Goal: Task Accomplishment & Management: Manage account settings

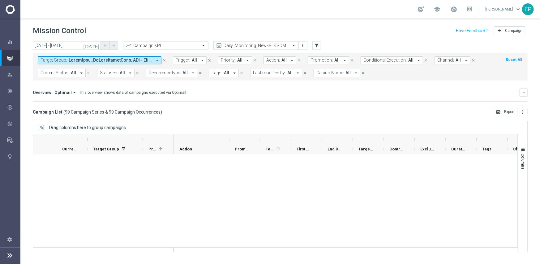
scroll to position [1996, 0]
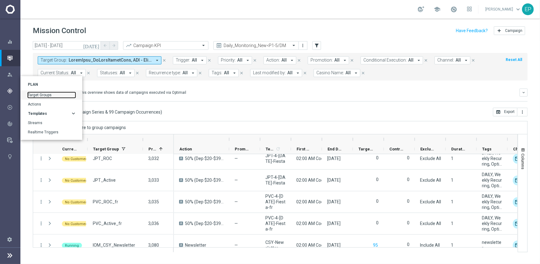
click at [49, 94] on link "Target Groups" at bounding box center [52, 95] width 48 height 6
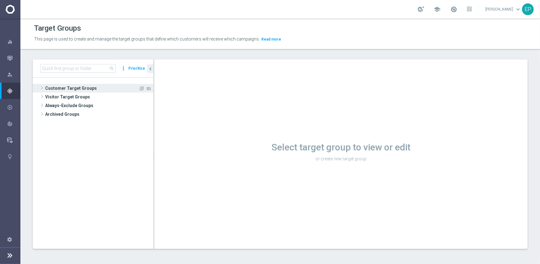
click at [68, 88] on span "Customer Target Groups" at bounding box center [91, 88] width 93 height 9
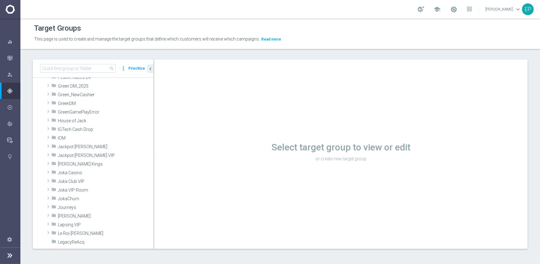
scroll to position [155, 0]
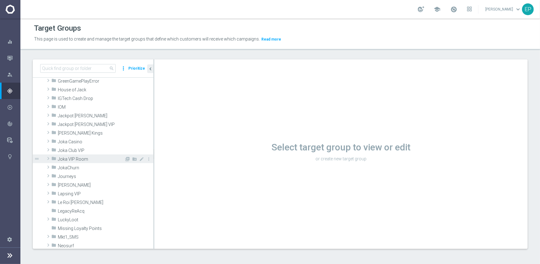
click at [83, 160] on span "Joka VIP Room" at bounding box center [91, 158] width 66 height 5
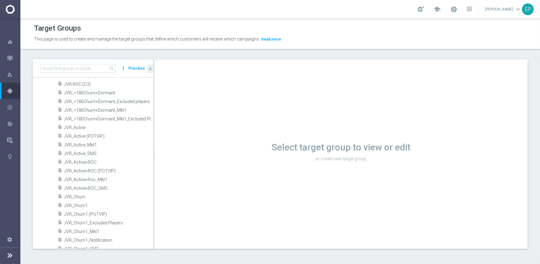
scroll to position [278, 0]
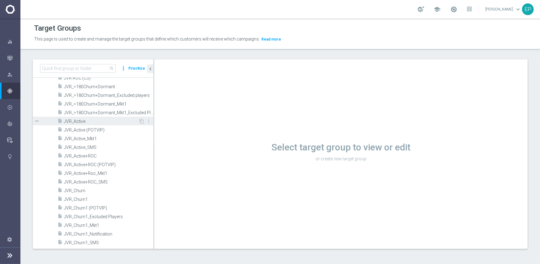
click at [90, 121] on span "JVR_Active" at bounding box center [101, 121] width 74 height 5
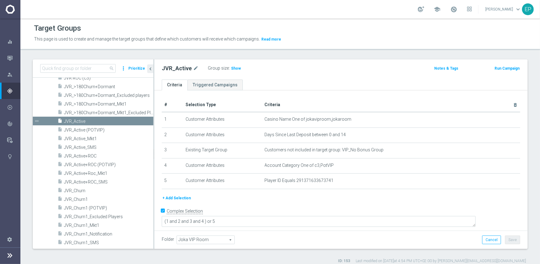
click at [232, 70] on span "Show" at bounding box center [236, 68] width 10 height 4
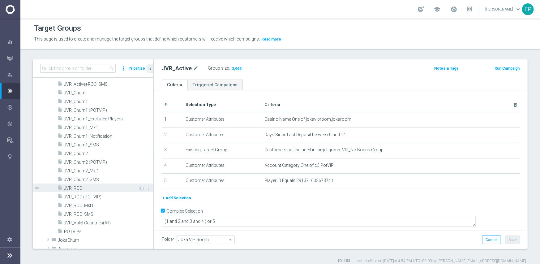
scroll to position [371, 0]
click at [80, 187] on span "JVR_ROC" at bounding box center [101, 186] width 74 height 5
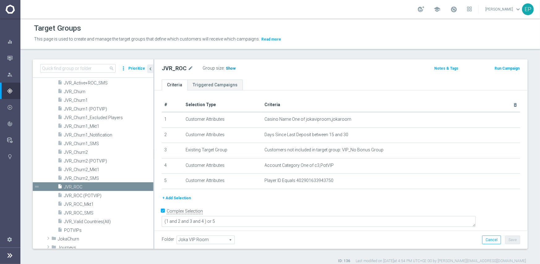
click at [226, 70] on span "Show" at bounding box center [231, 68] width 10 height 4
click at [82, 99] on span "JVR_Churn1" at bounding box center [101, 100] width 74 height 5
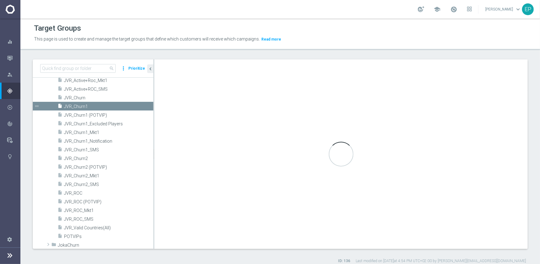
scroll to position [284, 0]
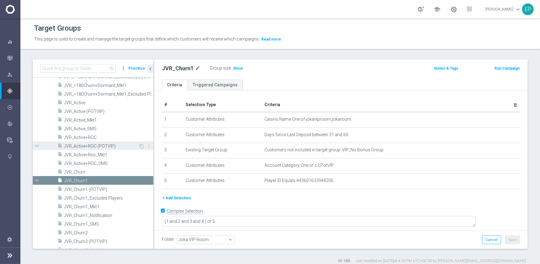
scroll to position [315, 0]
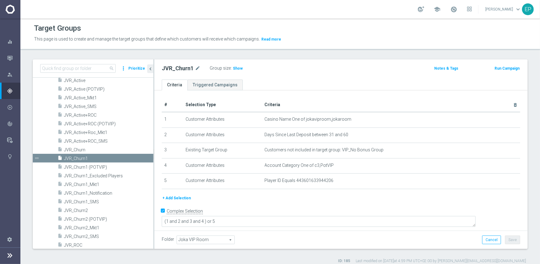
drag, startPoint x: 237, startPoint y: 68, endPoint x: 235, endPoint y: 72, distance: 4.3
click at [237, 68] on span "Show" at bounding box center [238, 68] width 10 height 4
click at [77, 209] on span "JVR_Churn2" at bounding box center [101, 210] width 74 height 5
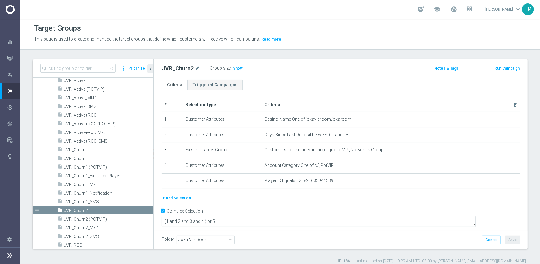
click at [241, 69] on div "Group size : Show" at bounding box center [241, 67] width 62 height 7
click at [239, 69] on span "Show" at bounding box center [238, 68] width 10 height 4
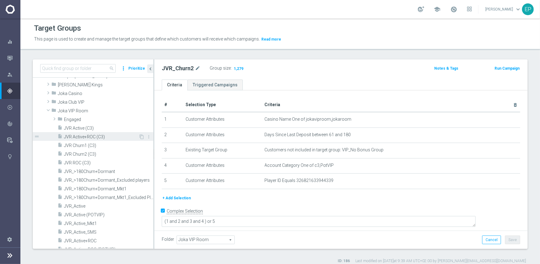
scroll to position [192, 0]
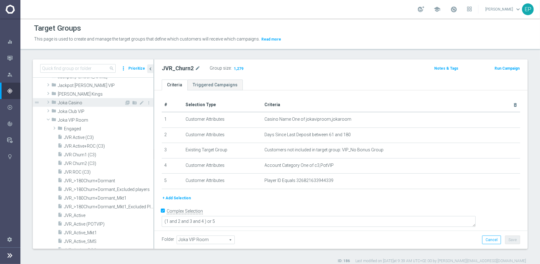
drag, startPoint x: 77, startPoint y: 103, endPoint x: 83, endPoint y: 104, distance: 5.7
click at [77, 103] on span "Joka Casino" at bounding box center [91, 102] width 66 height 5
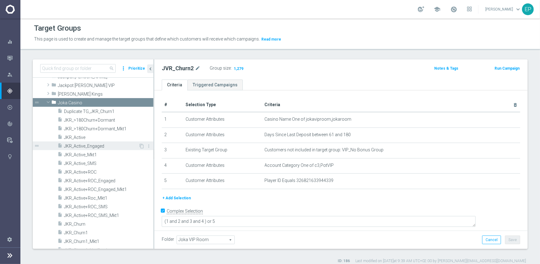
click at [69, 141] on div "insert_drive_file JKR_Active_Engaged" at bounding box center [97, 145] width 81 height 9
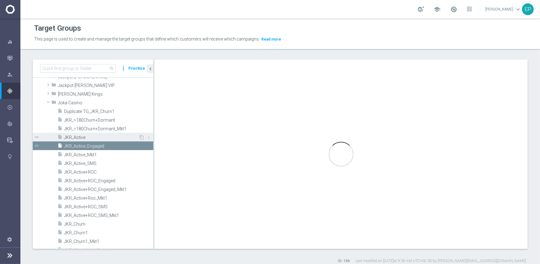
type textarea "(1 and 2 and 3 and 4 and 6 and 7) or 5"
type input "Joka Casino"
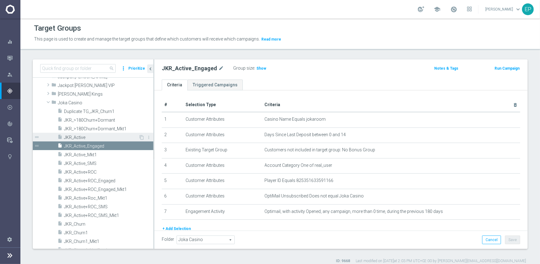
click at [72, 135] on span "JKR_Active" at bounding box center [101, 137] width 74 height 5
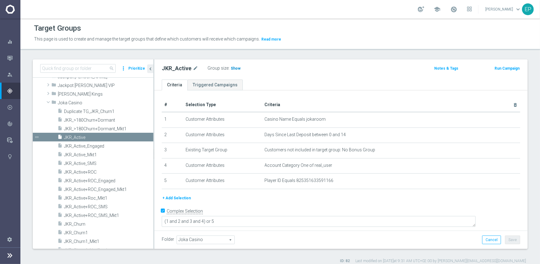
click at [234, 69] on span "Show" at bounding box center [236, 68] width 10 height 4
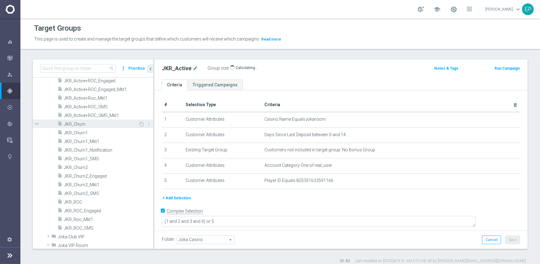
scroll to position [284, 0]
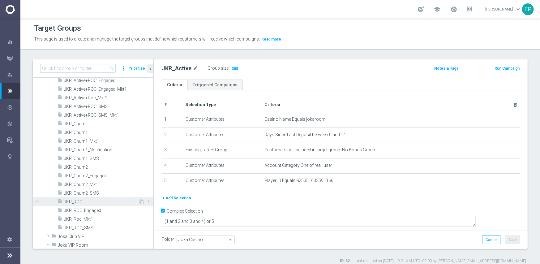
click at [75, 199] on span "JKR_ROC" at bounding box center [101, 201] width 74 height 5
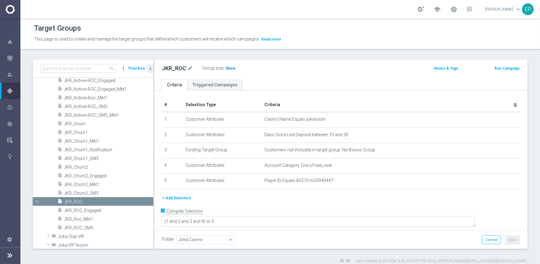
click at [226, 68] on span "Show" at bounding box center [230, 68] width 10 height 4
click at [88, 132] on span "JKR_Churn1" at bounding box center [101, 132] width 74 height 5
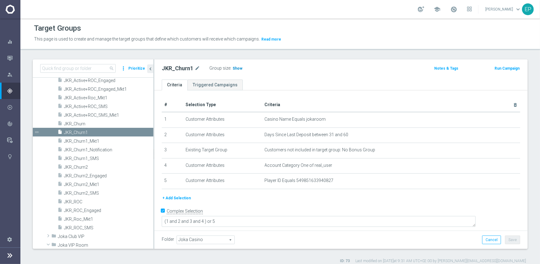
click at [232, 66] on span "Show" at bounding box center [237, 68] width 10 height 4
click at [80, 164] on span "JKR_Churn2" at bounding box center [101, 166] width 74 height 5
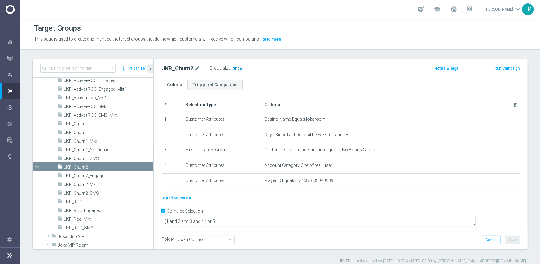
click at [235, 69] on span "Show" at bounding box center [237, 68] width 10 height 4
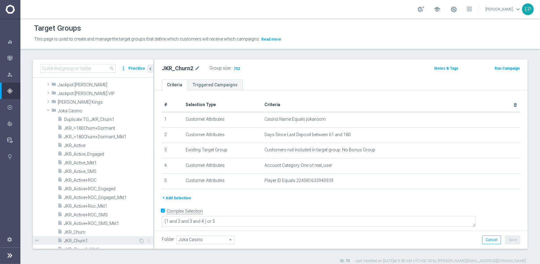
scroll to position [161, 0]
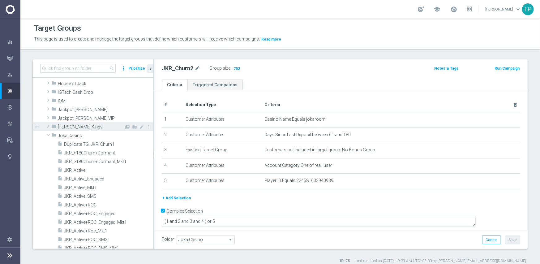
click at [94, 129] on span "[PERSON_NAME] Kings" at bounding box center [91, 126] width 66 height 5
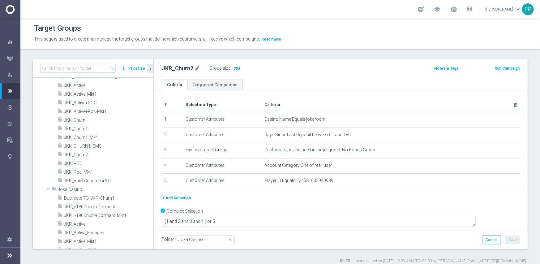
scroll to position [192, 0]
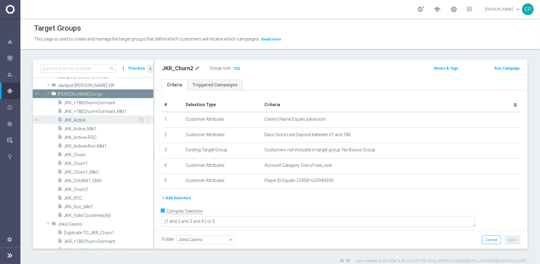
click at [81, 121] on span "JKK_Active" at bounding box center [101, 119] width 74 height 5
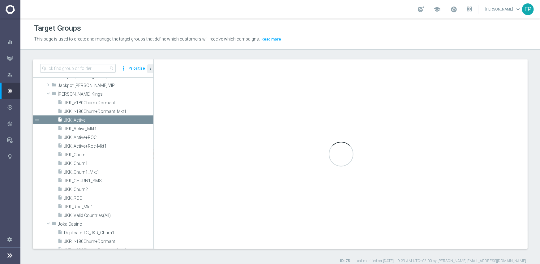
type textarea "(1 and 2 and 3 and 4) or 5"
type input "[PERSON_NAME] Kings"
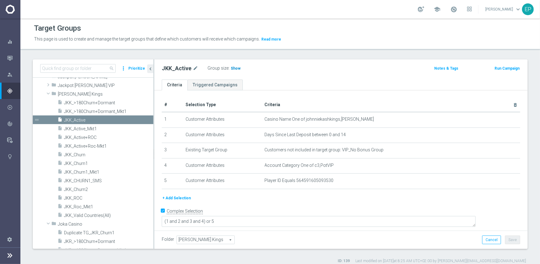
click at [235, 69] on span "Show" at bounding box center [236, 68] width 10 height 4
click at [79, 197] on span "JKK_ROC" at bounding box center [101, 197] width 74 height 5
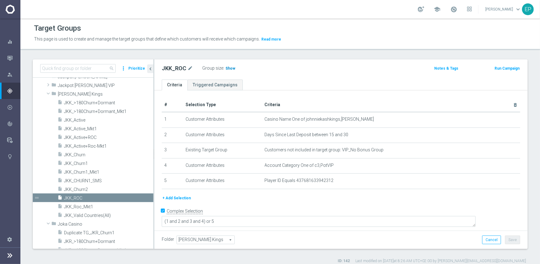
click at [229, 67] on span "Show" at bounding box center [230, 68] width 10 height 4
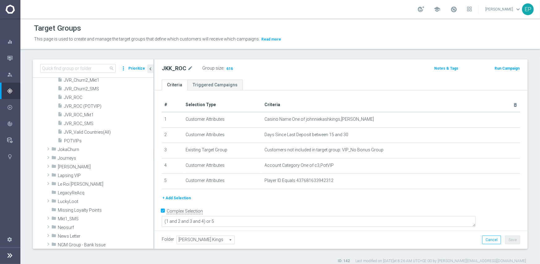
scroll to position [779, 0]
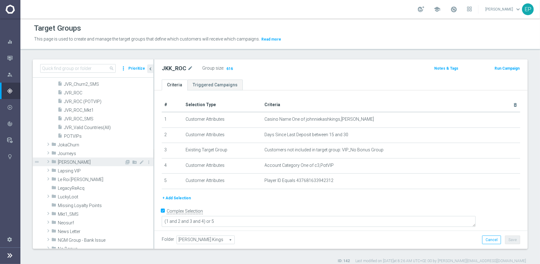
click at [92, 160] on span "[PERSON_NAME]" at bounding box center [91, 161] width 66 height 5
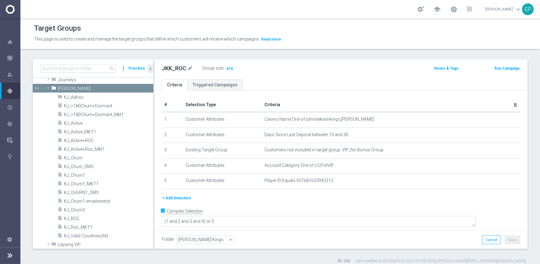
scroll to position [841, 0]
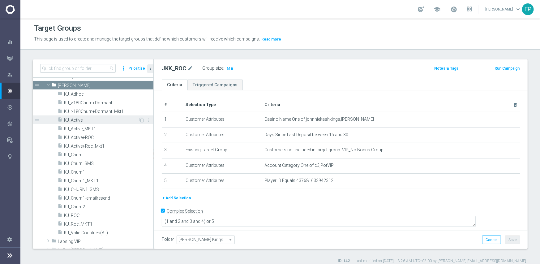
click at [83, 117] on span "KJ_Active" at bounding box center [101, 119] width 74 height 5
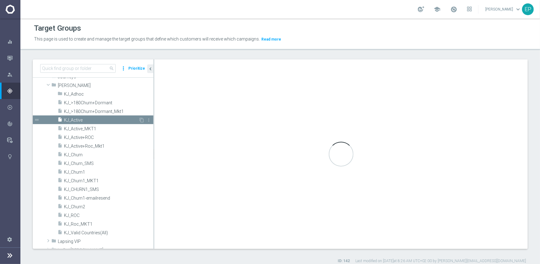
type textarea "(1 and 2 and 3 and 4 ) or 5"
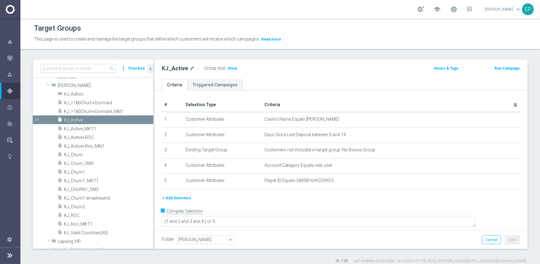
click at [235, 67] on div "Group size : Show" at bounding box center [235, 67] width 62 height 7
click at [229, 69] on span "Show" at bounding box center [232, 68] width 10 height 4
click at [75, 216] on span "KJ_ROC" at bounding box center [101, 215] width 74 height 5
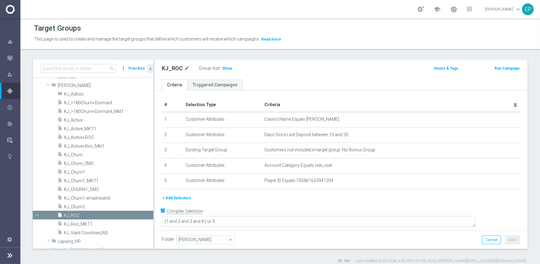
click at [219, 69] on div "Group size : Show" at bounding box center [230, 67] width 62 height 7
click at [222, 69] on span "Show" at bounding box center [227, 68] width 10 height 4
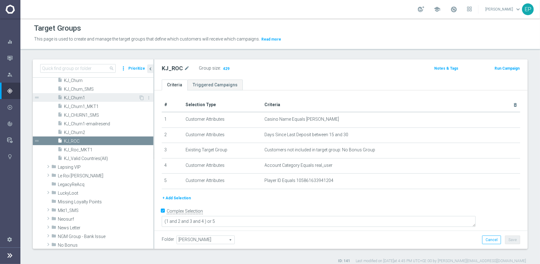
scroll to position [933, 0]
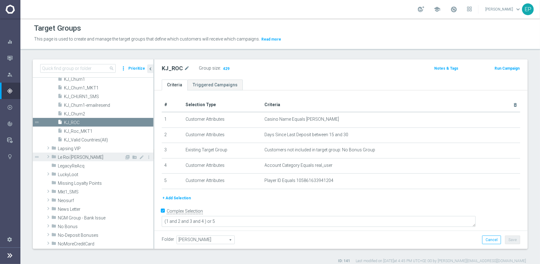
click at [89, 155] on span "Le Roi Johnny" at bounding box center [91, 157] width 66 height 5
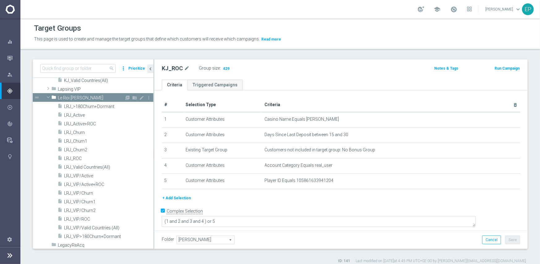
scroll to position [995, 0]
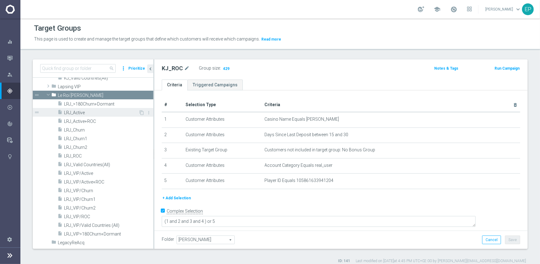
click at [74, 112] on span "LRJ_Active" at bounding box center [101, 112] width 74 height 5
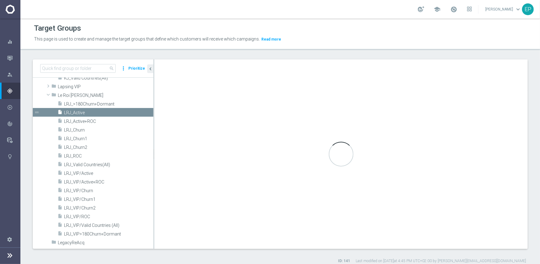
type input "Le Roi Johnny"
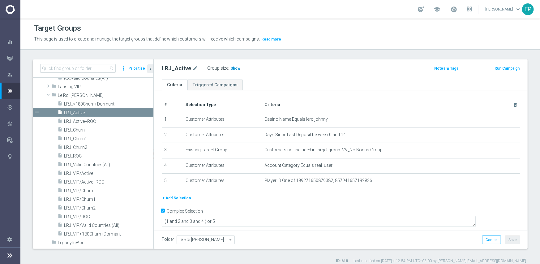
click at [233, 69] on span "Show" at bounding box center [235, 68] width 10 height 4
click at [78, 154] on span "LRJ_ROC" at bounding box center [101, 155] width 74 height 5
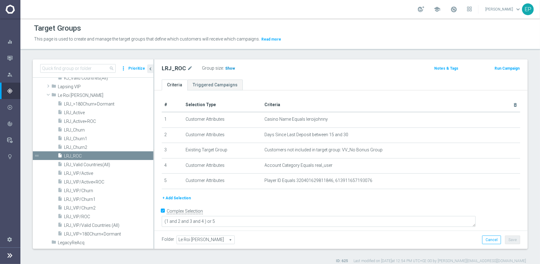
click at [227, 70] on h3 "Show" at bounding box center [229, 68] width 11 height 7
click at [92, 170] on div "insert_drive_file LRJ_VIP/Active" at bounding box center [97, 172] width 81 height 9
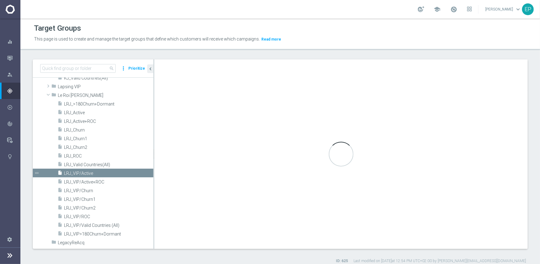
type textarea "(1 and 2 and 3 and 4) or 5"
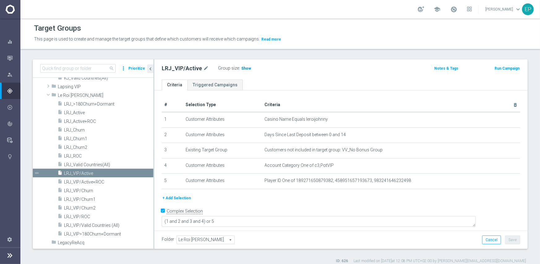
click at [244, 68] on span "Show" at bounding box center [246, 68] width 10 height 4
click at [85, 216] on span "LRJ_VIP/ROC" at bounding box center [101, 216] width 74 height 5
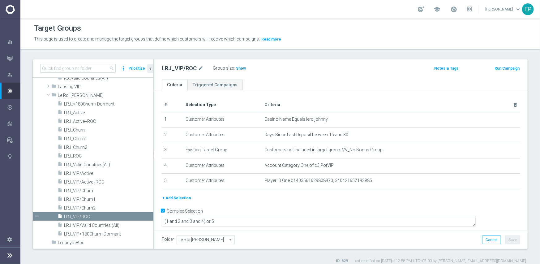
click at [239, 70] on span "Show" at bounding box center [241, 68] width 10 height 4
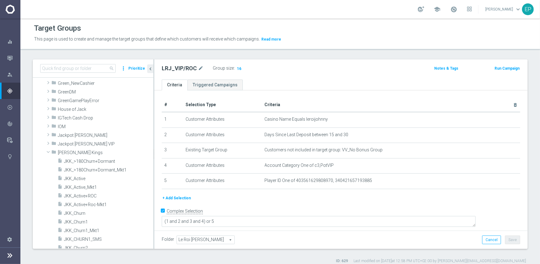
scroll to position [130, 0]
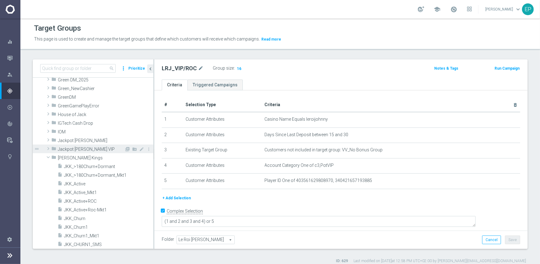
click at [84, 148] on span "Jackpot Jill VIP" at bounding box center [91, 148] width 66 height 5
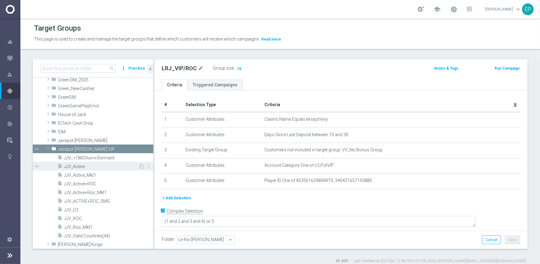
click at [85, 165] on span "JJV_Active" at bounding box center [101, 166] width 74 height 5
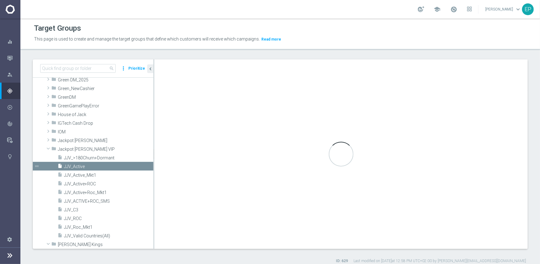
type input "Jackpot Jill VIP"
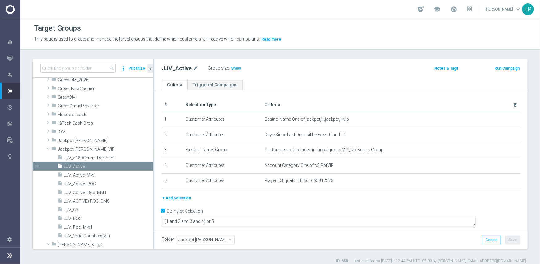
click at [238, 71] on h3 "Show" at bounding box center [235, 68] width 11 height 7
click at [76, 218] on span "JJV_ROC" at bounding box center [101, 218] width 74 height 5
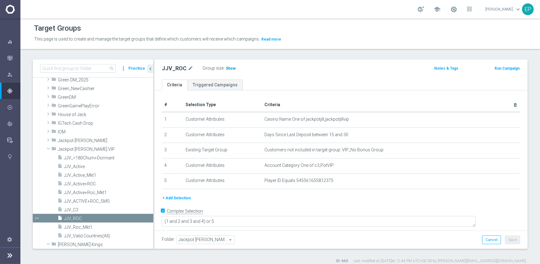
drag, startPoint x: 230, startPoint y: 69, endPoint x: 374, endPoint y: 88, distance: 145.3
click at [230, 69] on span "Show" at bounding box center [231, 68] width 10 height 4
click at [76, 136] on div "folder Jackpot Jill" at bounding box center [87, 140] width 73 height 9
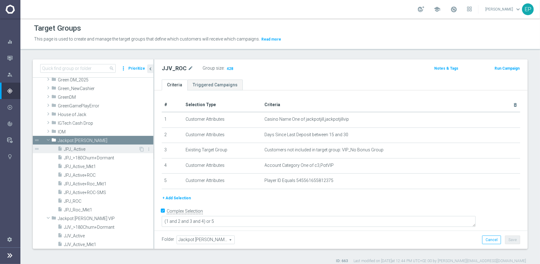
click at [87, 148] on span "JPJ_ Active" at bounding box center [101, 148] width 74 height 5
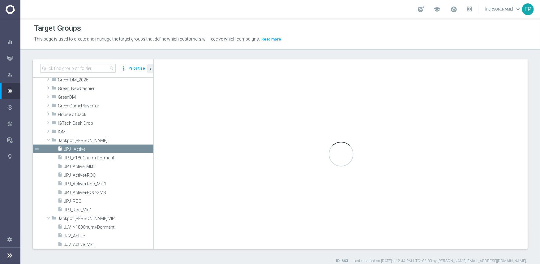
type textarea "(1 and 2 and 3 and 4 ) or 5"
type input "Jackpot [PERSON_NAME]"
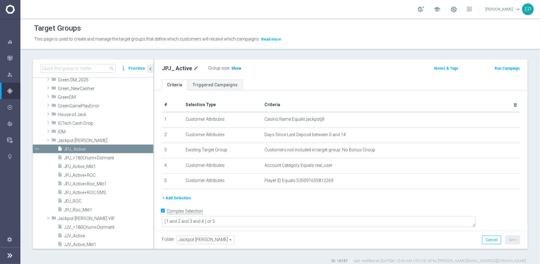
click at [235, 69] on span "Show" at bounding box center [236, 68] width 10 height 4
click at [75, 202] on span "JPJ_ROC" at bounding box center [101, 200] width 74 height 5
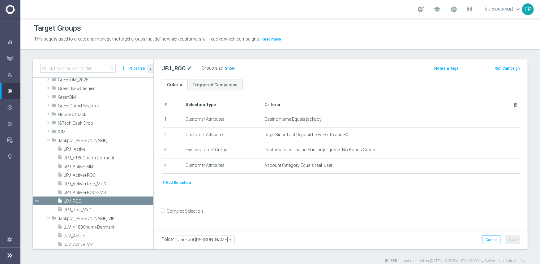
click at [225, 67] on span "Show" at bounding box center [230, 68] width 10 height 4
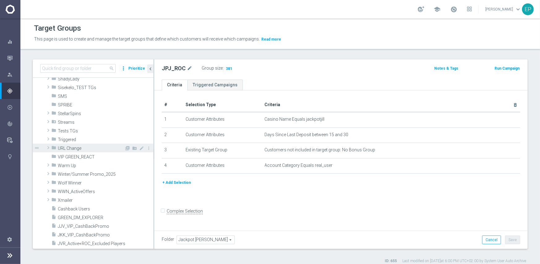
scroll to position [1428, 0]
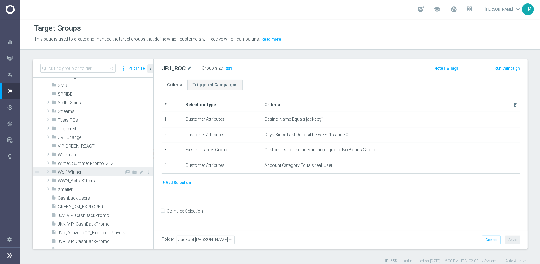
click at [84, 174] on span "Wolf Winner" at bounding box center [91, 171] width 66 height 5
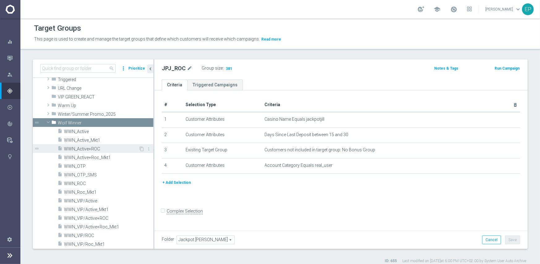
scroll to position [1490, 0]
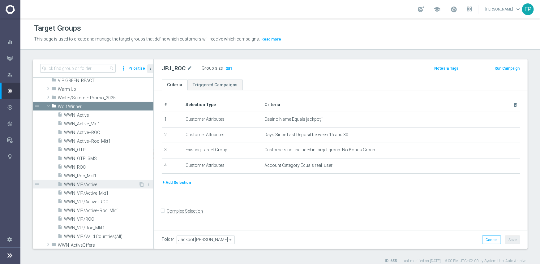
click at [97, 183] on span "WWN_VIP/Active" at bounding box center [101, 184] width 74 height 5
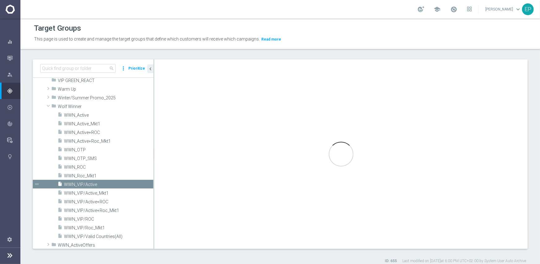
checkbox input "true"
type input "Wolf Winner"
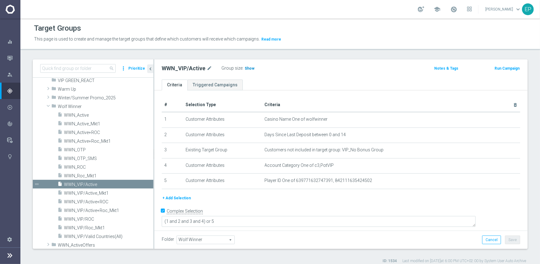
click at [247, 70] on span "Show" at bounding box center [249, 68] width 10 height 4
click at [85, 220] on span "WWN_VIP/ROC" at bounding box center [101, 218] width 74 height 5
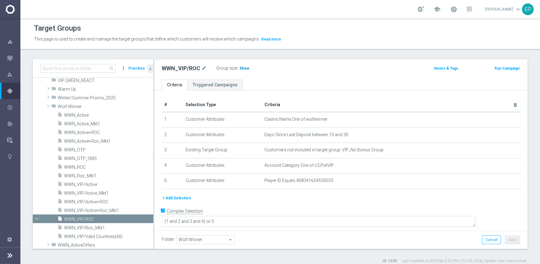
click at [244, 69] on span "Show" at bounding box center [244, 68] width 10 height 4
click at [102, 114] on span "WWN_Active" at bounding box center [101, 114] width 74 height 5
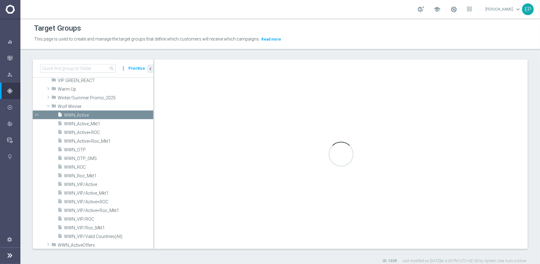
type textarea "(1 and 2 and 3 and 4 ) or 5"
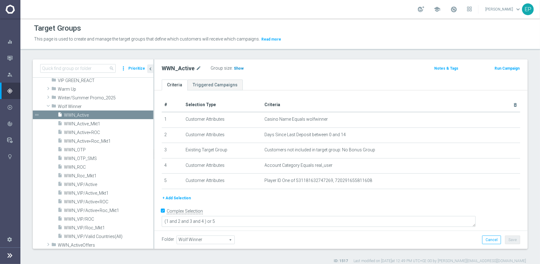
click at [239, 68] on span "Show" at bounding box center [239, 68] width 10 height 4
click at [80, 166] on span "WWN_ROC" at bounding box center [101, 166] width 74 height 5
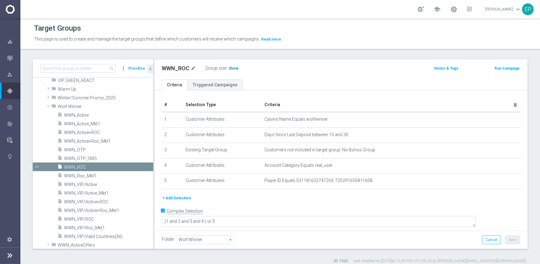
click at [235, 68] on span "Show" at bounding box center [233, 68] width 10 height 4
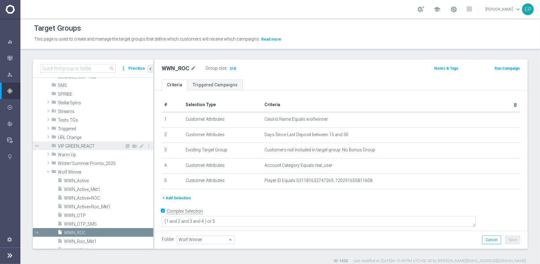
scroll to position [1428, 0]
click at [80, 104] on span "StellarSpins" at bounding box center [105, 102] width 95 height 5
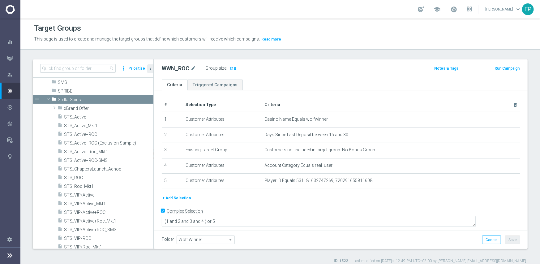
scroll to position [1437, 0]
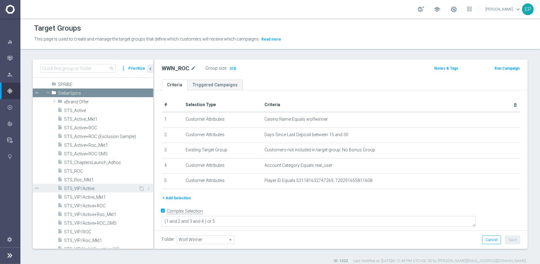
click at [94, 186] on span "STS_VIP/Active" at bounding box center [101, 188] width 74 height 5
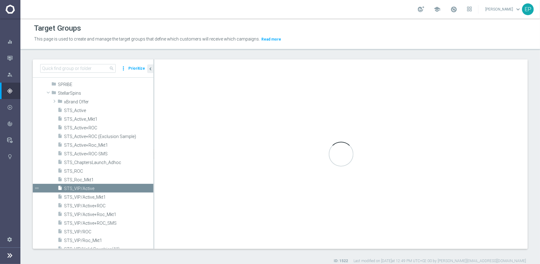
type input "StellarSpins"
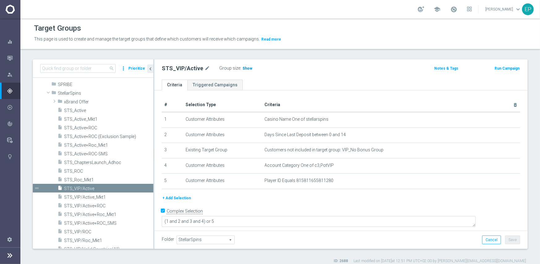
click at [242, 66] on span "Show" at bounding box center [247, 68] width 10 height 4
click at [78, 231] on span "STS_VIP/ROC" at bounding box center [101, 231] width 74 height 5
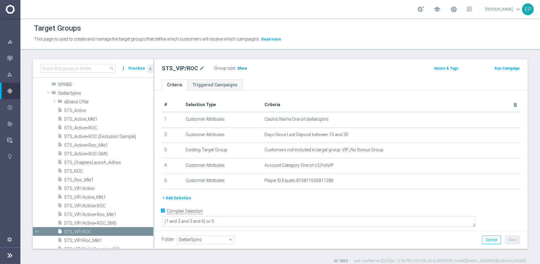
click at [241, 71] on h3 "Show" at bounding box center [241, 68] width 11 height 7
drag, startPoint x: 76, startPoint y: 107, endPoint x: 129, endPoint y: 101, distance: 54.1
click at [76, 108] on span "STS_Active" at bounding box center [108, 110] width 89 height 5
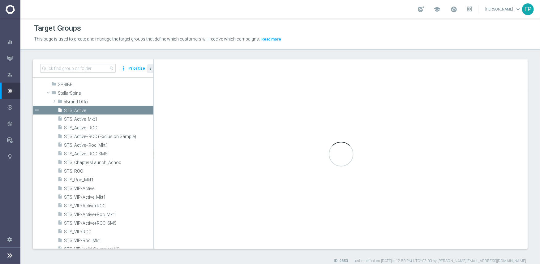
type textarea "(1 and 2 and 3 and 4 ) or 5"
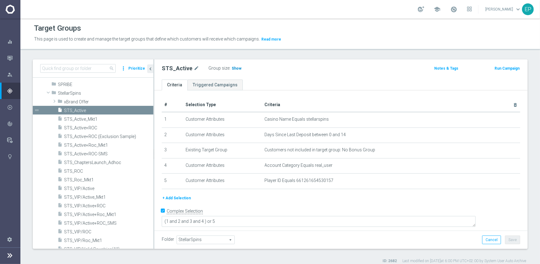
click at [232, 69] on span "Show" at bounding box center [236, 68] width 10 height 4
click at [76, 169] on span "STS_ROC" at bounding box center [101, 170] width 74 height 5
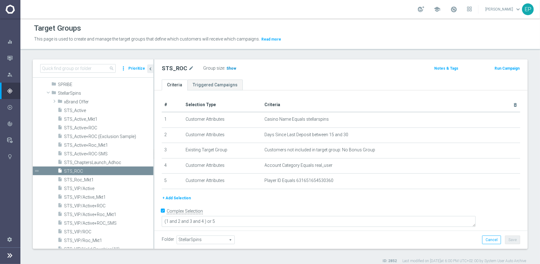
click at [226, 69] on h3 "Show" at bounding box center [231, 68] width 11 height 7
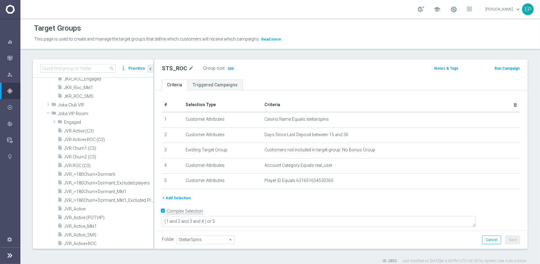
scroll to position [634, 0]
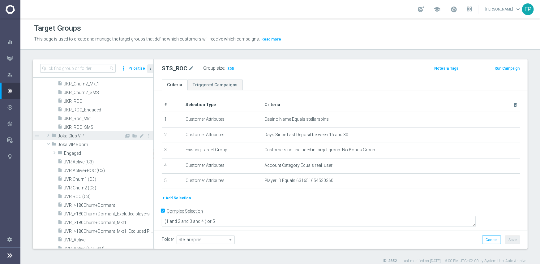
click at [85, 136] on span "Joka Club VIP" at bounding box center [91, 135] width 66 height 5
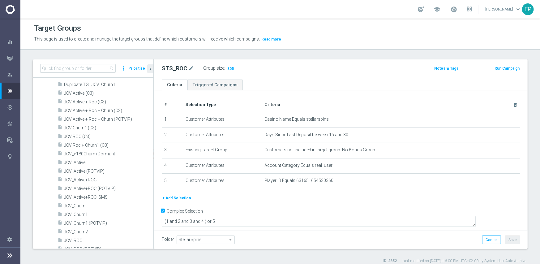
scroll to position [696, 0]
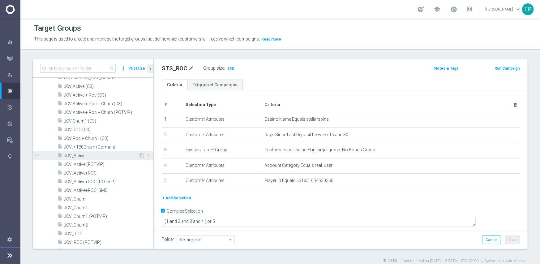
click at [79, 156] on span "JCV_Active" at bounding box center [101, 155] width 74 height 5
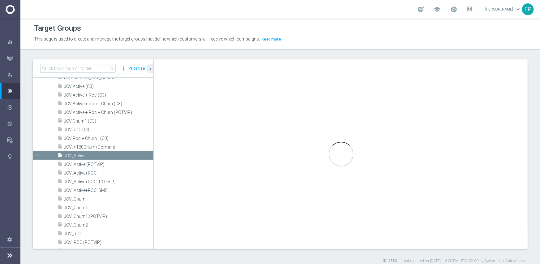
type input "Joka Club VIP"
type textarea "(1 and 2 and 3 and 4) or 5"
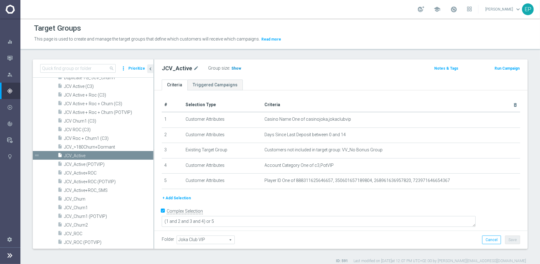
click at [232, 66] on span "Show" at bounding box center [236, 68] width 10 height 4
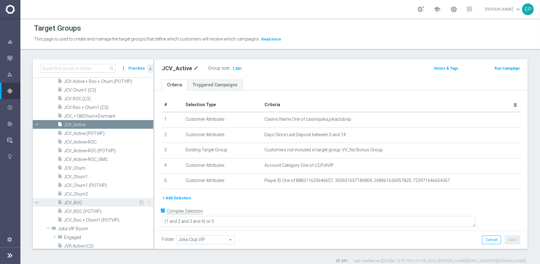
click at [80, 203] on span "JCV_ROC" at bounding box center [101, 202] width 74 height 5
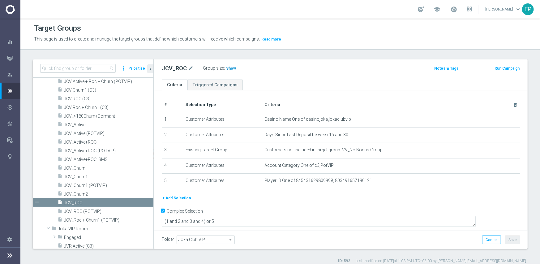
click at [232, 68] on span "Show" at bounding box center [231, 68] width 10 height 4
click at [97, 178] on span "JCV_Churn1" at bounding box center [101, 176] width 74 height 5
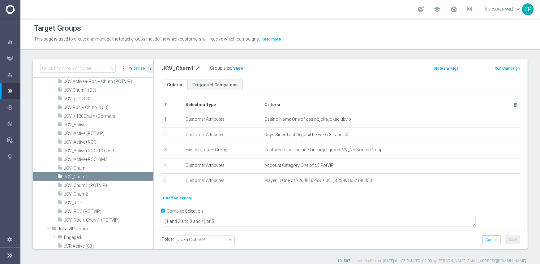
click at [235, 70] on span "Show" at bounding box center [238, 68] width 10 height 4
click at [92, 193] on span "JCV_Churn2" at bounding box center [101, 193] width 74 height 5
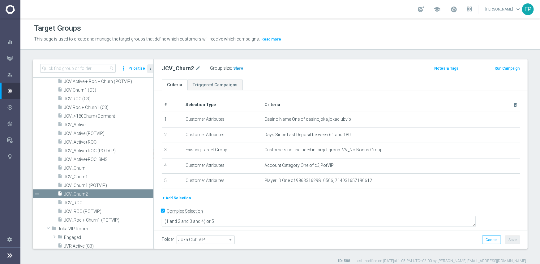
click at [237, 68] on span "Show" at bounding box center [238, 68] width 10 height 4
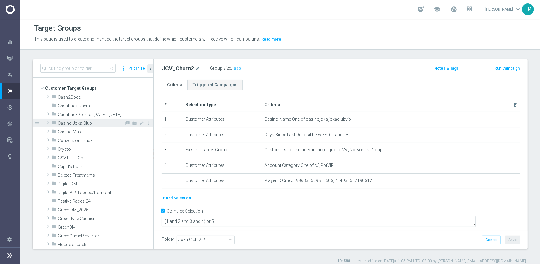
drag, startPoint x: 83, startPoint y: 120, endPoint x: 90, endPoint y: 121, distance: 7.2
click at [83, 121] on span "Casino Joka Club" at bounding box center [91, 123] width 66 height 5
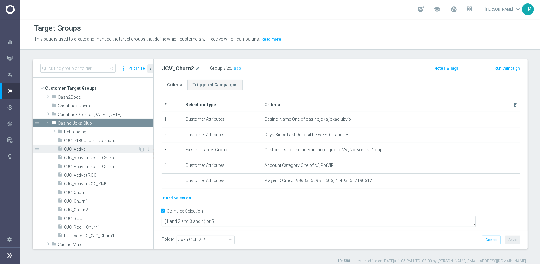
click at [85, 149] on span "CJC_Active" at bounding box center [101, 148] width 74 height 5
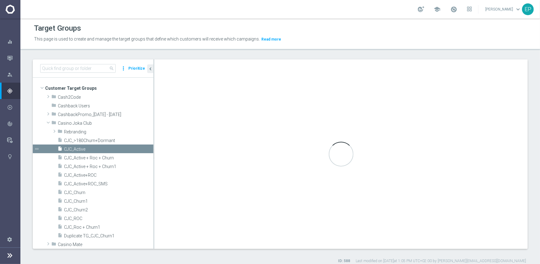
type input "Casino Joka Club"
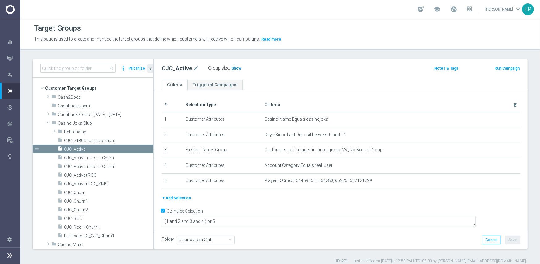
click at [231, 67] on span "Show" at bounding box center [236, 68] width 10 height 4
click at [77, 217] on span "CJC_ROC" at bounding box center [101, 218] width 74 height 5
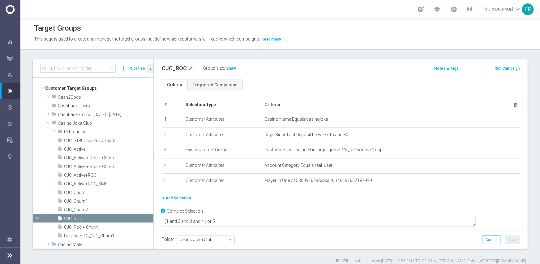
click at [229, 69] on span "Show" at bounding box center [231, 68] width 10 height 4
click at [78, 198] on span "CJC_Churn1" at bounding box center [101, 200] width 74 height 5
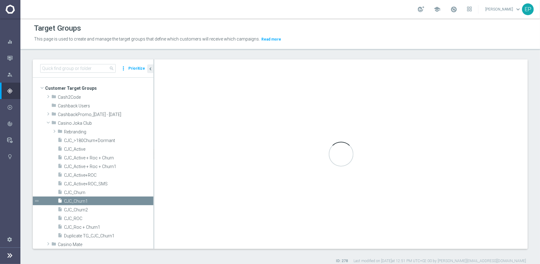
type textarea "(1 and 2 and 3 and 4) or 5"
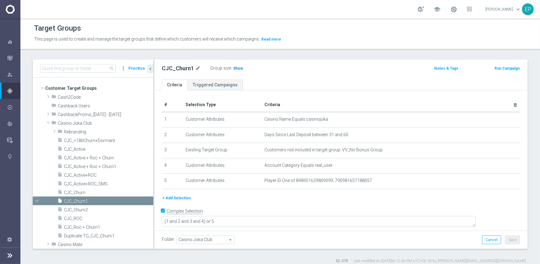
click at [238, 67] on span "Show" at bounding box center [238, 68] width 10 height 4
click at [91, 206] on div "insert_drive_file CJC_Churn2" at bounding box center [97, 209] width 81 height 9
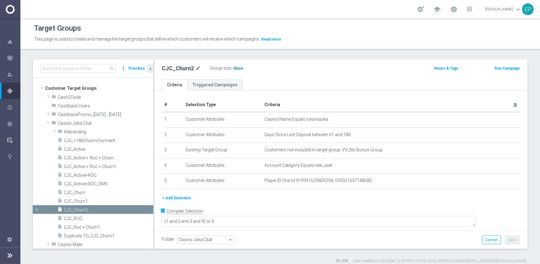
click at [235, 68] on span "Show" at bounding box center [238, 68] width 10 height 4
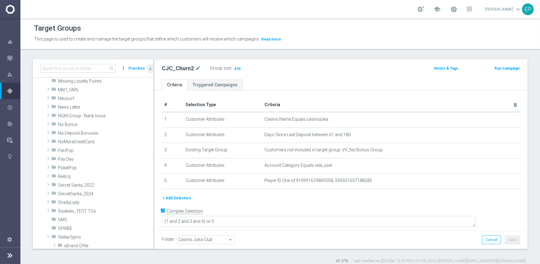
scroll to position [1607, 0]
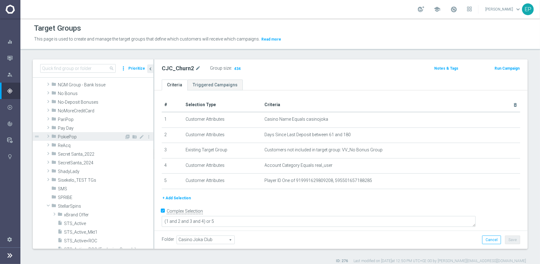
click at [95, 136] on span "PokiePop" at bounding box center [91, 136] width 66 height 5
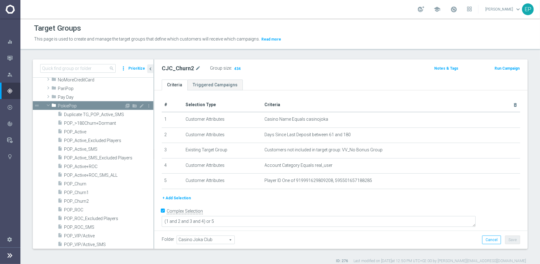
scroll to position [1669, 0]
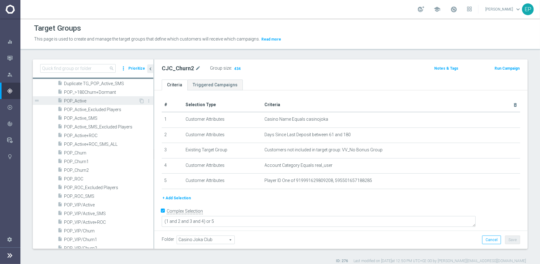
click at [85, 101] on span "POP_Active" at bounding box center [101, 100] width 74 height 5
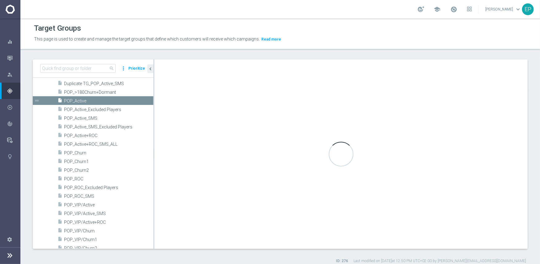
type input "PokiePop"
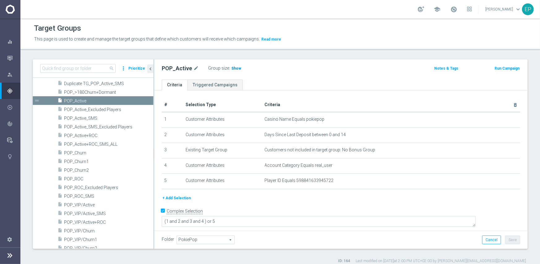
click at [235, 67] on span "Show" at bounding box center [236, 68] width 10 height 4
click at [77, 177] on span "POP_ROC" at bounding box center [101, 178] width 74 height 5
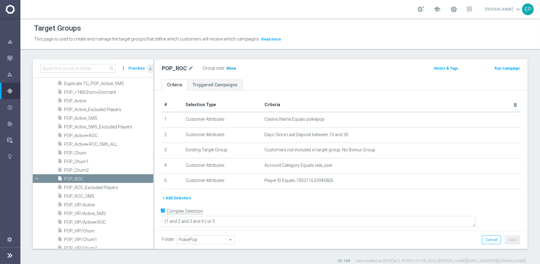
click at [229, 68] on span "Show" at bounding box center [231, 68] width 10 height 4
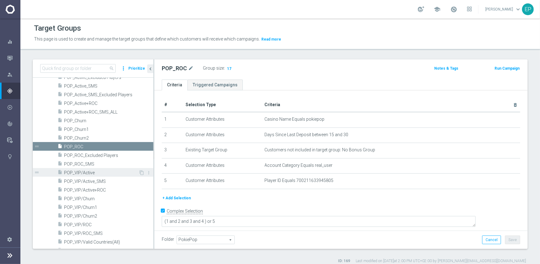
click at [90, 176] on div "insert_drive_file POP_VIP/Active" at bounding box center [97, 172] width 81 height 9
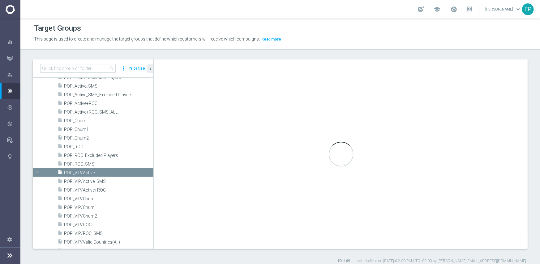
type textarea "(1 and 2 and 3 and 4) or 5"
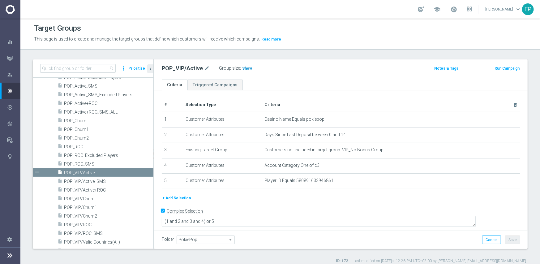
click at [244, 69] on span "Show" at bounding box center [247, 68] width 10 height 4
click at [83, 224] on span "POP_VIP/ROC" at bounding box center [101, 224] width 74 height 5
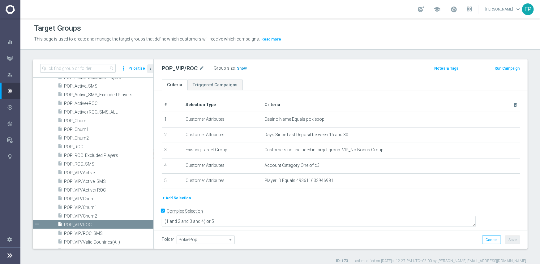
click at [240, 70] on span "Show" at bounding box center [242, 68] width 10 height 4
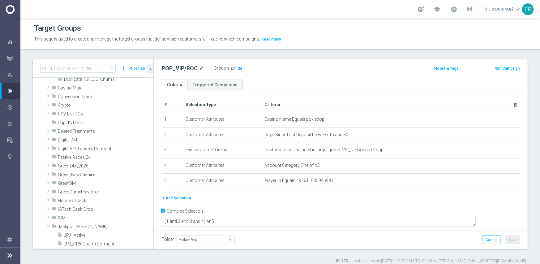
scroll to position [185, 0]
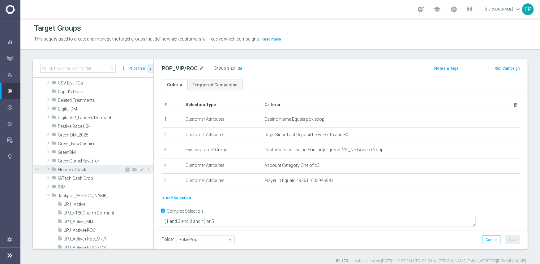
click at [83, 171] on span "House of Jack" at bounding box center [91, 169] width 66 height 5
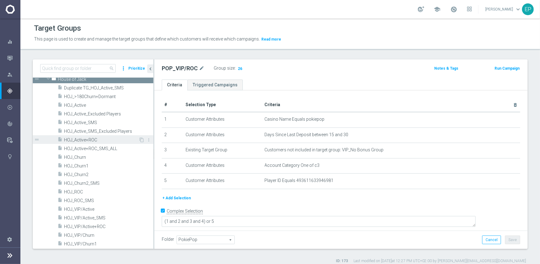
scroll to position [278, 0]
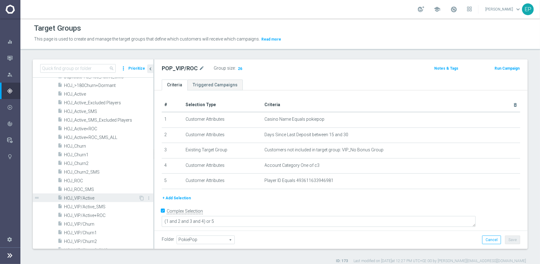
click at [93, 201] on div "insert_drive_file HOJ_VIP/Active" at bounding box center [97, 197] width 81 height 9
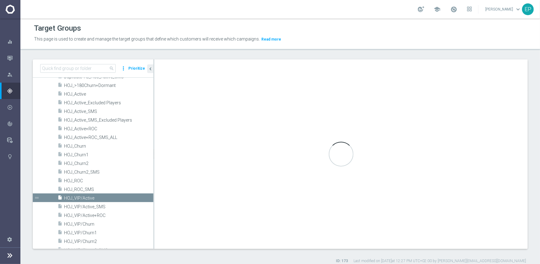
type input "House of Jack"
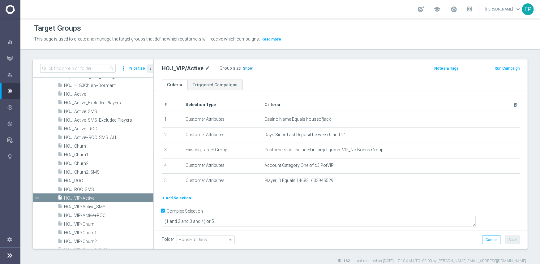
click at [244, 69] on span "Show" at bounding box center [248, 68] width 10 height 4
click at [81, 94] on span "HOJ_Active" at bounding box center [101, 93] width 74 height 5
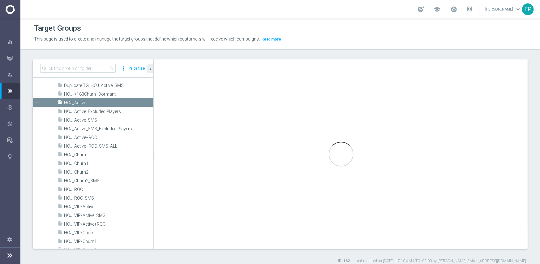
scroll to position [188, 0]
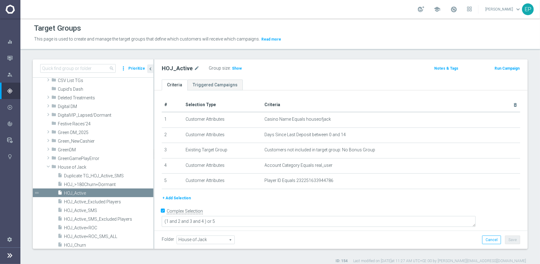
click at [235, 71] on h3 "Show" at bounding box center [236, 68] width 11 height 7
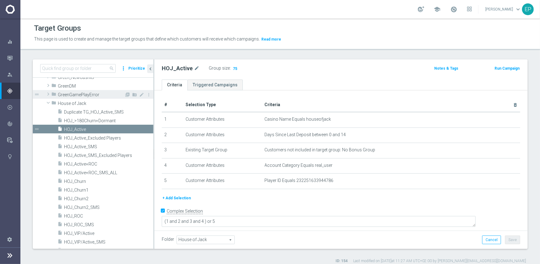
scroll to position [250, 0]
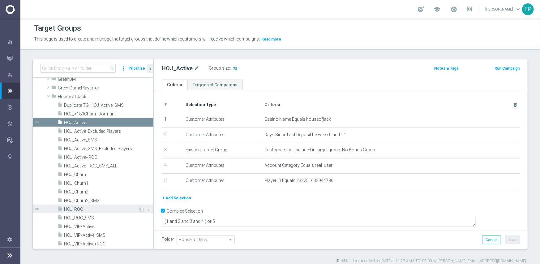
click at [83, 206] on span "HOJ_ROC" at bounding box center [101, 208] width 74 height 5
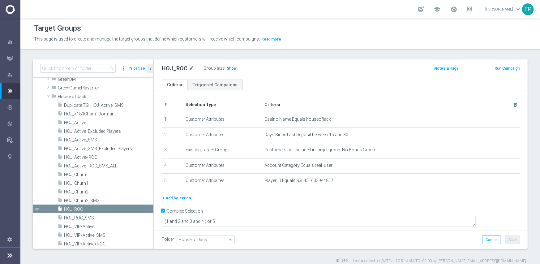
click at [227, 66] on span "Show" at bounding box center [232, 68] width 10 height 4
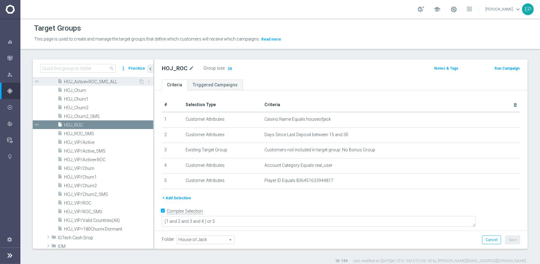
scroll to position [342, 0]
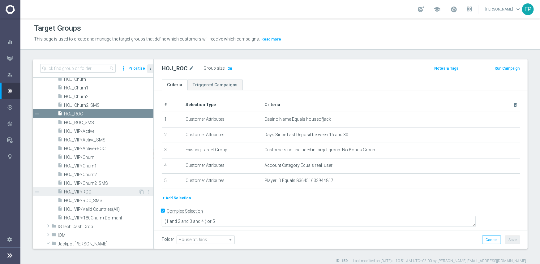
drag, startPoint x: 87, startPoint y: 191, endPoint x: 97, endPoint y: 191, distance: 9.3
click at [87, 191] on span "HOJ_VIP/ROC" at bounding box center [101, 191] width 74 height 5
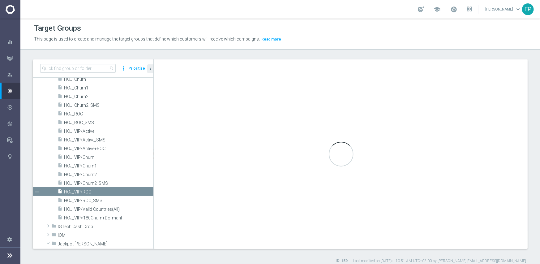
type textarea "(1 and 2 and 3 and 4) or 5"
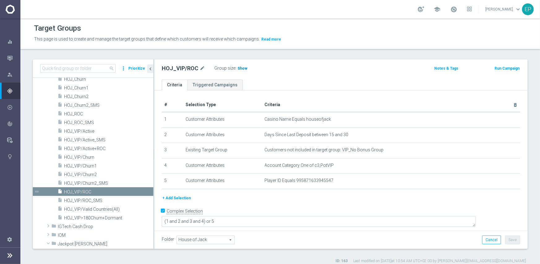
click at [239, 69] on span "Show" at bounding box center [242, 68] width 10 height 4
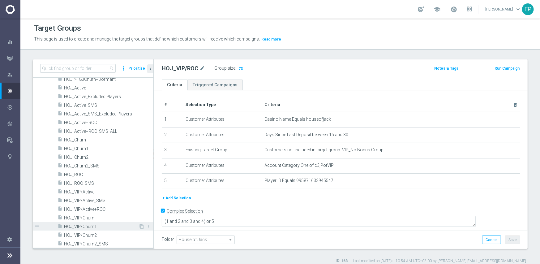
scroll to position [373, 0]
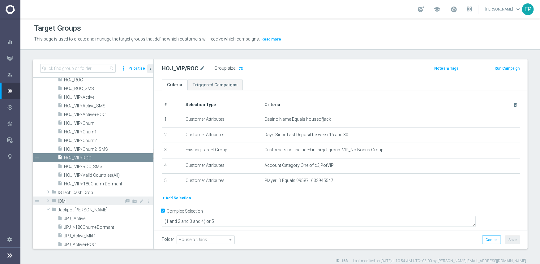
click at [61, 201] on span "IOM" at bounding box center [91, 200] width 66 height 5
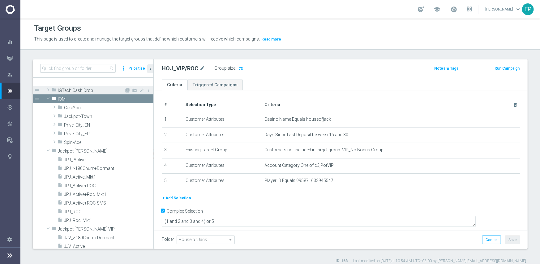
scroll to position [466, 0]
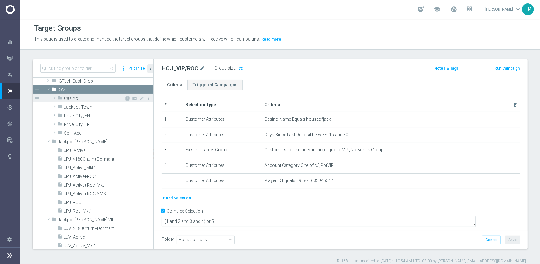
click at [73, 97] on span "CasiYou" at bounding box center [94, 98] width 60 height 5
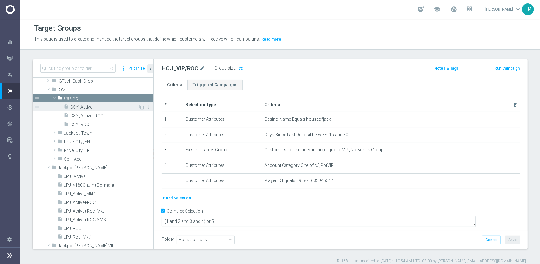
click at [88, 106] on span "CSY_Active" at bounding box center [104, 106] width 68 height 5
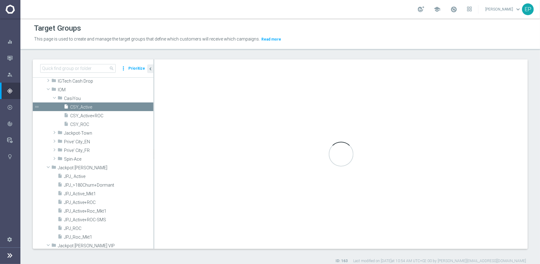
checkbox input "false"
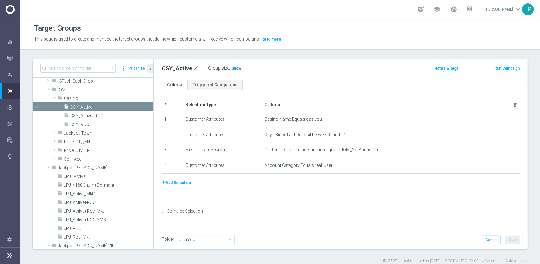
click at [231, 68] on span "Show" at bounding box center [236, 68] width 10 height 4
click at [81, 125] on span "CSY_ROC" at bounding box center [104, 124] width 68 height 5
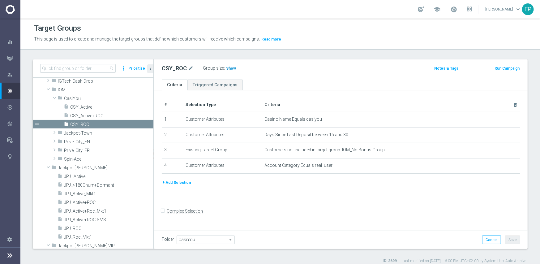
click at [231, 68] on span "Show" at bounding box center [231, 68] width 10 height 4
drag, startPoint x: 92, startPoint y: 142, endPoint x: 98, endPoint y: 142, distance: 5.9
click at [92, 142] on span "Prive' City_EN" at bounding box center [94, 141] width 60 height 5
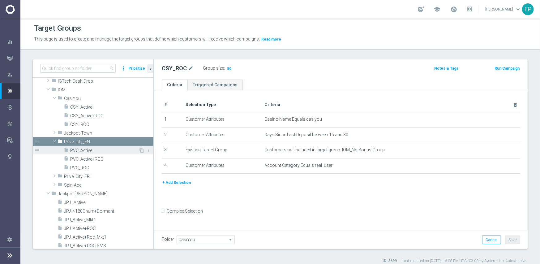
click at [95, 149] on span "PVC_Active" at bounding box center [104, 150] width 68 height 5
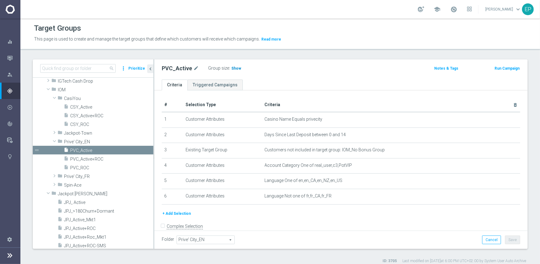
click at [235, 69] on span "Show" at bounding box center [236, 68] width 10 height 4
click at [92, 169] on span "PVC_ROC" at bounding box center [104, 167] width 68 height 5
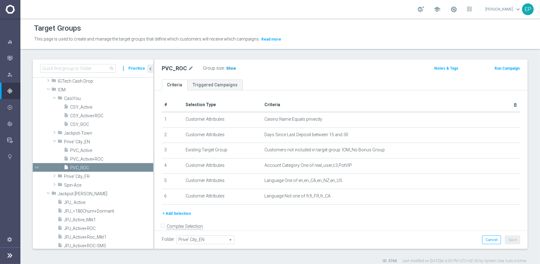
click at [227, 69] on span "Show" at bounding box center [231, 68] width 10 height 4
click at [80, 186] on span "Spin-Ace" at bounding box center [94, 184] width 60 height 5
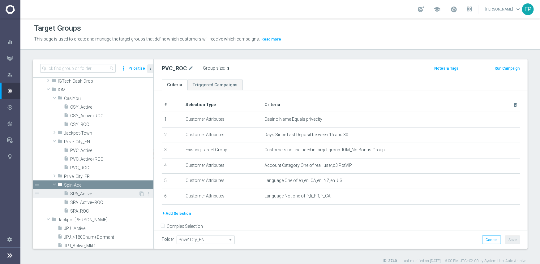
click at [89, 193] on span "SPA_Active" at bounding box center [104, 193] width 68 height 5
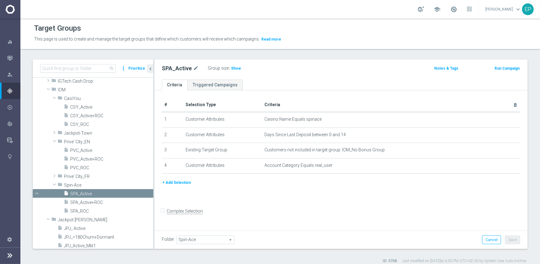
click at [229, 67] on label ":" at bounding box center [229, 68] width 1 height 5
click at [231, 67] on span "Show" at bounding box center [236, 68] width 10 height 4
click at [80, 211] on span "SPA_ROC" at bounding box center [104, 210] width 68 height 5
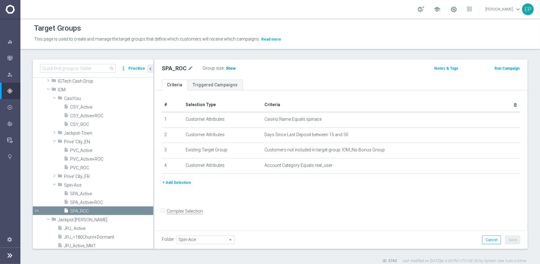
click at [228, 69] on span "Show" at bounding box center [231, 68] width 10 height 4
click at [86, 134] on span "Jackpot-Town" at bounding box center [94, 132] width 60 height 5
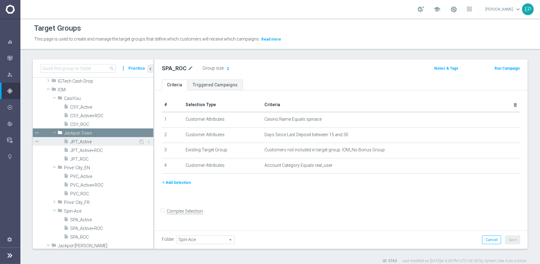
click at [93, 141] on span "JPT_Active" at bounding box center [104, 141] width 68 height 5
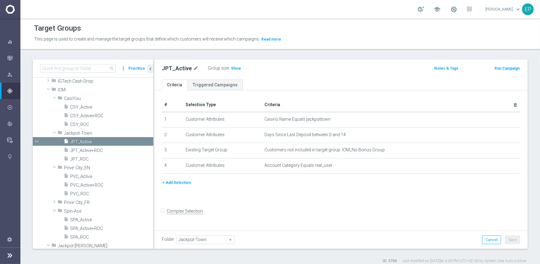
click at [223, 67] on label "Group size" at bounding box center [218, 68] width 21 height 5
click at [231, 67] on span "Show" at bounding box center [236, 68] width 10 height 4
drag, startPoint x: 80, startPoint y: 159, endPoint x: 91, endPoint y: 156, distance: 11.4
click at [80, 159] on span "JPT_ROC" at bounding box center [104, 158] width 68 height 5
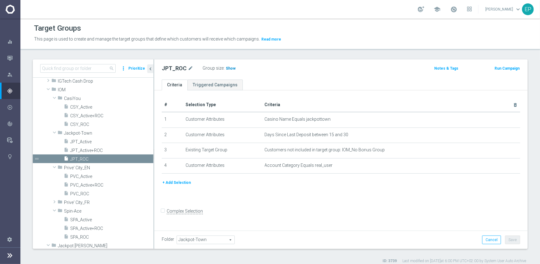
click at [226, 66] on span "Show" at bounding box center [231, 68] width 10 height 4
click at [75, 205] on div "folder Prive' City_FR" at bounding box center [90, 201] width 67 height 9
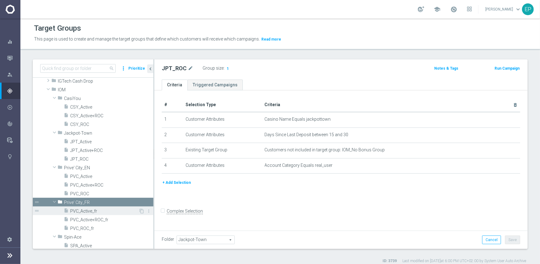
click at [83, 212] on span "PVC_Active_fr" at bounding box center [104, 210] width 68 height 5
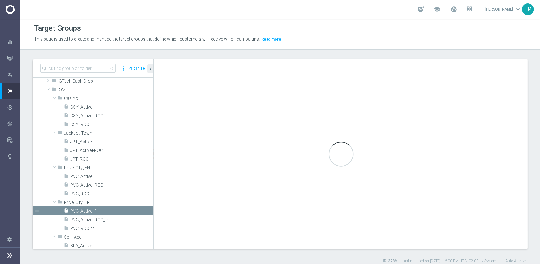
type input "Prive' City_FR"
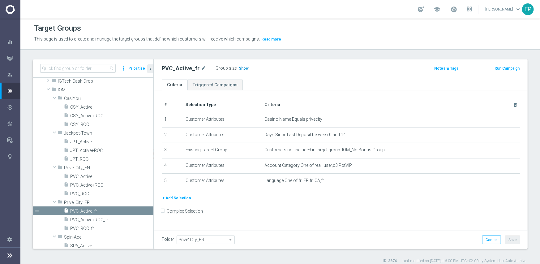
click at [240, 69] on span "Show" at bounding box center [244, 68] width 10 height 4
click at [90, 227] on span "PVC_ROC_fr" at bounding box center [104, 228] width 68 height 5
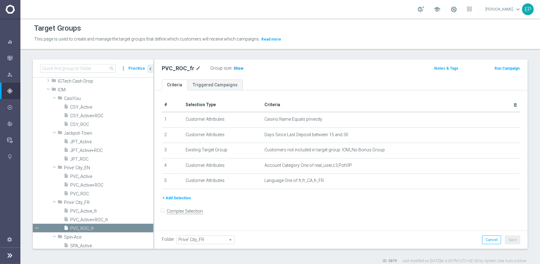
click at [236, 68] on span "Show" at bounding box center [238, 68] width 10 height 4
click at [435, 53] on div "Target Groups This page is used to create and manage the target groups that def…" at bounding box center [279, 141] width 519 height 245
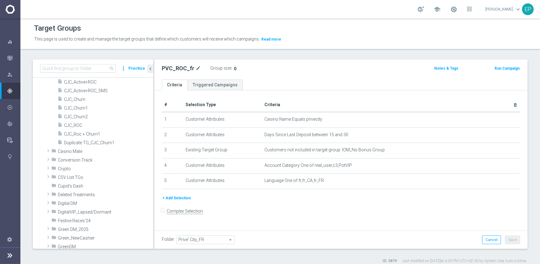
scroll to position [95, 0]
click at [77, 148] on span "Casino Mate" at bounding box center [91, 148] width 66 height 5
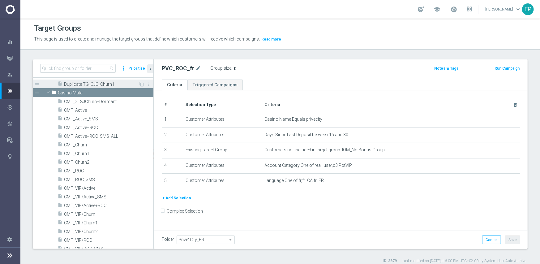
scroll to position [157, 0]
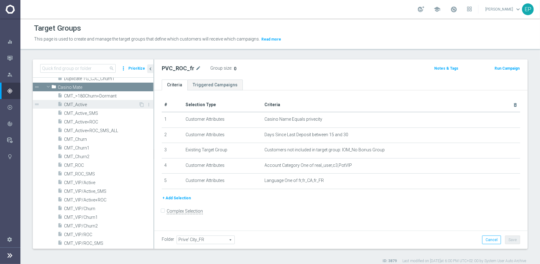
click at [78, 104] on span "CMT_Active" at bounding box center [101, 104] width 74 height 5
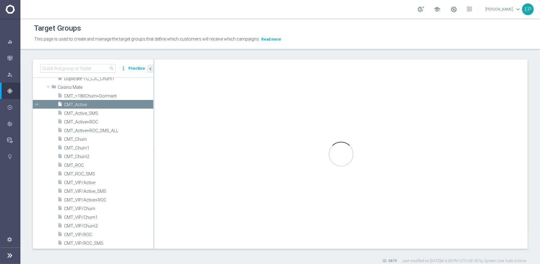
checkbox input "true"
type input "Casino Mate"
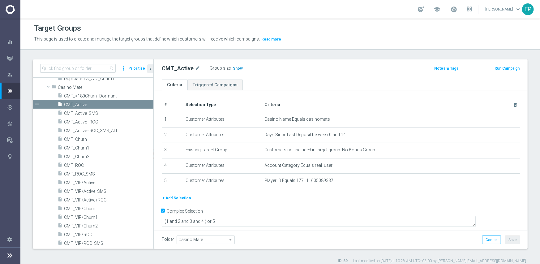
click at [233, 70] on span "Show" at bounding box center [238, 68] width 10 height 4
click at [78, 163] on span "CMT_ROC" at bounding box center [101, 165] width 74 height 5
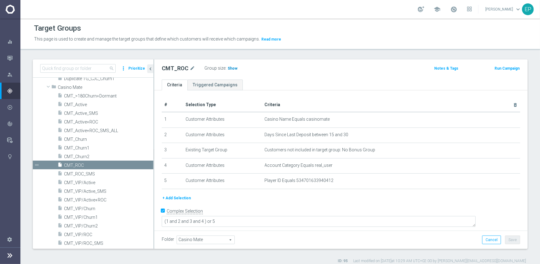
click at [229, 69] on span "Show" at bounding box center [232, 68] width 10 height 4
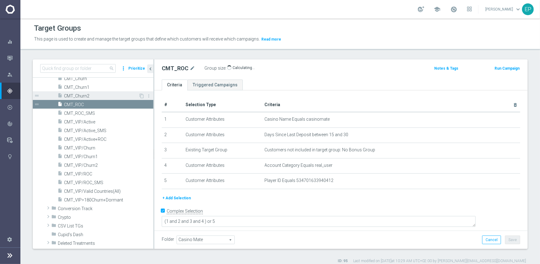
scroll to position [219, 0]
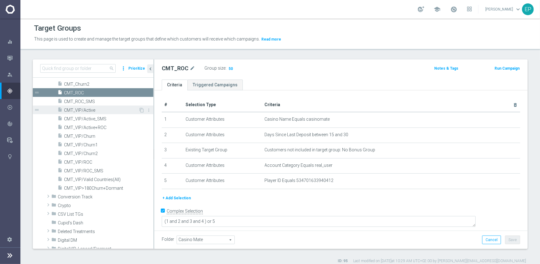
click at [92, 111] on span "CMT_VIP/Active" at bounding box center [101, 110] width 74 height 5
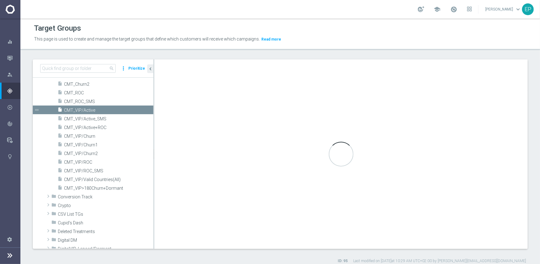
type textarea "(1 and 2 and 3 and 4) or 5"
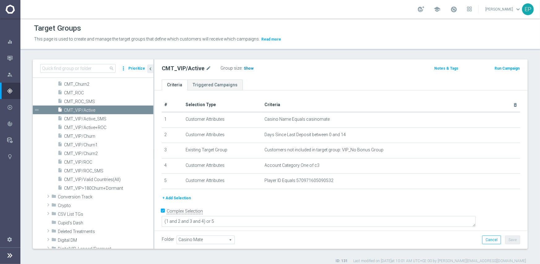
click at [245, 70] on span "Show" at bounding box center [249, 68] width 10 height 4
drag, startPoint x: 83, startPoint y: 163, endPoint x: 87, endPoint y: 162, distance: 4.0
click at [83, 163] on span "CMT_VIP/ROC" at bounding box center [101, 161] width 74 height 5
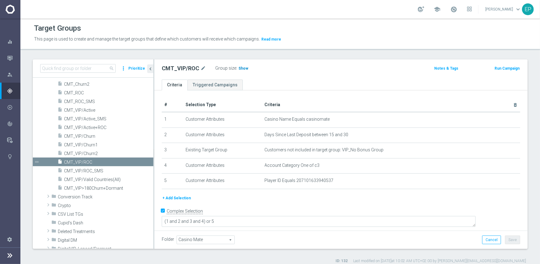
click at [241, 67] on span "Show" at bounding box center [243, 68] width 10 height 4
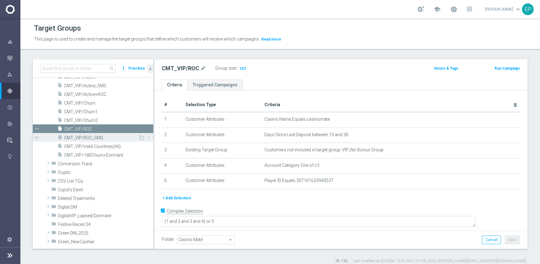
scroll to position [373, 0]
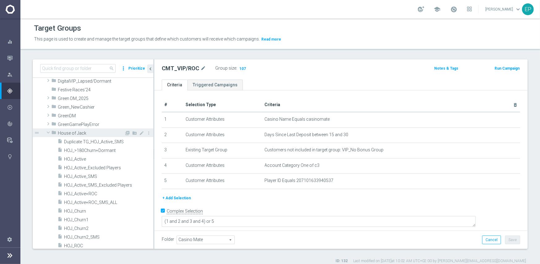
click at [77, 133] on span "House of Jack" at bounding box center [91, 132] width 66 height 5
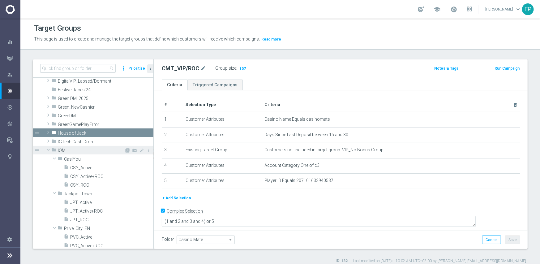
click at [59, 150] on span "IOM" at bounding box center [91, 150] width 66 height 5
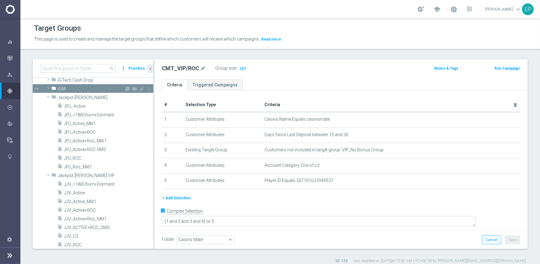
scroll to position [435, 0]
click at [71, 95] on span "Jackpot [PERSON_NAME]" at bounding box center [91, 97] width 66 height 5
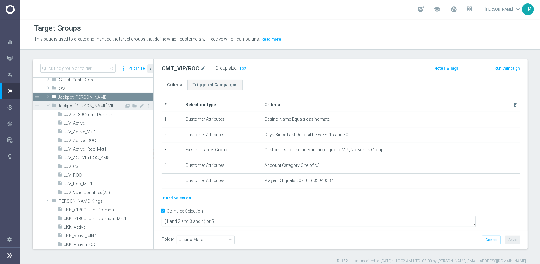
click at [71, 104] on span "Jackpot Jill VIP" at bounding box center [91, 105] width 66 height 5
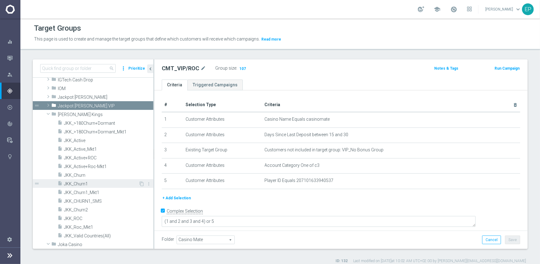
click at [81, 184] on span "JKK_Churn1" at bounding box center [101, 183] width 74 height 5
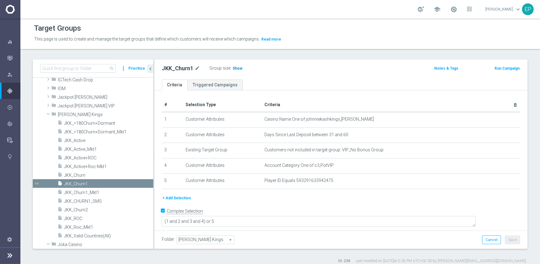
click at [237, 69] on span "Show" at bounding box center [237, 68] width 10 height 4
click at [85, 210] on span "JKK_Churn2" at bounding box center [101, 209] width 74 height 5
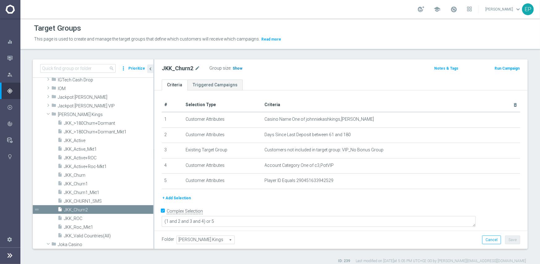
click at [237, 68] on span "Show" at bounding box center [237, 68] width 10 height 4
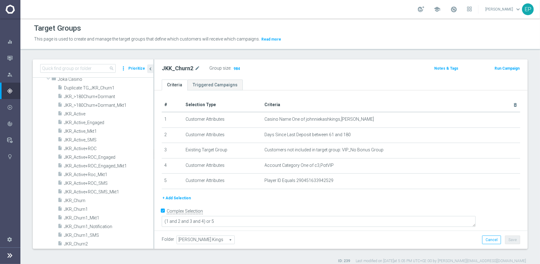
scroll to position [559, 0]
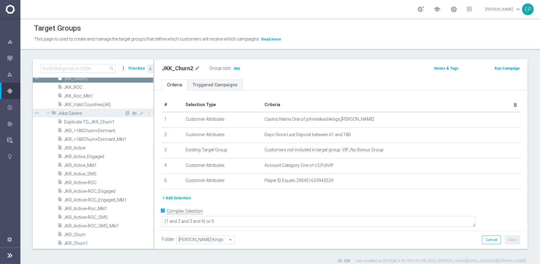
click at [80, 113] on span "Joka Casino" at bounding box center [91, 113] width 66 height 5
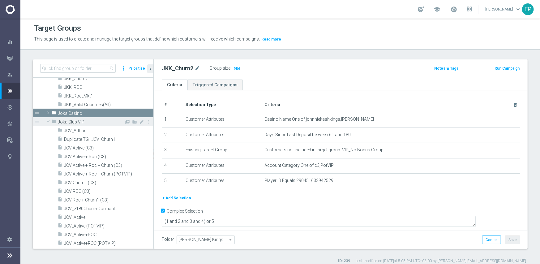
click at [72, 122] on span "Joka Club VIP" at bounding box center [91, 121] width 66 height 5
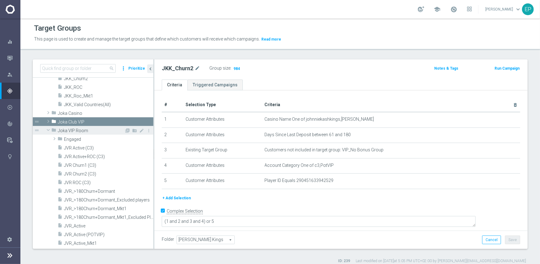
click at [69, 130] on span "Joka VIP Room" at bounding box center [91, 130] width 66 height 5
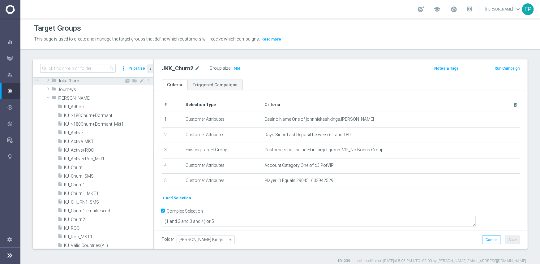
scroll to position [621, 0]
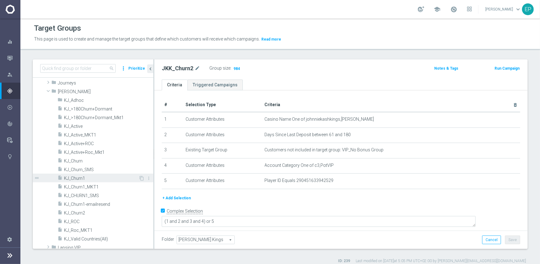
click at [75, 179] on span "KJ_Churn1" at bounding box center [101, 178] width 74 height 5
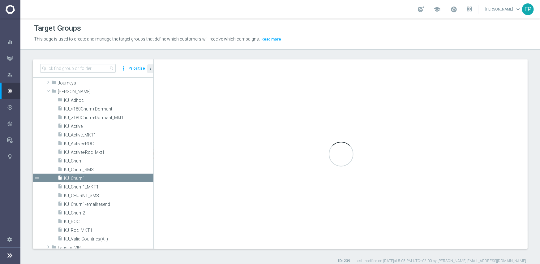
type input "King Johnnie"
type textarea "(1 and 2 and 3 and 4 ) or 5"
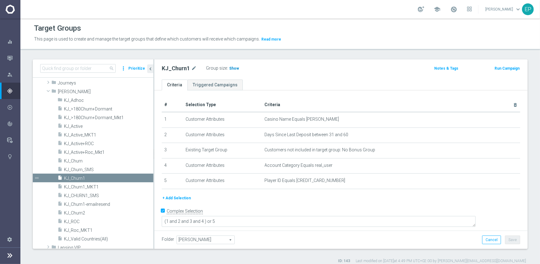
click at [232, 67] on span "Show" at bounding box center [234, 68] width 10 height 4
click at [77, 213] on span "KJ_Churn2" at bounding box center [101, 212] width 74 height 5
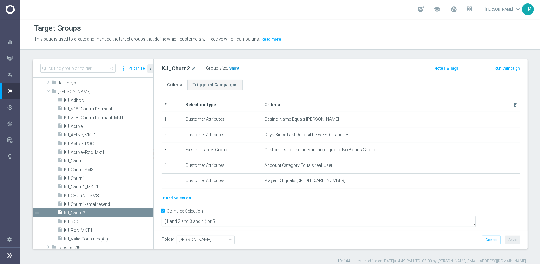
click at [234, 70] on span "Show" at bounding box center [234, 68] width 10 height 4
click at [72, 94] on div "folder King Johnnie" at bounding box center [87, 91] width 73 height 9
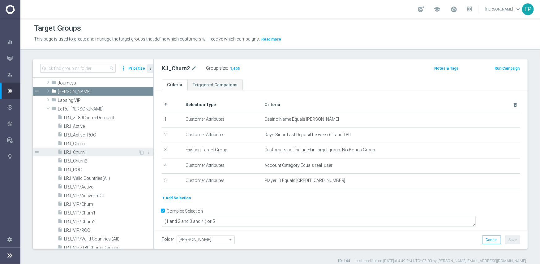
click at [83, 150] on span "LRJ_Churn1" at bounding box center [101, 152] width 74 height 5
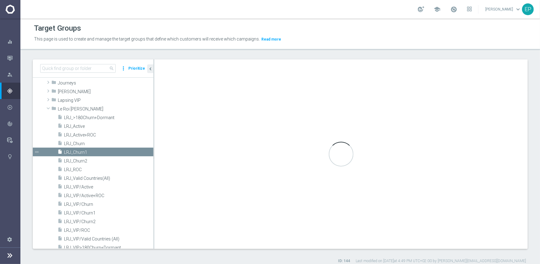
type input "Le Roi Johnny"
type textarea "(1 and 2 and 3 and 4) or 5"
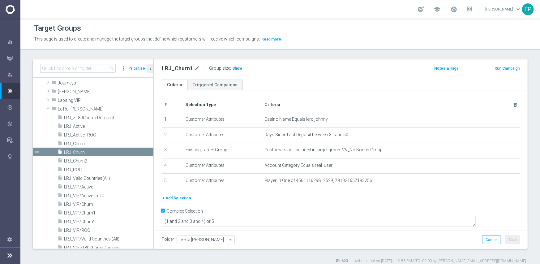
click at [238, 69] on span "Show" at bounding box center [237, 68] width 10 height 4
click at [83, 161] on span "LRJ_Churn2" at bounding box center [101, 160] width 74 height 5
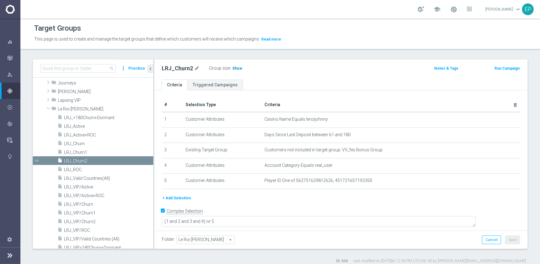
click at [236, 70] on span "Show" at bounding box center [237, 68] width 10 height 4
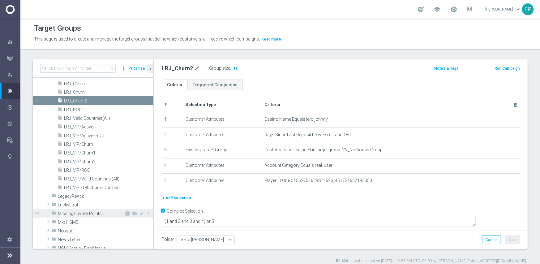
scroll to position [682, 0]
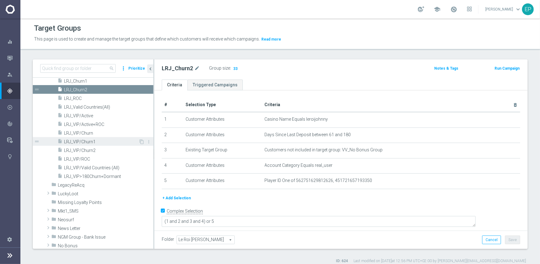
click at [85, 141] on span "LRJ_VIP/Churn1" at bounding box center [101, 141] width 74 height 5
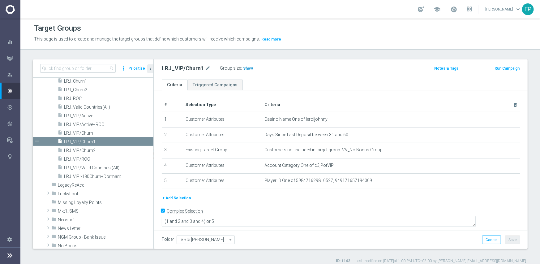
click at [248, 70] on span "Show" at bounding box center [248, 68] width 10 height 4
drag, startPoint x: 92, startPoint y: 151, endPoint x: 102, endPoint y: 146, distance: 10.6
click at [92, 151] on span "LRJ_VIP/Churn2" at bounding box center [101, 150] width 74 height 5
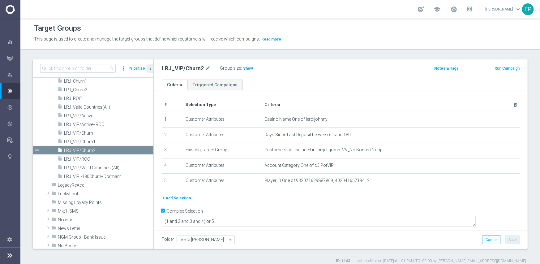
click at [245, 69] on span "Show" at bounding box center [248, 68] width 10 height 4
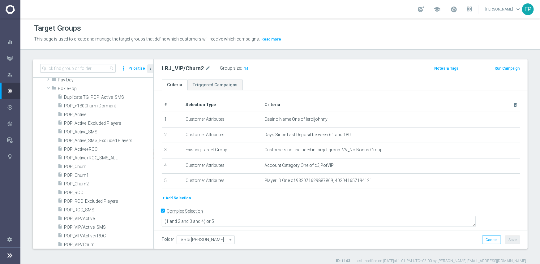
scroll to position [1053, 0]
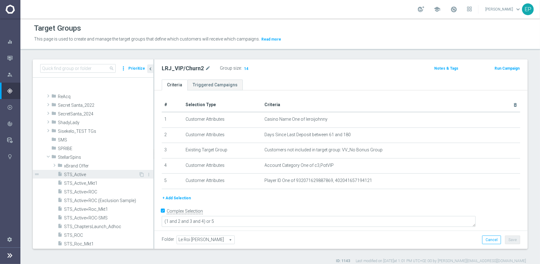
click at [77, 173] on span "STS_Active" at bounding box center [101, 174] width 74 height 5
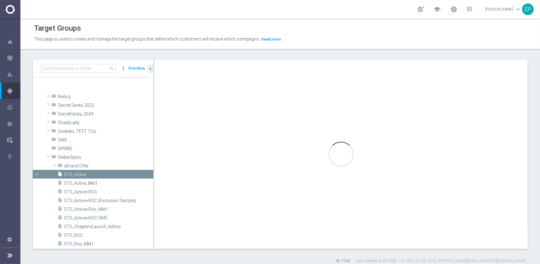
type input "StellarSpins"
type textarea "(1 and 2 and 3 and 4 ) or 5"
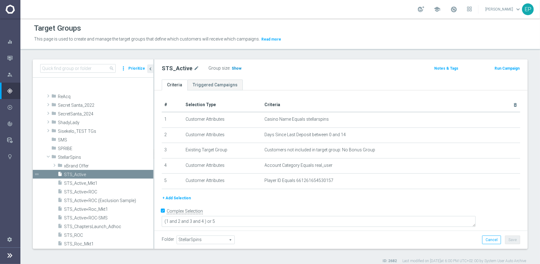
click at [235, 69] on span "Show" at bounding box center [236, 68] width 10 height 4
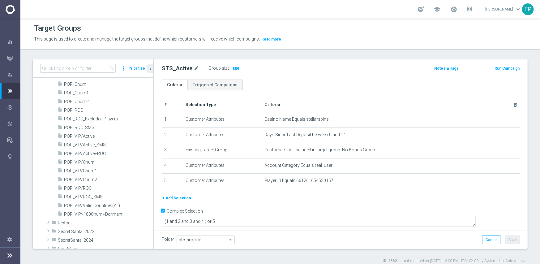
scroll to position [930, 0]
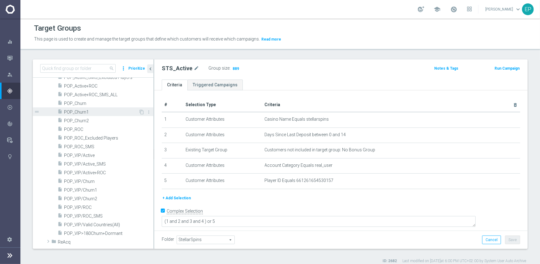
click at [87, 112] on span "POP_Churn1" at bounding box center [101, 111] width 74 height 5
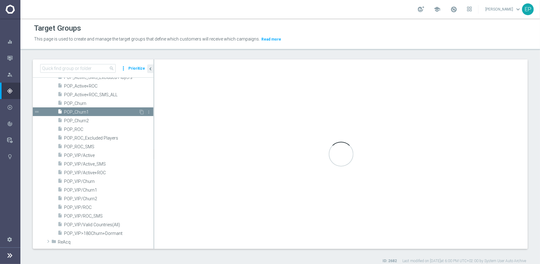
type input "PokiePop"
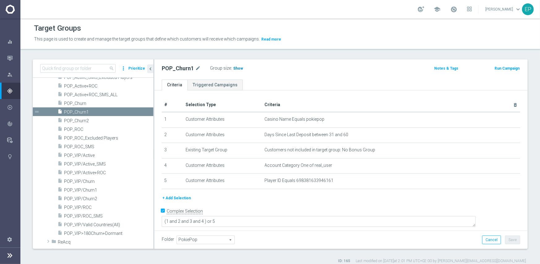
click at [233, 69] on span "Show" at bounding box center [238, 68] width 10 height 4
click at [90, 189] on span "POP_VIP/Churn1" at bounding box center [101, 189] width 74 height 5
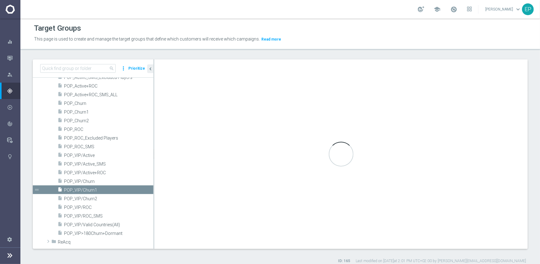
type textarea "(1 and 2 and 3 and 4) or 5"
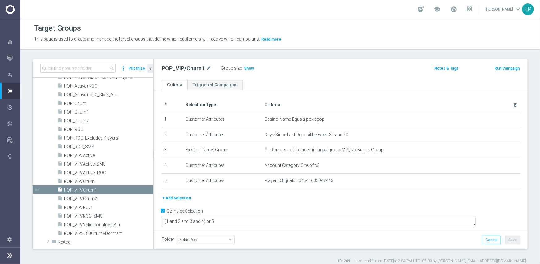
click at [240, 67] on label "Group size" at bounding box center [231, 68] width 21 height 5
drag, startPoint x: 249, startPoint y: 68, endPoint x: 276, endPoint y: 71, distance: 27.0
click at [250, 68] on span "Show" at bounding box center [249, 68] width 10 height 4
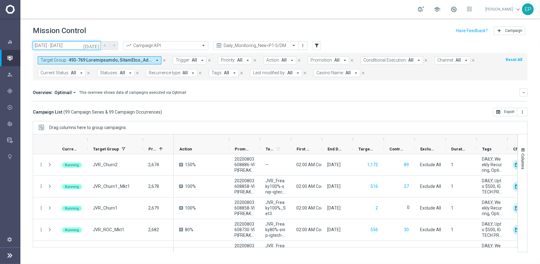
click at [47, 45] on input "29 Aug 2025 - 29 Aug 2025" at bounding box center [67, 45] width 68 height 9
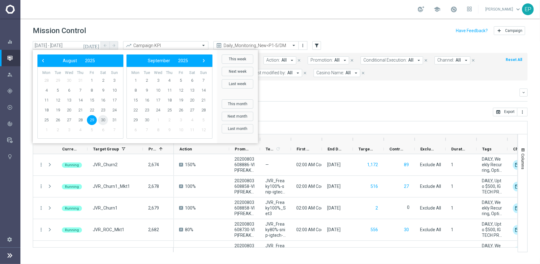
click at [102, 120] on span "30" at bounding box center [103, 120] width 10 height 10
type input "30 Aug 2025 - 30 Aug 2025"
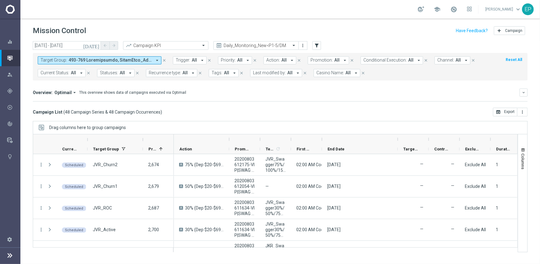
drag, startPoint x: 351, startPoint y: 139, endPoint x: 397, endPoint y: 139, distance: 45.1
click at [397, 139] on div at bounding box center [397, 139] width 2 height 10
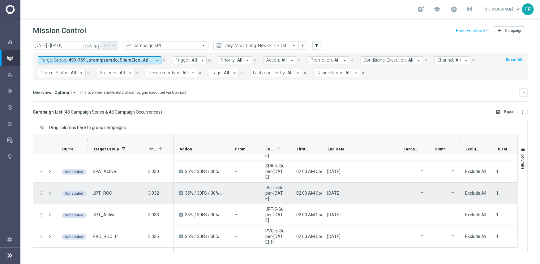
scroll to position [945, 0]
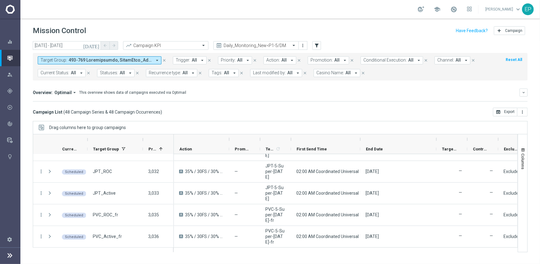
drag, startPoint x: 321, startPoint y: 138, endPoint x: 360, endPoint y: 138, distance: 38.3
click at [360, 138] on div at bounding box center [360, 139] width 2 height 10
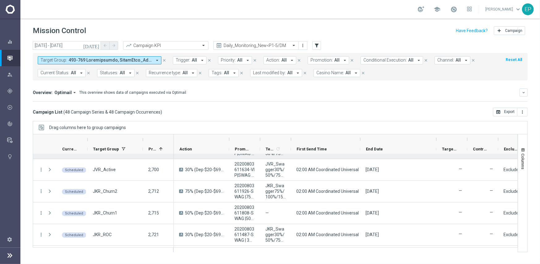
scroll to position [0, 0]
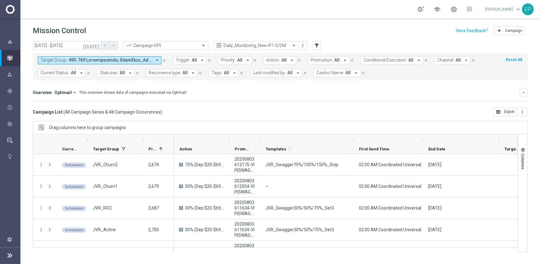
drag, startPoint x: 290, startPoint y: 139, endPoint x: 352, endPoint y: 139, distance: 62.4
click at [352, 139] on div at bounding box center [353, 139] width 2 height 10
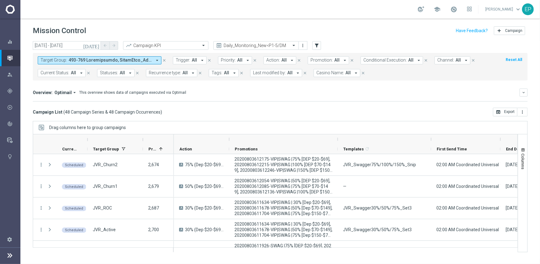
drag, startPoint x: 260, startPoint y: 138, endPoint x: 337, endPoint y: 137, distance: 77.6
click at [337, 137] on div at bounding box center [337, 139] width 2 height 10
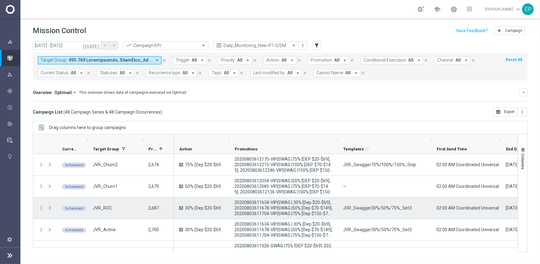
scroll to position [31, 0]
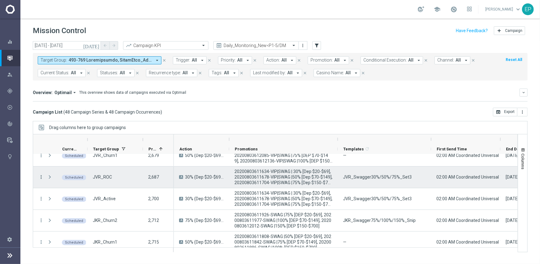
click at [41, 177] on icon "more_vert" at bounding box center [41, 177] width 6 height 6
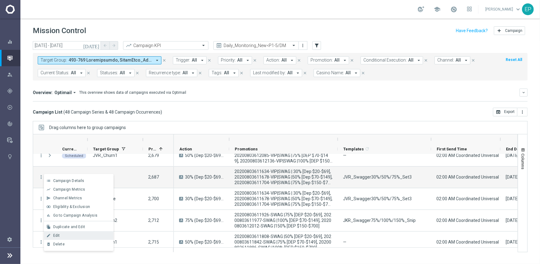
click at [65, 236] on div "Edit" at bounding box center [81, 235] width 57 height 4
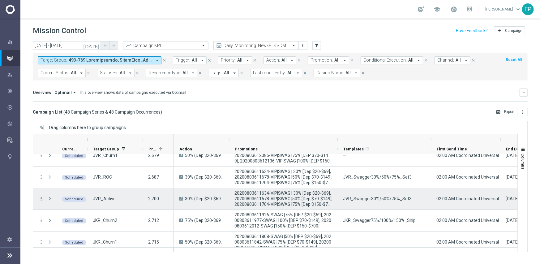
click at [40, 199] on icon "more_vert" at bounding box center [41, 199] width 6 height 6
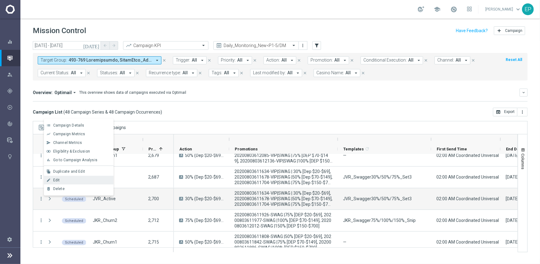
click at [57, 179] on span "Edit" at bounding box center [56, 180] width 7 height 4
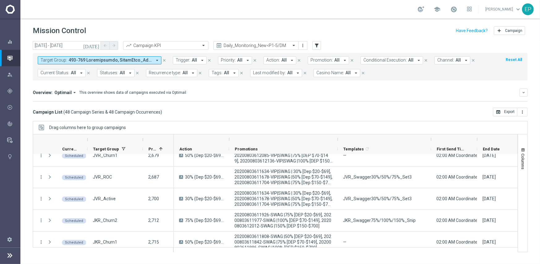
drag, startPoint x: 500, startPoint y: 138, endPoint x: 477, endPoint y: 141, distance: 23.4
click at [477, 141] on div at bounding box center [477, 139] width 2 height 10
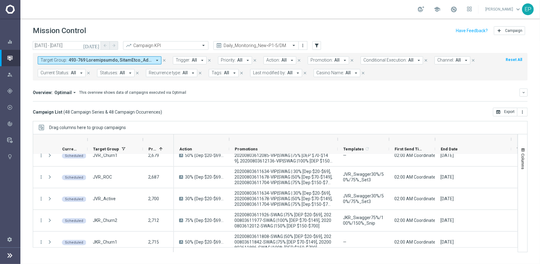
drag, startPoint x: 431, startPoint y: 141, endPoint x: 388, endPoint y: 141, distance: 42.0
click at [388, 141] on div at bounding box center [389, 139] width 2 height 10
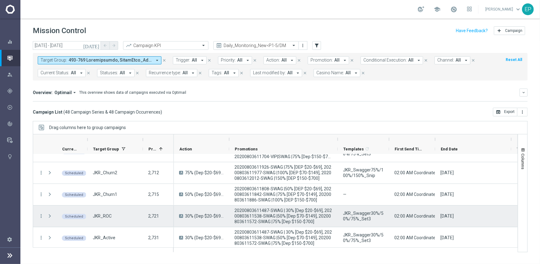
scroll to position [93, 0]
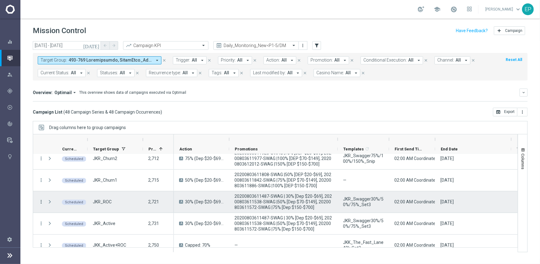
click at [42, 200] on icon "more_vert" at bounding box center [41, 202] width 6 height 6
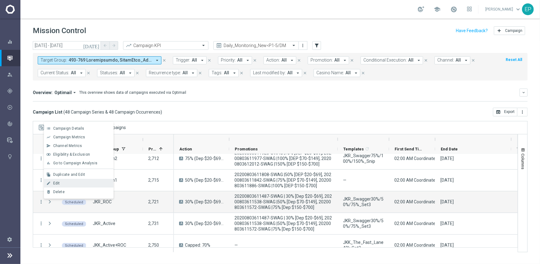
click at [64, 182] on div "Edit" at bounding box center [81, 183] width 57 height 4
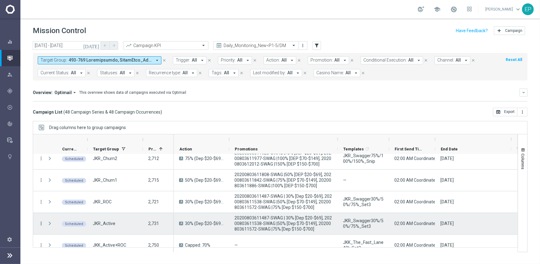
click at [40, 221] on icon "more_vert" at bounding box center [41, 223] width 6 height 6
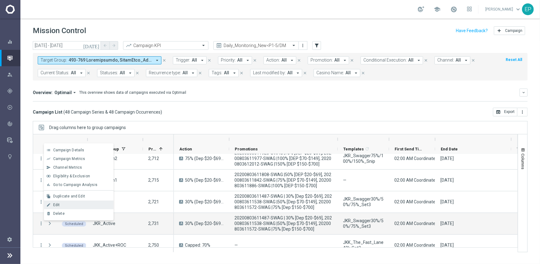
click at [60, 207] on div "edit Edit" at bounding box center [79, 204] width 70 height 9
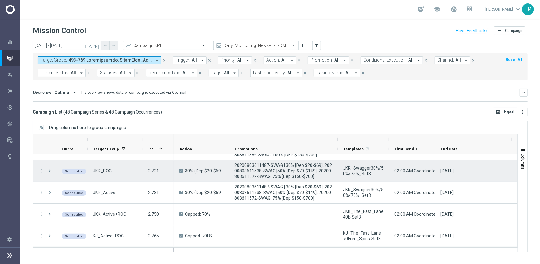
scroll to position [155, 0]
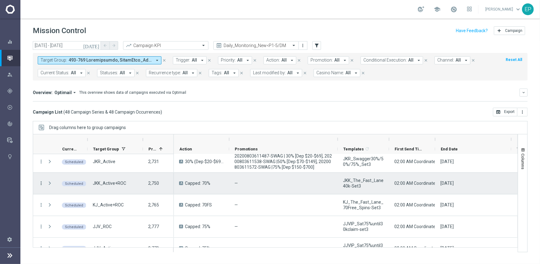
click at [42, 182] on icon "more_vert" at bounding box center [41, 183] width 6 height 6
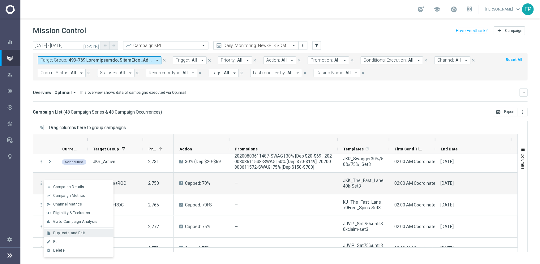
click at [80, 233] on span "Duplicate and Edit" at bounding box center [69, 233] width 32 height 4
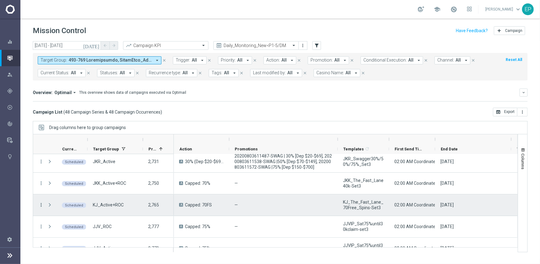
click at [40, 205] on icon "more_vert" at bounding box center [41, 205] width 6 height 6
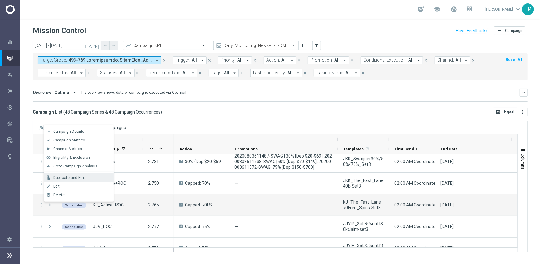
click at [63, 177] on span "Duplicate and Edit" at bounding box center [69, 177] width 32 height 4
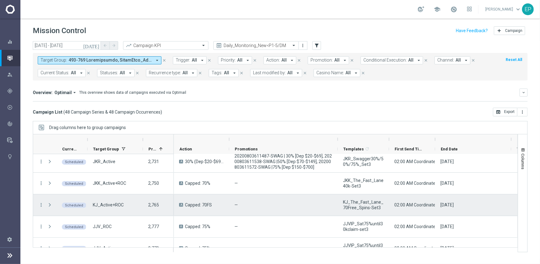
scroll to position [185, 0]
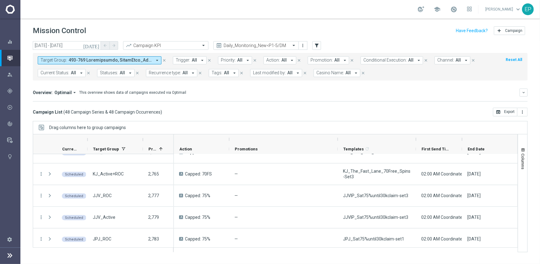
drag, startPoint x: 388, startPoint y: 137, endPoint x: 415, endPoint y: 139, distance: 26.9
click at [415, 139] on div at bounding box center [415, 139] width 2 height 10
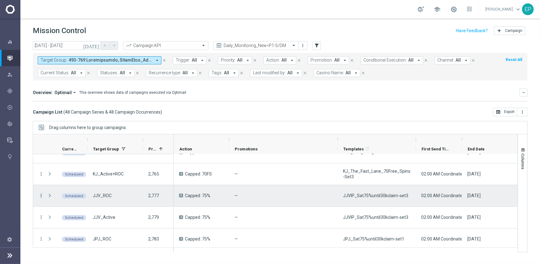
click at [42, 194] on icon "more_vert" at bounding box center [41, 196] width 6 height 6
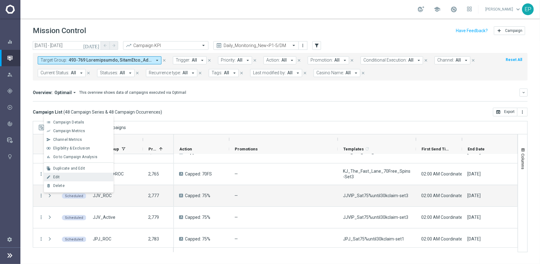
click at [61, 175] on div "Edit" at bounding box center [81, 177] width 57 height 4
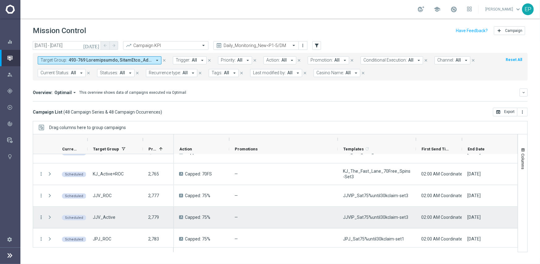
click at [42, 218] on icon "more_vert" at bounding box center [41, 217] width 6 height 6
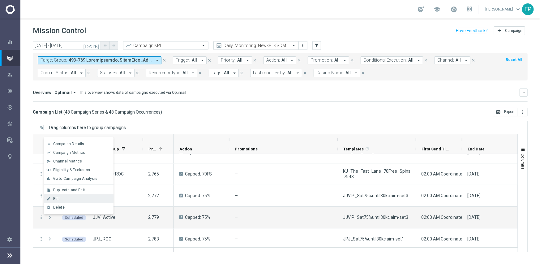
click at [57, 197] on span "Edit" at bounding box center [56, 198] width 7 height 4
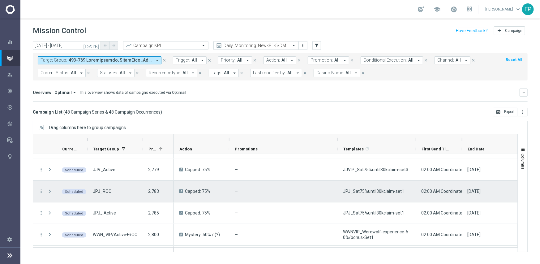
scroll to position [247, 0]
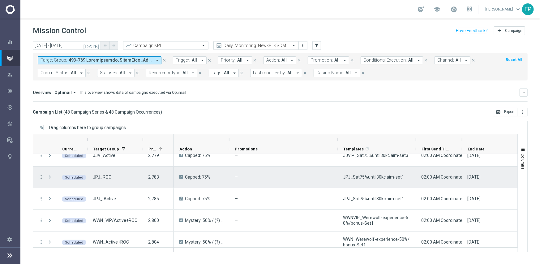
click at [41, 177] on icon "more_vert" at bounding box center [41, 177] width 6 height 6
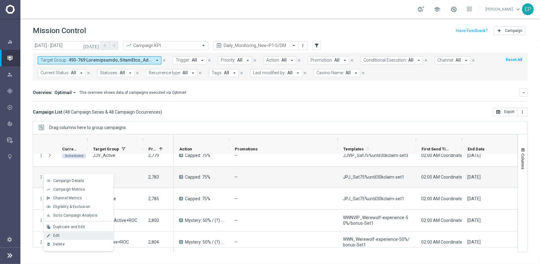
click at [54, 233] on span "Edit" at bounding box center [56, 235] width 7 height 4
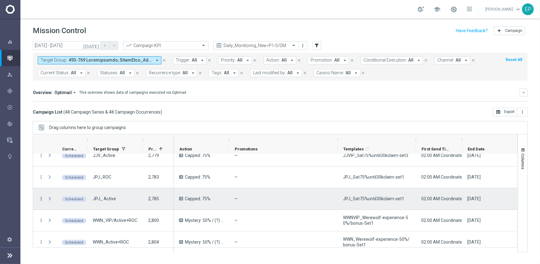
click at [40, 198] on icon "more_vert" at bounding box center [41, 199] width 6 height 6
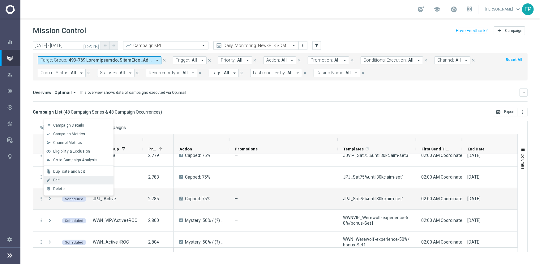
click at [60, 182] on div "Edit" at bounding box center [81, 180] width 57 height 4
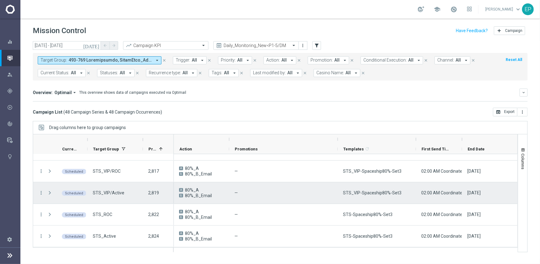
scroll to position [340, 0]
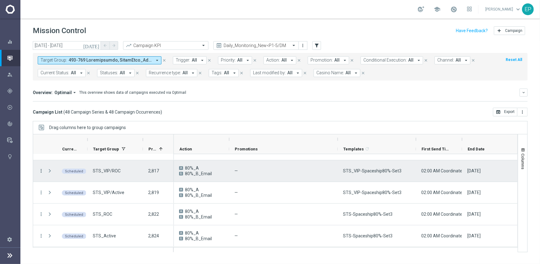
click at [40, 171] on icon "more_vert" at bounding box center [41, 171] width 6 height 6
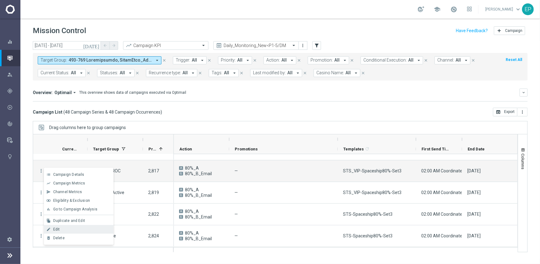
click at [55, 227] on span "Edit" at bounding box center [56, 229] width 7 height 4
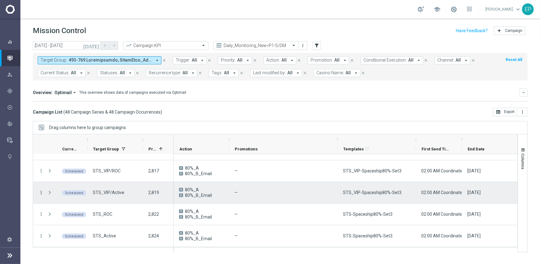
click at [40, 191] on icon "more_vert" at bounding box center [41, 192] width 6 height 6
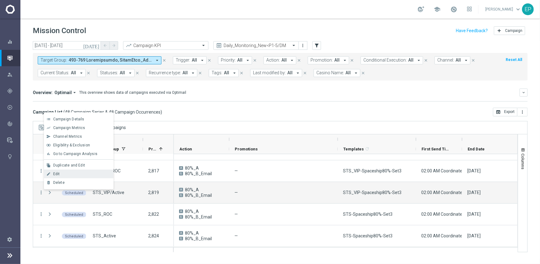
click at [61, 174] on div "Edit" at bounding box center [81, 174] width 57 height 4
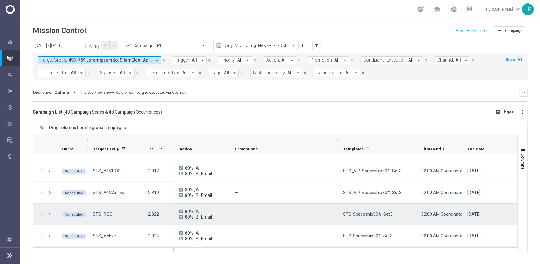
click at [40, 213] on icon "more_vert" at bounding box center [41, 214] width 6 height 6
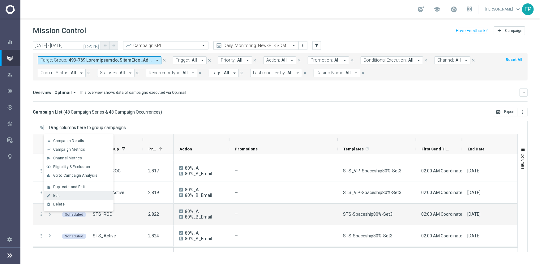
click at [62, 196] on div "Edit" at bounding box center [81, 195] width 57 height 4
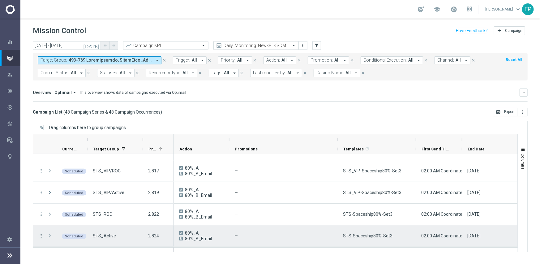
click at [41, 235] on icon "more_vert" at bounding box center [41, 236] width 6 height 6
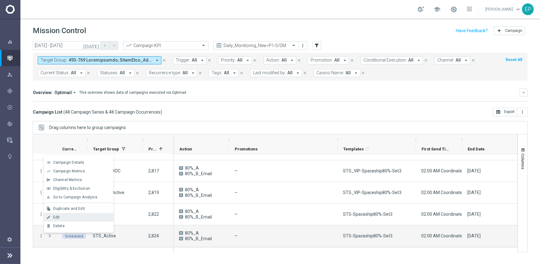
click at [61, 218] on div "Edit" at bounding box center [81, 217] width 57 height 4
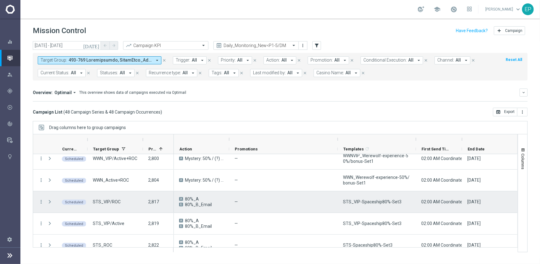
scroll to position [278, 0]
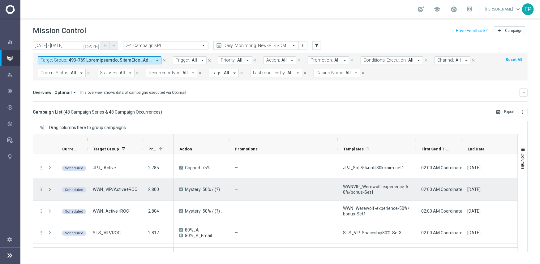
click at [41, 189] on icon "more_vert" at bounding box center [41, 189] width 6 height 6
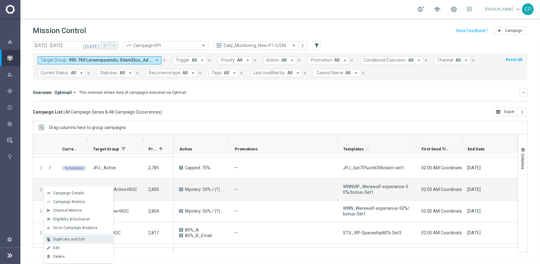
click at [77, 239] on span "Duplicate and Edit" at bounding box center [69, 239] width 32 height 4
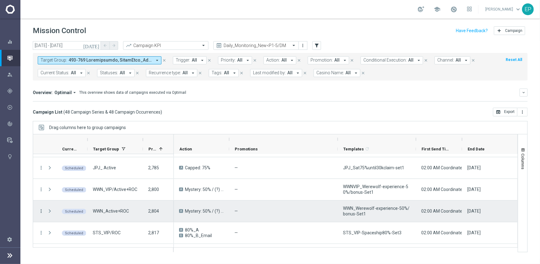
click at [42, 211] on icon "more_vert" at bounding box center [41, 211] width 6 height 6
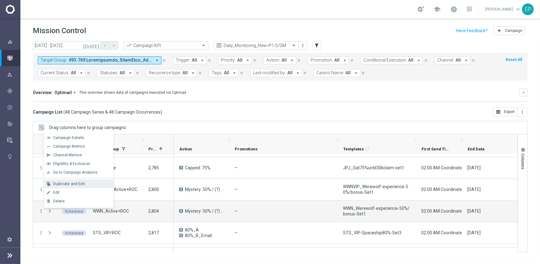
click at [64, 184] on span "Duplicate and Edit" at bounding box center [69, 183] width 32 height 4
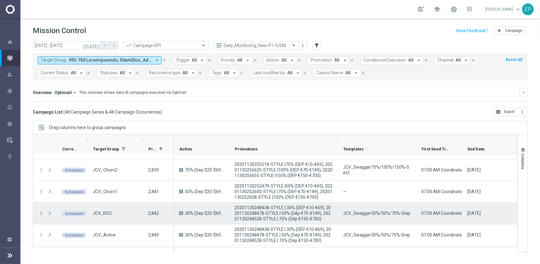
scroll to position [433, 0]
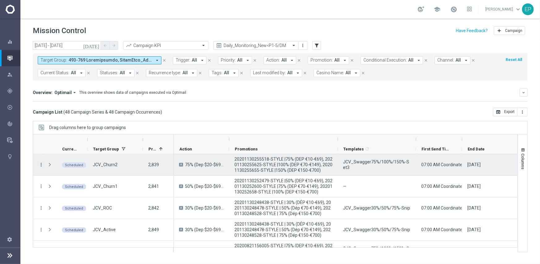
click at [40, 164] on icon "more_vert" at bounding box center [41, 165] width 6 height 6
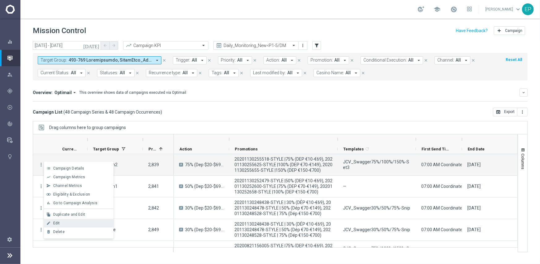
click at [68, 221] on div "Edit" at bounding box center [81, 223] width 57 height 4
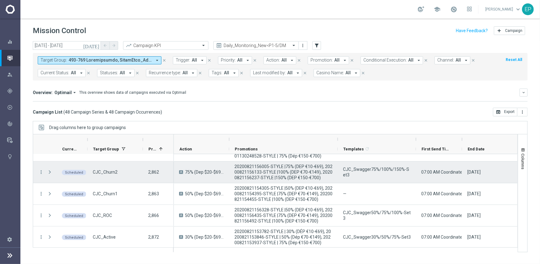
scroll to position [518, 0]
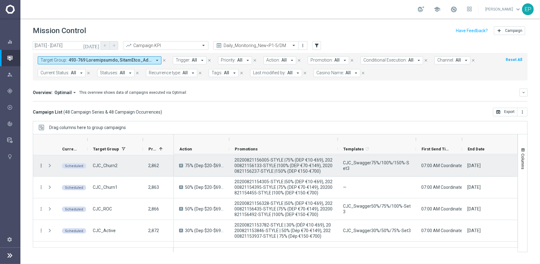
click at [41, 164] on icon "more_vert" at bounding box center [41, 166] width 6 height 6
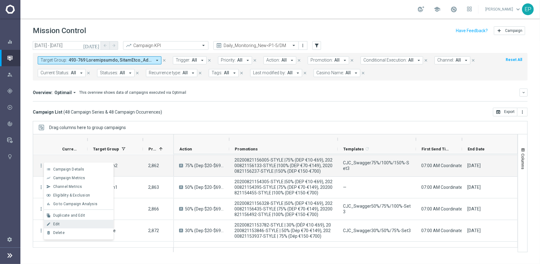
click at [76, 222] on div "Edit" at bounding box center [81, 224] width 57 height 4
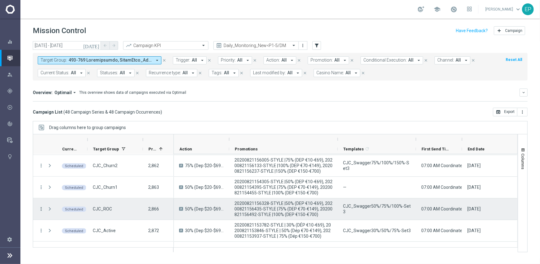
click at [40, 208] on icon "more_vert" at bounding box center [41, 209] width 6 height 6
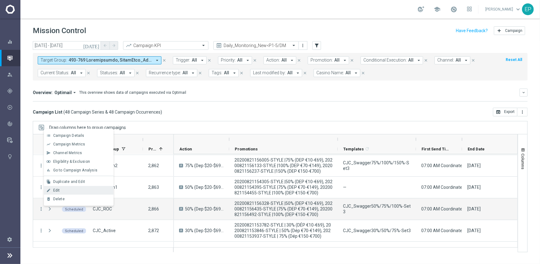
click at [62, 189] on div "Edit" at bounding box center [81, 190] width 57 height 4
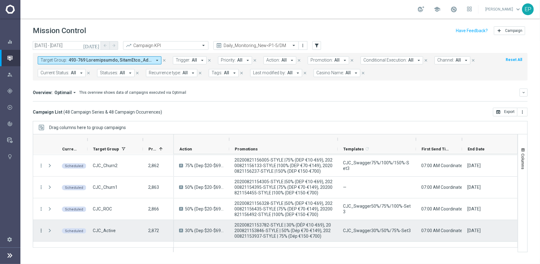
click at [42, 230] on icon "more_vert" at bounding box center [41, 230] width 6 height 6
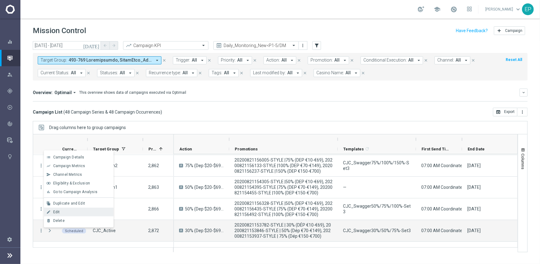
click at [55, 211] on span "Edit" at bounding box center [56, 212] width 7 height 4
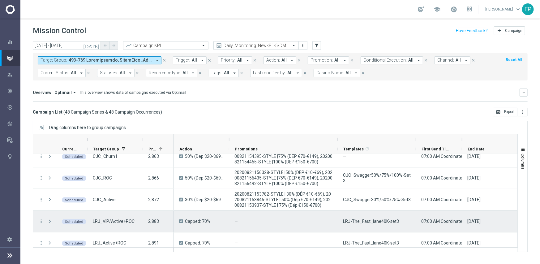
scroll to position [580, 0]
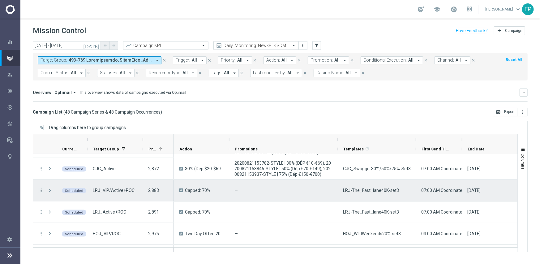
click at [40, 191] on icon "more_vert" at bounding box center [41, 190] width 6 height 6
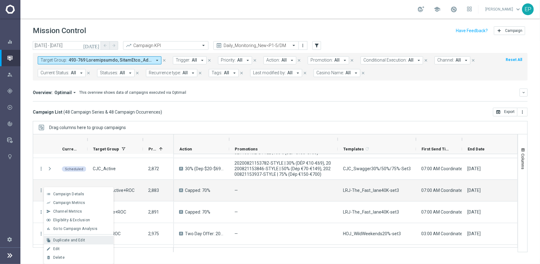
click at [72, 240] on span "Duplicate and Edit" at bounding box center [69, 240] width 32 height 4
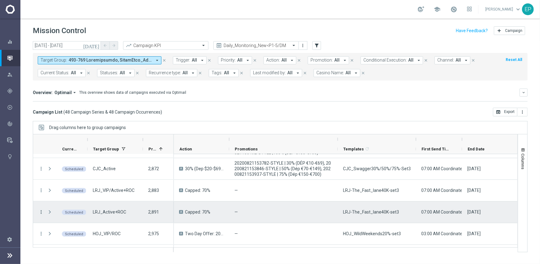
click at [43, 212] on icon "more_vert" at bounding box center [41, 212] width 6 height 6
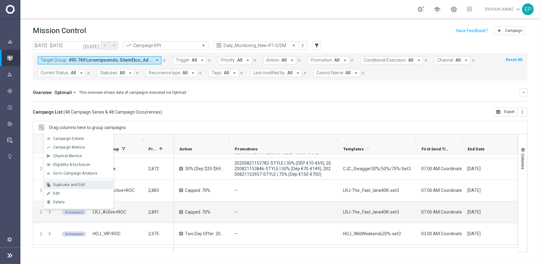
click at [73, 185] on span "Duplicate and Edit" at bounding box center [69, 184] width 32 height 4
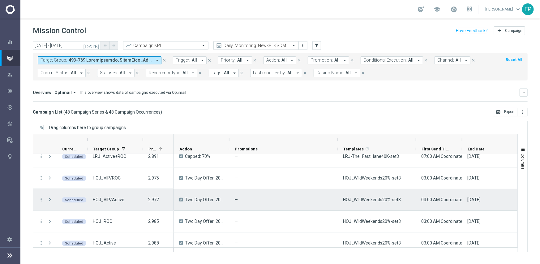
scroll to position [642, 0]
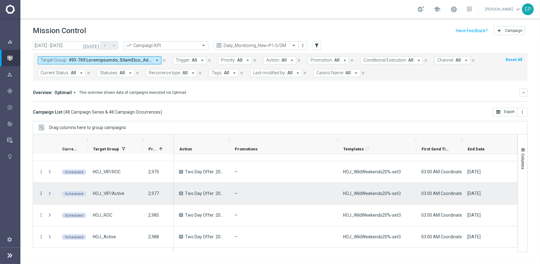
click at [40, 193] on icon "more_vert" at bounding box center [41, 193] width 6 height 6
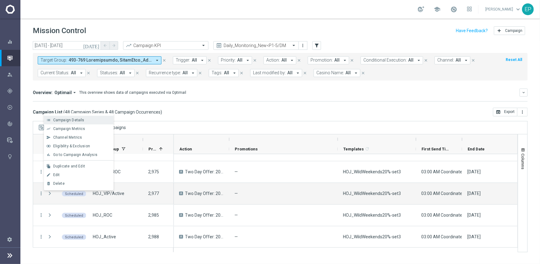
click at [91, 118] on div "Campaign Details" at bounding box center [81, 120] width 57 height 4
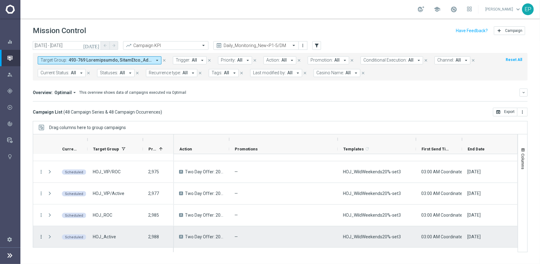
click at [41, 236] on icon "more_vert" at bounding box center [41, 237] width 6 height 6
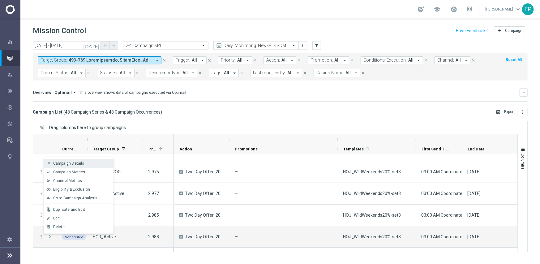
click at [82, 162] on span "Campaign Details" at bounding box center [68, 163] width 31 height 4
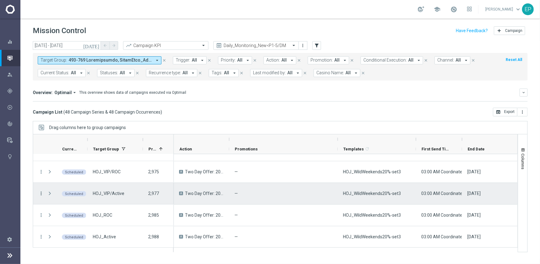
click at [40, 193] on icon "more_vert" at bounding box center [41, 193] width 6 height 6
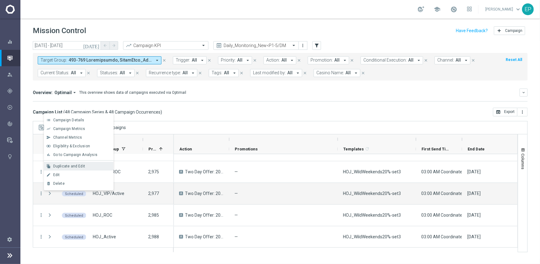
click at [77, 168] on div "file_copy Duplicate and Edit" at bounding box center [79, 166] width 70 height 9
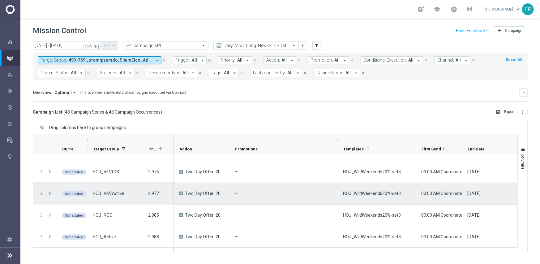
click at [39, 193] on icon "more_vert" at bounding box center [41, 193] width 6 height 6
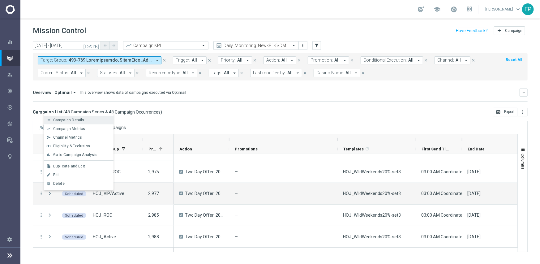
click at [84, 121] on div "Campaign Details" at bounding box center [81, 120] width 57 height 4
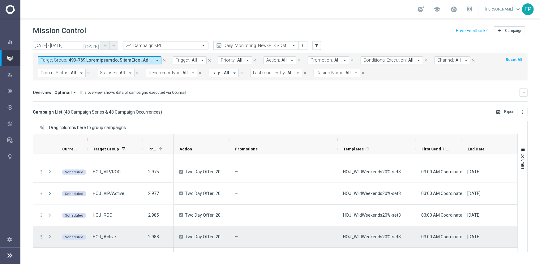
click at [41, 236] on icon "more_vert" at bounding box center [41, 237] width 6 height 6
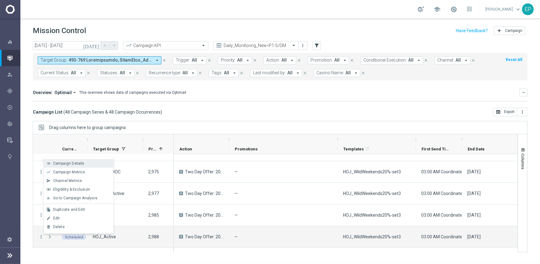
click at [80, 165] on span "Campaign Details" at bounding box center [68, 163] width 31 height 4
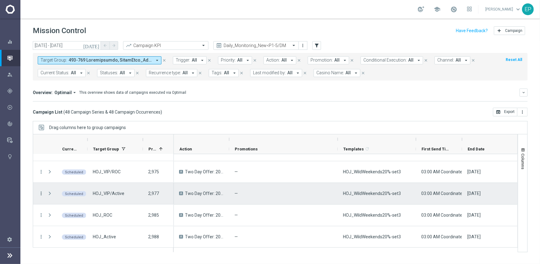
click at [40, 192] on icon "more_vert" at bounding box center [41, 193] width 6 height 6
click at [67, 184] on div "Delete" at bounding box center [81, 183] width 57 height 4
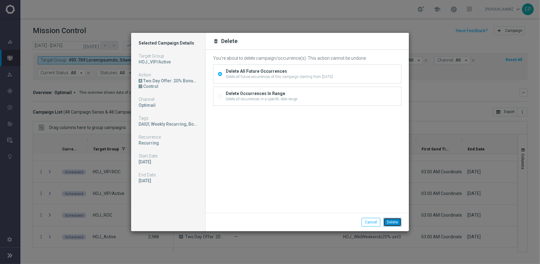
click at [394, 223] on button "Delete" at bounding box center [392, 222] width 18 height 9
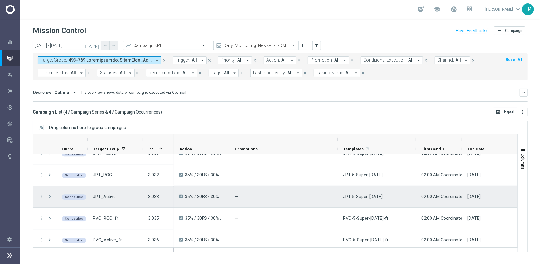
scroll to position [923, 0]
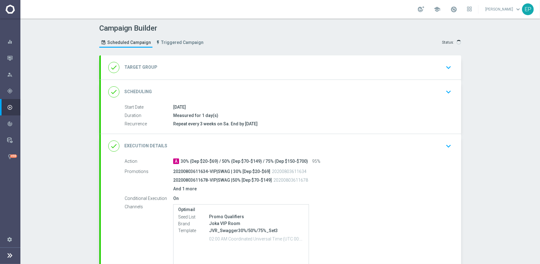
type input "JVR_ROC"
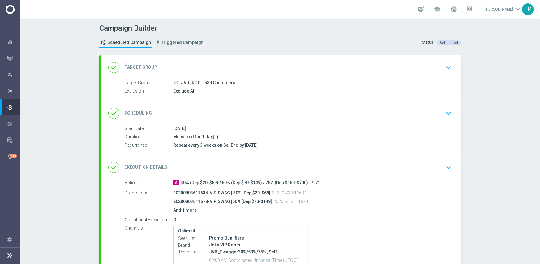
click at [258, 105] on div "done Scheduling keyboard_arrow_down" at bounding box center [281, 113] width 360 height 24
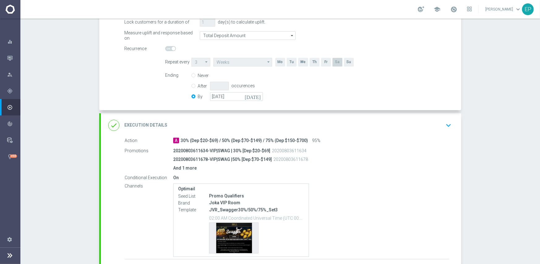
scroll to position [124, 0]
click at [234, 97] on input "[DATE]" at bounding box center [236, 96] width 53 height 9
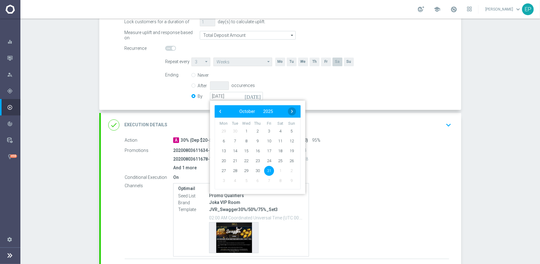
click at [290, 109] on span "›" at bounding box center [292, 111] width 8 height 8
click at [290, 170] on span "30" at bounding box center [291, 170] width 10 height 10
type input "[DATE]"
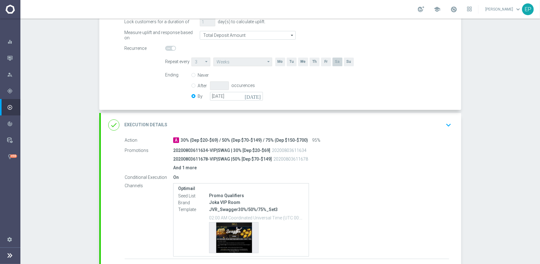
scroll to position [171, 0]
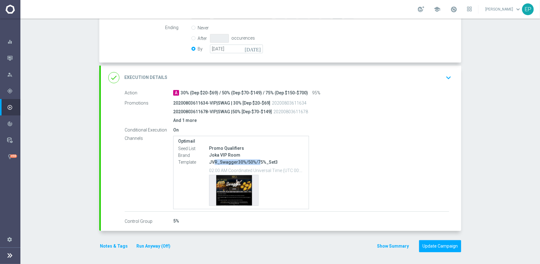
drag, startPoint x: 210, startPoint y: 161, endPoint x: 256, endPoint y: 162, distance: 45.1
click at [256, 162] on p "JVR_Swagger30%/50%/75%_Set3" at bounding box center [256, 162] width 95 height 6
copy p "R_Swagger30%/50%/7"
drag, startPoint x: 326, startPoint y: 76, endPoint x: 340, endPoint y: 96, distance: 24.7
click at [326, 76] on div "done Execution Details keyboard_arrow_down" at bounding box center [280, 78] width 345 height 12
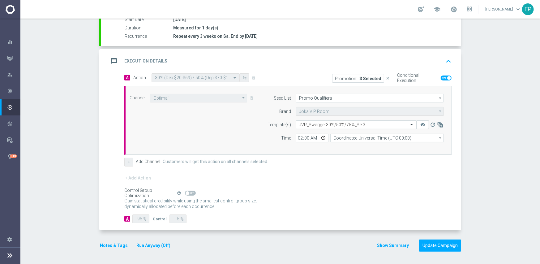
scroll to position [108, 0]
click at [328, 124] on input "text" at bounding box center [349, 125] width 101 height 5
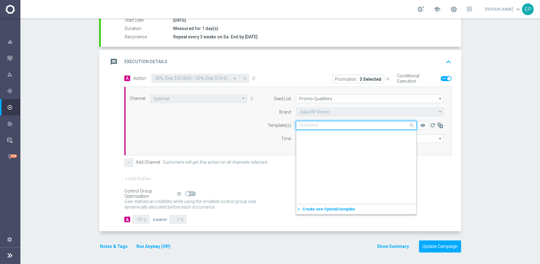
scroll to position [5242, 0]
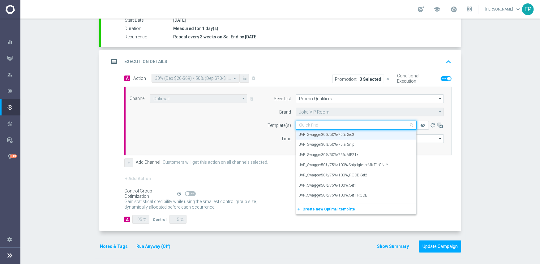
paste input "R_Swagger30%/50%/7"
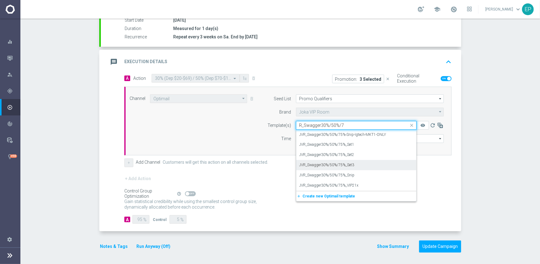
scroll to position [0, 0]
click at [348, 174] on label "JVR_Swagger30%/50%/75%_Snip" at bounding box center [326, 174] width 55 height 5
type input "R_Swagger30%/50%/7"
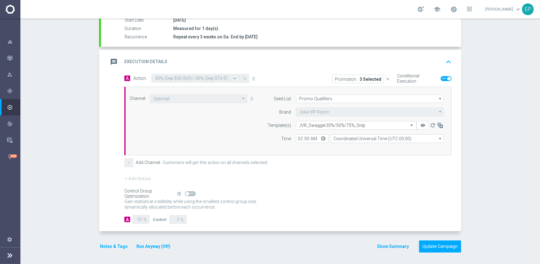
click at [343, 199] on div "Gain statistical credibility while using the smallest control group size, dynam…" at bounding box center [287, 204] width 327 height 15
click at [438, 244] on button "Update Campaign" at bounding box center [440, 246] width 42 height 12
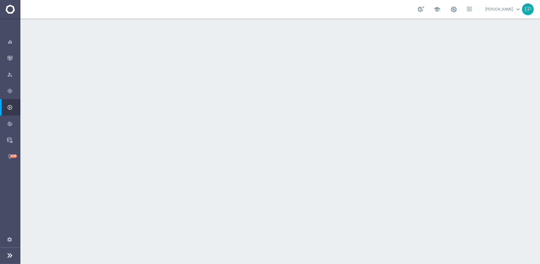
click at [254, 104] on div "done Scheduling keyboard_arrow_down" at bounding box center [281, 113] width 360 height 24
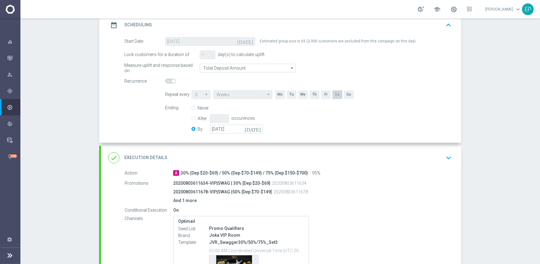
scroll to position [93, 0]
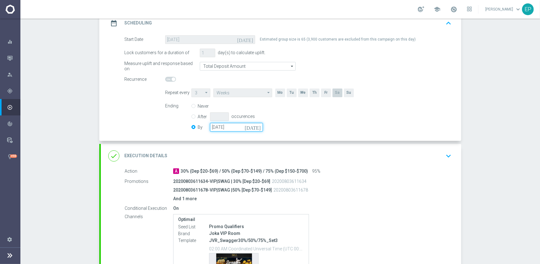
drag, startPoint x: 240, startPoint y: 128, endPoint x: 249, endPoint y: 128, distance: 8.7
click at [241, 128] on input "[DATE]" at bounding box center [236, 127] width 53 height 9
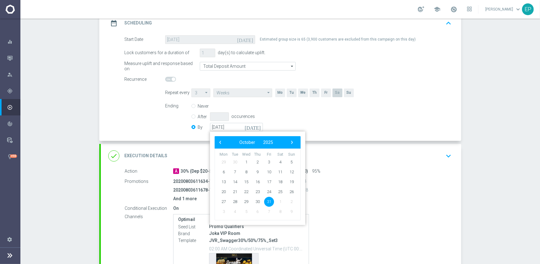
click at [293, 141] on div "‹ ​ October ​ 2025 ​ ›" at bounding box center [257, 142] width 86 height 12
click at [292, 141] on span "›" at bounding box center [292, 142] width 8 height 8
click at [290, 201] on span "30" at bounding box center [291, 201] width 10 height 10
type input "[DATE]"
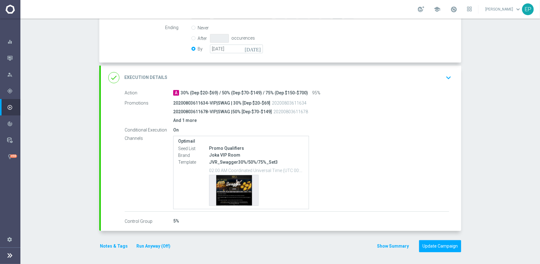
drag, startPoint x: 316, startPoint y: 77, endPoint x: 366, endPoint y: 104, distance: 56.8
click at [316, 77] on div "done Execution Details keyboard_arrow_down" at bounding box center [280, 78] width 345 height 12
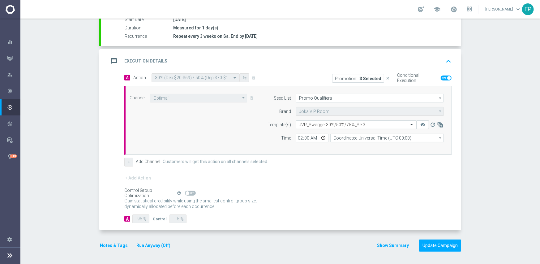
scroll to position [108, 0]
click at [348, 124] on input "text" at bounding box center [349, 125] width 101 height 5
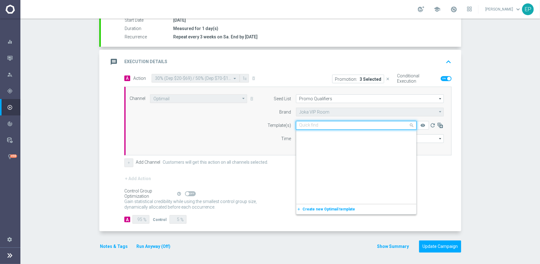
scroll to position [5242, 0]
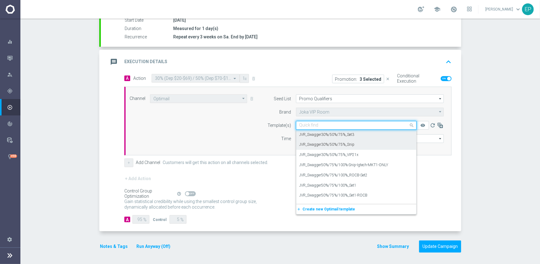
click at [328, 146] on div "JVR_Swagger30%/50%/75%_Snip" at bounding box center [356, 144] width 114 height 10
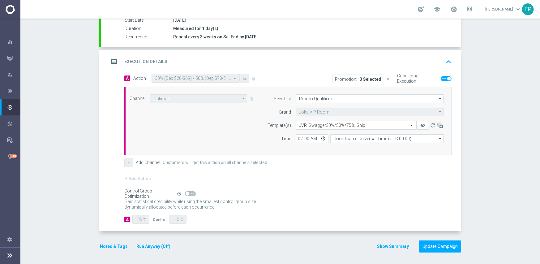
click at [321, 167] on form "A Action Select action 30% (Dep $20-$69) / 50% (Dep $70-$149) / 75% (Dep $150-$…" at bounding box center [287, 149] width 327 height 150
click at [433, 245] on button "Update Campaign" at bounding box center [440, 246] width 42 height 12
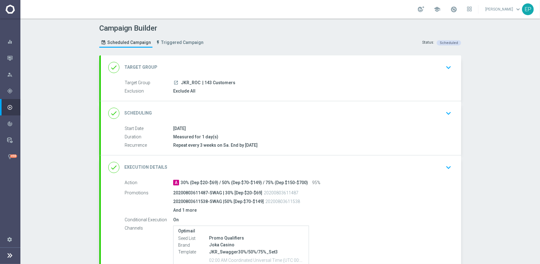
click at [276, 109] on div "done Scheduling keyboard_arrow_down" at bounding box center [280, 113] width 345 height 12
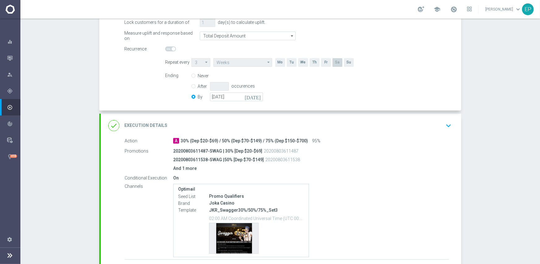
scroll to position [124, 0]
click at [232, 99] on input "[DATE]" at bounding box center [236, 96] width 53 height 9
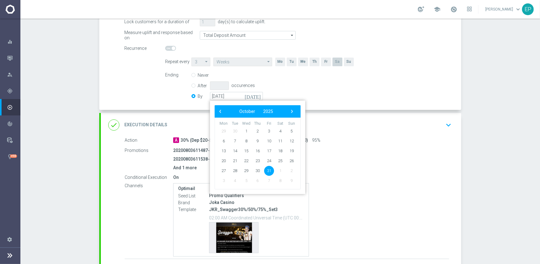
click at [285, 108] on bs-datepicker-navigation-view "‹ ​ October ​ 2025 ​ ›" at bounding box center [256, 111] width 80 height 8
click at [288, 111] on span "›" at bounding box center [292, 111] width 8 height 8
click at [289, 170] on span "30" at bounding box center [291, 170] width 10 height 10
type input "[DATE]"
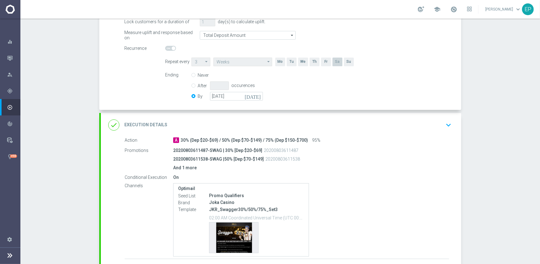
drag, startPoint x: 318, startPoint y: 126, endPoint x: 324, endPoint y: 124, distance: 6.2
click at [318, 126] on div "done Execution Details keyboard_arrow_down" at bounding box center [280, 125] width 345 height 12
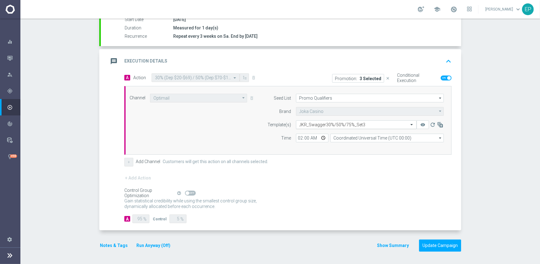
scroll to position [108, 0]
click at [328, 126] on input "text" at bounding box center [349, 125] width 101 height 5
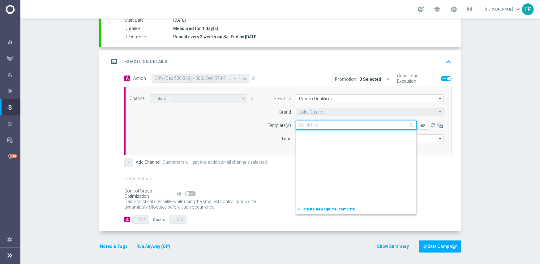
scroll to position [1907, 0]
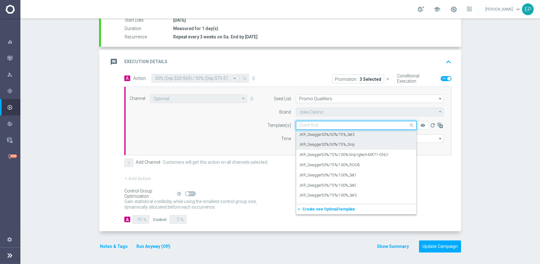
click at [350, 143] on label "JKR_Swagger30%/50%/75%_Snip" at bounding box center [327, 144] width 56 height 5
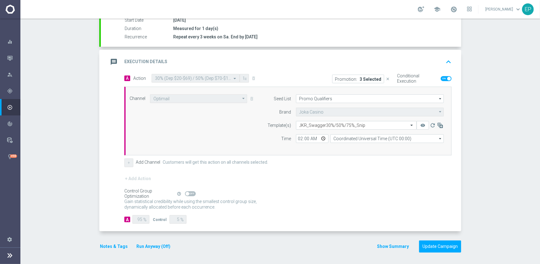
click at [366, 194] on div "Control Group Optimization Self Optimizing Campaign help_outline" at bounding box center [287, 193] width 327 height 7
click at [435, 242] on button "Update Campaign" at bounding box center [440, 246] width 42 height 12
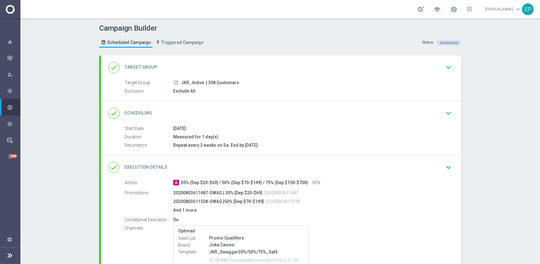
drag, startPoint x: 257, startPoint y: 107, endPoint x: 274, endPoint y: 101, distance: 18.7
click at [257, 107] on div "done Scheduling keyboard_arrow_down" at bounding box center [280, 113] width 345 height 12
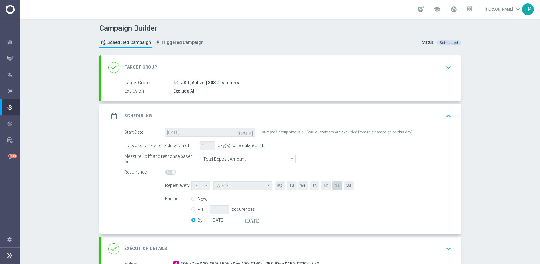
scroll to position [93, 0]
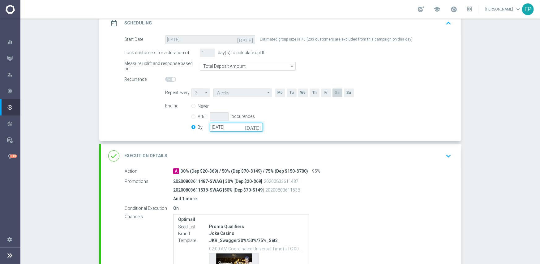
click at [224, 127] on input "[DATE]" at bounding box center [236, 127] width 53 height 9
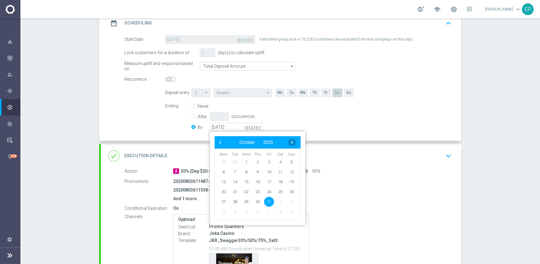
click at [291, 142] on span "›" at bounding box center [292, 142] width 8 height 8
drag, startPoint x: 290, startPoint y: 200, endPoint x: 302, endPoint y: 182, distance: 21.3
click at [290, 200] on span "30" at bounding box center [291, 201] width 10 height 10
type input "[DATE]"
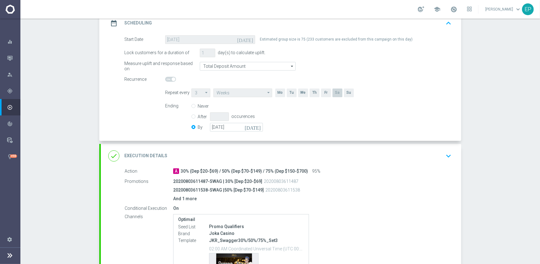
click at [308, 159] on div "done Execution Details keyboard_arrow_down" at bounding box center [280, 156] width 345 height 12
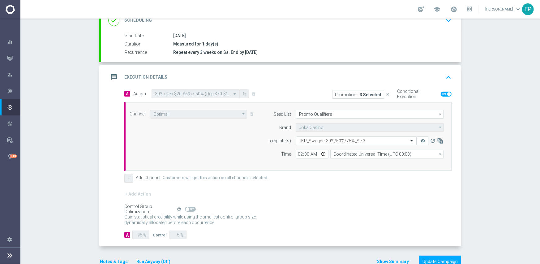
scroll to position [108, 0]
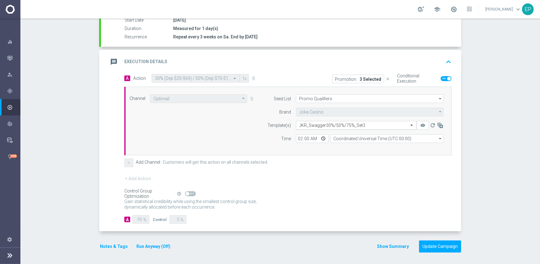
click at [344, 124] on input "text" at bounding box center [349, 125] width 101 height 5
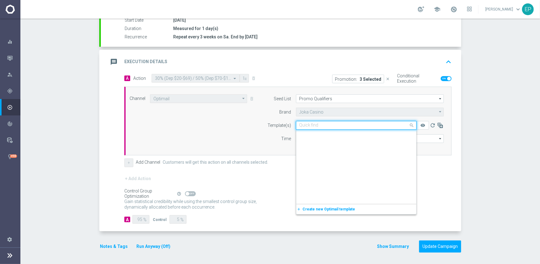
scroll to position [1907, 0]
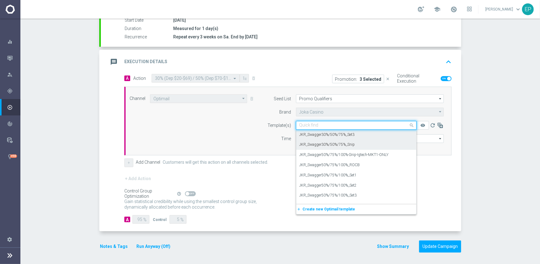
click at [345, 143] on label "JKR_Swagger30%/50%/75%_Snip" at bounding box center [327, 144] width 56 height 5
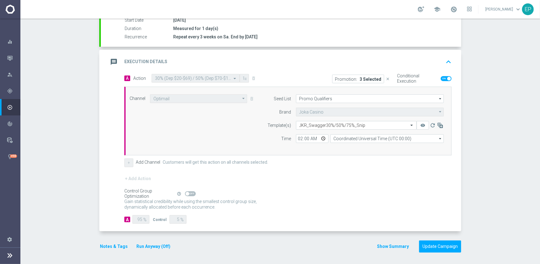
click at [265, 186] on div "+ Add Action" at bounding box center [287, 182] width 327 height 15
click at [440, 244] on button "Update Campaign" at bounding box center [440, 246] width 42 height 12
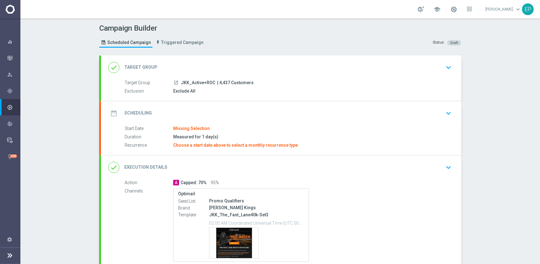
drag, startPoint x: 180, startPoint y: 82, endPoint x: 192, endPoint y: 82, distance: 12.1
click at [192, 82] on span "JKK_Active+ROC" at bounding box center [198, 83] width 34 height 6
copy span "KK_Ac"
click at [196, 64] on div "done Target Group keyboard_arrow_down" at bounding box center [280, 68] width 345 height 12
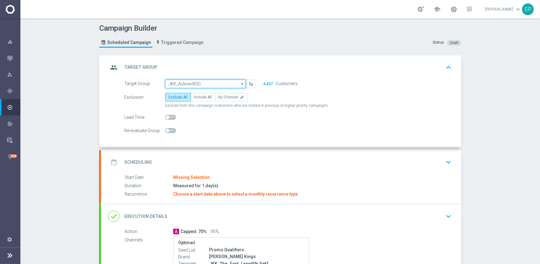
click at [197, 83] on input "JKK_Active+ROC" at bounding box center [205, 83] width 81 height 9
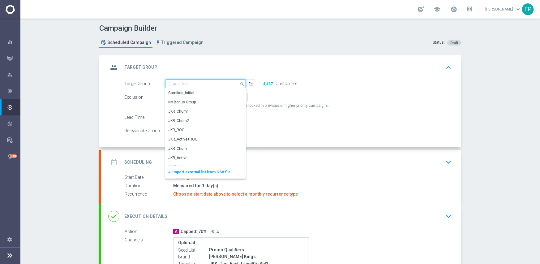
paste input "KK_Ac"
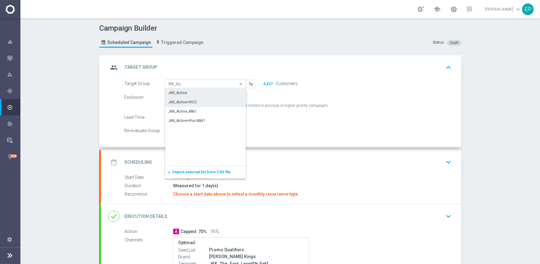
click at [182, 92] on div "JKK_Active" at bounding box center [177, 93] width 19 height 6
type input "JKK_Active"
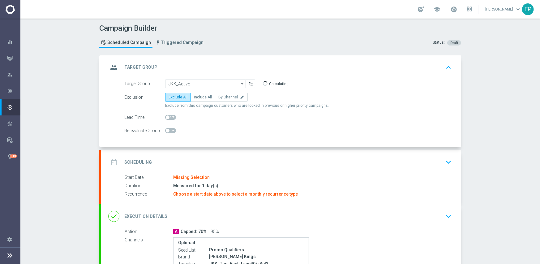
click at [211, 162] on div "date_range Scheduling keyboard_arrow_down" at bounding box center [280, 162] width 345 height 12
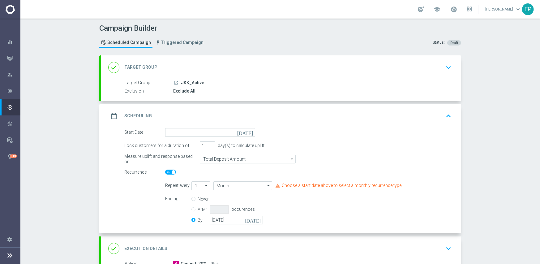
scroll to position [62, 0]
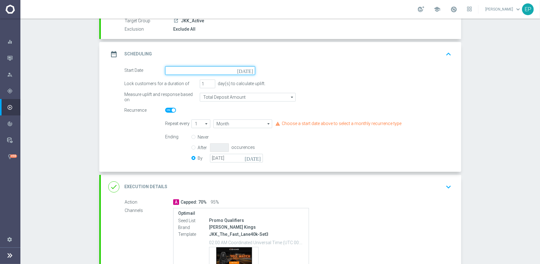
click at [205, 71] on input at bounding box center [210, 70] width 90 height 9
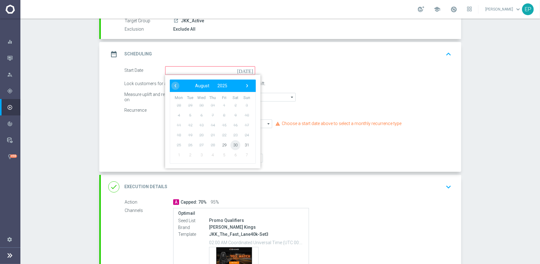
click at [235, 147] on span "30" at bounding box center [235, 145] width 10 height 10
type input "[DATE]"
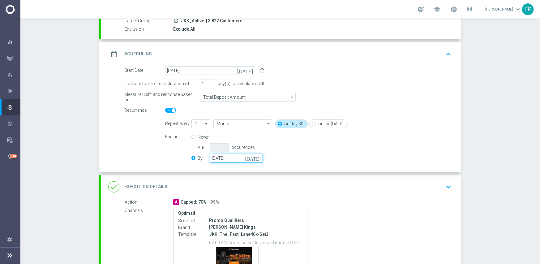
drag, startPoint x: 226, startPoint y: 158, endPoint x: 271, endPoint y: 160, distance: 45.2
click at [226, 158] on input "[DATE]" at bounding box center [236, 158] width 53 height 9
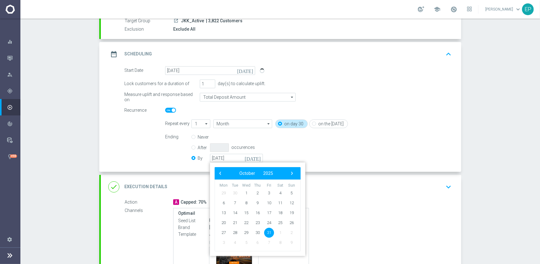
click at [294, 173] on div "‹ ​ October ​ 2025 ​ ›" at bounding box center [257, 173] width 86 height 12
click at [291, 173] on span "›" at bounding box center [292, 173] width 8 height 8
click at [287, 231] on span "30" at bounding box center [291, 232] width 10 height 10
type input "[DATE]"
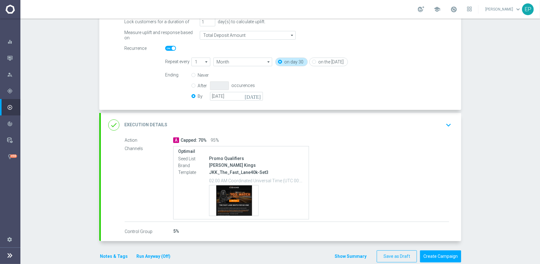
click at [297, 131] on div "done Execution Details keyboard_arrow_down" at bounding box center [281, 125] width 360 height 24
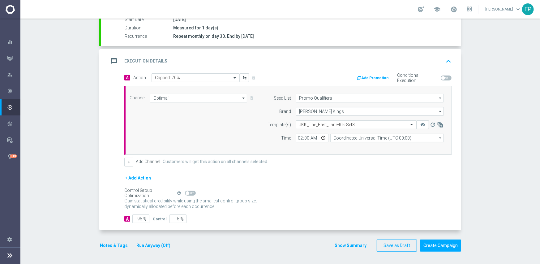
scroll to position [108, 0]
click at [321, 125] on input "text" at bounding box center [349, 125] width 101 height 5
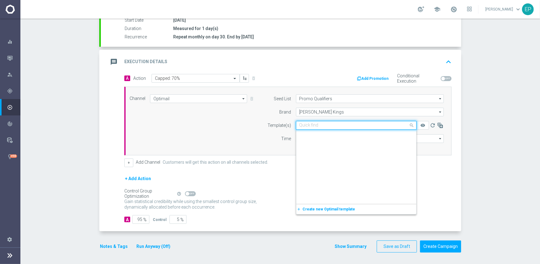
scroll to position [6231, 0]
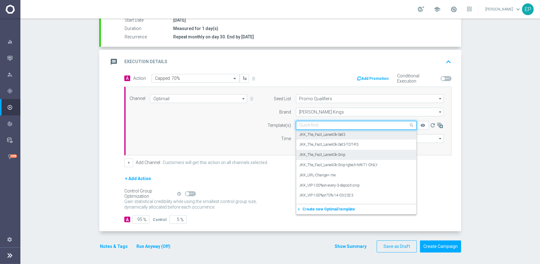
click at [341, 154] on label "JKK_The_Fast_Lane40k-Snip" at bounding box center [322, 154] width 46 height 5
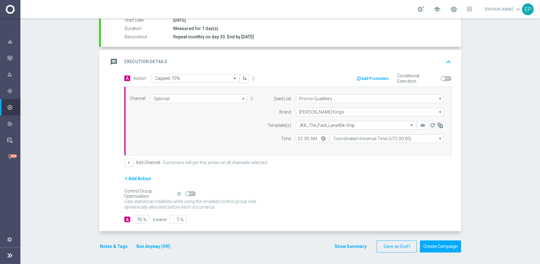
click at [345, 190] on div "Control Group Optimization Self Optimizing Campaign help_outline" at bounding box center [287, 193] width 327 height 7
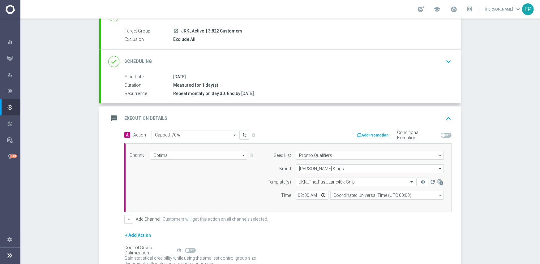
scroll to position [108, 0]
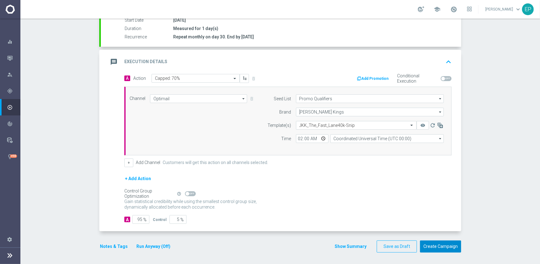
click at [439, 243] on button "Create Campaign" at bounding box center [440, 246] width 41 height 12
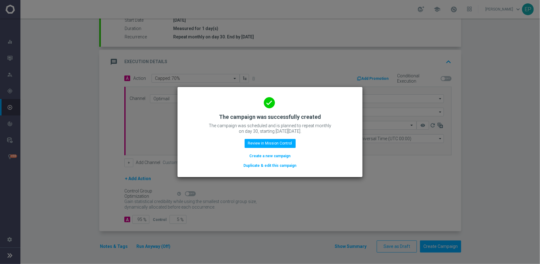
click at [267, 165] on button "Duplicate & edit this campaign" at bounding box center [270, 165] width 54 height 7
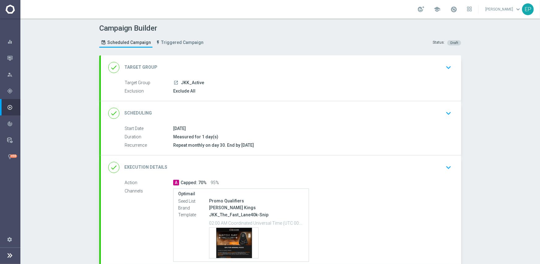
drag, startPoint x: 178, startPoint y: 81, endPoint x: 188, endPoint y: 83, distance: 10.0
click at [188, 83] on span "JKK_Active" at bounding box center [192, 83] width 23 height 6
copy span "JKK_"
click at [191, 66] on div "done Target Group keyboard_arrow_down" at bounding box center [280, 68] width 345 height 12
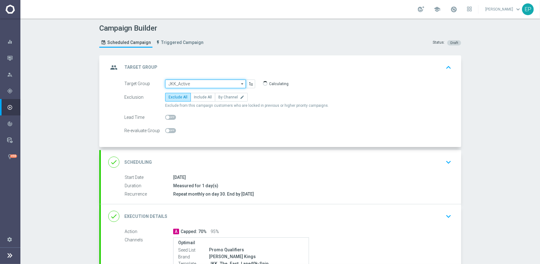
click at [195, 81] on input "JKK_Active" at bounding box center [205, 83] width 81 height 9
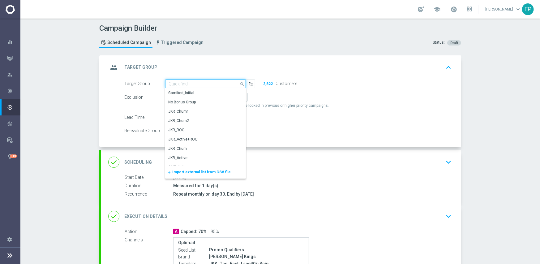
paste input "JKK_"
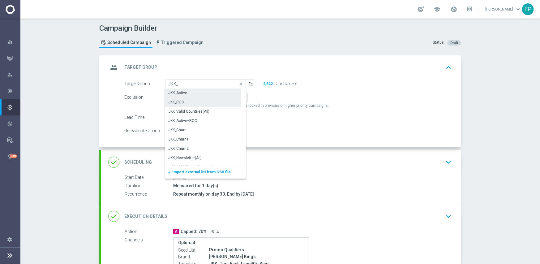
click at [185, 101] on div "JKK_ROC" at bounding box center [203, 102] width 76 height 9
type input "JKK_ROC"
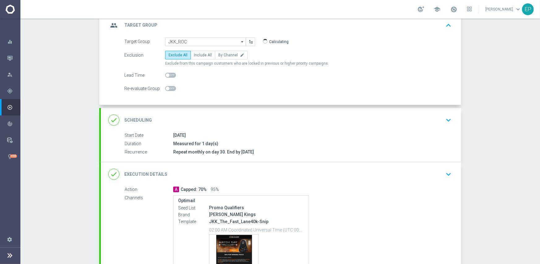
scroll to position [102, 0]
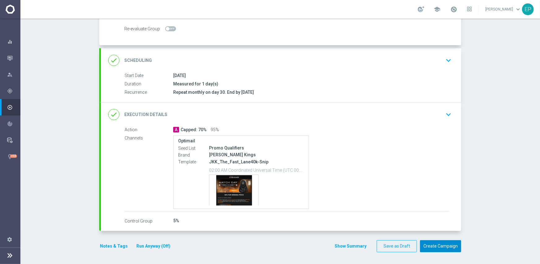
click at [433, 245] on button "Create Campaign" at bounding box center [440, 246] width 41 height 12
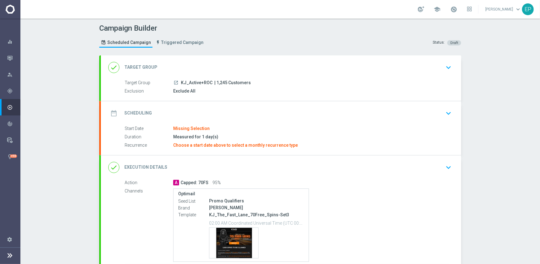
drag, startPoint x: 178, startPoint y: 82, endPoint x: 192, endPoint y: 83, distance: 13.4
click at [192, 83] on span "KJ_Active+ROC" at bounding box center [197, 83] width 32 height 6
copy span "KJ_Act"
click at [205, 62] on div "done Target Group keyboard_arrow_down" at bounding box center [280, 68] width 345 height 12
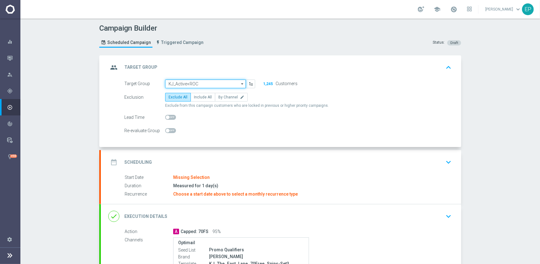
click at [198, 80] on input "KJ_Active+ROC" at bounding box center [205, 83] width 81 height 9
paste input "KJ_Act"
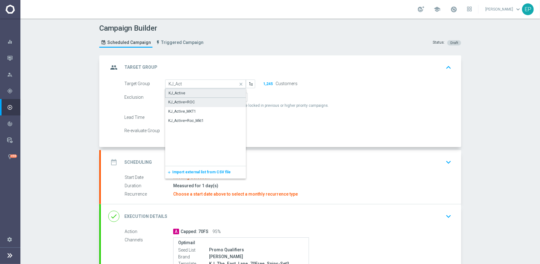
click at [182, 90] on div "KJ_Active" at bounding box center [205, 92] width 81 height 9
type input "KJ_Active"
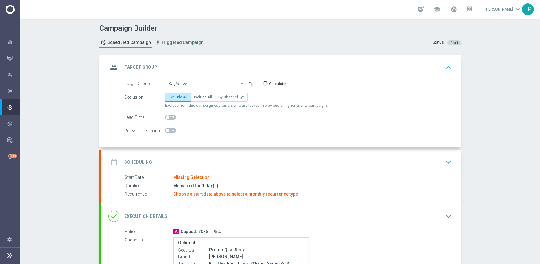
click at [223, 158] on div "date_range Scheduling keyboard_arrow_down" at bounding box center [280, 162] width 345 height 12
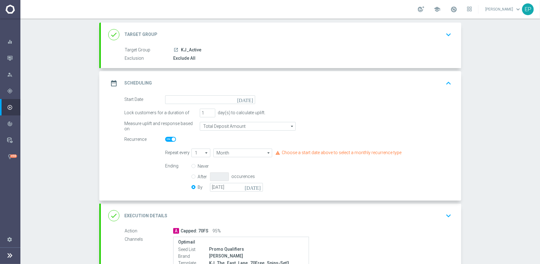
scroll to position [62, 0]
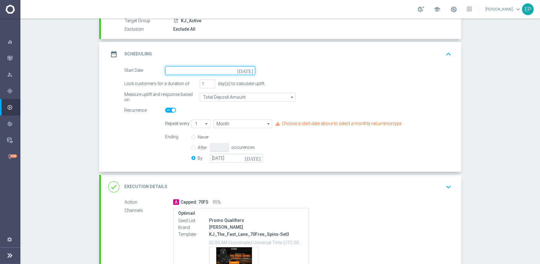
drag, startPoint x: 207, startPoint y: 70, endPoint x: 251, endPoint y: 72, distance: 44.0
click at [207, 69] on input at bounding box center [210, 70] width 90 height 9
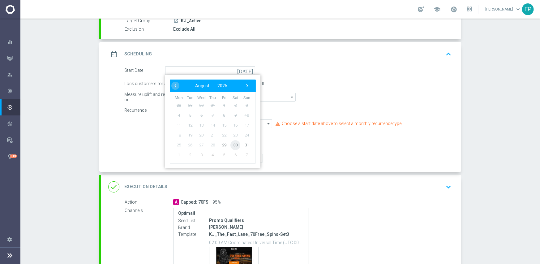
click at [232, 143] on span "30" at bounding box center [235, 145] width 10 height 10
type input "[DATE]"
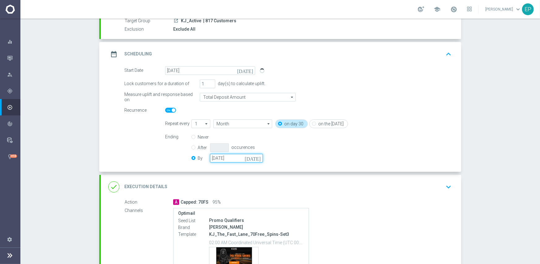
drag, startPoint x: 222, startPoint y: 158, endPoint x: 237, endPoint y: 159, distance: 14.5
click at [224, 158] on input "[DATE]" at bounding box center [236, 158] width 53 height 9
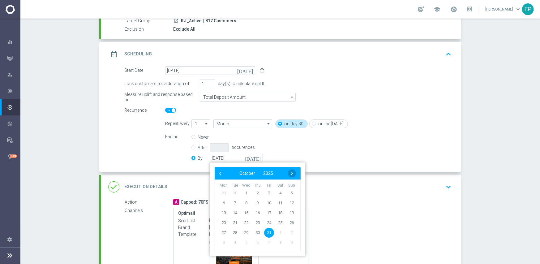
click at [290, 177] on span "›" at bounding box center [292, 173] width 8 height 8
click at [291, 229] on span "30" at bounding box center [291, 232] width 10 height 10
type input "[DATE]"
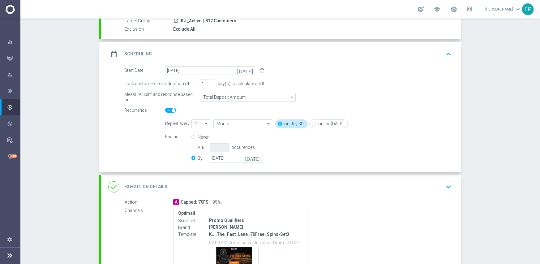
click at [303, 187] on div "done Execution Details keyboard_arrow_down" at bounding box center [280, 187] width 345 height 12
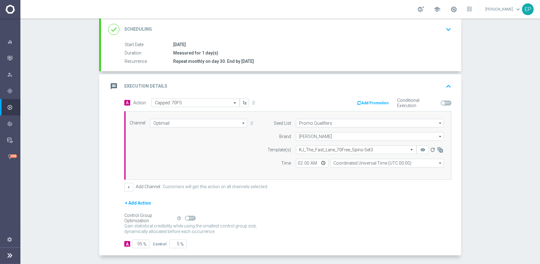
scroll to position [108, 0]
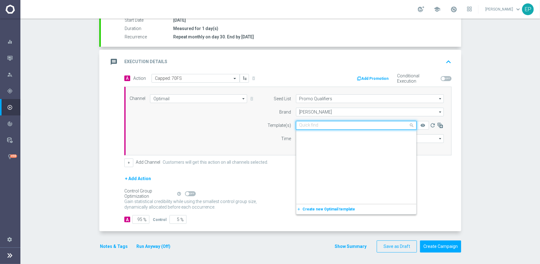
click at [336, 122] on div "Quick find KJ_The_Fast_Lane_70Free_Spins-Set3" at bounding box center [352, 124] width 112 height 5
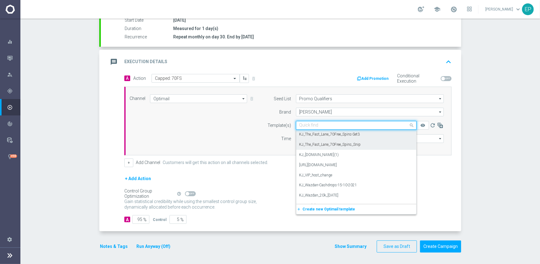
scroll to position [6537, 0]
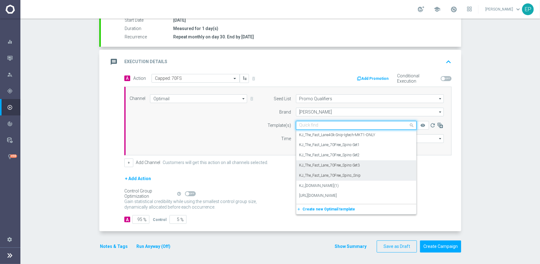
click at [347, 174] on label "KJ_The_Fast_Lane_70Free_Spins_Snip" at bounding box center [330, 175] width 62 height 5
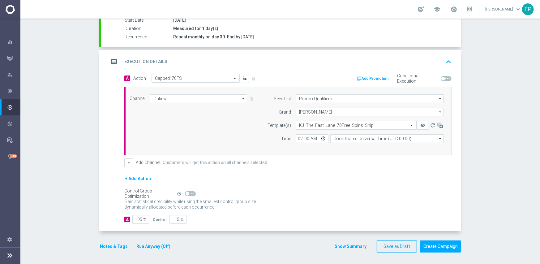
click at [287, 179] on div "+ Add Action" at bounding box center [287, 182] width 327 height 15
click at [433, 249] on button "Create Campaign" at bounding box center [440, 246] width 41 height 12
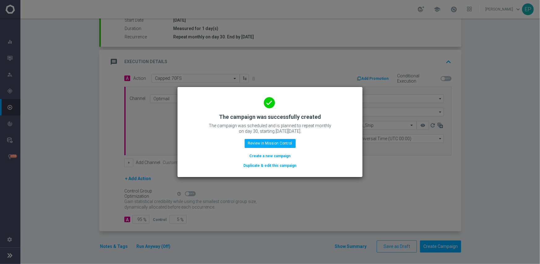
click at [262, 164] on button "Duplicate & edit this campaign" at bounding box center [270, 165] width 54 height 7
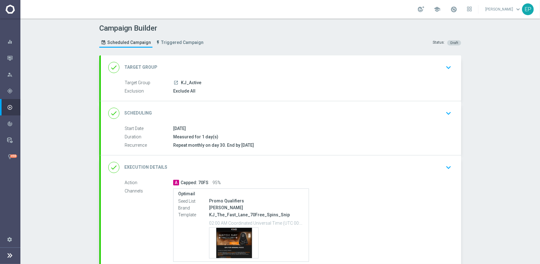
drag, startPoint x: 177, startPoint y: 80, endPoint x: 185, endPoint y: 83, distance: 8.9
click at [185, 83] on div "launch KJ_Active" at bounding box center [311, 82] width 276 height 6
copy div "KJ_"
click at [206, 62] on div "done Target Group keyboard_arrow_down" at bounding box center [280, 68] width 345 height 12
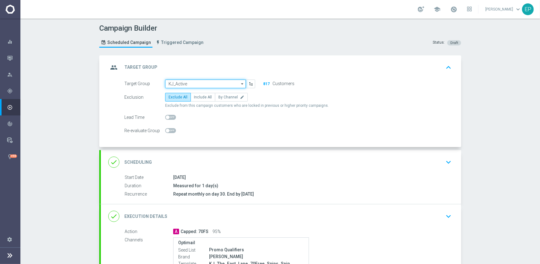
click at [198, 80] on input "KJ_Active" at bounding box center [205, 83] width 81 height 9
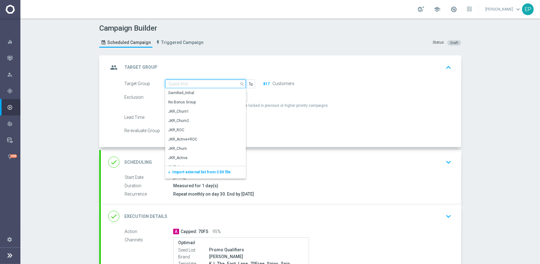
paste input "KJ_"
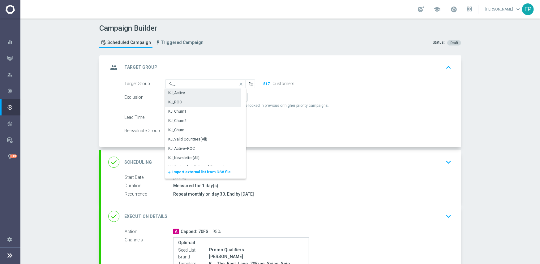
click at [192, 101] on div "KJ_ROC" at bounding box center [203, 102] width 76 height 9
type input "KJ_ROC"
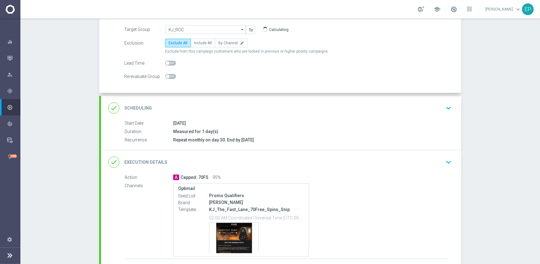
scroll to position [102, 0]
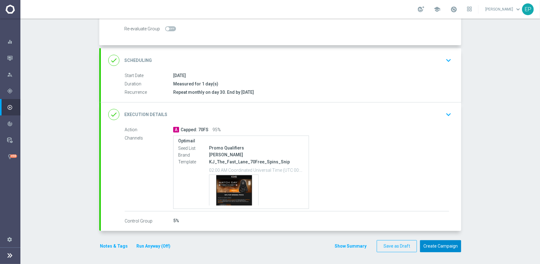
click at [437, 243] on button "Create Campaign" at bounding box center [440, 246] width 41 height 12
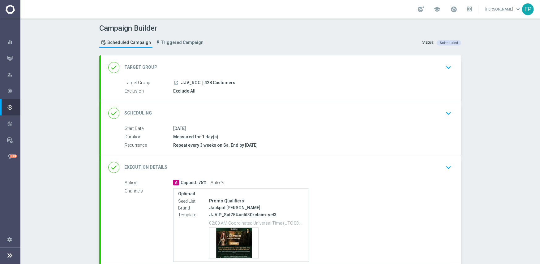
click at [256, 109] on div "done Scheduling keyboard_arrow_down" at bounding box center [280, 113] width 345 height 12
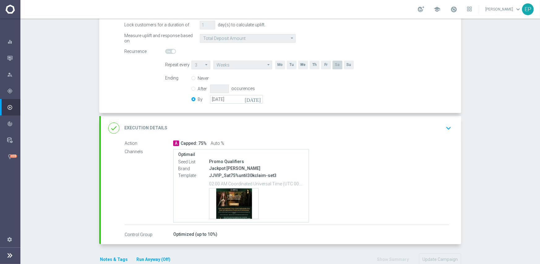
scroll to position [124, 0]
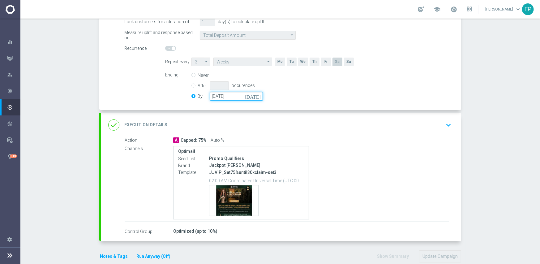
click at [235, 98] on input "[DATE]" at bounding box center [236, 96] width 53 height 9
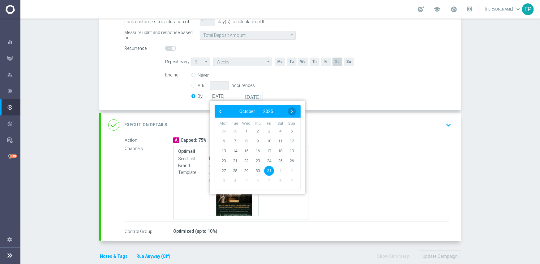
click at [289, 111] on span "›" at bounding box center [292, 111] width 8 height 8
click at [289, 170] on span "30" at bounding box center [291, 170] width 10 height 10
type input "[DATE]"
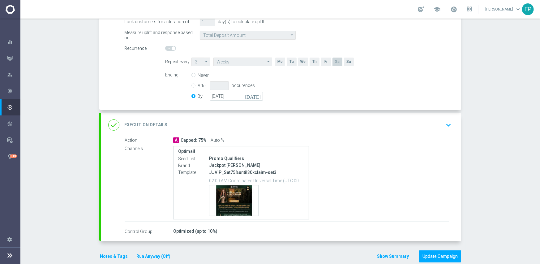
click at [287, 124] on div "done Execution Details keyboard_arrow_down" at bounding box center [280, 125] width 345 height 12
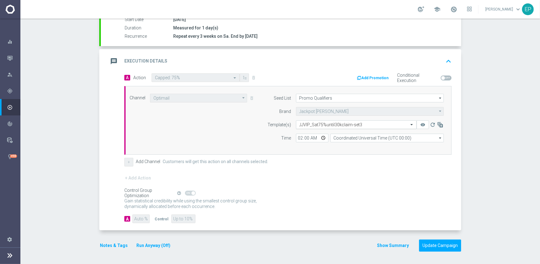
scroll to position [108, 0]
click at [326, 123] on div "Select template JJVIP_Sat75%until30kclaim-set3" at bounding box center [352, 125] width 112 height 5
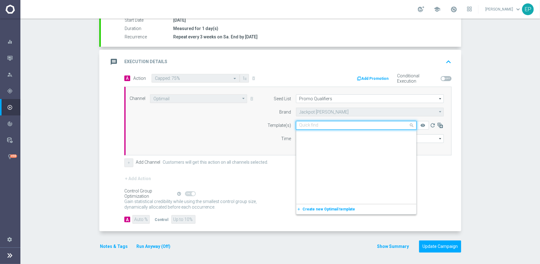
scroll to position [4620, 0]
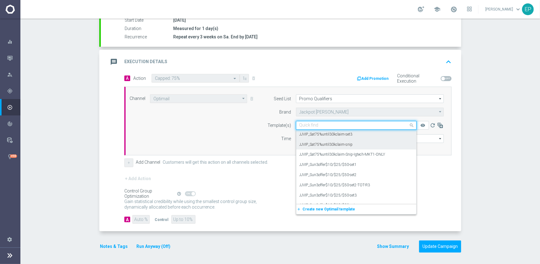
click at [344, 143] on label "JJVIP_Sat75%until30kclaim-snip" at bounding box center [325, 144] width 53 height 5
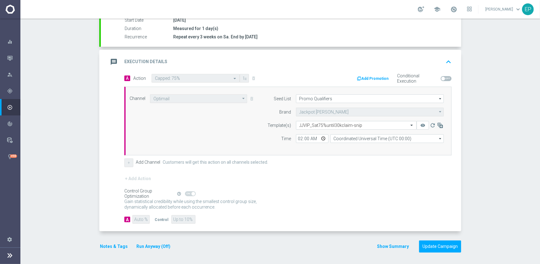
click at [340, 165] on div "+ Add Channel Customers will get this action on all channels selected." at bounding box center [287, 162] width 327 height 9
click at [439, 246] on button "Update Campaign" at bounding box center [440, 246] width 42 height 12
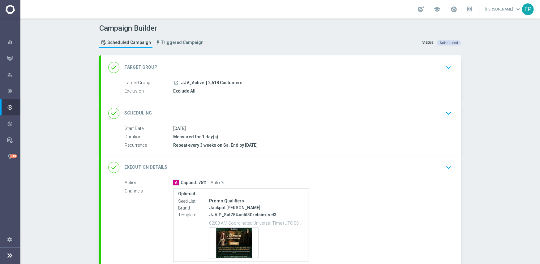
click at [242, 119] on div "done Scheduling keyboard_arrow_down" at bounding box center [281, 113] width 360 height 24
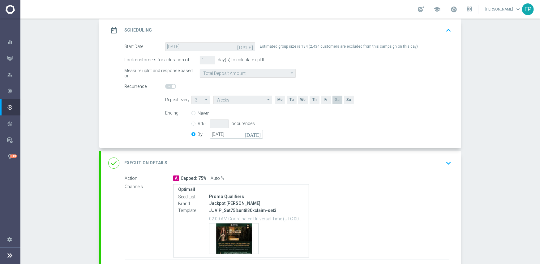
scroll to position [93, 0]
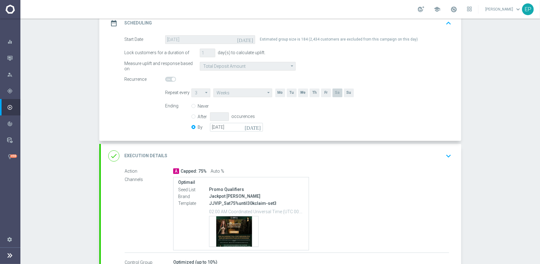
click at [212, 131] on div "Never After occurences By 31 Oct 2025 today" at bounding box center [230, 118] width 79 height 32
drag, startPoint x: 231, startPoint y: 129, endPoint x: 272, endPoint y: 130, distance: 41.7
click at [231, 129] on input "31 Oct 2025" at bounding box center [236, 127] width 53 height 9
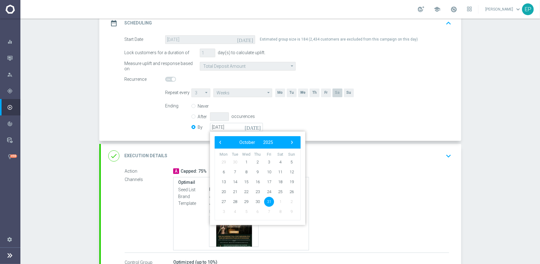
click at [282, 140] on bs-datepicker-navigation-view "‹ ​ October ​ 2025 ​ ›" at bounding box center [256, 142] width 80 height 8
click at [288, 142] on span "›" at bounding box center [292, 142] width 8 height 8
click at [288, 199] on span "30" at bounding box center [291, 201] width 10 height 10
type input "[DATE]"
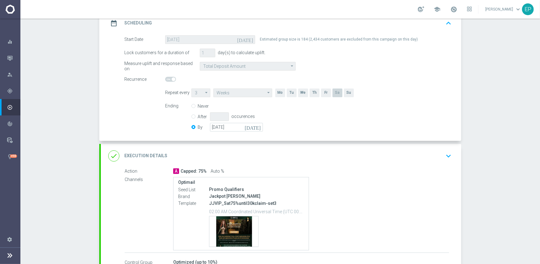
click at [295, 158] on div "done Execution Details keyboard_arrow_down" at bounding box center [280, 156] width 345 height 12
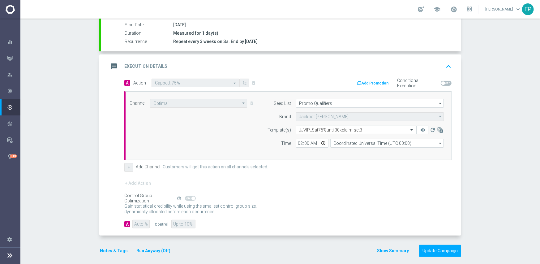
scroll to position [108, 0]
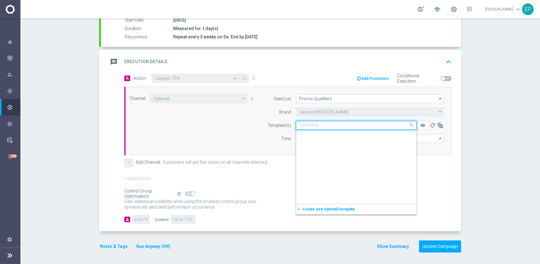
click at [327, 123] on input "text" at bounding box center [349, 125] width 101 height 5
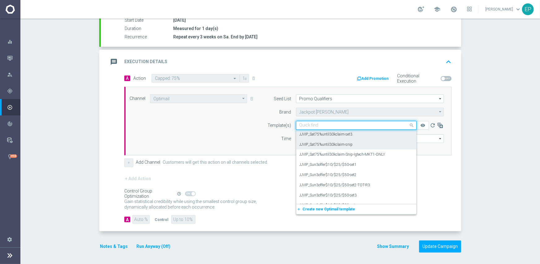
click at [337, 145] on label "JJVIP_Sat75%until30kclaim-snip" at bounding box center [325, 144] width 53 height 5
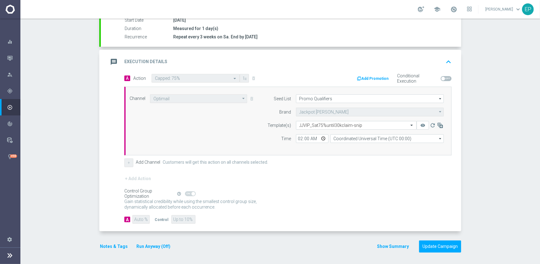
drag, startPoint x: 364, startPoint y: 193, endPoint x: 368, endPoint y: 198, distance: 6.4
click at [364, 194] on div "Control Group Optimization Self Optimizing Campaign help_outline" at bounding box center [287, 193] width 327 height 7
click at [424, 246] on button "Update Campaign" at bounding box center [440, 246] width 42 height 12
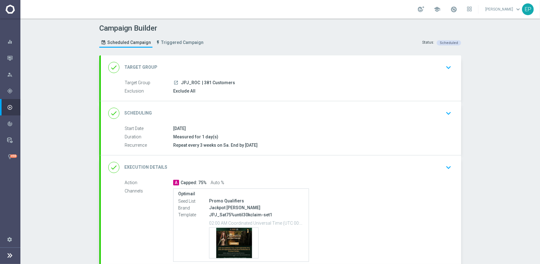
click at [269, 109] on div "done Scheduling keyboard_arrow_down" at bounding box center [280, 113] width 345 height 12
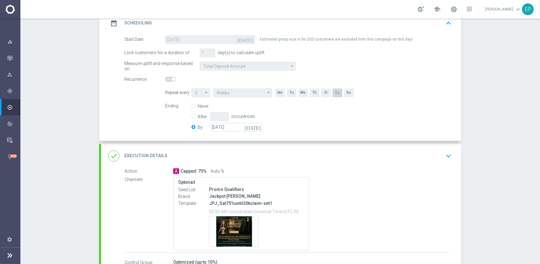
click at [266, 157] on div "done Execution Details keyboard_arrow_down" at bounding box center [280, 156] width 345 height 12
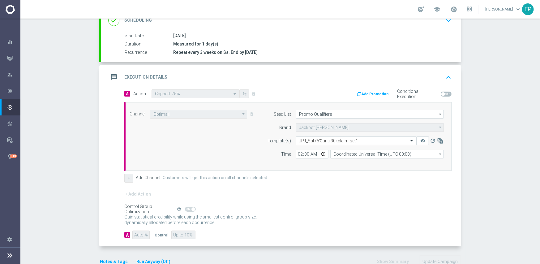
scroll to position [108, 0]
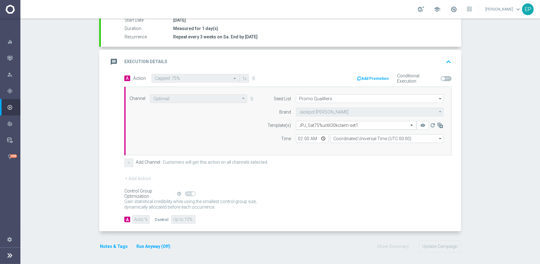
click at [319, 124] on input "text" at bounding box center [349, 125] width 101 height 5
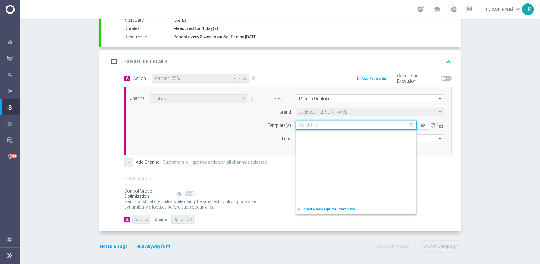
scroll to position [8026, 0]
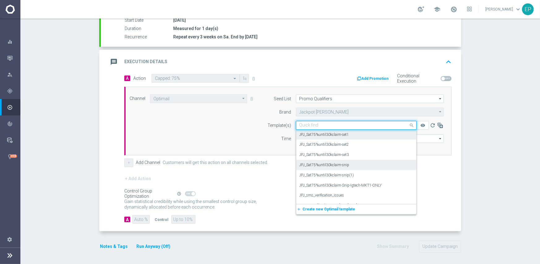
click at [346, 165] on label "JPJ_Sat75%until30kclaim-snip" at bounding box center [324, 164] width 50 height 5
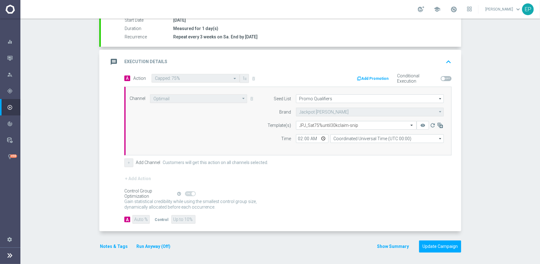
click at [354, 175] on div "+ Add Action" at bounding box center [287, 182] width 327 height 15
click at [446, 248] on button "Update Campaign" at bounding box center [440, 246] width 42 height 12
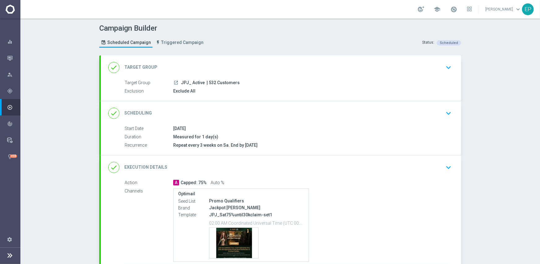
click at [267, 108] on div "done Scheduling keyboard_arrow_down" at bounding box center [280, 113] width 345 height 12
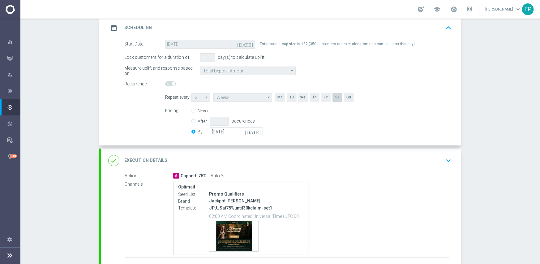
scroll to position [93, 0]
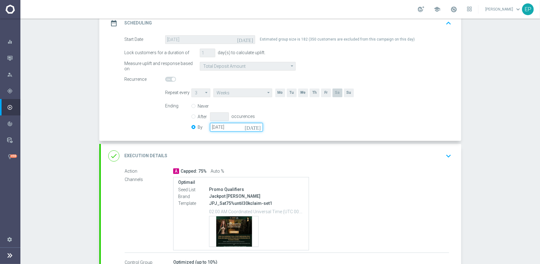
click at [239, 127] on input "[DATE]" at bounding box center [236, 127] width 53 height 9
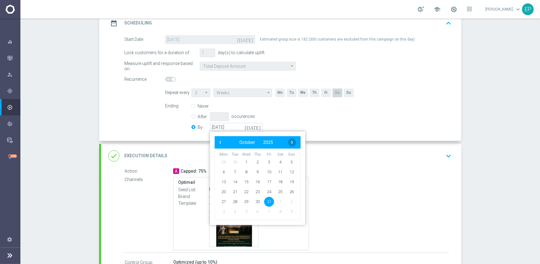
click at [291, 142] on span "›" at bounding box center [292, 142] width 8 height 8
click at [287, 203] on span "30" at bounding box center [291, 201] width 10 height 10
type input "[DATE]"
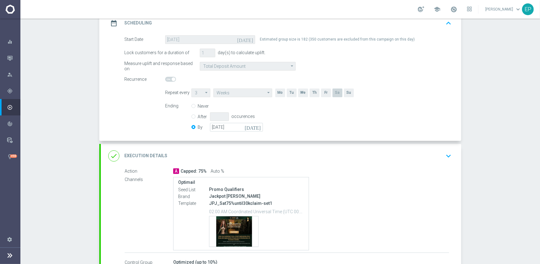
click at [309, 159] on div "done Execution Details keyboard_arrow_down" at bounding box center [280, 156] width 345 height 12
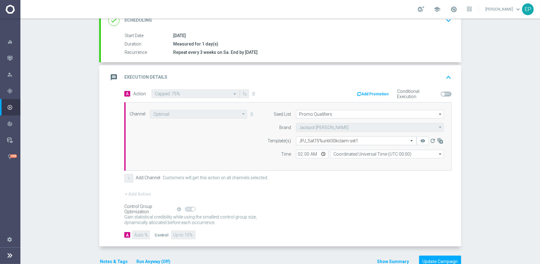
scroll to position [108, 0]
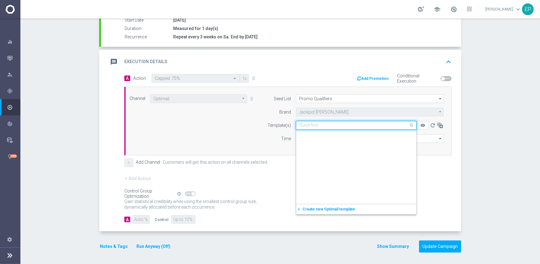
click at [332, 121] on div "Quick find JPJ_Sat75%until30kclaim-set1" at bounding box center [356, 125] width 121 height 9
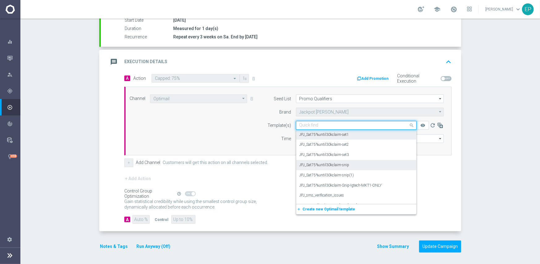
click at [339, 165] on label "JPJ_Sat75%until30kclaim-snip" at bounding box center [324, 164] width 50 height 5
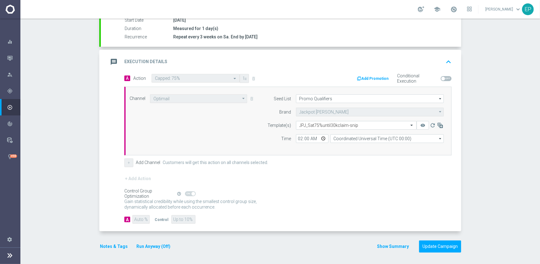
click at [432, 238] on form "done Target Group keyboard_arrow_down Target Group launch JPJ_ Active | 532 Cus…" at bounding box center [280, 99] width 362 height 305
click at [436, 241] on button "Update Campaign" at bounding box center [440, 246] width 42 height 12
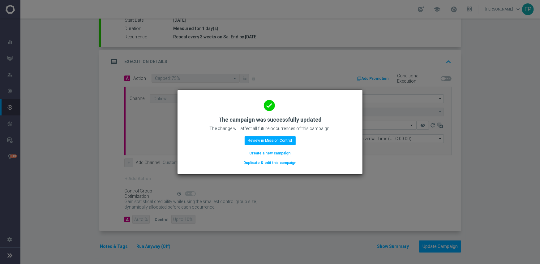
click at [477, 90] on modal-container "done The campaign was successfully updated The change will affect all future oc…" at bounding box center [270, 132] width 540 height 264
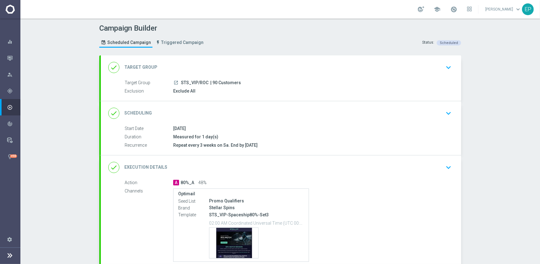
click at [252, 111] on div "done Scheduling keyboard_arrow_down" at bounding box center [280, 113] width 345 height 12
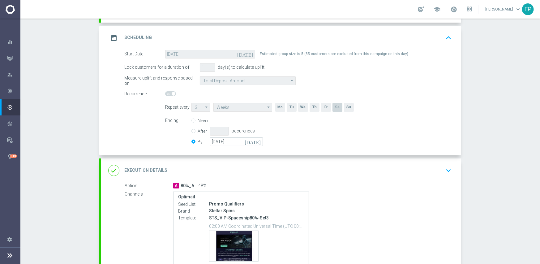
scroll to position [93, 0]
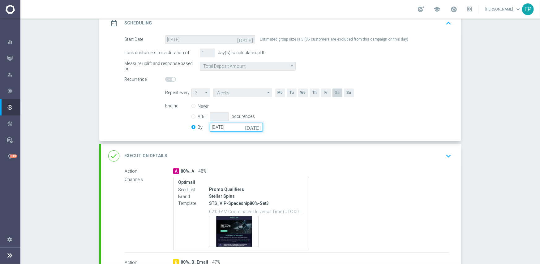
click at [232, 128] on input "[DATE]" at bounding box center [236, 127] width 53 height 9
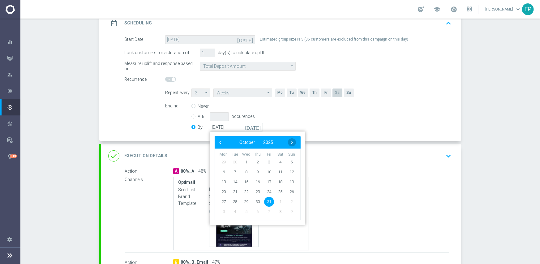
click at [289, 142] on span "›" at bounding box center [292, 142] width 8 height 8
click at [290, 202] on span "30" at bounding box center [291, 201] width 10 height 10
type input "[DATE]"
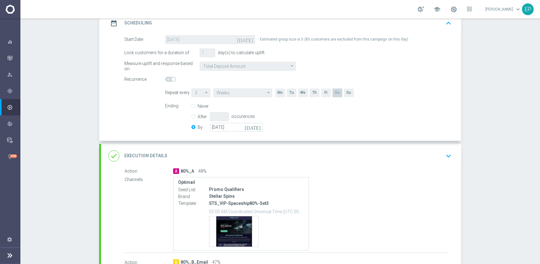
click at [287, 159] on div "done Execution Details keyboard_arrow_down" at bounding box center [280, 156] width 345 height 12
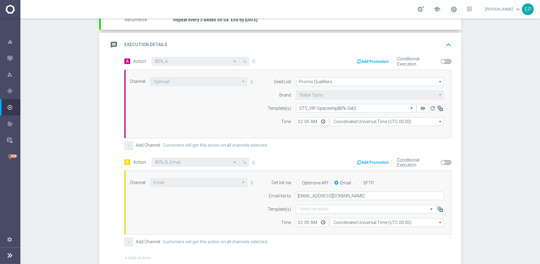
scroll to position [155, 0]
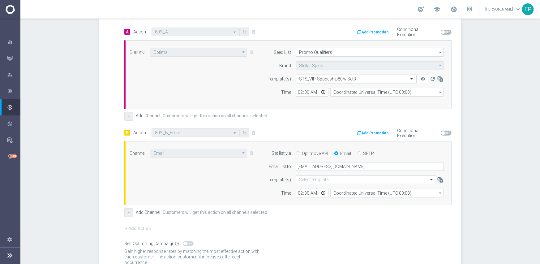
click at [321, 76] on input "text" at bounding box center [349, 78] width 101 height 5
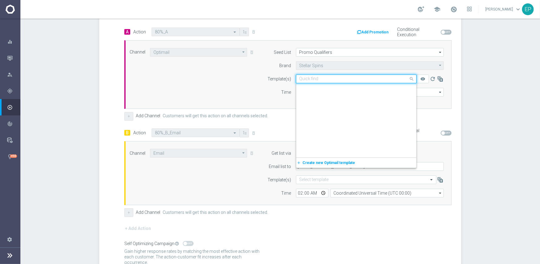
scroll to position [5048, 0]
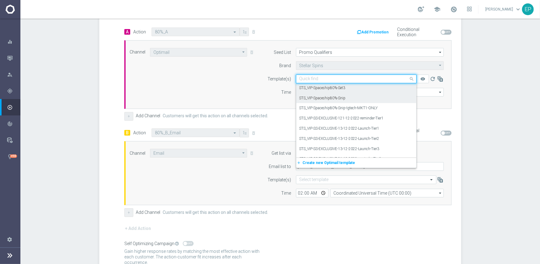
click at [342, 97] on label "STS_VIP-Spaceship80%-Snip" at bounding box center [322, 97] width 46 height 5
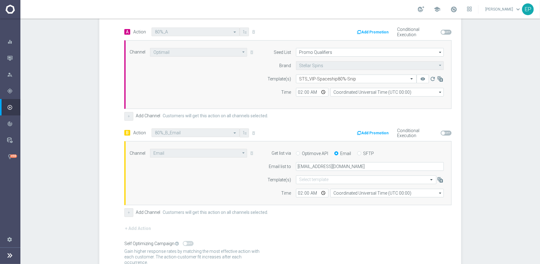
click at [345, 226] on div "+ Add Action" at bounding box center [287, 231] width 327 height 15
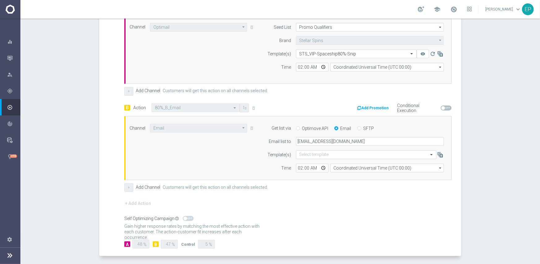
scroll to position [204, 0]
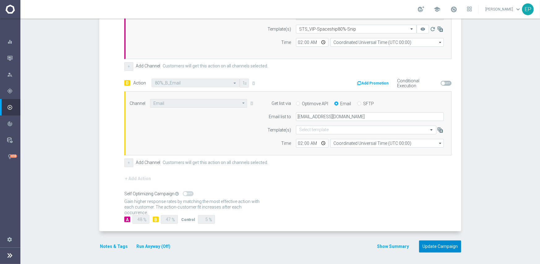
click at [442, 247] on button "Update Campaign" at bounding box center [440, 246] width 42 height 12
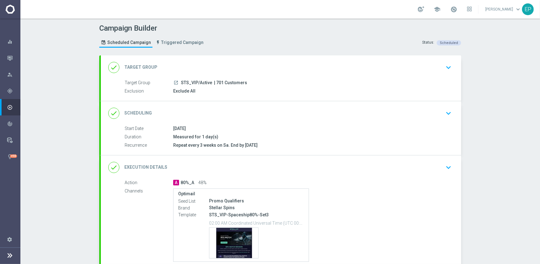
click at [267, 114] on div "done Scheduling keyboard_arrow_down" at bounding box center [280, 113] width 345 height 12
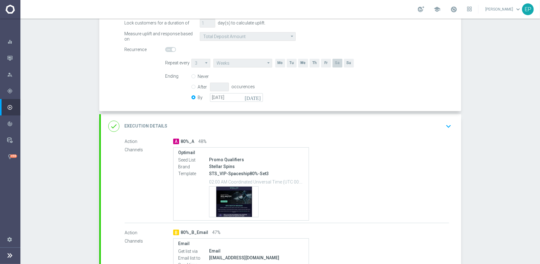
scroll to position [124, 0]
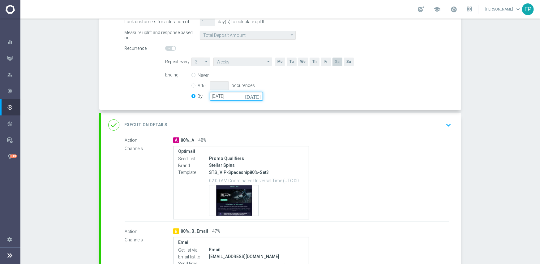
drag, startPoint x: 227, startPoint y: 95, endPoint x: 231, endPoint y: 97, distance: 4.3
click at [227, 96] on input "[DATE]" at bounding box center [236, 96] width 53 height 9
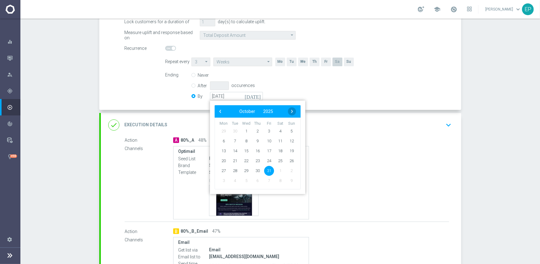
click at [289, 110] on span "›" at bounding box center [292, 111] width 8 height 8
click at [290, 171] on span "30" at bounding box center [291, 170] width 10 height 10
type input "[DATE]"
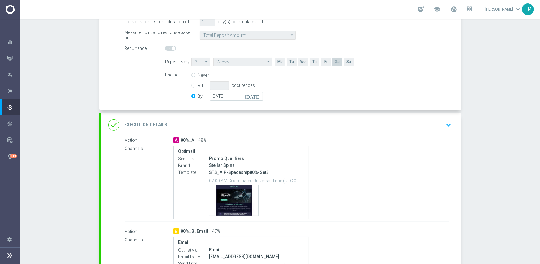
click at [303, 123] on div "done Execution Details keyboard_arrow_down" at bounding box center [280, 125] width 345 height 12
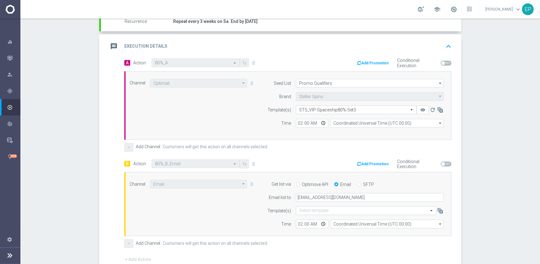
scroll to position [185, 0]
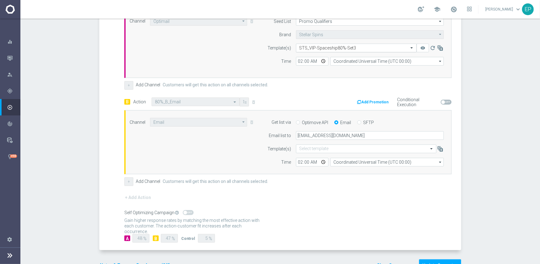
click at [324, 47] on input "text" at bounding box center [349, 47] width 101 height 5
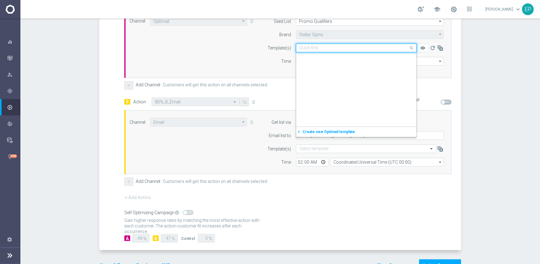
scroll to position [5048, 0]
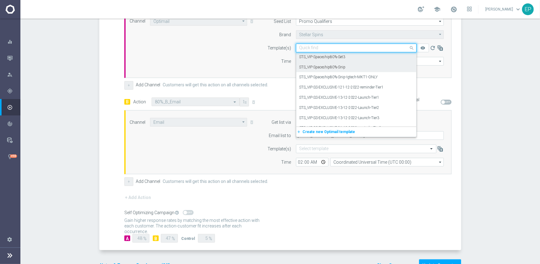
drag, startPoint x: 340, startPoint y: 65, endPoint x: 342, endPoint y: 81, distance: 16.9
click at [340, 65] on label "STS_VIP-Spaceship80%-Snip" at bounding box center [322, 67] width 46 height 5
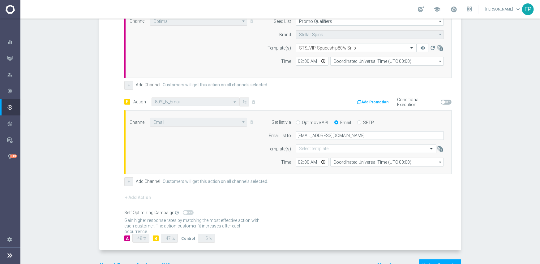
click at [357, 199] on div "+ Add Action" at bounding box center [287, 200] width 327 height 15
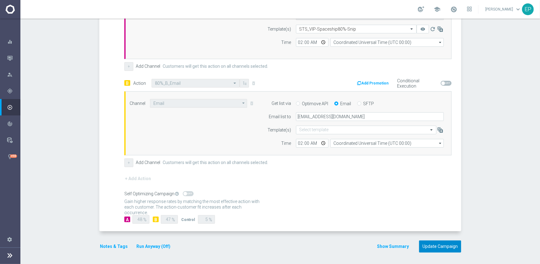
click at [433, 246] on button "Update Campaign" at bounding box center [440, 246] width 42 height 12
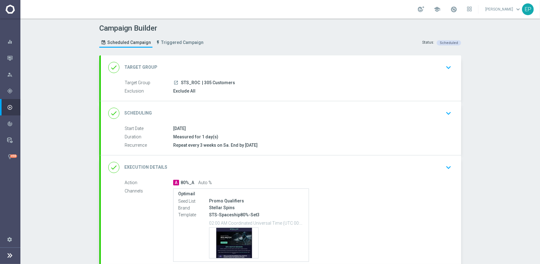
drag, startPoint x: 271, startPoint y: 114, endPoint x: 276, endPoint y: 115, distance: 5.6
click at [271, 115] on div "done Scheduling keyboard_arrow_down" at bounding box center [280, 113] width 345 height 12
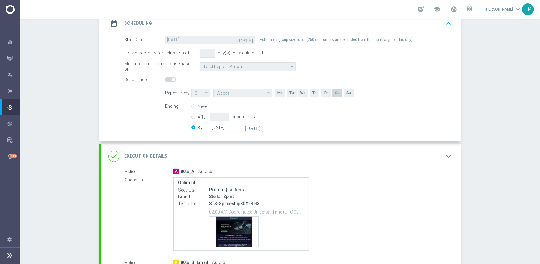
scroll to position [93, 0]
drag, startPoint x: 225, startPoint y: 128, endPoint x: 250, endPoint y: 129, distance: 25.4
click at [225, 128] on input "[DATE]" at bounding box center [236, 127] width 53 height 9
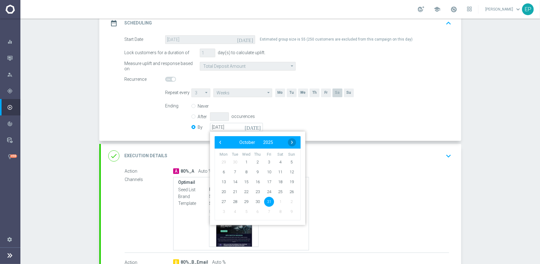
click at [288, 141] on span "›" at bounding box center [292, 142] width 8 height 8
click at [290, 201] on span "30" at bounding box center [291, 201] width 10 height 10
type input "[DATE]"
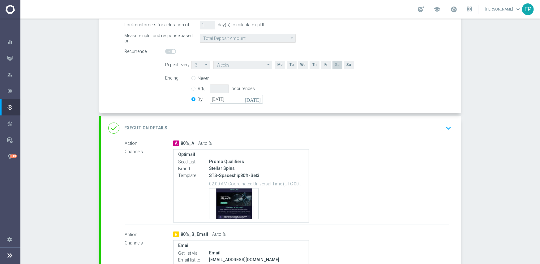
scroll to position [155, 0]
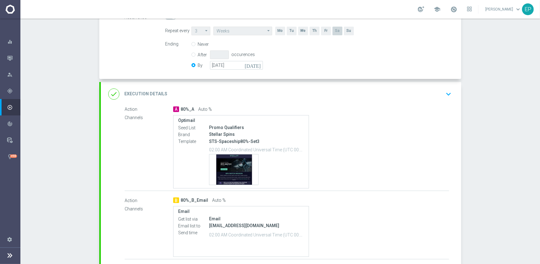
click at [288, 95] on div "done Execution Details keyboard_arrow_down" at bounding box center [280, 94] width 345 height 12
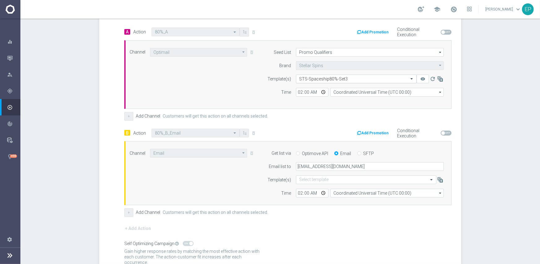
drag, startPoint x: 328, startPoint y: 80, endPoint x: 332, endPoint y: 79, distance: 3.5
click at [329, 80] on input "text" at bounding box center [349, 78] width 101 height 5
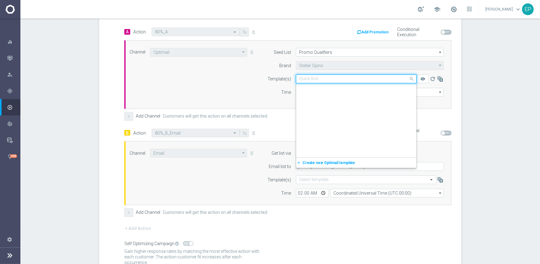
scroll to position [2988, 0]
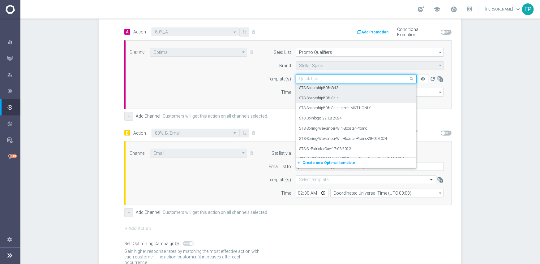
click at [335, 98] on label "STS-Spaceship80%-Snip" at bounding box center [319, 97] width 40 height 5
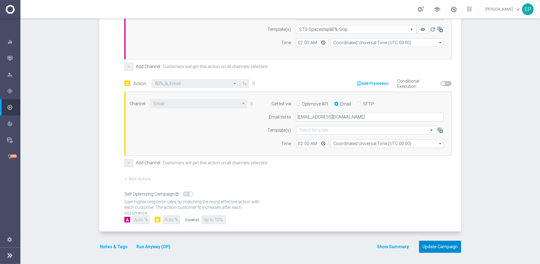
scroll to position [204, 0]
click at [428, 242] on button "Update Campaign" at bounding box center [440, 246] width 42 height 12
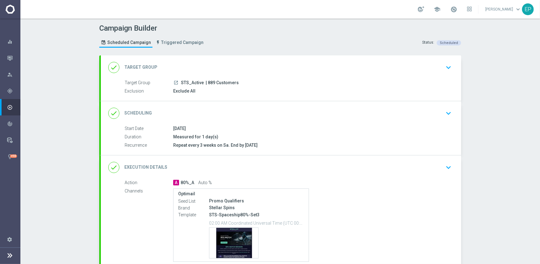
click at [254, 107] on div "done Scheduling keyboard_arrow_down" at bounding box center [280, 113] width 345 height 12
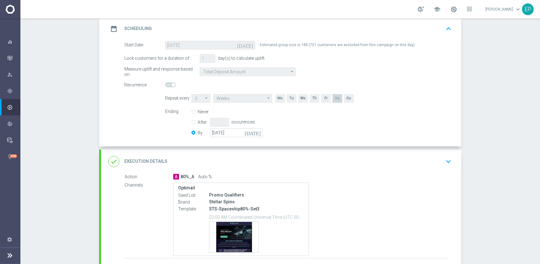
scroll to position [93, 0]
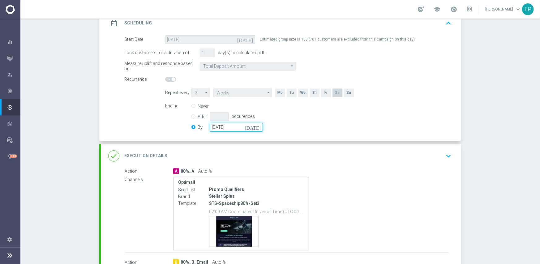
click at [239, 129] on input "[DATE]" at bounding box center [236, 127] width 53 height 9
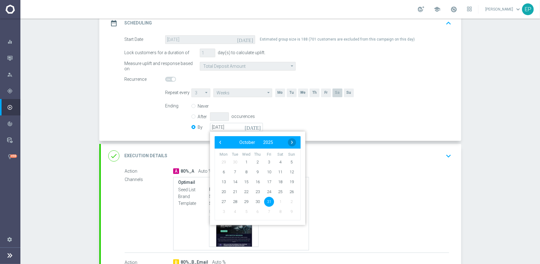
click at [288, 140] on span "›" at bounding box center [292, 142] width 8 height 8
click at [289, 204] on span "30" at bounding box center [291, 201] width 10 height 10
type input "[DATE]"
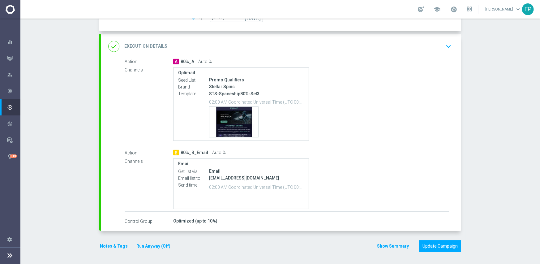
click at [232, 40] on div "done Execution Details keyboard_arrow_down" at bounding box center [280, 46] width 345 height 12
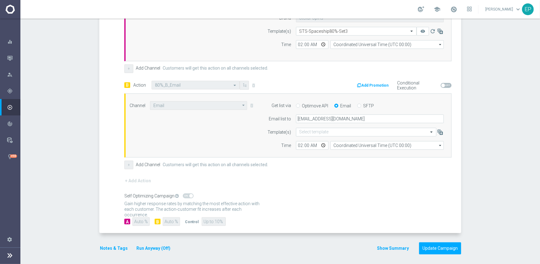
scroll to position [195, 0]
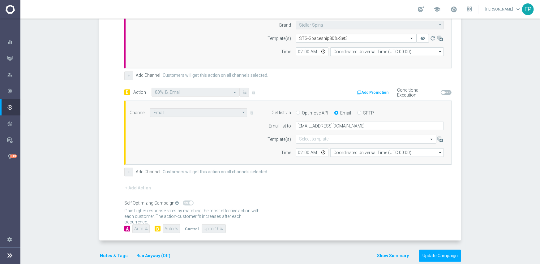
click at [312, 36] on input "text" at bounding box center [349, 38] width 101 height 5
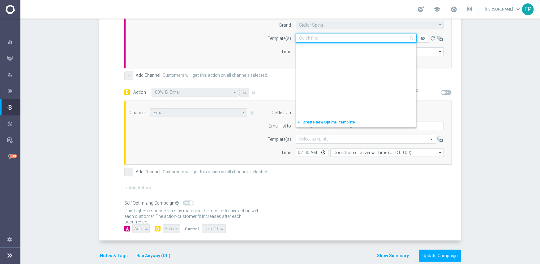
scroll to position [2988, 0]
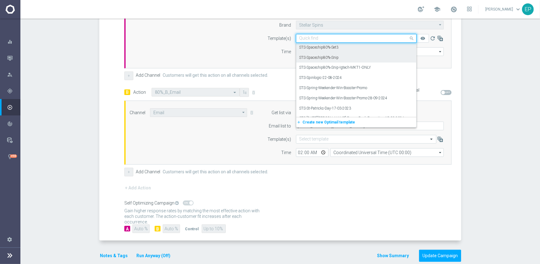
click at [325, 55] on label "STS-Spaceship80%-Snip" at bounding box center [319, 57] width 40 height 5
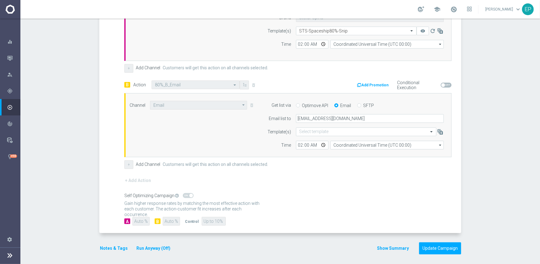
scroll to position [204, 0]
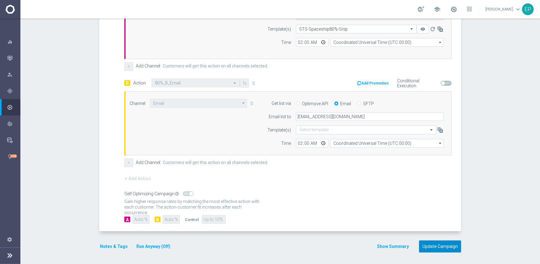
click at [433, 245] on button "Update Campaign" at bounding box center [440, 246] width 42 height 12
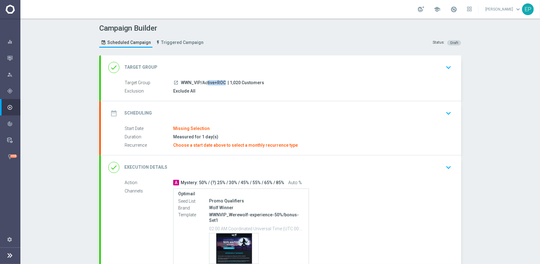
drag, startPoint x: 180, startPoint y: 82, endPoint x: 203, endPoint y: 83, distance: 22.9
click at [203, 83] on span "WWN_VIP/Active+ROC" at bounding box center [203, 83] width 45 height 6
copy span "WN_VIP/A"
click at [208, 66] on div "done Target Group keyboard_arrow_down" at bounding box center [280, 68] width 345 height 12
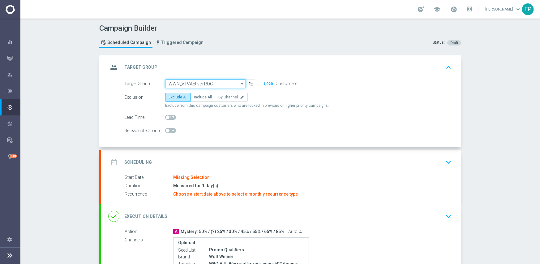
click at [206, 84] on input "WWN_VIP/Active+ROC" at bounding box center [205, 83] width 81 height 9
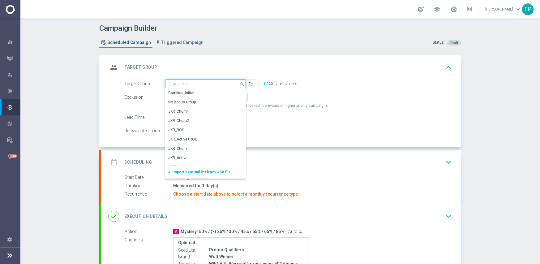
paste input "WN_VIP/A"
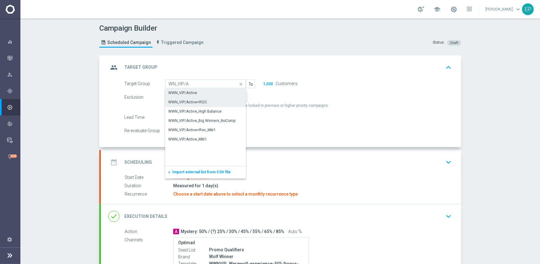
click at [193, 93] on div "WWN_VIP/Active" at bounding box center [182, 93] width 29 height 6
type input "WWN_VIP/Active"
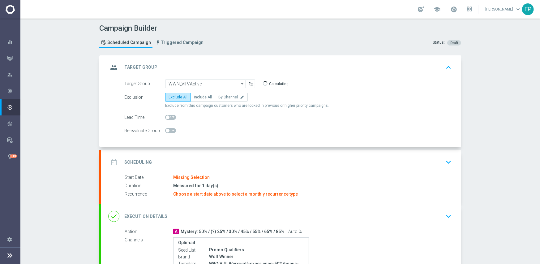
click at [263, 153] on div "date_range Scheduling keyboard_arrow_down" at bounding box center [281, 162] width 360 height 24
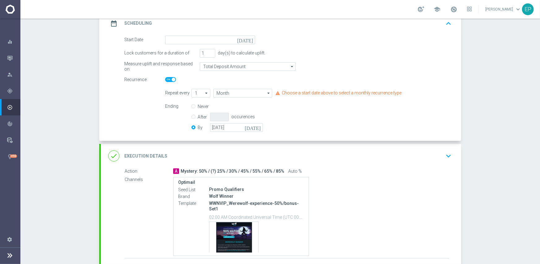
scroll to position [93, 0]
click at [216, 38] on input at bounding box center [210, 39] width 90 height 9
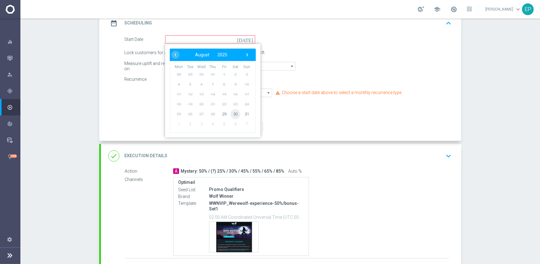
click at [232, 113] on span "30" at bounding box center [235, 114] width 10 height 10
type input "[DATE]"
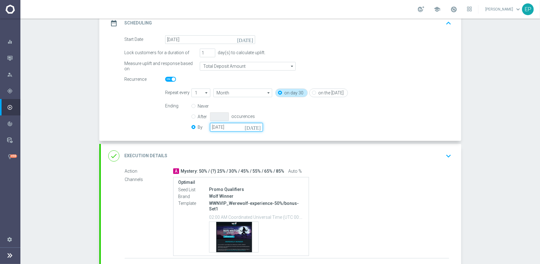
click at [241, 127] on input "[DATE]" at bounding box center [236, 127] width 53 height 9
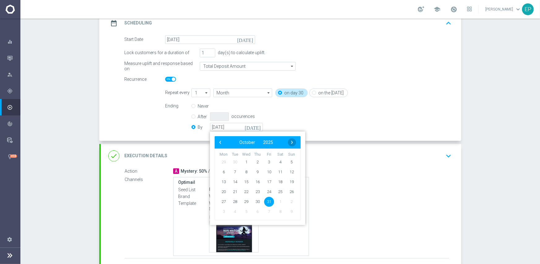
click at [290, 142] on span "›" at bounding box center [292, 142] width 8 height 8
click at [290, 200] on span "30" at bounding box center [291, 201] width 10 height 10
type input "[DATE]"
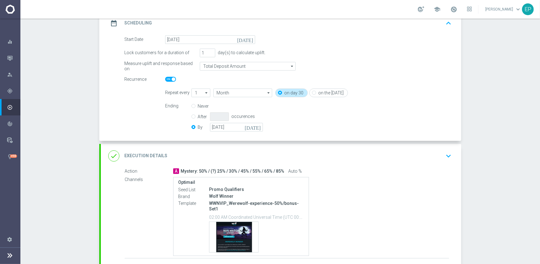
click at [322, 158] on div "done Execution Details keyboard_arrow_down" at bounding box center [280, 156] width 345 height 12
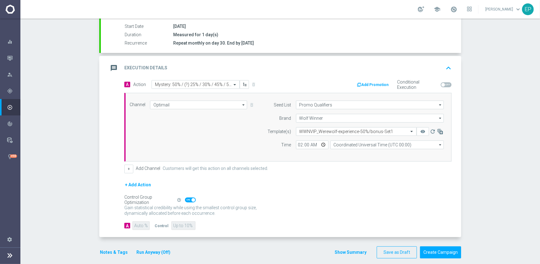
scroll to position [108, 0]
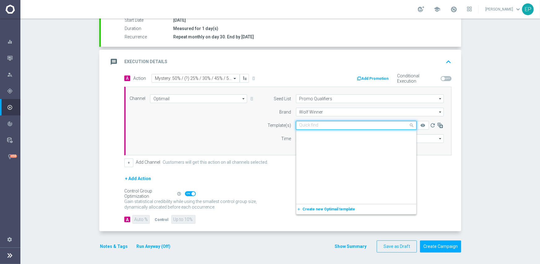
click at [346, 125] on input "text" at bounding box center [349, 125] width 101 height 5
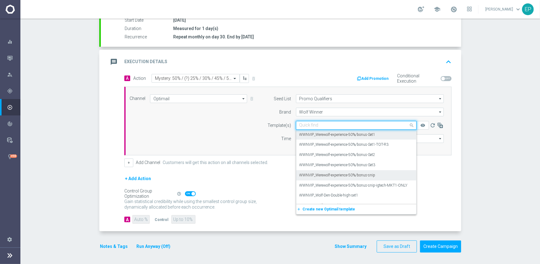
click at [367, 173] on label "WWNVIP_Werewolf-experience-50%/bonus-snip" at bounding box center [337, 174] width 76 height 5
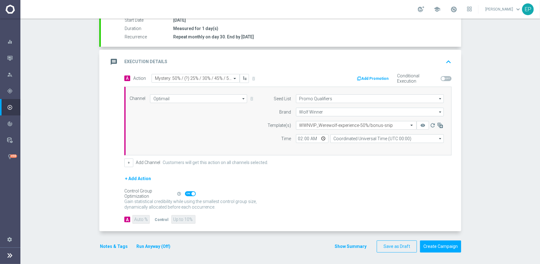
click at [368, 185] on div "+ Add Action" at bounding box center [287, 182] width 327 height 15
click at [438, 249] on button "Create Campaign" at bounding box center [440, 246] width 41 height 12
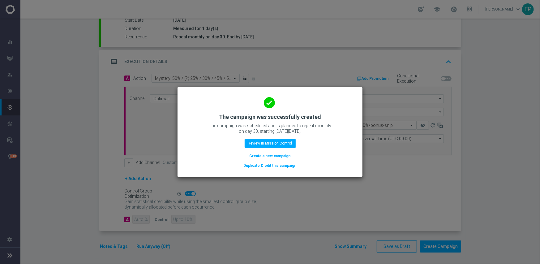
click at [273, 164] on button "Duplicate & edit this campaign" at bounding box center [270, 165] width 54 height 7
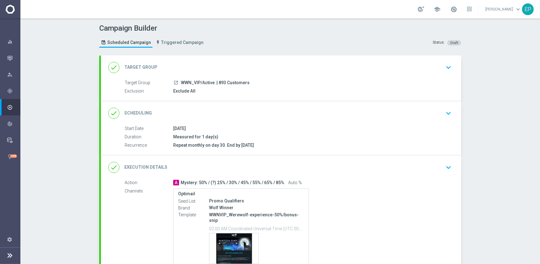
drag, startPoint x: 179, startPoint y: 81, endPoint x: 198, endPoint y: 83, distance: 19.2
click at [198, 83] on span "WWN_VIP/Active" at bounding box center [198, 83] width 34 height 6
copy span "WWN_VIP/"
click at [210, 59] on div "done Target Group keyboard_arrow_down" at bounding box center [281, 67] width 360 height 24
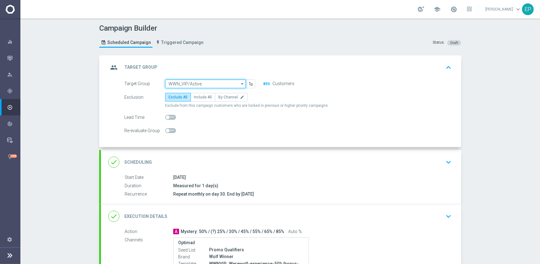
click at [210, 83] on input "WWN_VIP/Active" at bounding box center [205, 83] width 81 height 9
paste input "WWN_VIP/"
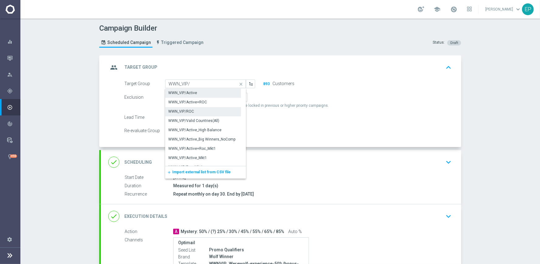
click at [191, 112] on div "WWN_VIP/ROC" at bounding box center [203, 111] width 76 height 9
type input "WWN_VIP/ROC"
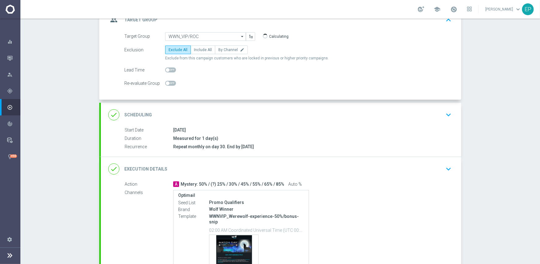
scroll to position [102, 0]
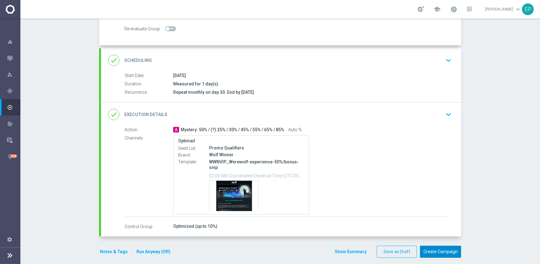
click at [438, 245] on button "Create Campaign" at bounding box center [440, 251] width 41 height 12
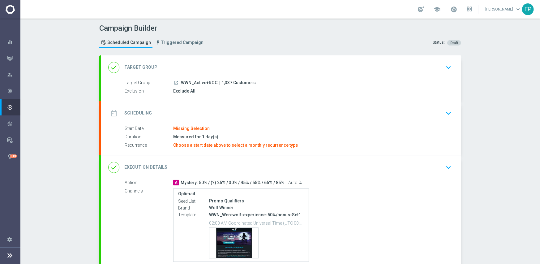
drag, startPoint x: 180, startPoint y: 79, endPoint x: 198, endPoint y: 82, distance: 17.7
click at [198, 82] on span "WWN_Active+ROC" at bounding box center [199, 83] width 36 height 6
copy span "WN_Act"
click at [208, 64] on div "done Target Group keyboard_arrow_down" at bounding box center [280, 68] width 345 height 12
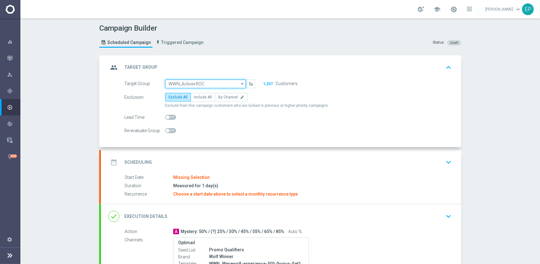
click at [201, 81] on input "WWN_Active+ROC" at bounding box center [205, 83] width 81 height 9
paste input "WN_Act"
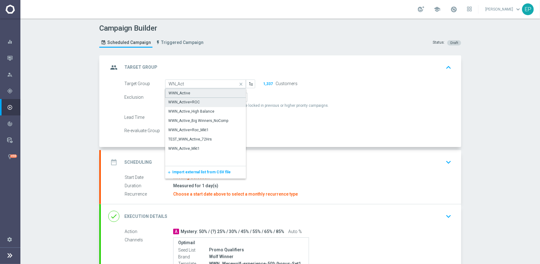
click at [193, 92] on div "WWN_Active" at bounding box center [205, 92] width 81 height 9
type input "WWN_Active"
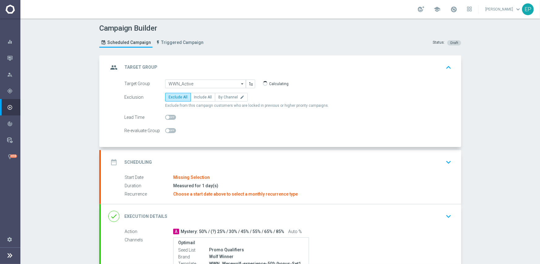
click at [249, 160] on div "date_range Scheduling keyboard_arrow_down" at bounding box center [280, 162] width 345 height 12
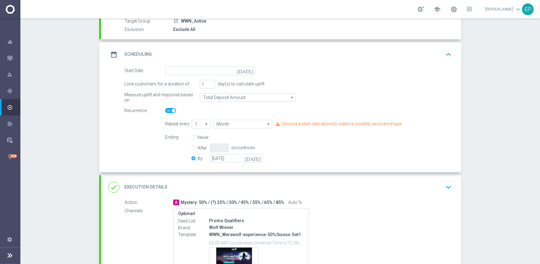
scroll to position [62, 0]
click at [209, 75] on form "Start Date [DATE] Lock customers for a duration of 1 day(s) to calculate uplift…" at bounding box center [287, 115] width 327 height 98
click at [212, 68] on input at bounding box center [210, 70] width 90 height 9
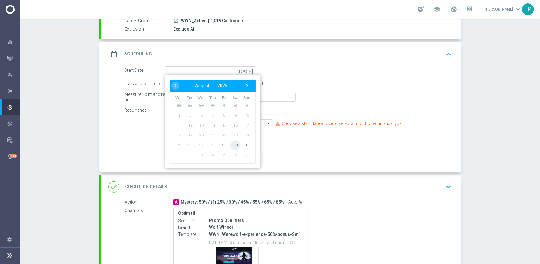
click at [231, 144] on span "30" at bounding box center [235, 145] width 10 height 10
type input "[DATE]"
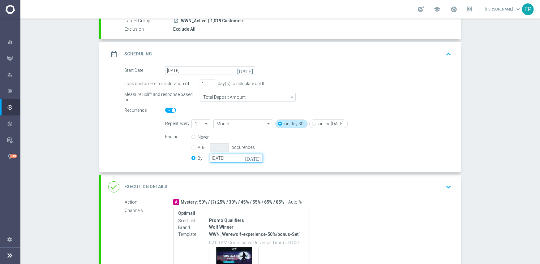
click at [232, 157] on input "[DATE]" at bounding box center [236, 158] width 53 height 9
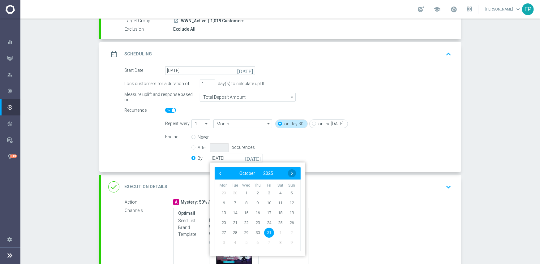
click at [290, 172] on span "›" at bounding box center [292, 173] width 8 height 8
click at [289, 232] on span "30" at bounding box center [291, 232] width 10 height 10
type input "[DATE]"
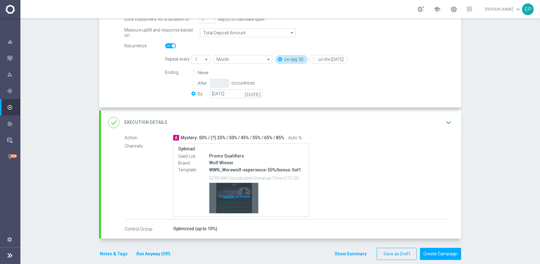
scroll to position [134, 0]
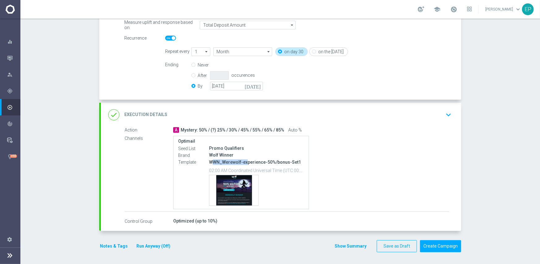
drag, startPoint x: 209, startPoint y: 162, endPoint x: 244, endPoint y: 162, distance: 35.5
click at [244, 162] on p "WWN_Werewolf-experience-50%/bonus-Set1" at bounding box center [256, 162] width 95 height 6
click at [317, 115] on div "done Execution Details keyboard_arrow_down" at bounding box center [280, 115] width 345 height 12
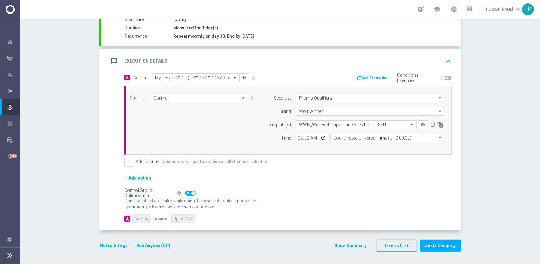
scroll to position [108, 0]
click at [374, 125] on input "text" at bounding box center [349, 125] width 101 height 5
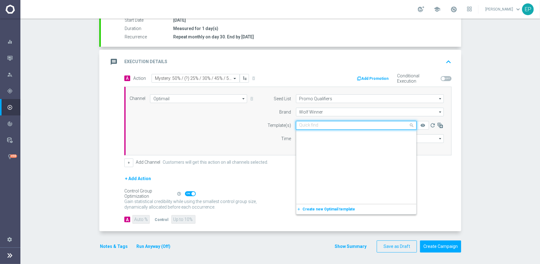
scroll to position [4722, 0]
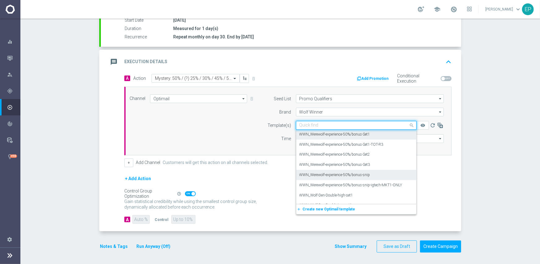
click at [359, 176] on label "WWN_Werewolf-experience-50%/bonus-snip" at bounding box center [334, 174] width 71 height 5
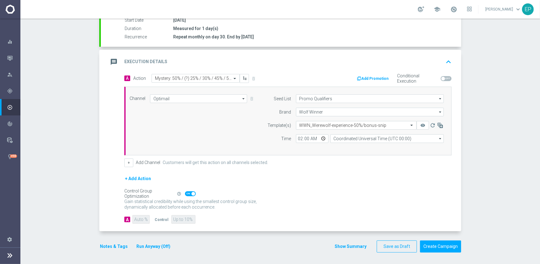
click at [349, 192] on div "Control Group Optimization Self Optimizing Campaign help_outline" at bounding box center [287, 193] width 327 height 7
click at [429, 243] on button "Create Campaign" at bounding box center [440, 246] width 41 height 12
click at [403, 188] on div at bounding box center [264, 132] width 540 height 264
click at [371, 189] on div at bounding box center [264, 132] width 540 height 264
click at [340, 165] on div at bounding box center [264, 132] width 540 height 264
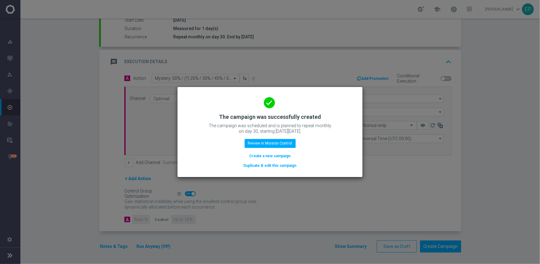
click at [283, 163] on button "Duplicate & edit this campaign" at bounding box center [270, 165] width 54 height 7
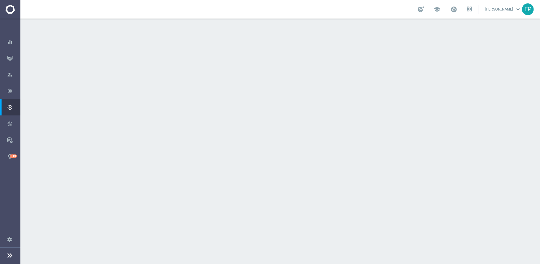
drag, startPoint x: 178, startPoint y: 81, endPoint x: 191, endPoint y: 85, distance: 13.7
click at [191, 85] on div "launch WWN_Active | 1,019 Customers" at bounding box center [311, 82] width 276 height 6
copy span "WWN_"
click at [201, 65] on div "done Target Group keyboard_arrow_down" at bounding box center [280, 68] width 345 height 12
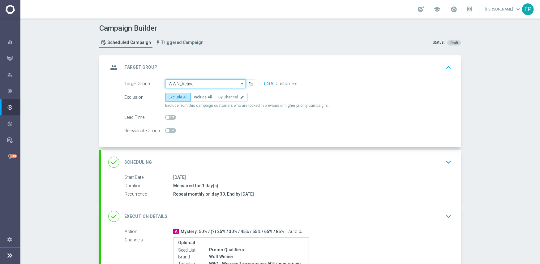
click at [199, 82] on input "WWN_Active" at bounding box center [205, 83] width 81 height 9
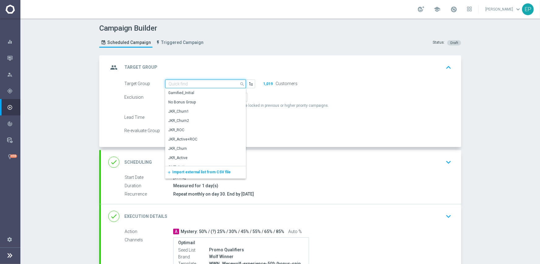
paste input "WWN_"
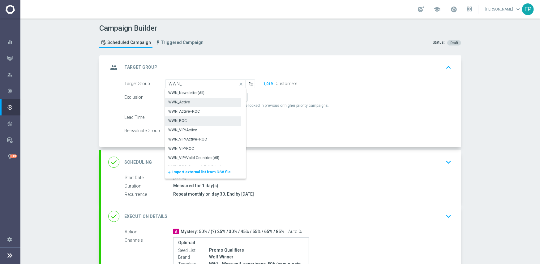
click at [187, 121] on div "WWN_ROC" at bounding box center [203, 120] width 76 height 9
type input "WWN_ROC"
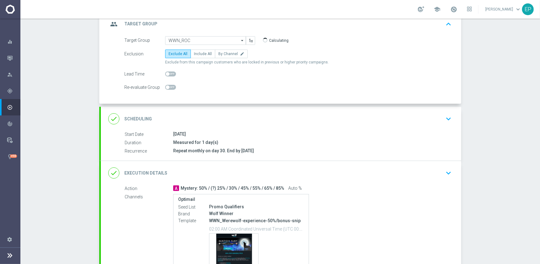
scroll to position [102, 0]
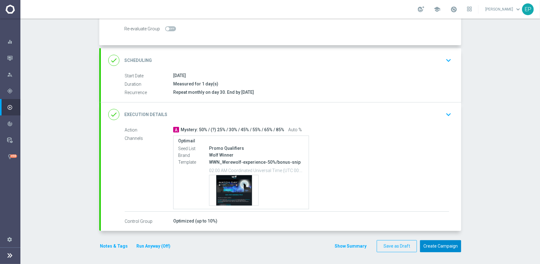
click at [436, 243] on button "Create Campaign" at bounding box center [440, 246] width 41 height 12
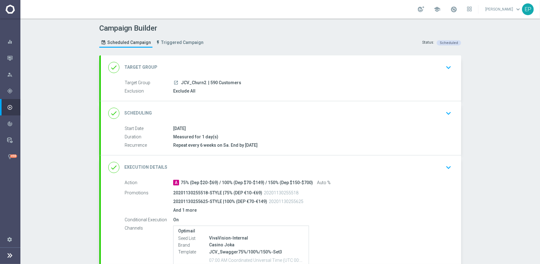
click at [260, 115] on div "done Scheduling keyboard_arrow_down" at bounding box center [280, 113] width 345 height 12
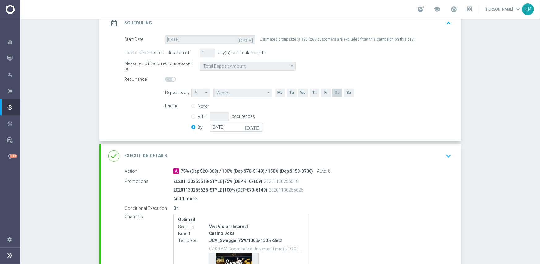
click at [273, 157] on div "done Execution Details keyboard_arrow_down" at bounding box center [280, 156] width 345 height 12
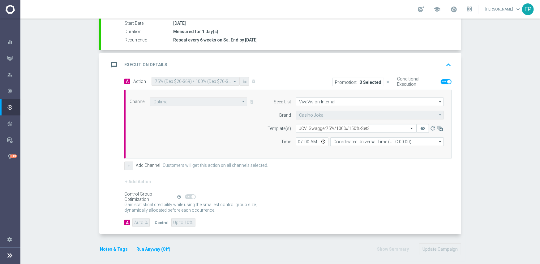
scroll to position [108, 0]
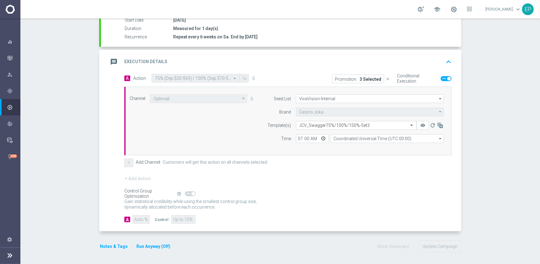
click at [319, 129] on form "Template(s) Select template JCV_Swagger75%/100%/150%-Set3 remove_red_eye refres…" at bounding box center [353, 132] width 179 height 22
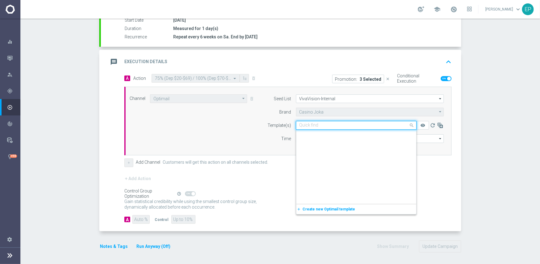
click at [324, 125] on input "text" at bounding box center [349, 125] width 101 height 5
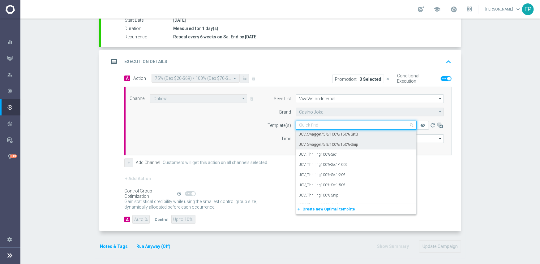
click at [347, 144] on label "JCV_Swagger75%/100%/150%-Snip" at bounding box center [328, 144] width 59 height 5
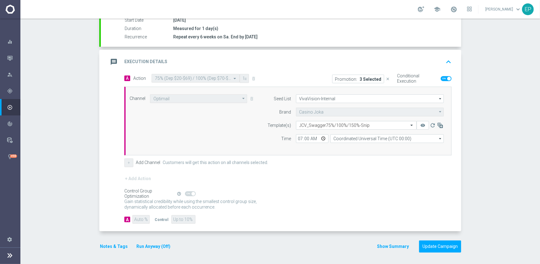
click at [349, 190] on div "Control Group Optimization Self Optimizing Campaign help_outline" at bounding box center [287, 193] width 327 height 7
click at [434, 245] on button "Update Campaign" at bounding box center [440, 246] width 42 height 12
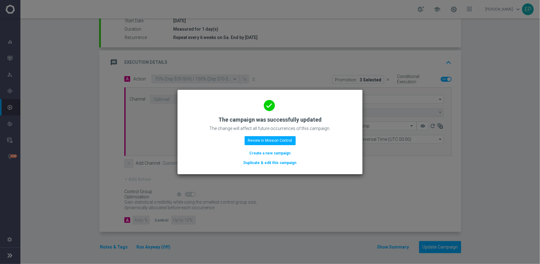
scroll to position [108, 0]
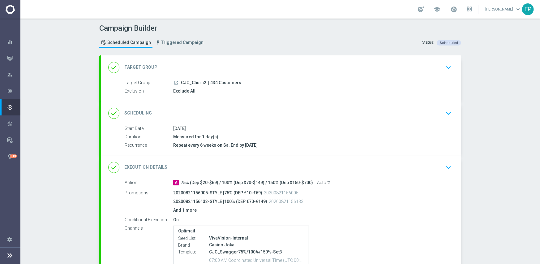
click at [263, 112] on div "done Scheduling keyboard_arrow_down" at bounding box center [280, 113] width 345 height 12
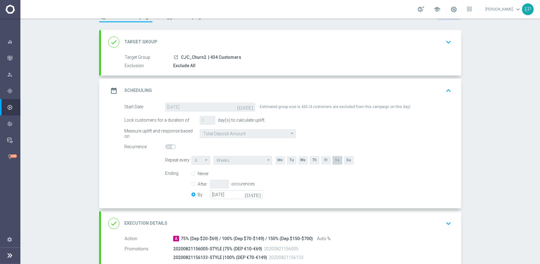
scroll to position [62, 0]
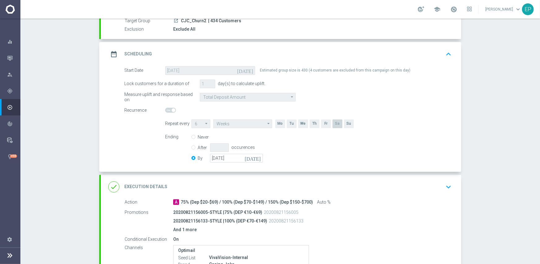
click at [286, 188] on div "done Execution Details keyboard_arrow_down" at bounding box center [280, 187] width 345 height 12
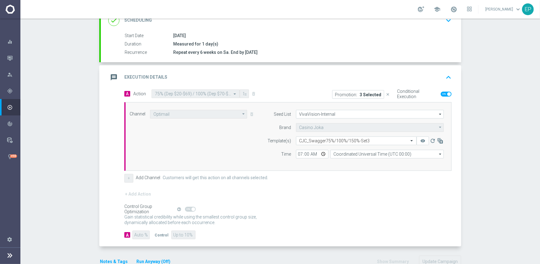
scroll to position [108, 0]
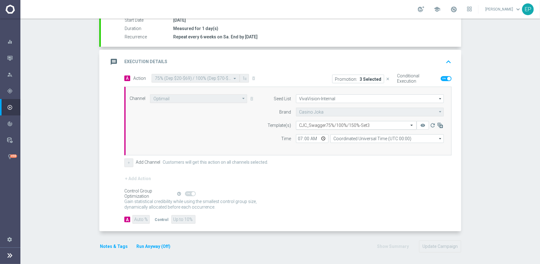
click at [324, 124] on input "text" at bounding box center [349, 125] width 101 height 5
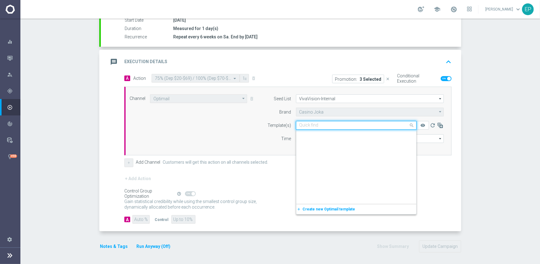
scroll to position [724, 0]
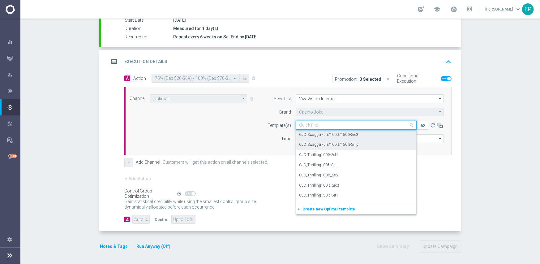
click at [351, 145] on label "CJC_Swagger75%/100%/150%-Snip" at bounding box center [328, 144] width 59 height 5
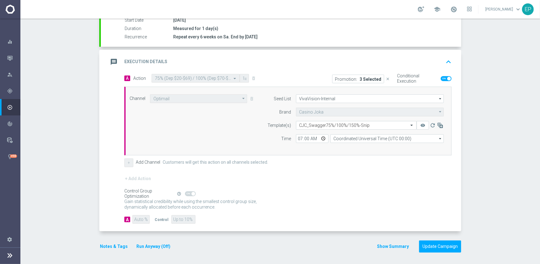
drag, startPoint x: 372, startPoint y: 187, endPoint x: 369, endPoint y: 189, distance: 3.3
click at [372, 188] on div "+ Add Action" at bounding box center [287, 182] width 327 height 15
click at [443, 246] on button "Update Campaign" at bounding box center [440, 246] width 42 height 12
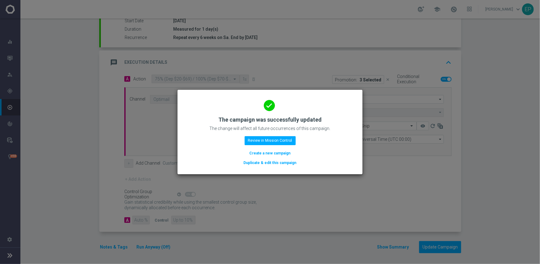
scroll to position [108, 0]
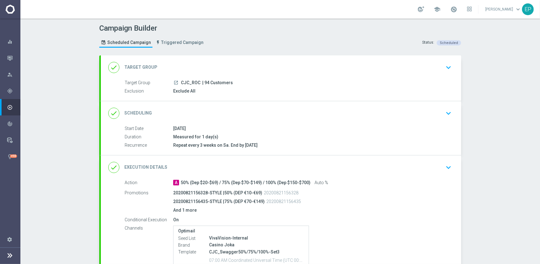
click at [267, 102] on div "done Scheduling keyboard_arrow_down" at bounding box center [281, 113] width 360 height 24
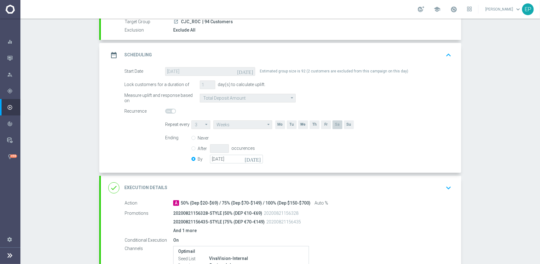
scroll to position [62, 0]
click at [242, 159] on input "[DATE]" at bounding box center [236, 158] width 53 height 9
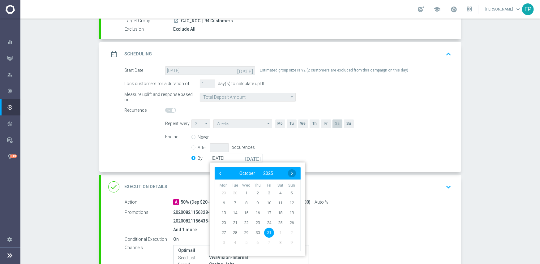
click at [292, 175] on span "›" at bounding box center [292, 173] width 8 height 8
click at [287, 231] on span "30" at bounding box center [291, 232] width 10 height 10
type input "[DATE]"
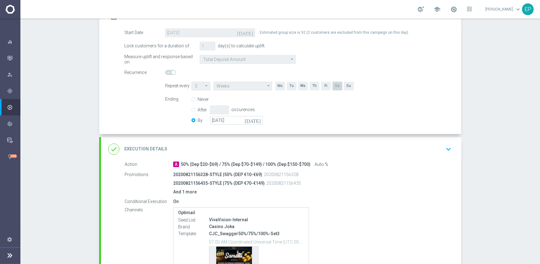
scroll to position [155, 0]
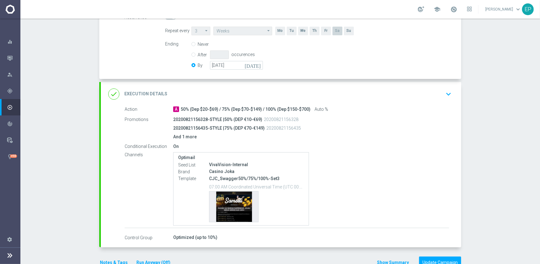
click at [340, 108] on div "A 50% (Dep $20-$69) / 75% (Dep $70-$149) / 100% (Dep $150-$700) Auto %" at bounding box center [311, 109] width 276 height 6
click at [321, 92] on div "done Execution Details keyboard_arrow_down" at bounding box center [280, 94] width 345 height 12
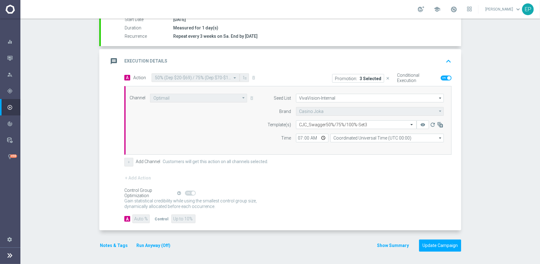
scroll to position [108, 0]
click at [350, 125] on input "text" at bounding box center [349, 125] width 101 height 5
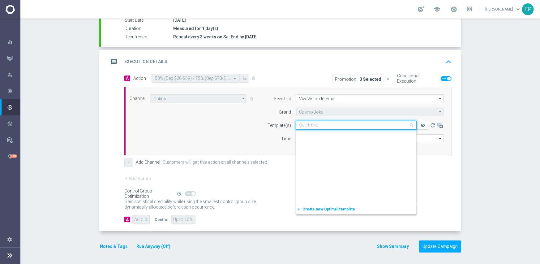
scroll to position [683, 0]
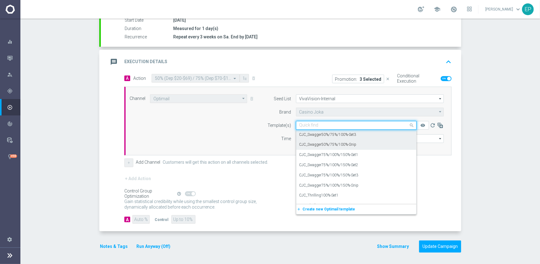
click at [351, 146] on label "CJC_Swagger50%/75%/100%-Snip" at bounding box center [327, 144] width 57 height 5
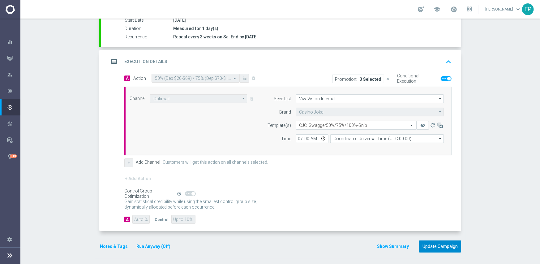
click at [430, 245] on button "Update Campaign" at bounding box center [440, 246] width 42 height 12
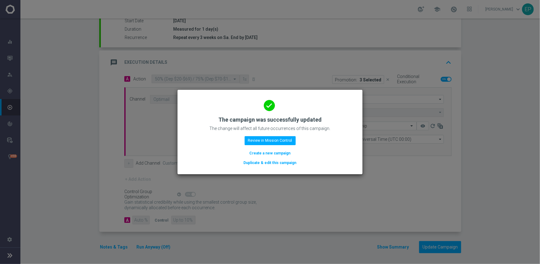
scroll to position [108, 0]
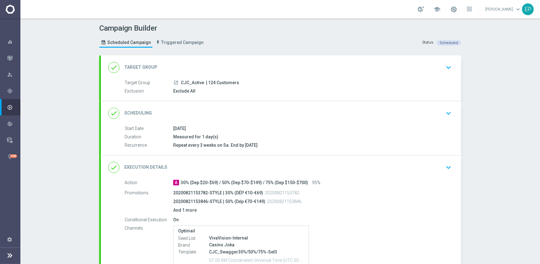
click at [267, 112] on div "done Scheduling keyboard_arrow_down" at bounding box center [280, 113] width 345 height 12
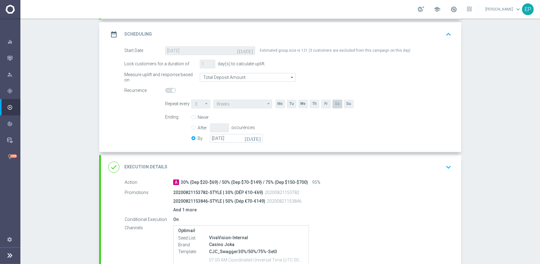
scroll to position [93, 0]
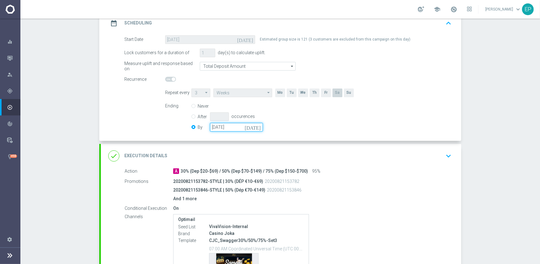
drag, startPoint x: 235, startPoint y: 126, endPoint x: 246, endPoint y: 125, distance: 10.8
click at [235, 125] on input "[DATE]" at bounding box center [236, 127] width 53 height 9
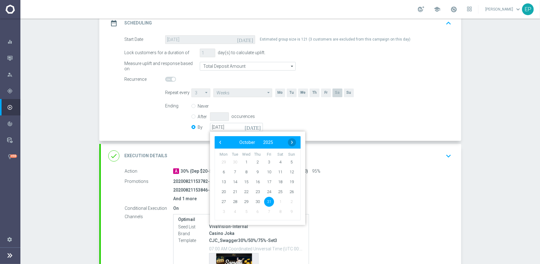
click at [288, 141] on span "›" at bounding box center [292, 142] width 8 height 8
drag, startPoint x: 287, startPoint y: 200, endPoint x: 294, endPoint y: 193, distance: 9.2
click at [288, 200] on span "30" at bounding box center [291, 201] width 10 height 10
type input "[DATE]"
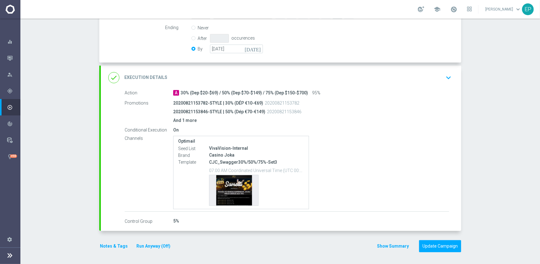
drag, startPoint x: 317, startPoint y: 78, endPoint x: 350, endPoint y: 86, distance: 33.7
click at [318, 78] on div "done Execution Details keyboard_arrow_down" at bounding box center [280, 78] width 345 height 12
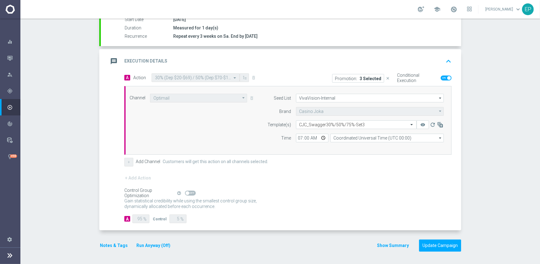
scroll to position [108, 0]
click at [349, 125] on input "text" at bounding box center [349, 125] width 101 height 5
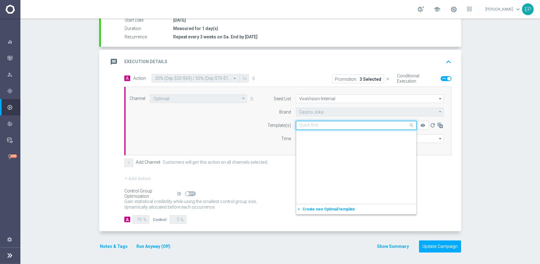
scroll to position [643, 0]
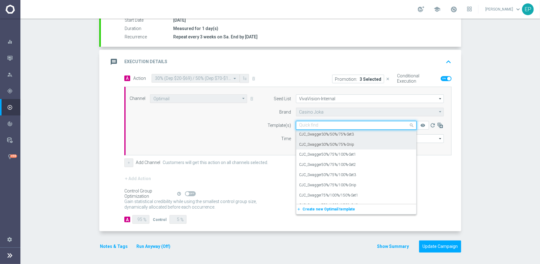
click at [349, 143] on label "CJC_Swagger30%/50%/75%-Snip" at bounding box center [326, 144] width 55 height 5
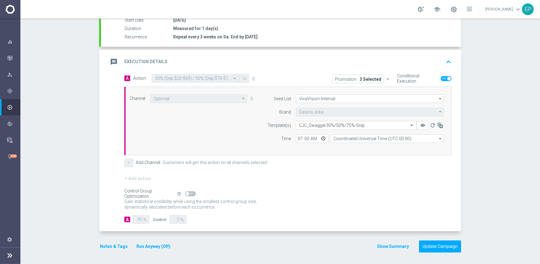
click at [338, 176] on div "+ Add Action" at bounding box center [287, 182] width 327 height 15
click at [443, 245] on button "Update Campaign" at bounding box center [440, 246] width 42 height 12
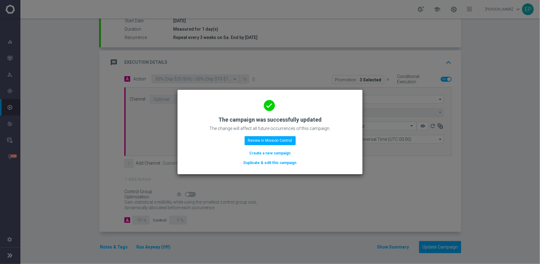
scroll to position [108, 0]
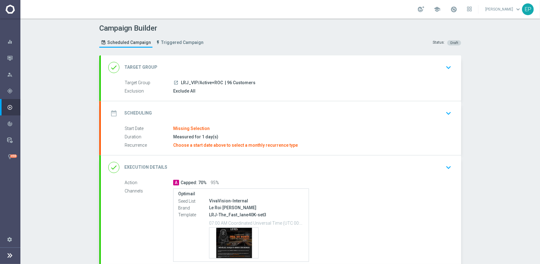
drag, startPoint x: 180, startPoint y: 83, endPoint x: 201, endPoint y: 84, distance: 20.7
click at [201, 84] on span "LRJ_VIP/Active+ROC" at bounding box center [202, 83] width 42 height 6
copy span "RJ_VIP/Ac"
click at [242, 68] on div "done Target Group keyboard_arrow_down" at bounding box center [280, 68] width 345 height 12
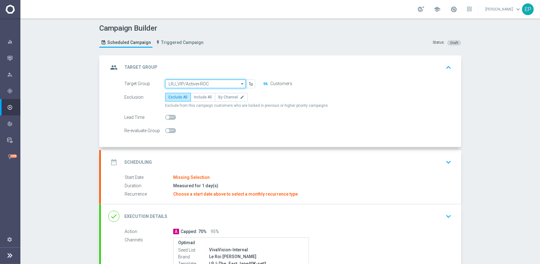
click at [215, 84] on input "LRJ_VIP/Active+ROC" at bounding box center [205, 83] width 81 height 9
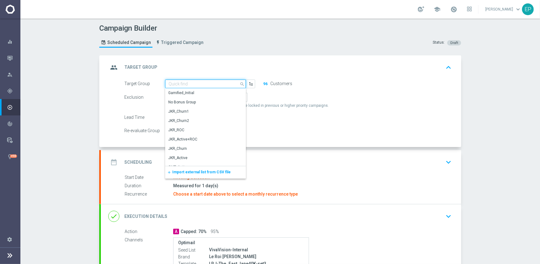
paste input "RJ_VIP/Ac"
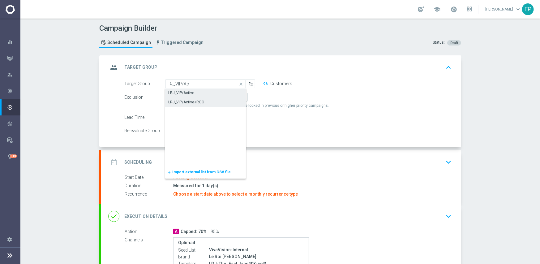
click at [199, 92] on div "LRJ_VIP/Active" at bounding box center [205, 92] width 81 height 9
type input "LRJ_VIP/Active"
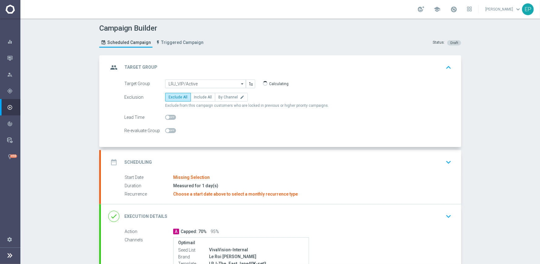
click at [232, 156] on div "date_range Scheduling keyboard_arrow_down" at bounding box center [280, 162] width 345 height 12
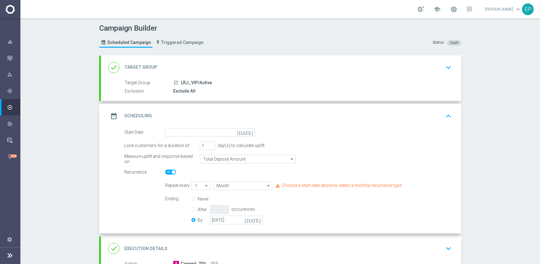
scroll to position [62, 0]
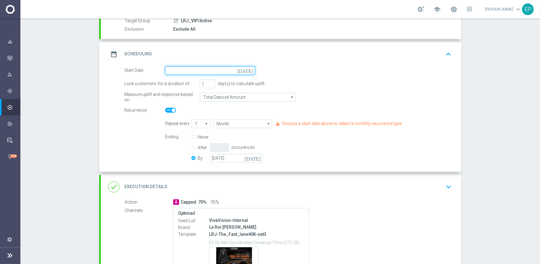
click at [214, 69] on input at bounding box center [210, 70] width 90 height 9
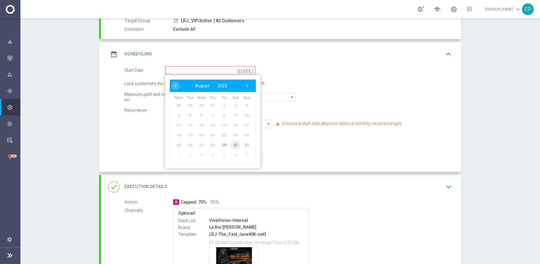
click at [234, 146] on span "30" at bounding box center [235, 145] width 10 height 10
type input "[DATE]"
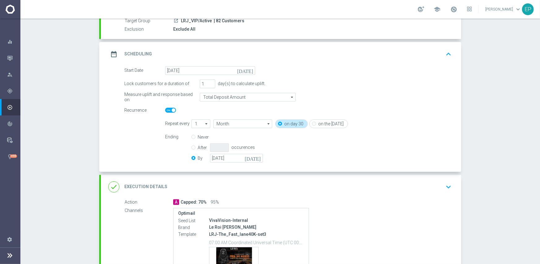
scroll to position [93, 0]
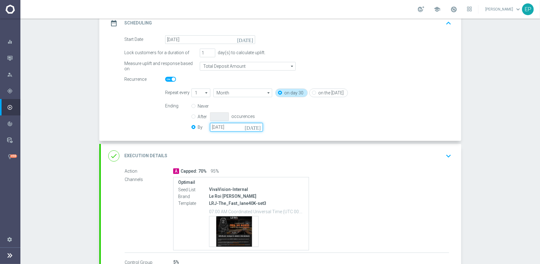
drag, startPoint x: 219, startPoint y: 124, endPoint x: 250, endPoint y: 127, distance: 30.4
click at [220, 124] on input "[DATE]" at bounding box center [236, 127] width 53 height 9
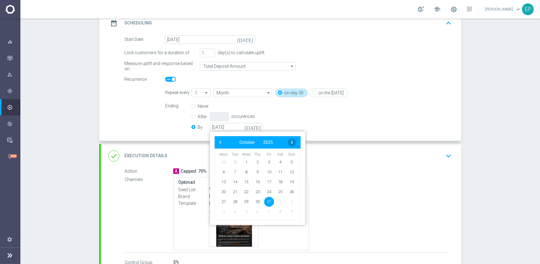
click at [288, 140] on span "›" at bounding box center [292, 142] width 8 height 8
click at [290, 201] on span "30" at bounding box center [291, 201] width 10 height 10
type input "[DATE]"
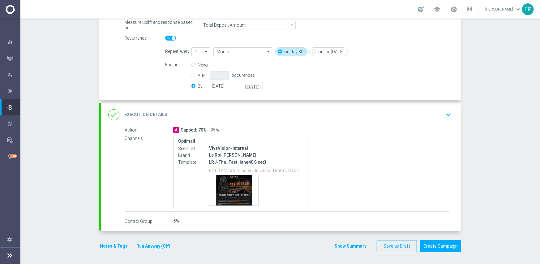
click at [302, 113] on div "done Execution Details keyboard_arrow_down" at bounding box center [280, 115] width 345 height 12
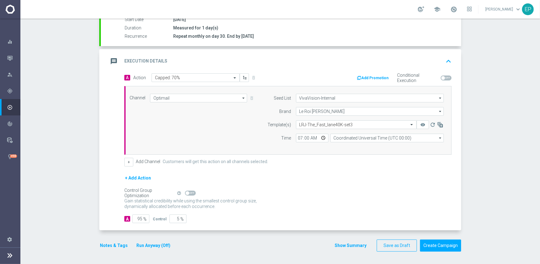
scroll to position [108, 0]
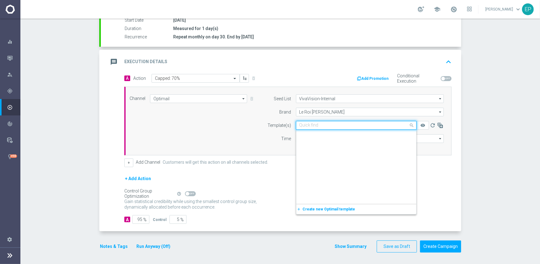
click at [341, 125] on input "text" at bounding box center [349, 125] width 101 height 5
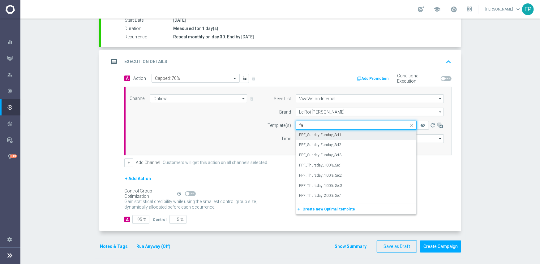
scroll to position [0, 0]
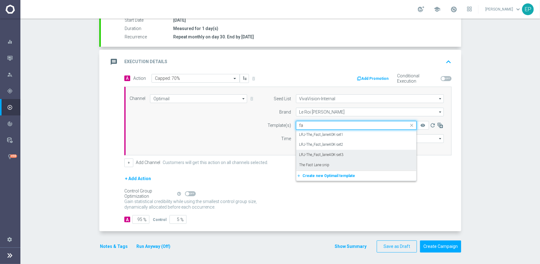
click at [330, 163] on div "The Fast Lane snip" at bounding box center [356, 165] width 114 height 10
type input "fa"
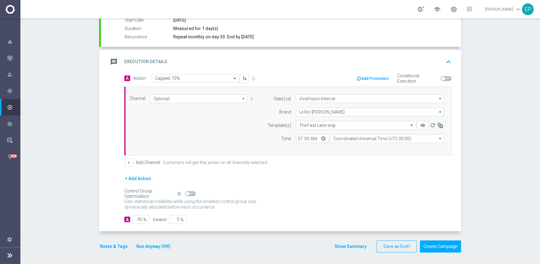
click at [332, 176] on div "+ Add Action" at bounding box center [287, 182] width 327 height 15
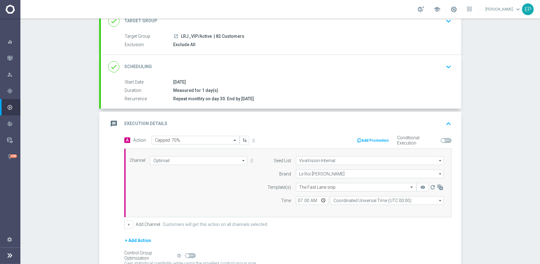
drag, startPoint x: 300, startPoint y: 64, endPoint x: 310, endPoint y: 74, distance: 14.0
click at [301, 64] on div "done Scheduling keyboard_arrow_down" at bounding box center [280, 67] width 345 height 12
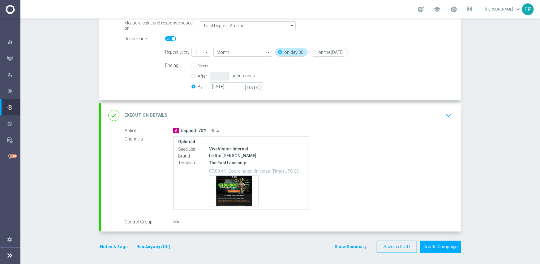
scroll to position [134, 0]
drag, startPoint x: 209, startPoint y: 161, endPoint x: 234, endPoint y: 164, distance: 24.5
click at [234, 164] on p "The Fast Lane snip" at bounding box center [256, 162] width 95 height 6
copy p "he Fast Lane"
click at [435, 242] on button "Create Campaign" at bounding box center [440, 246] width 41 height 12
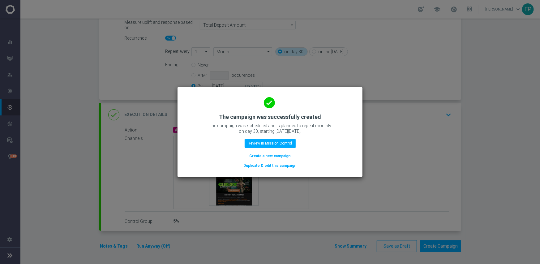
click at [280, 165] on button "Duplicate & edit this campaign" at bounding box center [270, 165] width 54 height 7
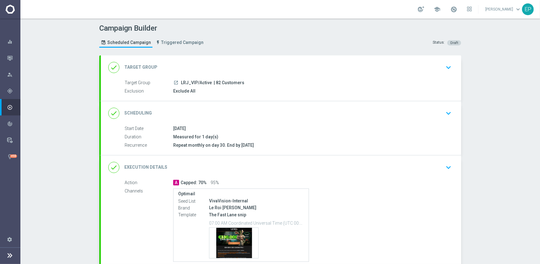
drag, startPoint x: 180, startPoint y: 83, endPoint x: 193, endPoint y: 84, distance: 12.4
click at [193, 84] on span "LRJ_VIP/Active" at bounding box center [196, 83] width 31 height 6
copy span "RJ_VI"
click at [207, 57] on div "done Target Group keyboard_arrow_down" at bounding box center [281, 67] width 360 height 24
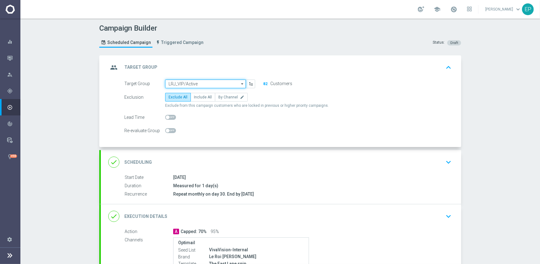
click at [197, 83] on input "LRJ_VIP/Active" at bounding box center [205, 83] width 81 height 9
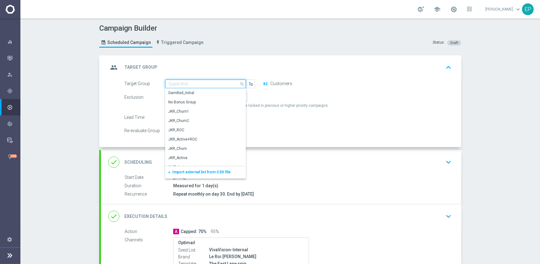
paste input "RJ_VI"
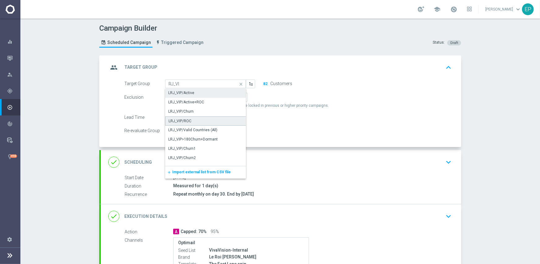
click at [183, 119] on div "LRJ_VIP/ROC" at bounding box center [179, 121] width 23 height 6
type input "LRJ_VIP/ROC"
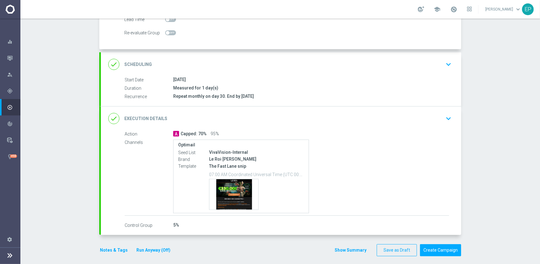
scroll to position [102, 0]
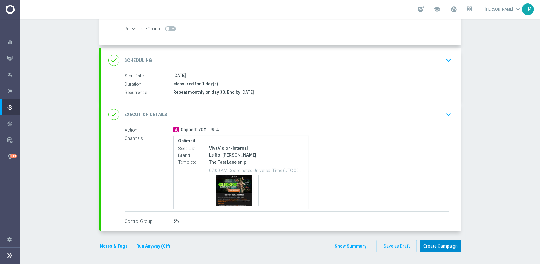
click at [429, 244] on button "Create Campaign" at bounding box center [440, 246] width 41 height 12
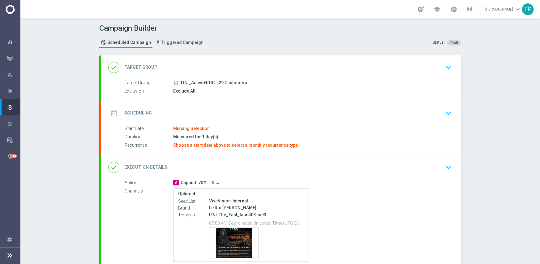
click at [261, 168] on div "done Execution Details keyboard_arrow_down" at bounding box center [280, 167] width 345 height 12
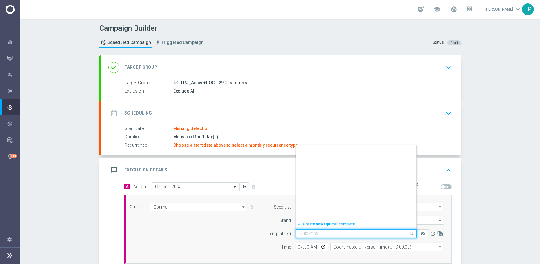
click at [340, 234] on input "text" at bounding box center [349, 233] width 101 height 5
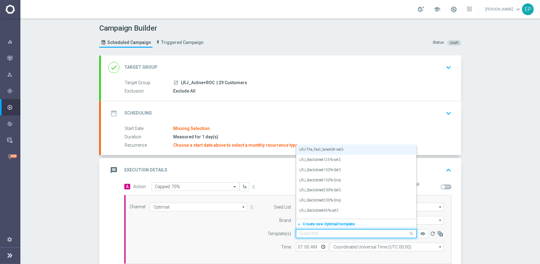
paste input "he Fast Lane"
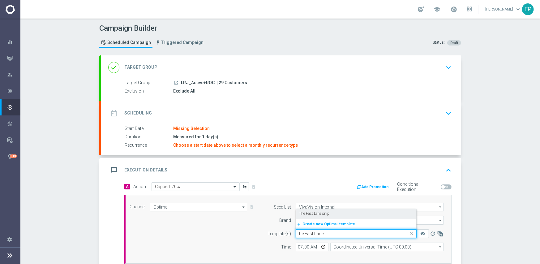
click at [331, 213] on div "The Fast Lane snip" at bounding box center [356, 213] width 114 height 10
type input "he Fast Lane"
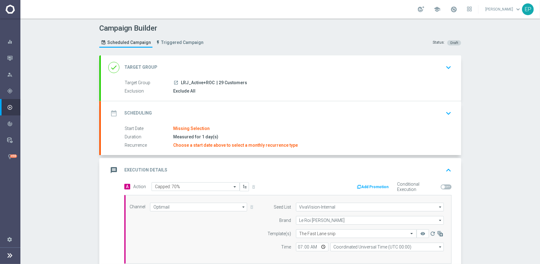
drag, startPoint x: 178, startPoint y: 83, endPoint x: 192, endPoint y: 86, distance: 14.5
click at [192, 86] on div "Target Group launch LRJ_Active+ROC | 29 Customers" at bounding box center [287, 82] width 324 height 7
copy span "LRJ_Ac"
click at [196, 64] on div "done Target Group keyboard_arrow_down" at bounding box center [280, 68] width 345 height 12
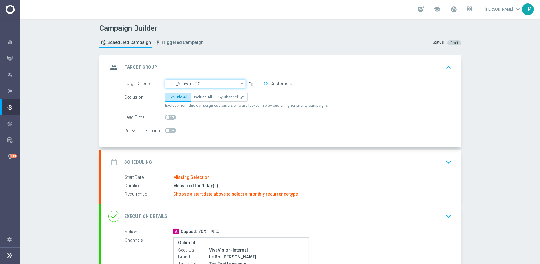
click at [192, 84] on input "LRJ_Active+ROC" at bounding box center [205, 83] width 81 height 9
paste input "LRJ_Ac"
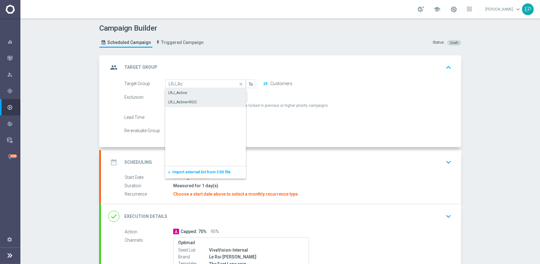
click at [189, 92] on div "LRJ_Active" at bounding box center [205, 92] width 81 height 9
type input "LRJ_Active"
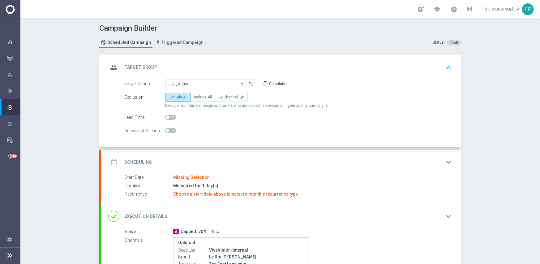
click at [215, 168] on div "date_range Scheduling keyboard_arrow_down" at bounding box center [281, 162] width 360 height 24
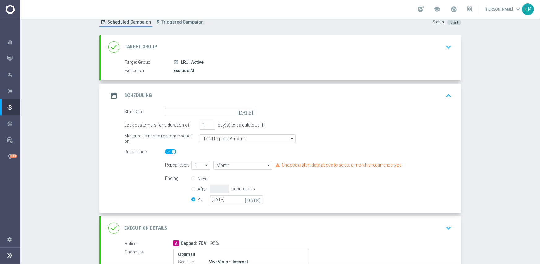
scroll to position [62, 0]
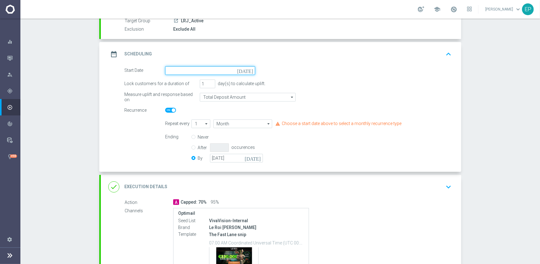
click at [198, 68] on input at bounding box center [210, 70] width 90 height 9
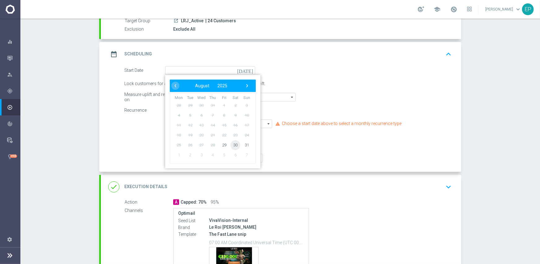
click at [234, 144] on span "30" at bounding box center [235, 145] width 10 height 10
type input "[DATE]"
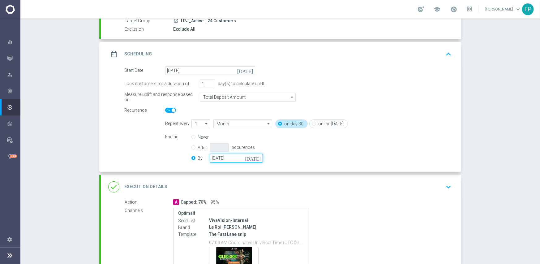
click at [229, 157] on input "[DATE]" at bounding box center [236, 158] width 53 height 9
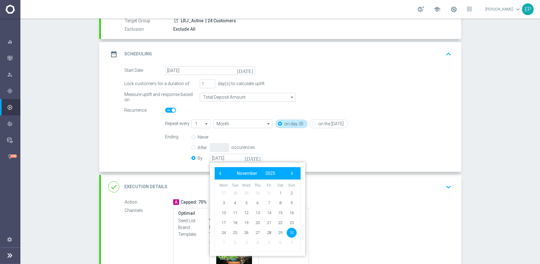
click at [405, 190] on div "done Execution Details keyboard_arrow_down" at bounding box center [280, 187] width 345 height 12
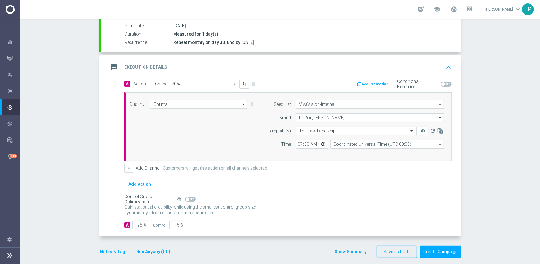
scroll to position [108, 0]
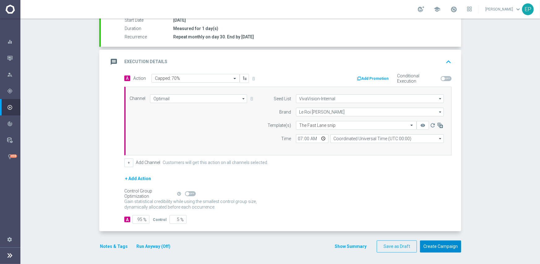
click at [432, 244] on button "Create Campaign" at bounding box center [440, 246] width 41 height 12
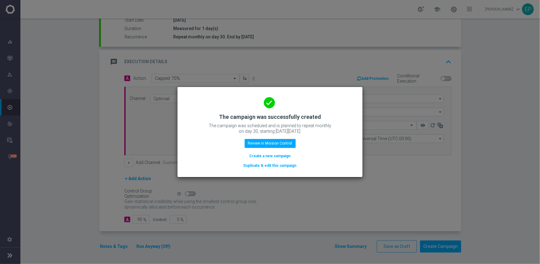
click at [278, 162] on button "Duplicate & edit this campaign" at bounding box center [270, 165] width 54 height 7
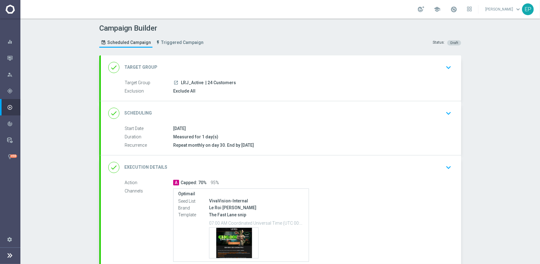
drag, startPoint x: 178, startPoint y: 82, endPoint x: 188, endPoint y: 84, distance: 9.8
click at [188, 84] on span "LRJ_Active" at bounding box center [192, 83] width 23 height 6
copy span "LRJ_"
click at [210, 67] on div "done Target Group keyboard_arrow_down" at bounding box center [280, 68] width 345 height 12
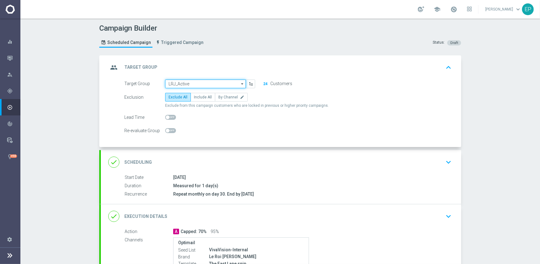
click at [202, 84] on input "LRJ_Active" at bounding box center [205, 83] width 81 height 9
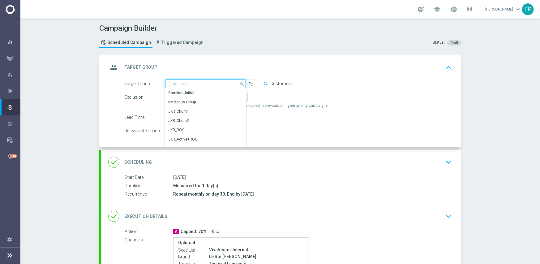
paste input "LRJ_"
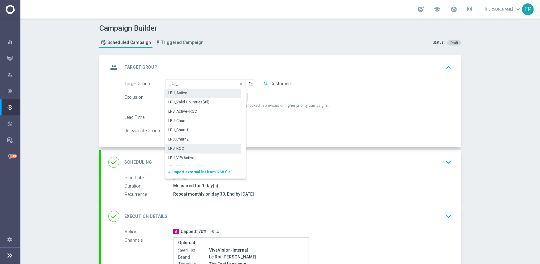
click at [187, 148] on div "LRJ_ROC" at bounding box center [203, 148] width 76 height 9
type input "LRJ_ROC"
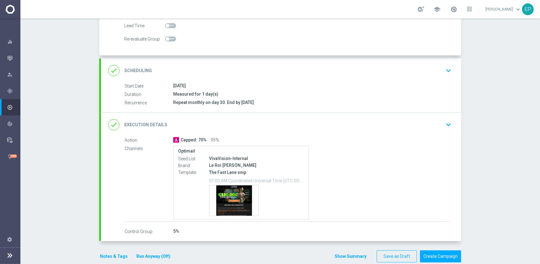
scroll to position [102, 0]
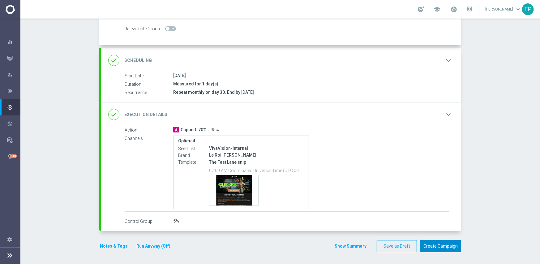
click at [431, 245] on button "Create Campaign" at bounding box center [440, 246] width 41 height 12
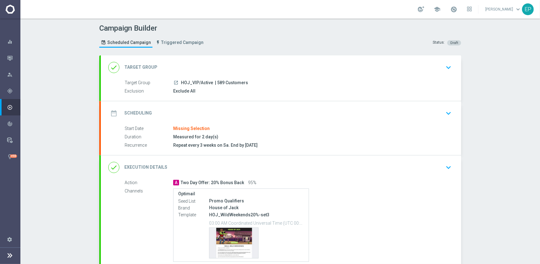
click at [224, 113] on div "date_range Scheduling keyboard_arrow_down" at bounding box center [280, 113] width 345 height 12
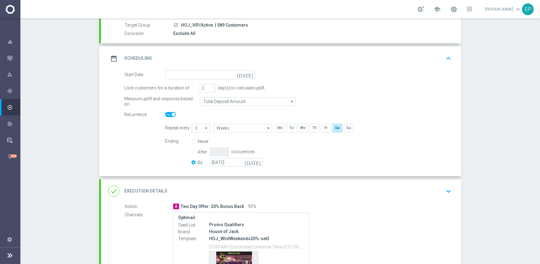
scroll to position [62, 0]
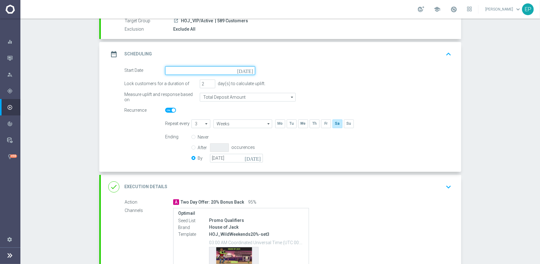
click at [196, 71] on input at bounding box center [210, 70] width 90 height 9
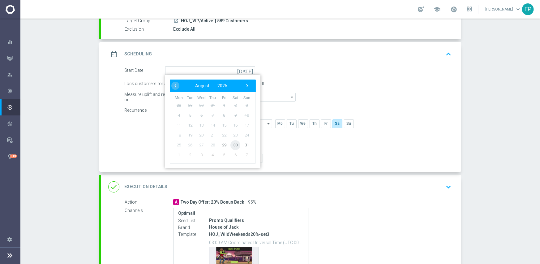
click at [232, 143] on span "30" at bounding box center [235, 145] width 10 height 10
type input "[DATE]"
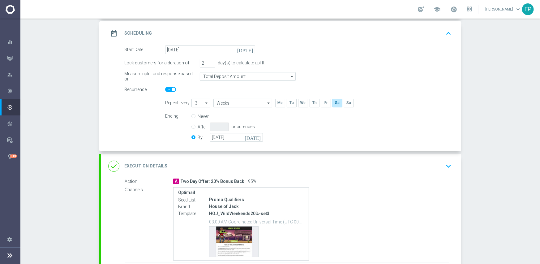
scroll to position [93, 0]
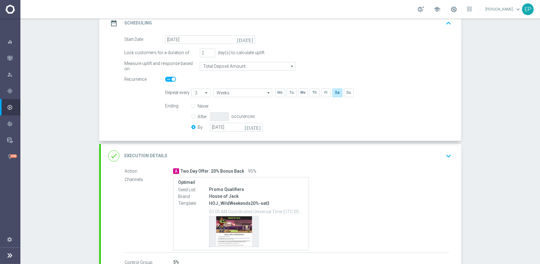
click at [239, 121] on div "Never After occurences By [DATE] [DATE]" at bounding box center [230, 118] width 79 height 32
click at [241, 129] on input "[DATE]" at bounding box center [236, 127] width 53 height 9
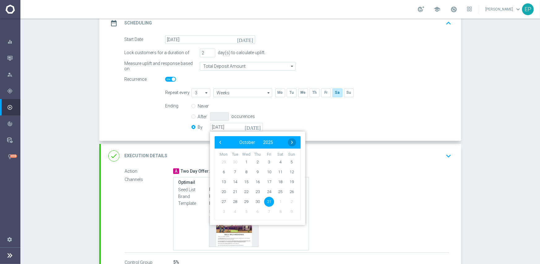
click at [291, 141] on span "›" at bounding box center [292, 142] width 8 height 8
click at [290, 201] on span "30" at bounding box center [291, 201] width 10 height 10
type input "[DATE]"
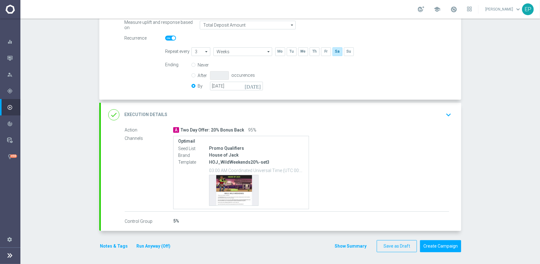
click at [257, 110] on div "done Execution Details keyboard_arrow_down" at bounding box center [280, 115] width 345 height 12
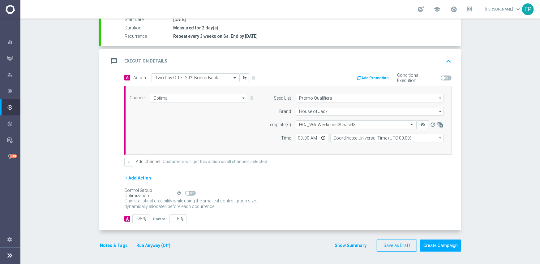
scroll to position [108, 0]
click at [137, 218] on input "95" at bounding box center [140, 219] width 17 height 9
type input "1"
type input "99"
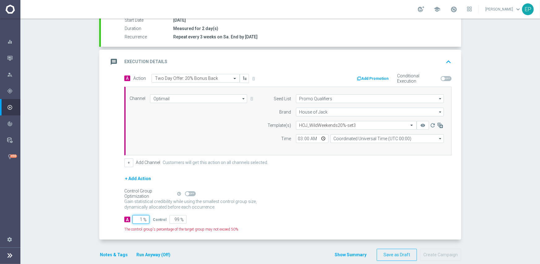
type input "10"
type input "90"
type input "100"
type input "0"
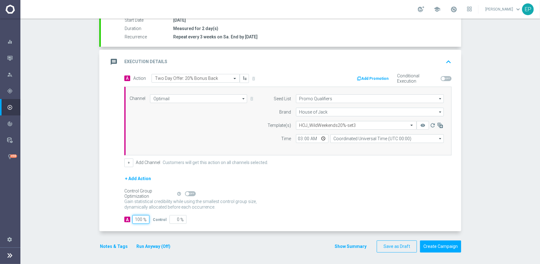
type input "100"
click at [332, 204] on div "Gain statistical credibility while using the smallest control group size, dynam…" at bounding box center [287, 204] width 327 height 15
click at [434, 247] on button "Create Campaign" at bounding box center [440, 246] width 41 height 12
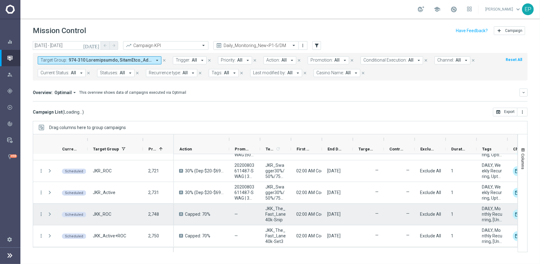
scroll to position [155, 0]
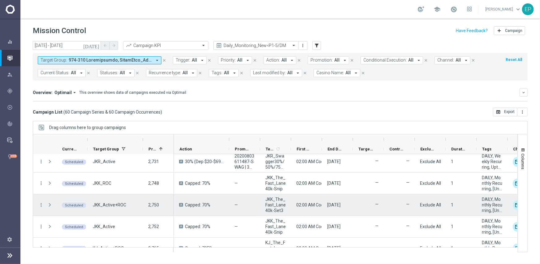
drag, startPoint x: 40, startPoint y: 204, endPoint x: 38, endPoint y: 199, distance: 6.1
click at [40, 204] on icon "more_vert" at bounding box center [41, 205] width 6 height 6
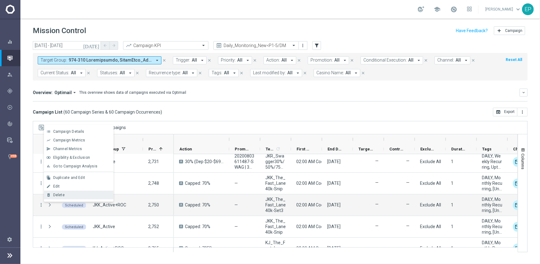
click at [76, 195] on div "Delete" at bounding box center [81, 195] width 57 height 4
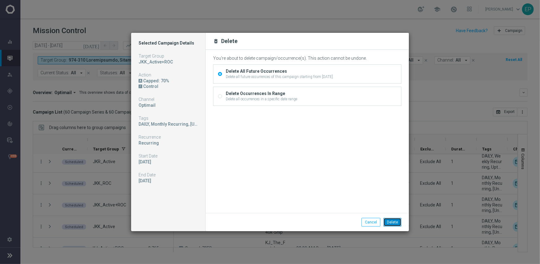
click at [392, 224] on button "Delete" at bounding box center [392, 222] width 18 height 9
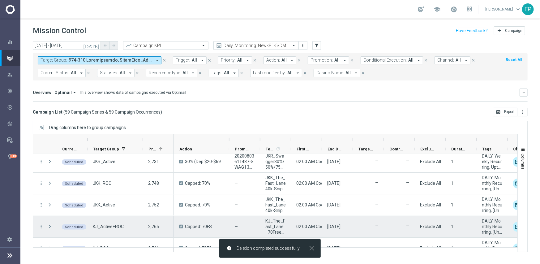
scroll to position [185, 0]
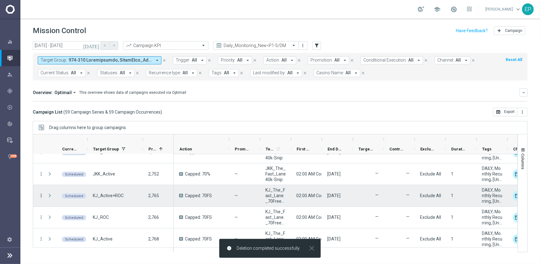
click at [41, 195] on icon "more_vert" at bounding box center [41, 196] width 6 height 6
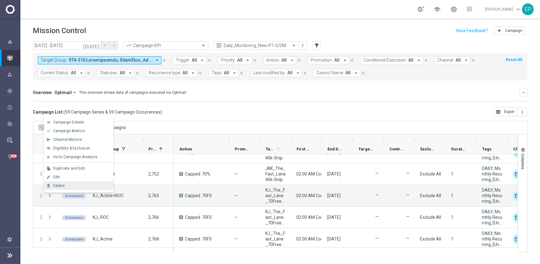
click at [64, 183] on div "Delete" at bounding box center [81, 185] width 57 height 4
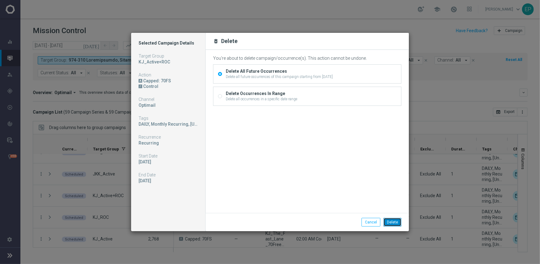
click at [390, 223] on button "Delete" at bounding box center [392, 222] width 18 height 9
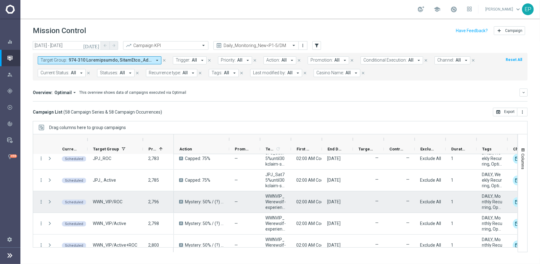
scroll to position [340, 0]
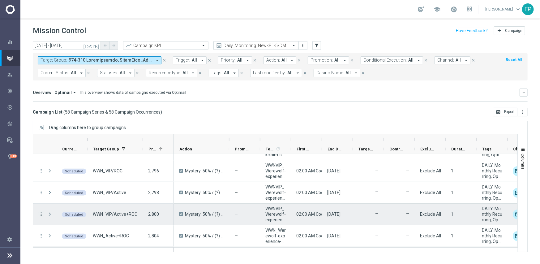
click at [42, 213] on icon "more_vert" at bounding box center [41, 214] width 6 height 6
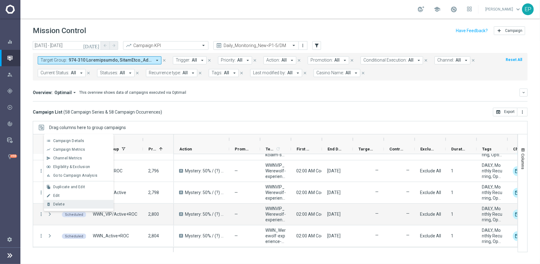
click at [58, 202] on span "Delete" at bounding box center [58, 204] width 11 height 4
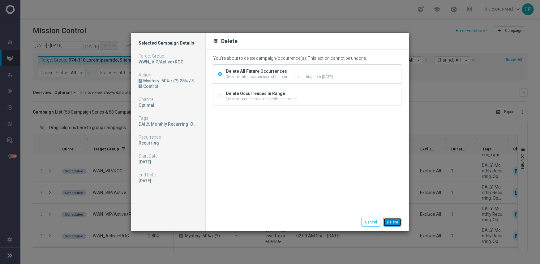
click at [394, 220] on button "Delete" at bounding box center [392, 222] width 18 height 9
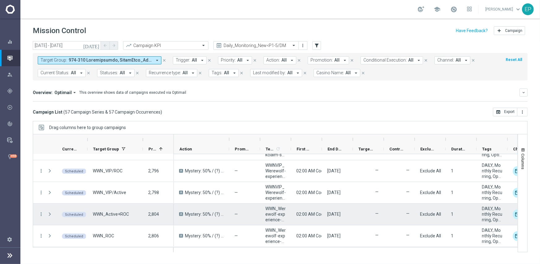
scroll to position [371, 0]
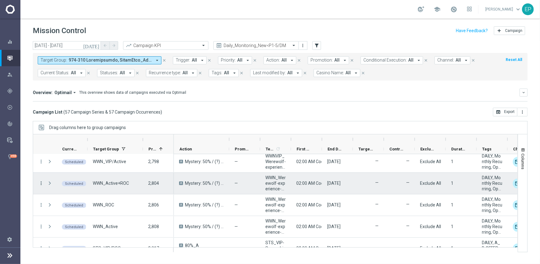
click at [40, 182] on icon "more_vert" at bounding box center [41, 183] width 6 height 6
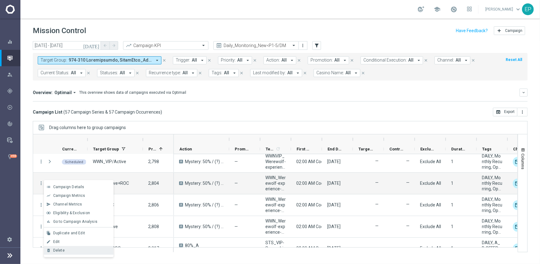
click at [69, 248] on div "Delete" at bounding box center [81, 250] width 57 height 4
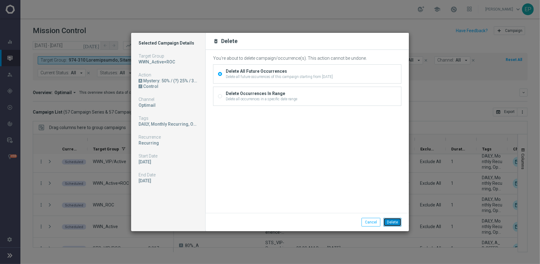
click at [393, 222] on button "Delete" at bounding box center [392, 222] width 18 height 9
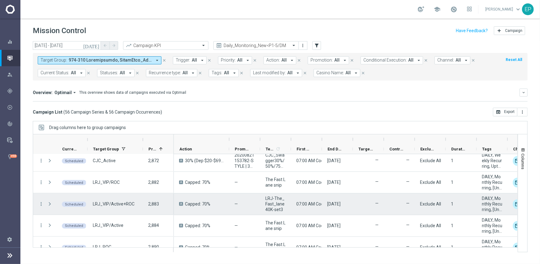
scroll to position [680, 0]
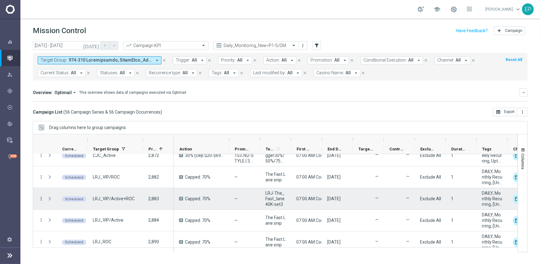
click at [41, 198] on icon "more_vert" at bounding box center [41, 199] width 6 height 6
click at [69, 190] on div "Delete" at bounding box center [81, 188] width 57 height 4
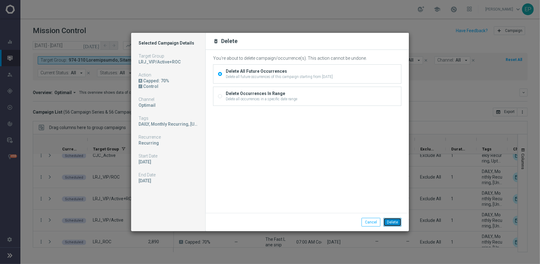
click at [393, 221] on button "Delete" at bounding box center [392, 222] width 18 height 9
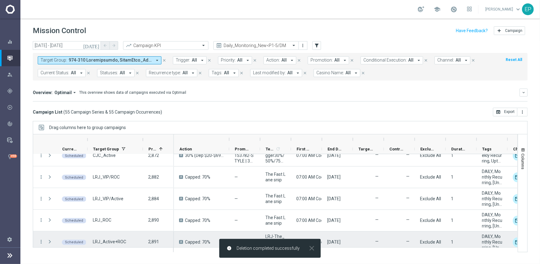
scroll to position [711, 0]
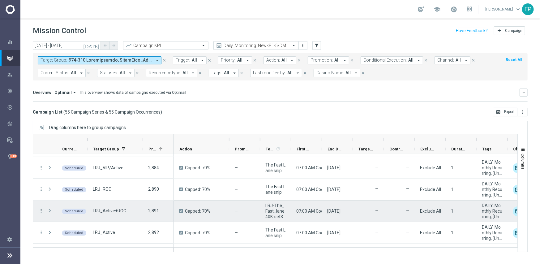
click at [43, 211] on icon "more_vert" at bounding box center [41, 211] width 6 height 6
click at [66, 200] on div "Delete" at bounding box center [81, 201] width 57 height 4
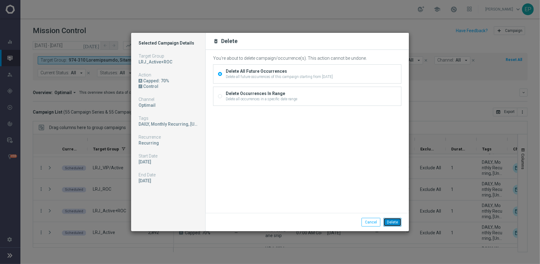
click at [392, 218] on button "Delete" at bounding box center [392, 222] width 18 height 9
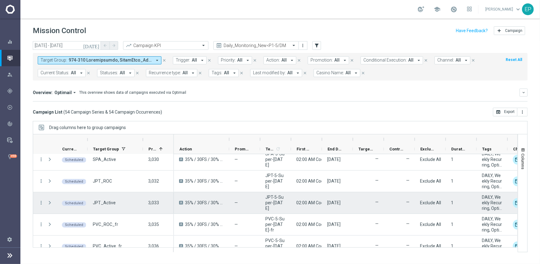
scroll to position [1075, 0]
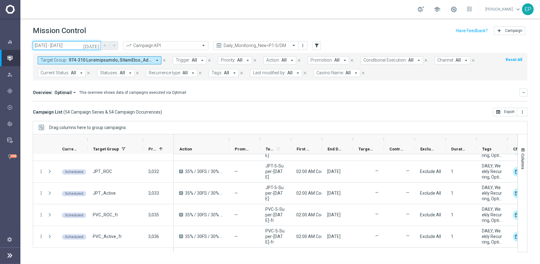
click at [49, 42] on input "30 Aug 2025 - 30 Aug 2025" at bounding box center [67, 45] width 68 height 9
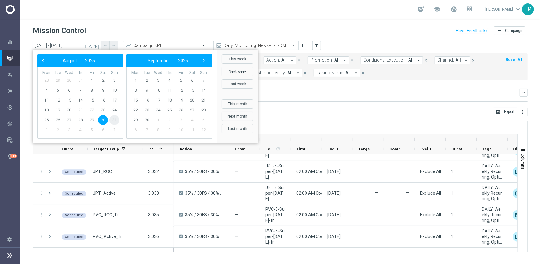
click at [112, 119] on span "31" at bounding box center [114, 120] width 10 height 10
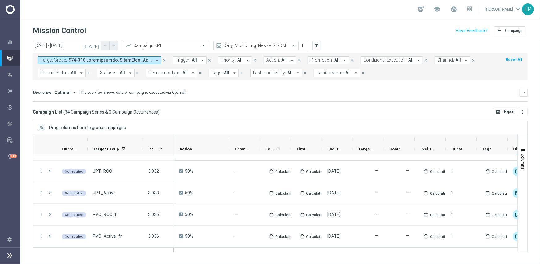
scroll to position [642, 0]
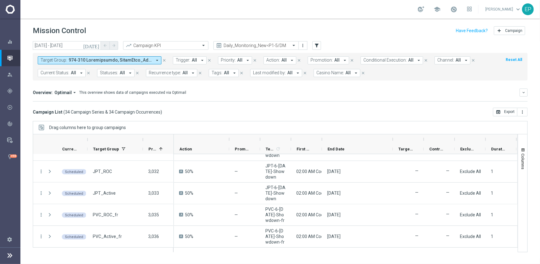
drag, startPoint x: 352, startPoint y: 136, endPoint x: 392, endPoint y: 136, distance: 39.9
click at [392, 136] on div at bounding box center [392, 139] width 2 height 10
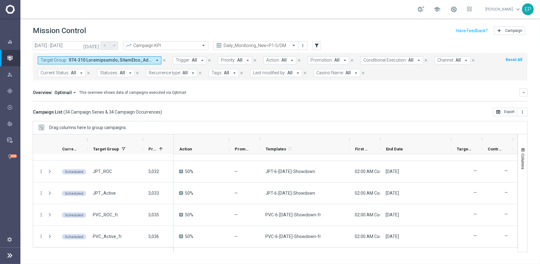
drag, startPoint x: 290, startPoint y: 138, endPoint x: 349, endPoint y: 137, distance: 59.0
click at [349, 137] on div at bounding box center [349, 139] width 2 height 10
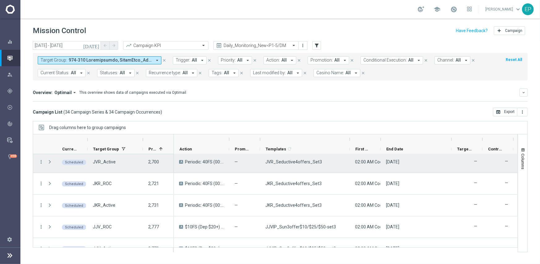
scroll to position [31, 0]
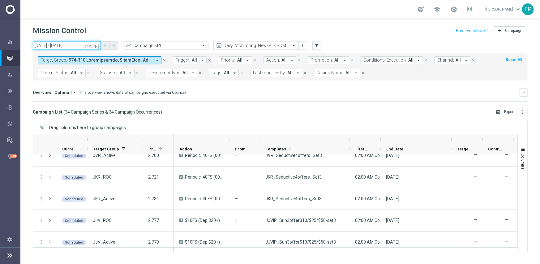
click at [59, 44] on input "31 Aug 2025 - 31 Aug 2025" at bounding box center [67, 45] width 68 height 9
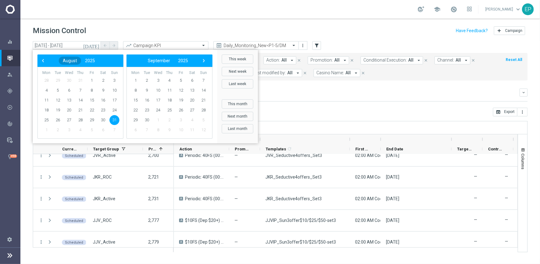
click at [71, 61] on span "August" at bounding box center [70, 60] width 14 height 5
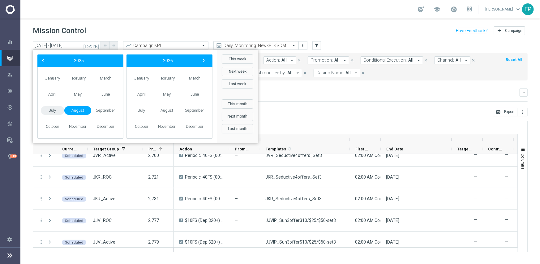
click at [50, 112] on span "July" at bounding box center [52, 110] width 23 height 9
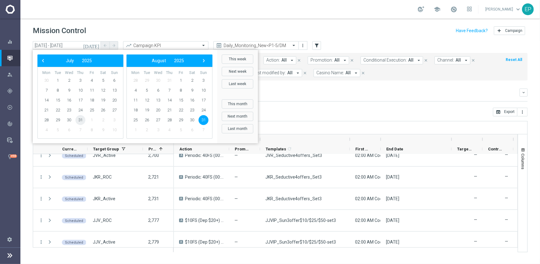
click at [79, 121] on span "31" at bounding box center [80, 120] width 10 height 10
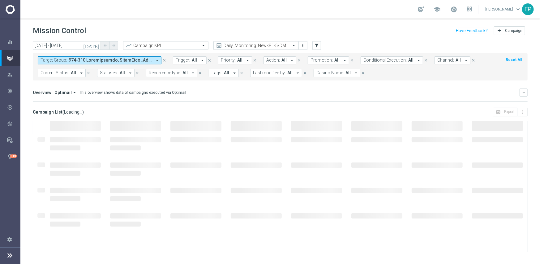
click at [255, 103] on mini-dashboard "Overview: Optimail arrow_drop_down This overview shows data of campaigns execut…" at bounding box center [280, 93] width 494 height 27
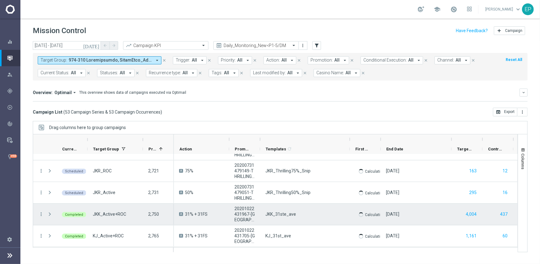
scroll to position [155, 0]
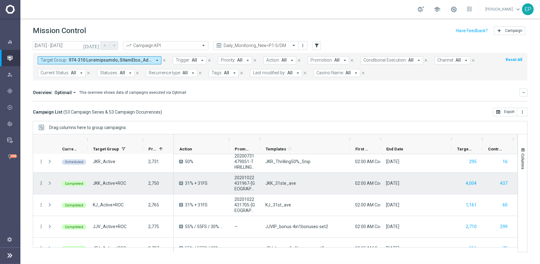
click at [41, 182] on icon "more_vert" at bounding box center [41, 183] width 6 height 6
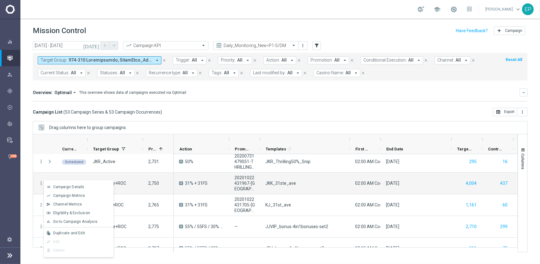
click at [80, 232] on span "Duplicate and Edit" at bounding box center [69, 233] width 32 height 4
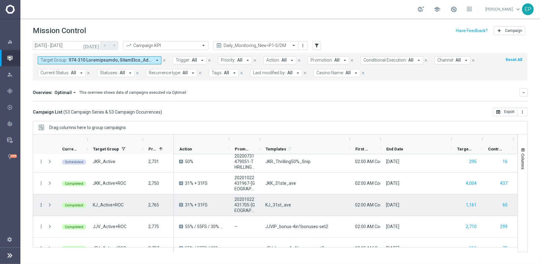
click at [40, 203] on icon "more_vert" at bounding box center [41, 205] width 6 height 6
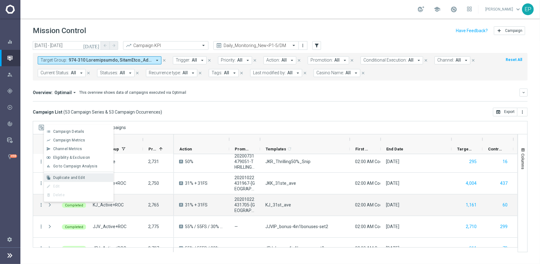
click at [62, 176] on span "Duplicate and Edit" at bounding box center [69, 177] width 32 height 4
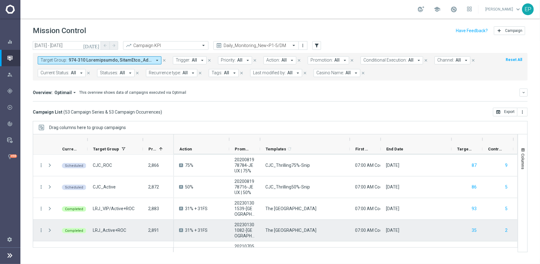
scroll to position [494, 0]
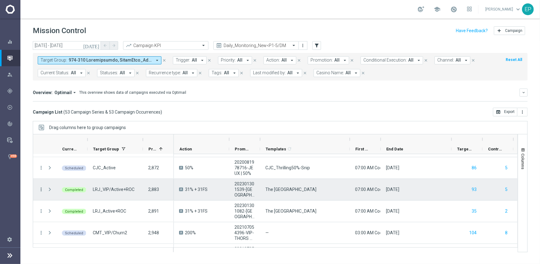
click at [41, 189] on icon "more_vert" at bounding box center [41, 189] width 6 height 6
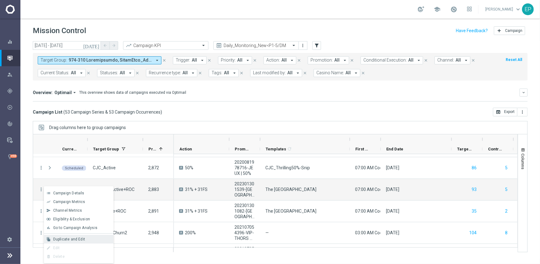
click at [85, 236] on div "file_copy Duplicate and Edit" at bounding box center [79, 239] width 70 height 9
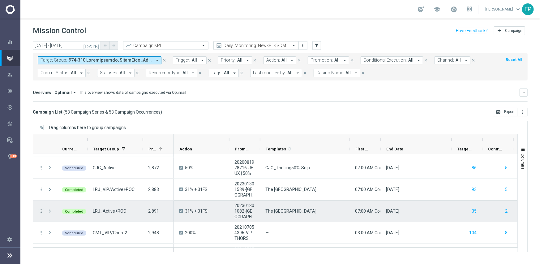
click at [40, 210] on icon "more_vert" at bounding box center [41, 211] width 6 height 6
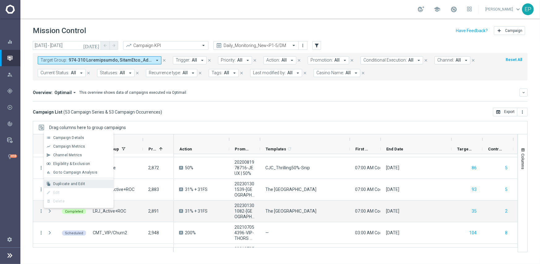
click at [65, 181] on span "Duplicate and Edit" at bounding box center [69, 183] width 32 height 4
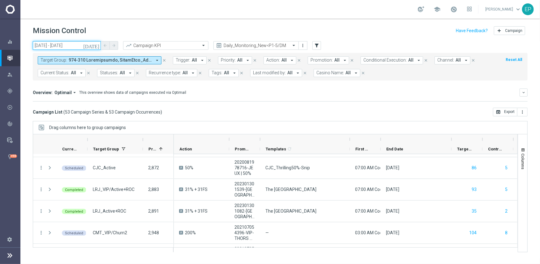
click at [58, 42] on input "31 Jul 2025 - 31 Jul 2025" at bounding box center [67, 45] width 68 height 9
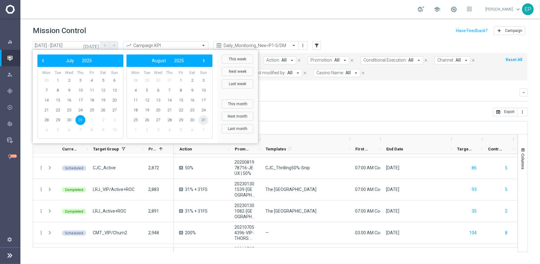
click at [203, 118] on span "31" at bounding box center [203, 120] width 10 height 10
click at [113, 121] on span "31" at bounding box center [114, 120] width 10 height 10
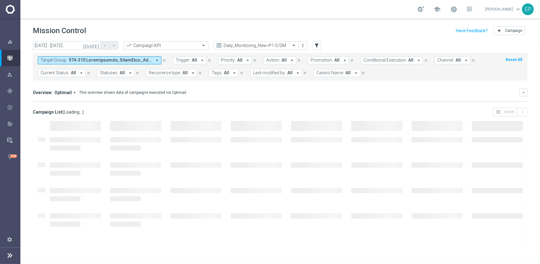
type input "31 Aug 2025 - 31 Aug 2025"
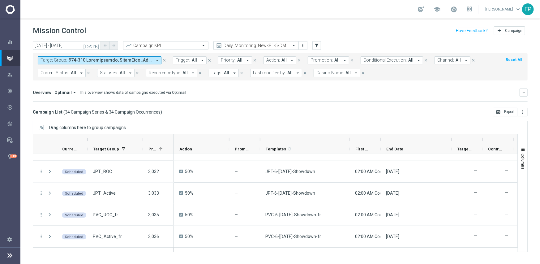
scroll to position [550, 0]
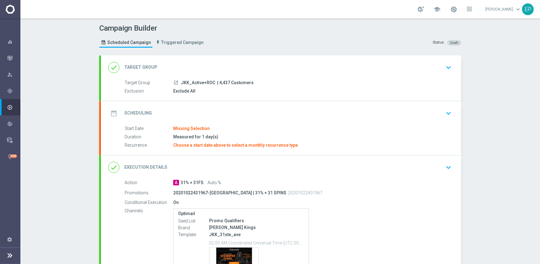
drag, startPoint x: 178, startPoint y: 83, endPoint x: 193, endPoint y: 85, distance: 15.5
click at [193, 85] on div "launch JKK_Active+ROC | 4,437 Customers" at bounding box center [311, 82] width 276 height 6
copy span "JKK_Ac"
click at [217, 67] on div "done Target Group keyboard_arrow_down" at bounding box center [280, 68] width 345 height 12
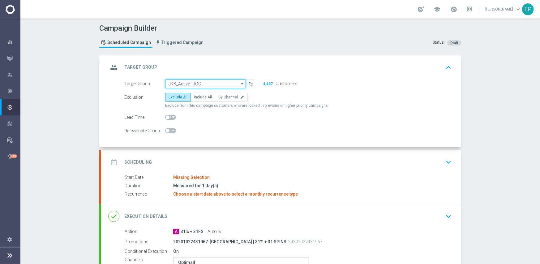
click at [211, 82] on input "JKK_Active+ROC" at bounding box center [205, 83] width 81 height 9
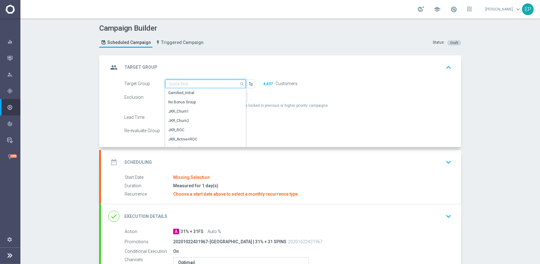
paste input "JKK_Ac"
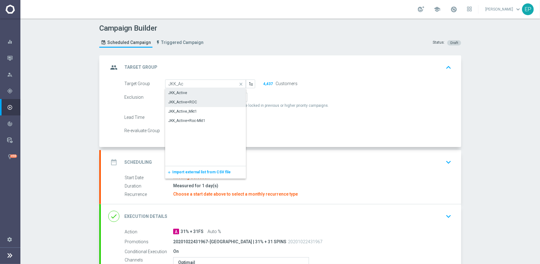
click at [186, 94] on div "JKK_Active" at bounding box center [205, 92] width 81 height 9
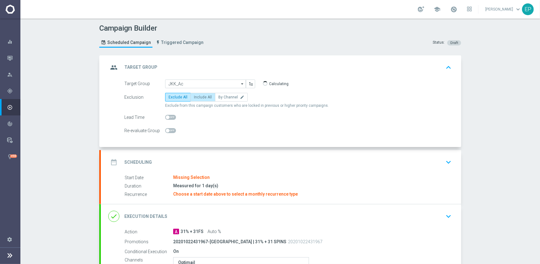
type input "JKK_Active"
click at [244, 165] on div "date_range Scheduling keyboard_arrow_down" at bounding box center [280, 162] width 345 height 12
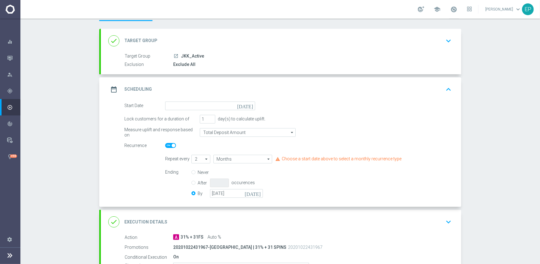
scroll to position [62, 0]
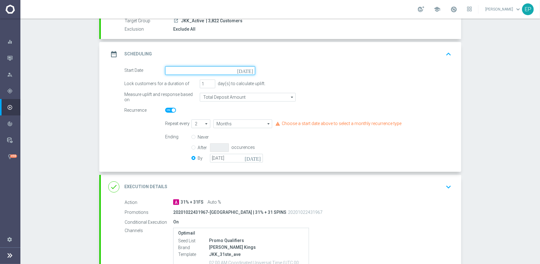
click at [202, 67] on input at bounding box center [210, 70] width 90 height 9
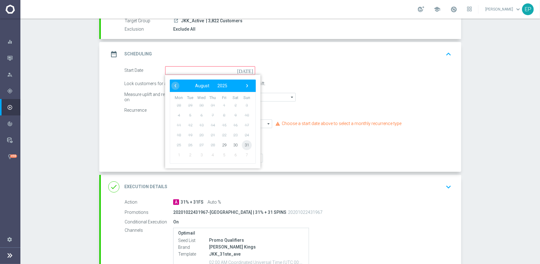
click at [243, 144] on span "31" at bounding box center [247, 145] width 10 height 10
type input "[DATE]"
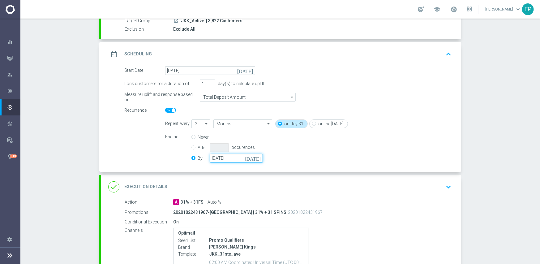
click at [236, 159] on input "[DATE]" at bounding box center [236, 158] width 53 height 9
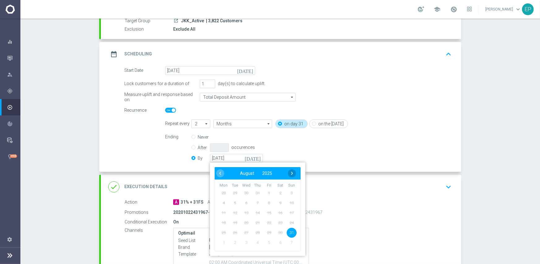
click at [293, 173] on span "›" at bounding box center [292, 173] width 8 height 8
click at [293, 174] on span "›" at bounding box center [292, 173] width 8 height 8
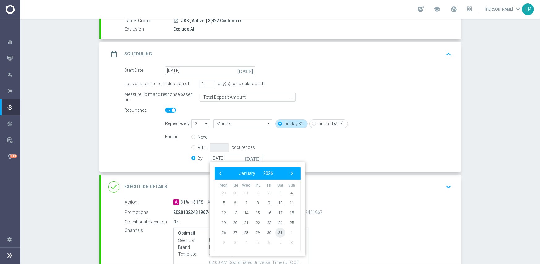
click at [275, 232] on span "31" at bounding box center [280, 232] width 10 height 10
type input "[DATE]"
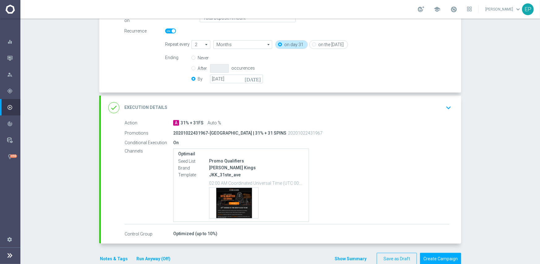
scroll to position [154, 0]
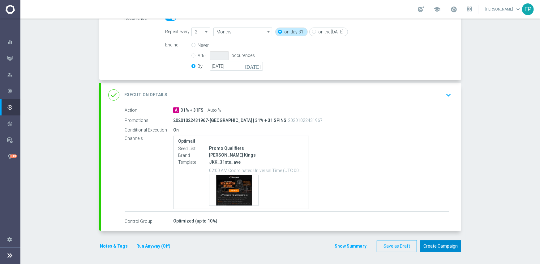
click at [439, 245] on button "Create Campaign" at bounding box center [440, 246] width 41 height 12
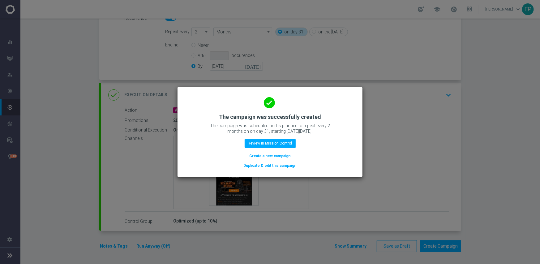
click at [278, 166] on button "Duplicate & edit this campaign" at bounding box center [270, 165] width 54 height 7
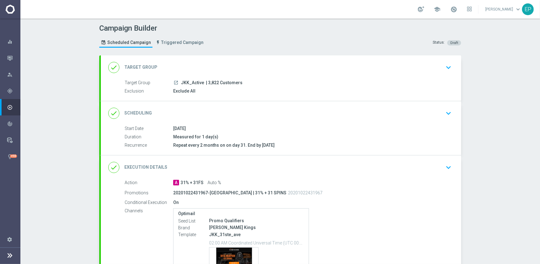
drag, startPoint x: 179, startPoint y: 80, endPoint x: 188, endPoint y: 84, distance: 10.1
click at [188, 84] on span "JKK_Active" at bounding box center [192, 83] width 23 height 6
copy span "JKK_"
click at [197, 65] on div "done Target Group keyboard_arrow_down" at bounding box center [280, 68] width 345 height 12
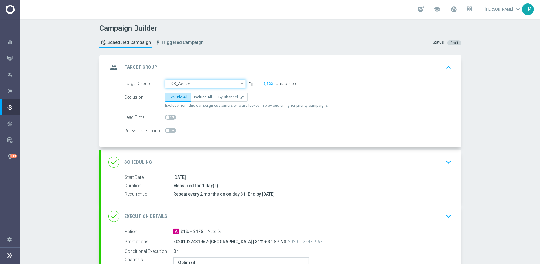
click at [195, 83] on input "JKK_Active" at bounding box center [205, 83] width 81 height 9
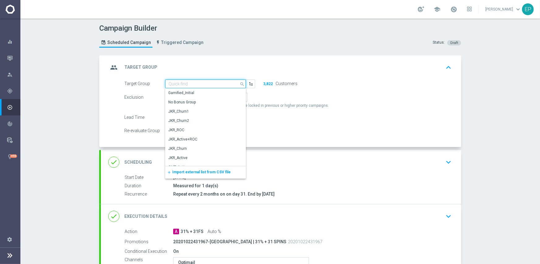
paste input "JKK_"
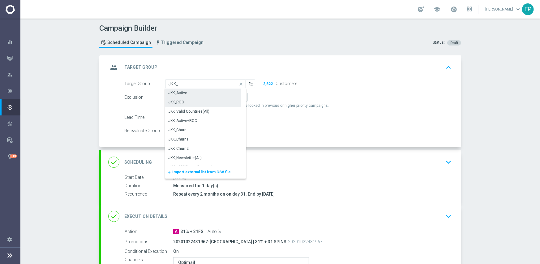
click at [182, 103] on div "JKK_ROC" at bounding box center [203, 102] width 76 height 9
type input "JKK_ROC"
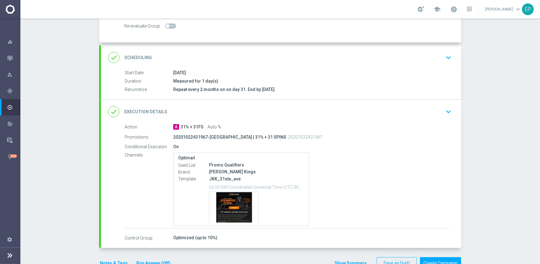
scroll to position [121, 0]
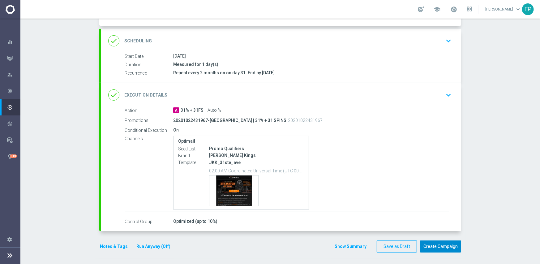
click at [437, 244] on button "Create Campaign" at bounding box center [440, 246] width 41 height 12
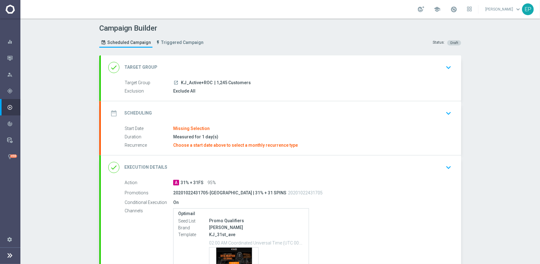
drag, startPoint x: 178, startPoint y: 83, endPoint x: 193, endPoint y: 84, distance: 15.6
click at [193, 84] on div "launch KJ_Active+ROC | 1,245 Customers" at bounding box center [311, 82] width 276 height 6
copy span "KJ_Acti"
click at [209, 57] on div "done Target Group keyboard_arrow_down" at bounding box center [281, 67] width 360 height 24
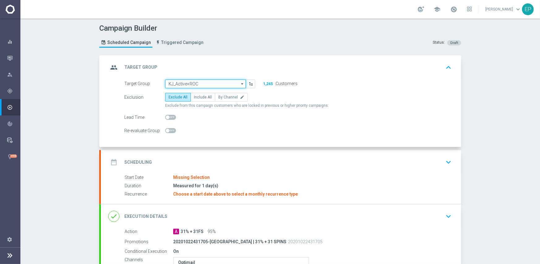
click at [202, 81] on input "KJ_Active+ROC" at bounding box center [205, 83] width 81 height 9
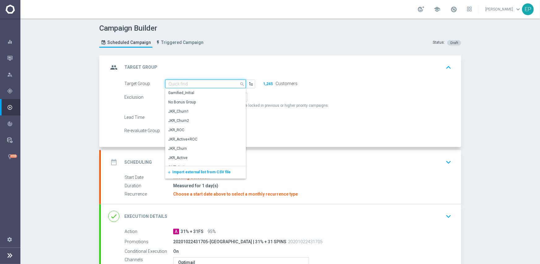
paste input "KJ_Acti"
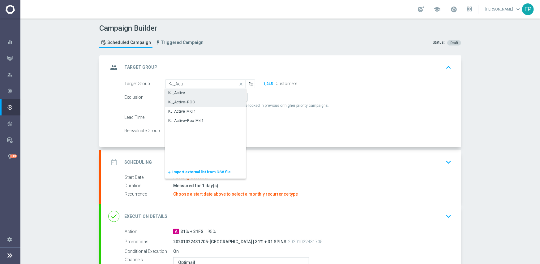
click at [189, 92] on div "KJ_Active" at bounding box center [205, 92] width 81 height 9
type input "KJ_Active"
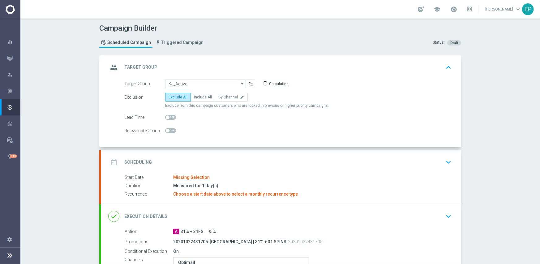
click at [219, 157] on div "date_range Scheduling keyboard_arrow_down" at bounding box center [280, 162] width 345 height 12
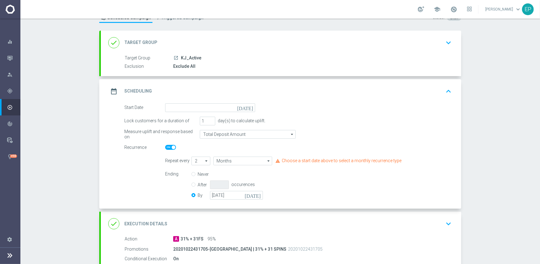
scroll to position [62, 0]
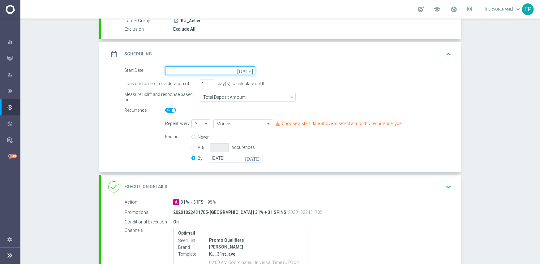
click at [217, 69] on input at bounding box center [210, 70] width 90 height 9
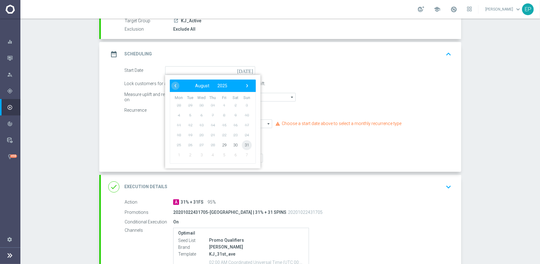
click at [242, 144] on span "31" at bounding box center [247, 145] width 10 height 10
type input "[DATE]"
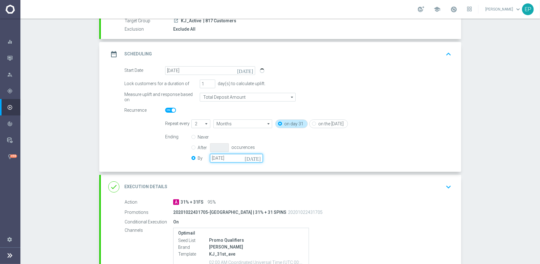
drag, startPoint x: 230, startPoint y: 160, endPoint x: 234, endPoint y: 160, distance: 3.4
click at [231, 160] on input "[DATE]" at bounding box center [236, 158] width 53 height 9
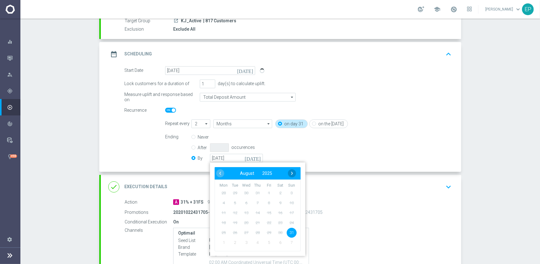
click at [289, 171] on span "›" at bounding box center [292, 173] width 8 height 8
click at [288, 171] on span "›" at bounding box center [292, 173] width 8 height 8
click at [275, 231] on span "31" at bounding box center [280, 232] width 10 height 10
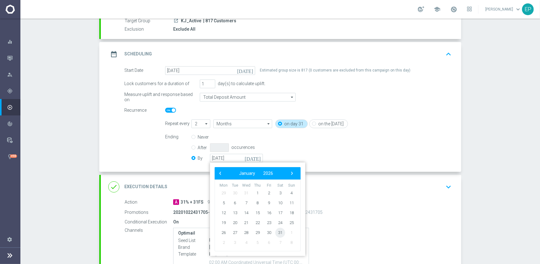
type input "[DATE]"
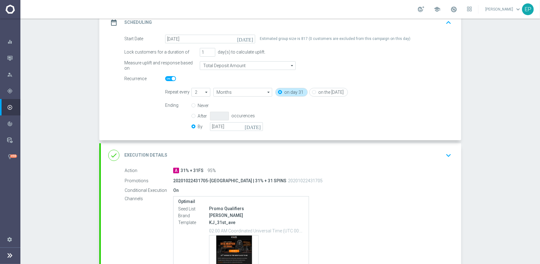
scroll to position [154, 0]
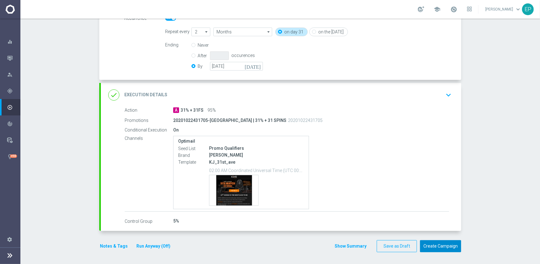
click at [437, 245] on button "Create Campaign" at bounding box center [440, 246] width 41 height 12
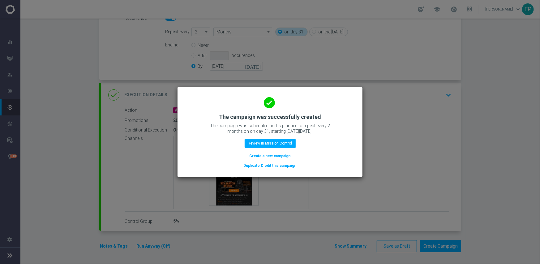
click at [278, 168] on button "Duplicate & edit this campaign" at bounding box center [270, 165] width 54 height 7
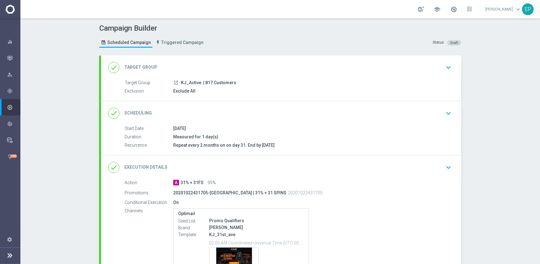
drag, startPoint x: 177, startPoint y: 81, endPoint x: 185, endPoint y: 84, distance: 8.9
click at [185, 84] on div "launch KJ_Active | 817 Customers" at bounding box center [311, 82] width 276 height 6
copy div "KJ_"
click at [210, 62] on div "done Target Group keyboard_arrow_down" at bounding box center [280, 68] width 345 height 12
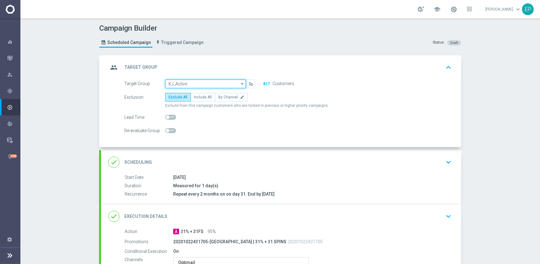
click at [206, 83] on input "KJ_Active" at bounding box center [205, 83] width 81 height 9
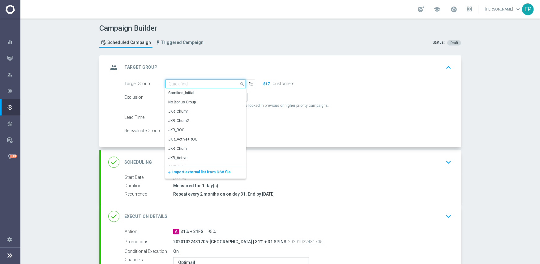
paste input "KJ_"
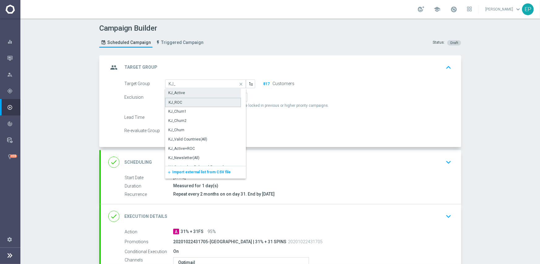
click at [185, 103] on div "KJ_ROC" at bounding box center [203, 102] width 76 height 9
type input "KJ_ROC"
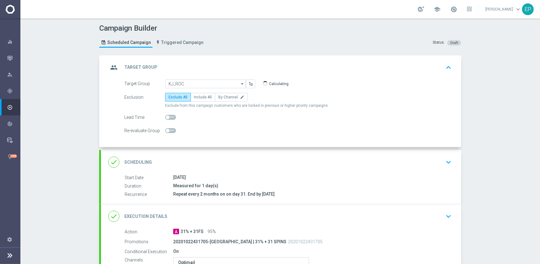
scroll to position [121, 0]
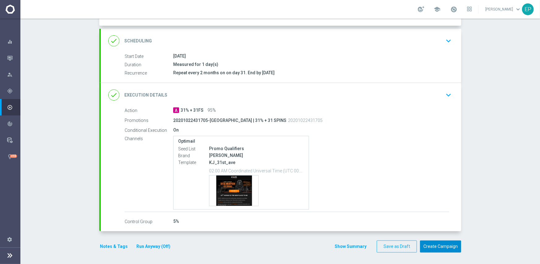
click at [437, 248] on button "Create Campaign" at bounding box center [440, 246] width 41 height 12
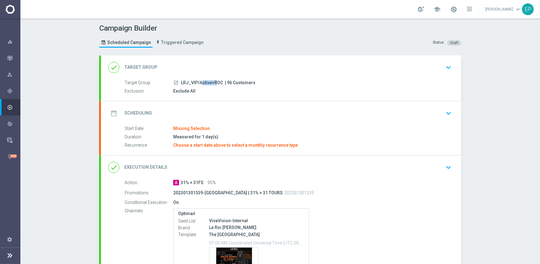
drag, startPoint x: 179, startPoint y: 81, endPoint x: 193, endPoint y: 81, distance: 14.2
click at [193, 81] on span "LRJ_VIP/Active+ROC" at bounding box center [202, 83] width 42 height 6
copy span "LRJ_VIP"
click at [182, 81] on span "LRJ_VIP/Active+ROC" at bounding box center [202, 83] width 42 height 6
drag, startPoint x: 180, startPoint y: 82, endPoint x: 201, endPoint y: 82, distance: 21.6
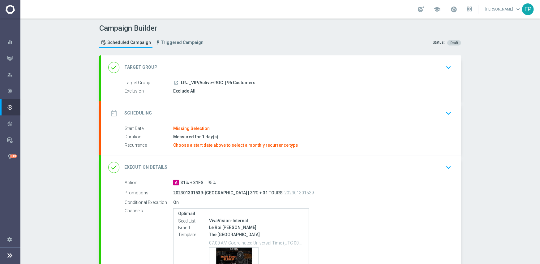
click at [201, 82] on span "LRJ_VIP/Active+ROC" at bounding box center [202, 83] width 42 height 6
copy span "RJ_VIP/Ac"
click at [210, 67] on div "done Target Group keyboard_arrow_down" at bounding box center [280, 68] width 345 height 12
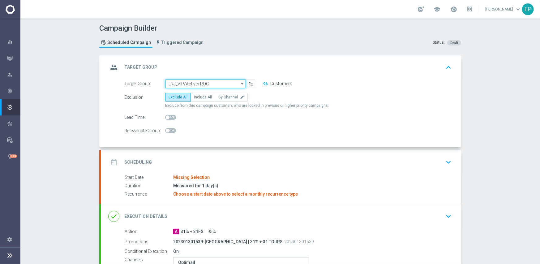
click at [204, 82] on input "LRJ_VIP/Active+ROC" at bounding box center [205, 83] width 81 height 9
paste input "RJ_VIP/Ac"
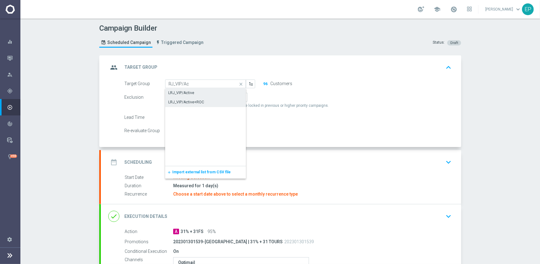
click at [193, 93] on div "LRJ_VIP/Active" at bounding box center [205, 92] width 81 height 9
type input "LRJ_VIP/Active"
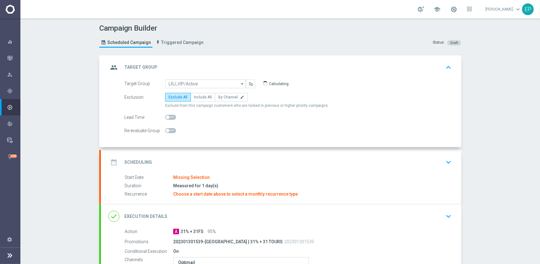
click at [238, 165] on div "date_range Scheduling keyboard_arrow_down" at bounding box center [280, 162] width 345 height 12
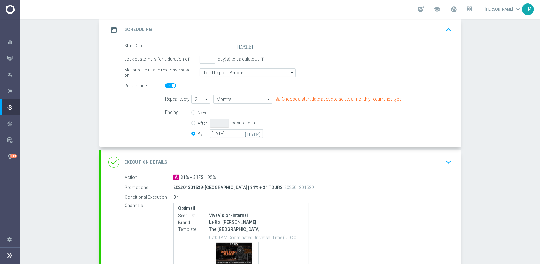
scroll to position [93, 0]
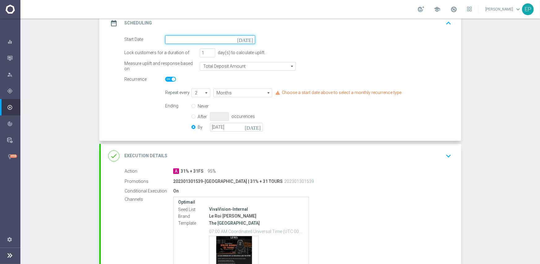
click at [201, 38] on input at bounding box center [210, 39] width 90 height 9
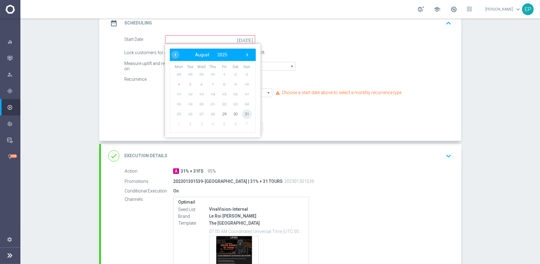
click at [244, 115] on span "31" at bounding box center [247, 114] width 10 height 10
type input "[DATE]"
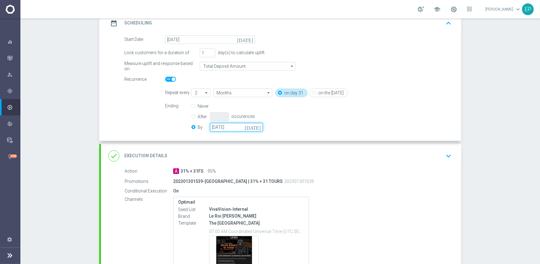
drag, startPoint x: 227, startPoint y: 125, endPoint x: 261, endPoint y: 130, distance: 34.3
click at [229, 125] on input "[DATE]" at bounding box center [236, 127] width 53 height 9
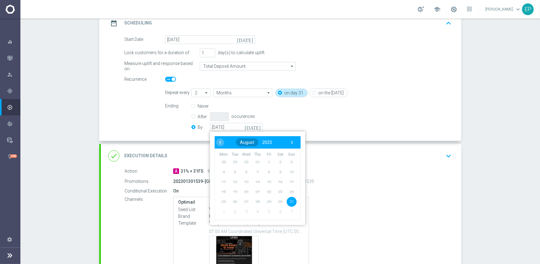
click at [246, 140] on span "August" at bounding box center [247, 142] width 14 height 5
click at [289, 142] on span "›" at bounding box center [292, 142] width 8 height 8
click at [227, 161] on span "January" at bounding box center [229, 159] width 23 height 9
click at [276, 201] on span "31" at bounding box center [280, 201] width 10 height 10
type input "[DATE]"
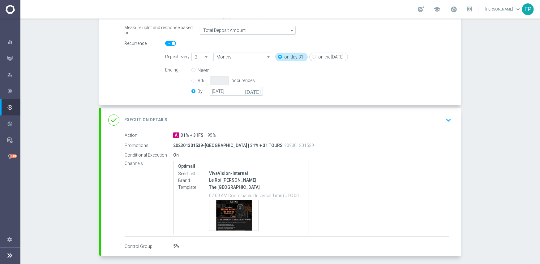
scroll to position [154, 0]
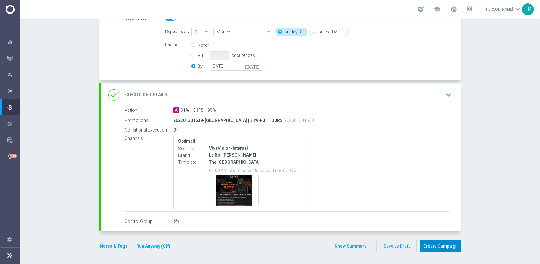
click at [444, 243] on button "Create Campaign" at bounding box center [440, 246] width 41 height 12
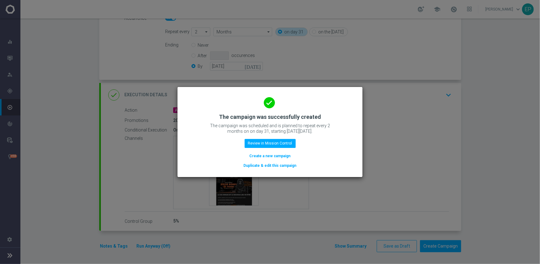
click at [285, 167] on button "Duplicate & edit this campaign" at bounding box center [270, 165] width 54 height 7
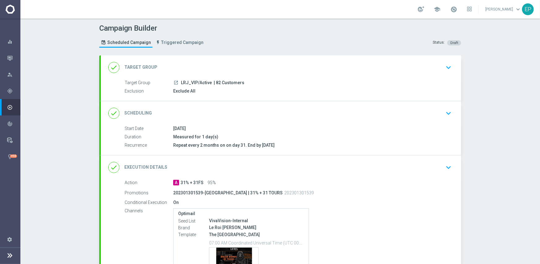
drag, startPoint x: 176, startPoint y: 83, endPoint x: 197, endPoint y: 85, distance: 20.2
click at [197, 85] on div "launch LRJ_VIP/Active | 82 Customers" at bounding box center [311, 82] width 276 height 6
copy div "LRJ_VIP/"
click at [223, 60] on div "done Target Group keyboard_arrow_down" at bounding box center [281, 67] width 360 height 24
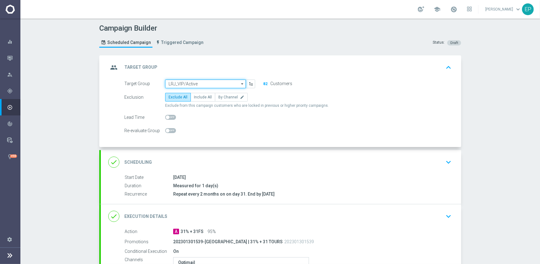
click at [206, 83] on input "LRJ_VIP/Active" at bounding box center [205, 83] width 81 height 9
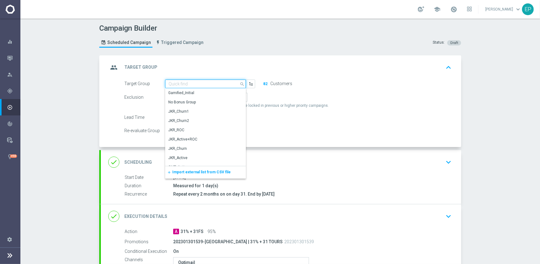
paste input "LRJ_VIP/"
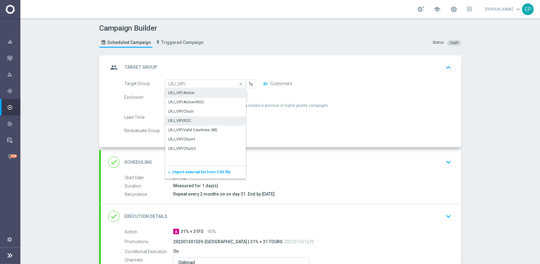
click at [187, 118] on div "LRJ_VIP/ROC" at bounding box center [179, 121] width 23 height 6
type input "LRJ_VIP/ROC"
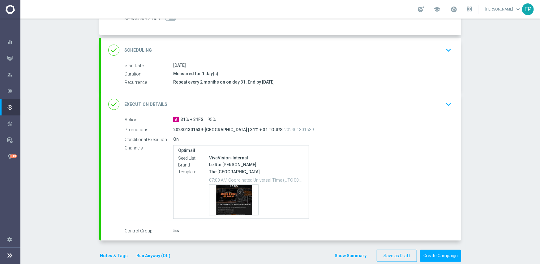
scroll to position [121, 0]
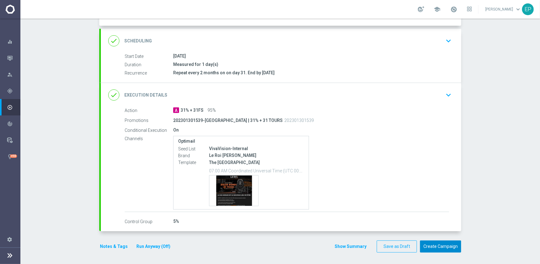
click at [437, 242] on button "Create Campaign" at bounding box center [440, 246] width 41 height 12
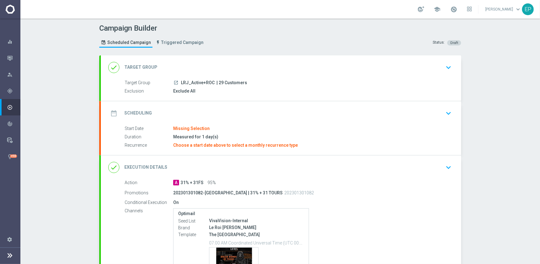
drag, startPoint x: 177, startPoint y: 83, endPoint x: 193, endPoint y: 83, distance: 15.5
click at [193, 83] on div "launch LRJ_Active+ROC | 29 Customers" at bounding box center [311, 82] width 276 height 6
copy span "LRJ_Ac"
click at [197, 62] on div "done Target Group keyboard_arrow_down" at bounding box center [280, 68] width 345 height 12
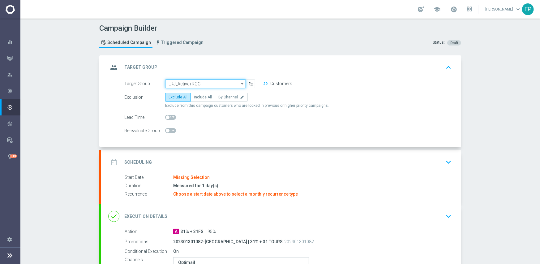
click at [198, 82] on input "LRJ_Active+ROC" at bounding box center [205, 83] width 81 height 9
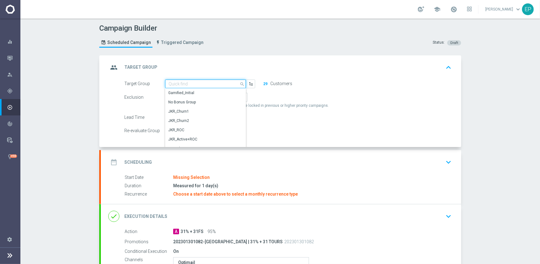
paste input "LRJ_Ac"
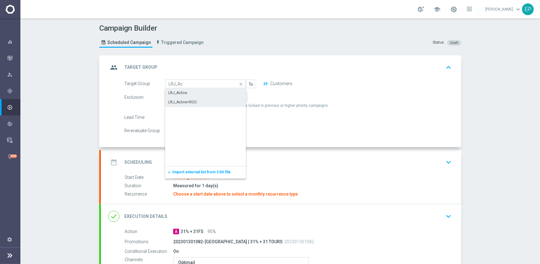
click at [185, 91] on div "LRJ_Active" at bounding box center [205, 92] width 81 height 9
type input "LRJ_Active"
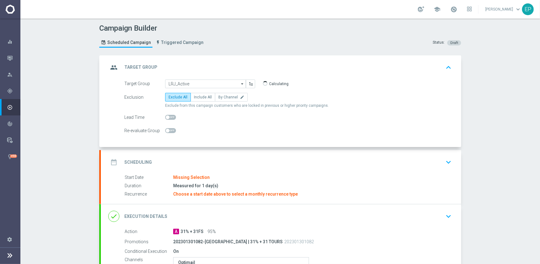
click at [229, 163] on div "date_range Scheduling keyboard_arrow_down" at bounding box center [280, 162] width 345 height 12
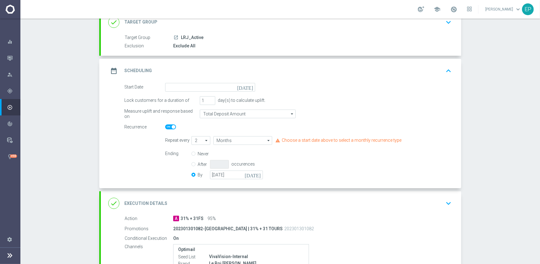
scroll to position [93, 0]
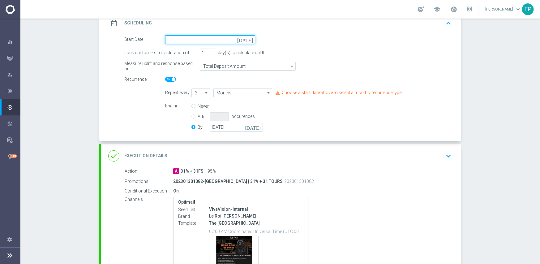
drag, startPoint x: 196, startPoint y: 35, endPoint x: 216, endPoint y: 42, distance: 22.0
click at [197, 35] on input at bounding box center [210, 39] width 90 height 9
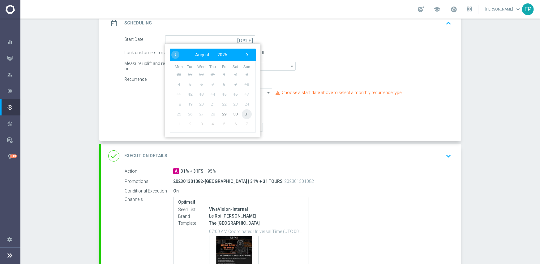
click at [243, 113] on span "31" at bounding box center [247, 114] width 10 height 10
type input "[DATE]"
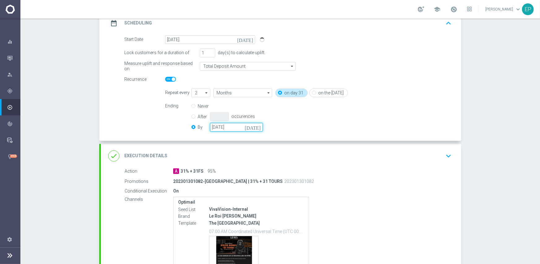
click at [232, 127] on input "[DATE]" at bounding box center [236, 127] width 53 height 9
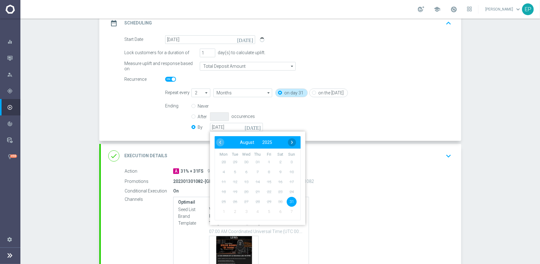
click at [290, 142] on span "›" at bounding box center [292, 142] width 8 height 8
click at [278, 201] on span "31" at bounding box center [280, 201] width 10 height 10
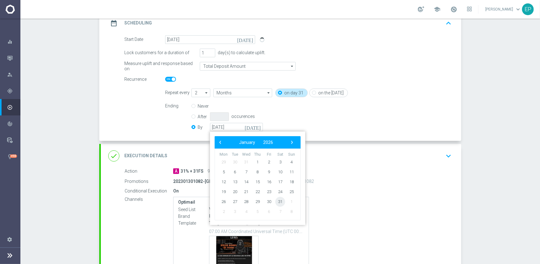
type input "[DATE]"
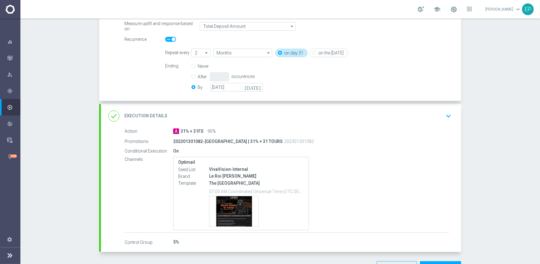
scroll to position [154, 0]
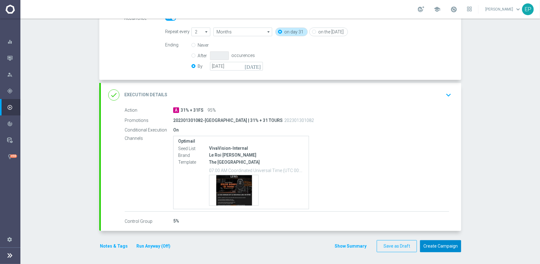
click at [439, 245] on button "Create Campaign" at bounding box center [440, 246] width 41 height 12
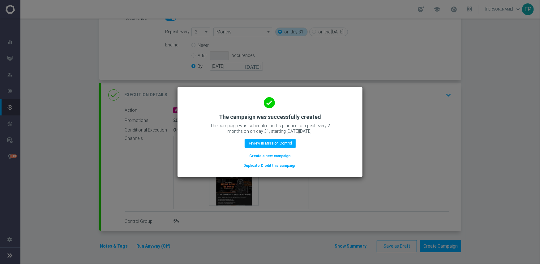
click at [281, 165] on button "Duplicate & edit this campaign" at bounding box center [270, 165] width 54 height 7
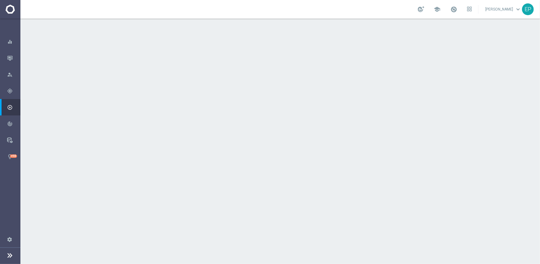
drag, startPoint x: 178, startPoint y: 83, endPoint x: 187, endPoint y: 83, distance: 8.7
click at [187, 83] on span "LRJ_Active" at bounding box center [192, 83] width 23 height 6
copy span "LRJ_"
click at [211, 66] on div "done Target Group keyboard_arrow_down" at bounding box center [280, 68] width 345 height 12
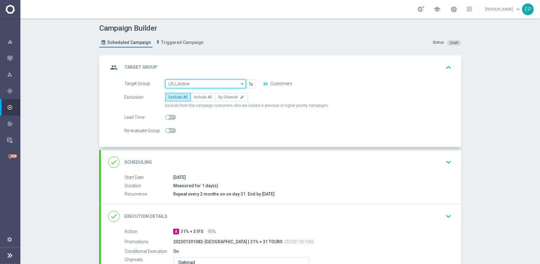
click at [212, 83] on input "LRJ_Active" at bounding box center [205, 83] width 81 height 9
paste input "LRJ_"
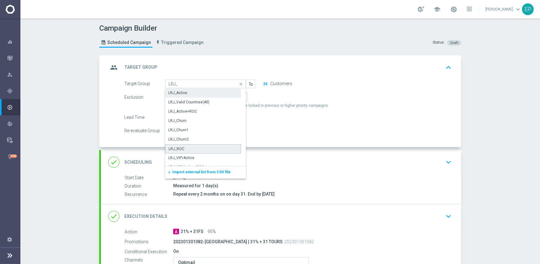
click at [194, 148] on div "LRJ_ROC" at bounding box center [203, 148] width 76 height 9
type input "LRJ_ROC"
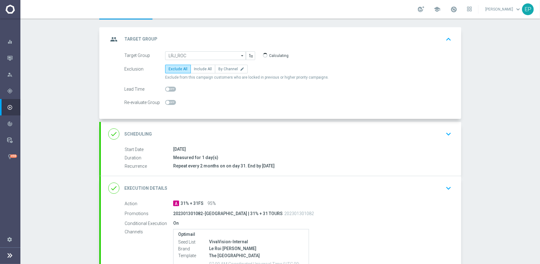
scroll to position [121, 0]
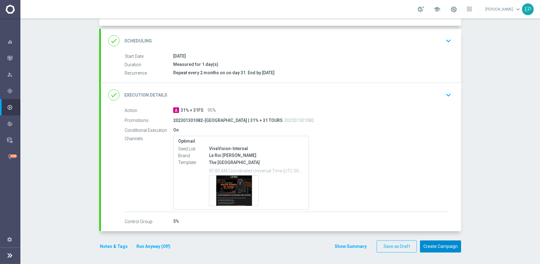
click at [434, 244] on button "Create Campaign" at bounding box center [440, 246] width 41 height 12
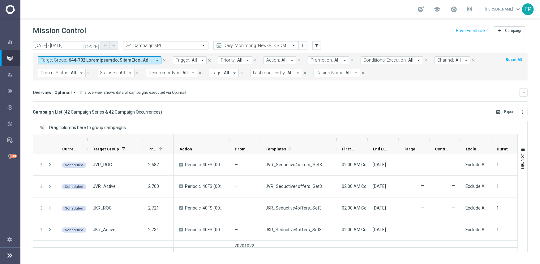
drag, startPoint x: 290, startPoint y: 138, endPoint x: 336, endPoint y: 140, distance: 45.5
click at [336, 140] on div at bounding box center [336, 139] width 2 height 10
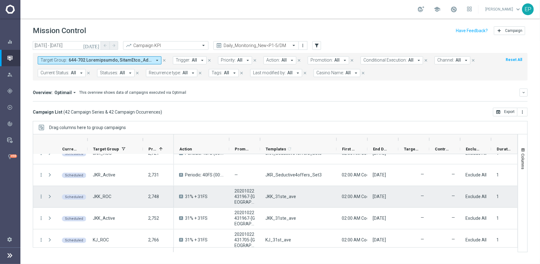
scroll to position [62, 0]
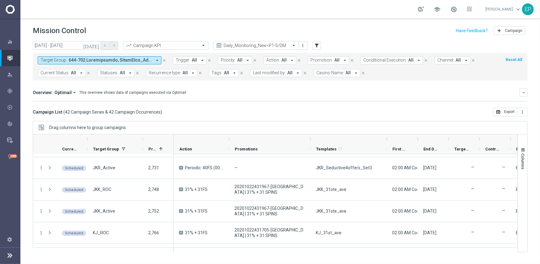
drag, startPoint x: 260, startPoint y: 139, endPoint x: 311, endPoint y: 140, distance: 50.4
click at [311, 140] on div at bounding box center [310, 139] width 2 height 10
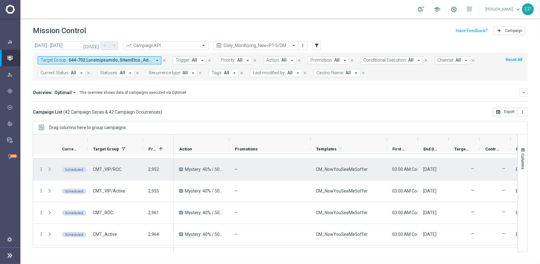
scroll to position [494, 0]
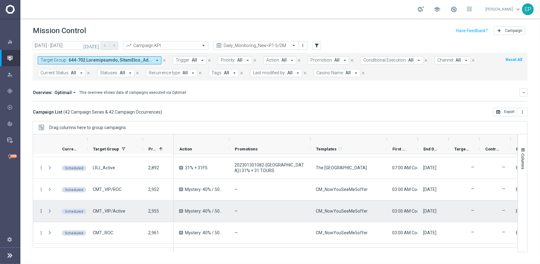
click at [41, 210] on icon "more_vert" at bounding box center [41, 211] width 6 height 6
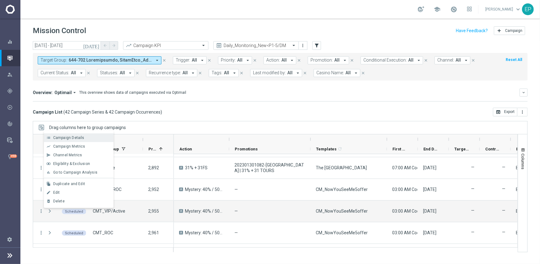
click at [78, 134] on div "list Campaign Details" at bounding box center [79, 137] width 70 height 9
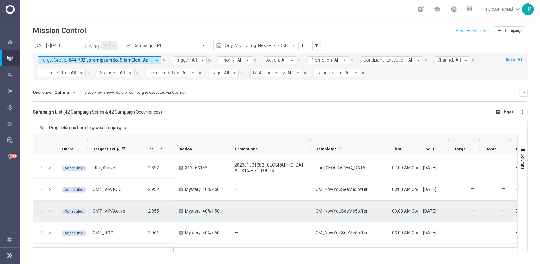
click at [39, 210] on icon "more_vert" at bounding box center [41, 211] width 6 height 6
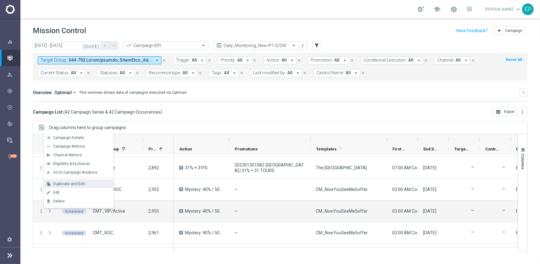
click at [70, 185] on span "Duplicate and Edit" at bounding box center [69, 183] width 32 height 4
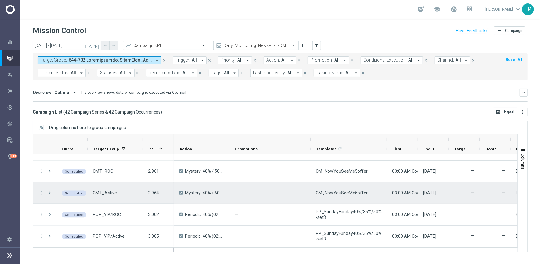
scroll to position [556, 0]
click at [38, 192] on icon "more_vert" at bounding box center [41, 192] width 6 height 6
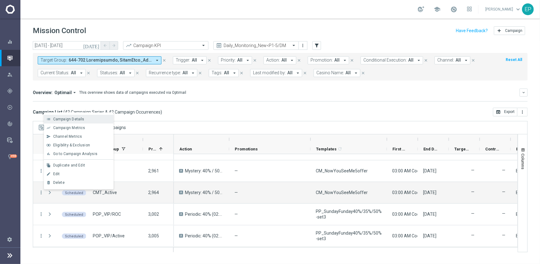
click at [74, 119] on span "Campaign Details" at bounding box center [68, 119] width 31 height 4
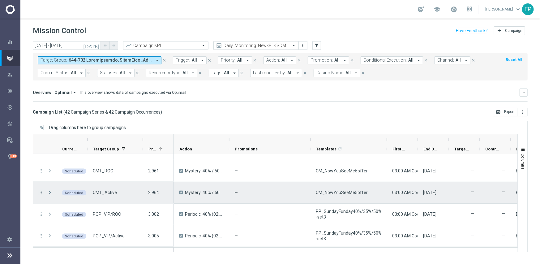
click at [41, 192] on icon "more_vert" at bounding box center [41, 192] width 6 height 6
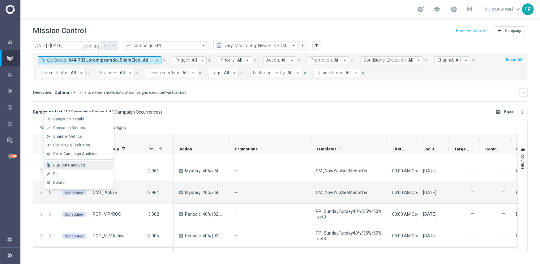
click at [72, 166] on span "Duplicate and Edit" at bounding box center [69, 165] width 32 height 4
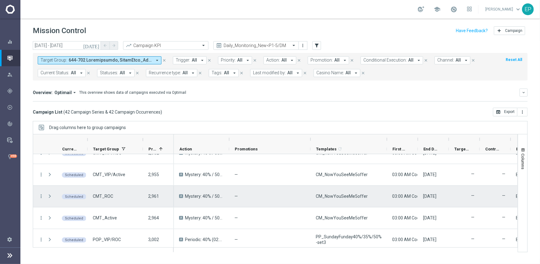
scroll to position [525, 0]
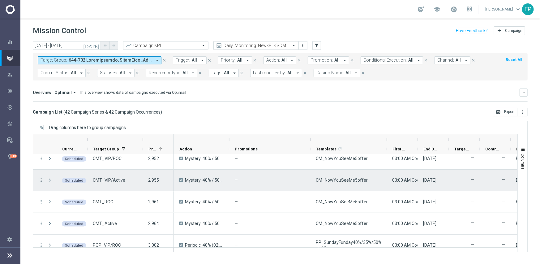
click at [39, 179] on icon "more_vert" at bounding box center [41, 180] width 6 height 6
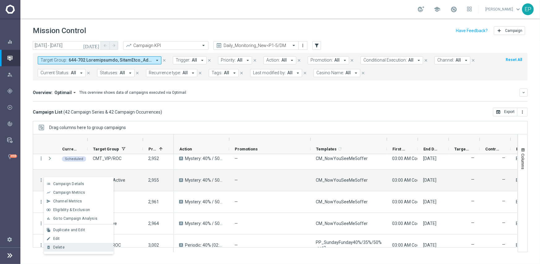
click at [69, 245] on div "Delete" at bounding box center [81, 247] width 57 height 4
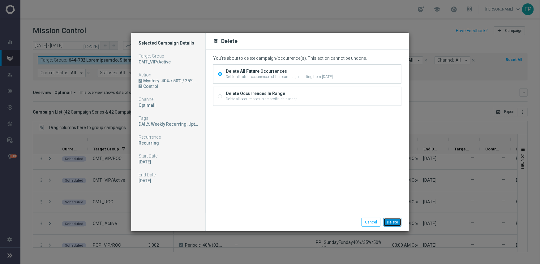
click at [394, 220] on button "Delete" at bounding box center [392, 222] width 18 height 9
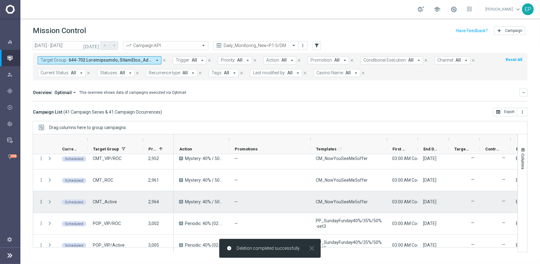
click at [41, 201] on icon "more_vert" at bounding box center [41, 202] width 6 height 6
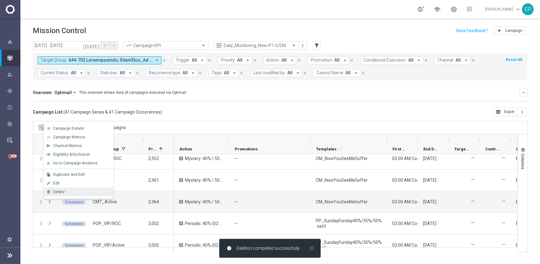
click at [67, 191] on div "Delete" at bounding box center [81, 191] width 57 height 4
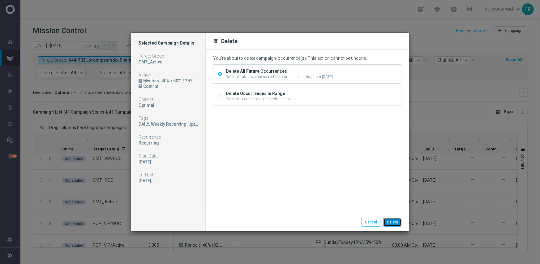
click at [395, 224] on button "Delete" at bounding box center [392, 222] width 18 height 9
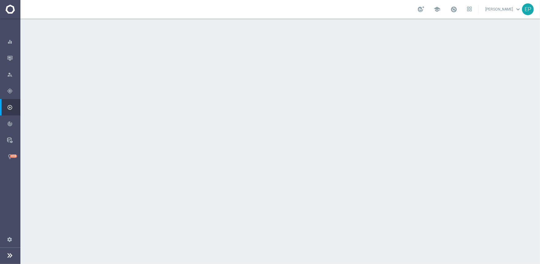
click at [212, 112] on div "date_range Scheduling keyboard_arrow_down" at bounding box center [280, 113] width 345 height 12
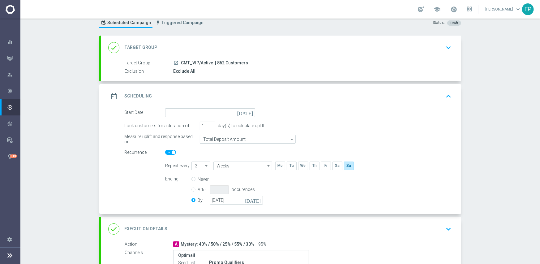
scroll to position [31, 0]
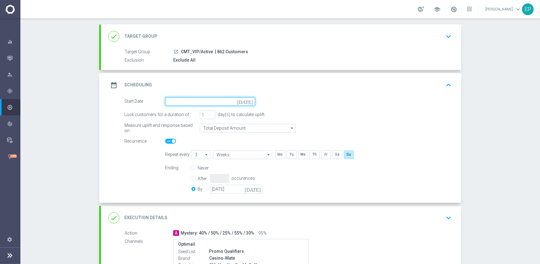
click at [214, 103] on input at bounding box center [210, 101] width 90 height 9
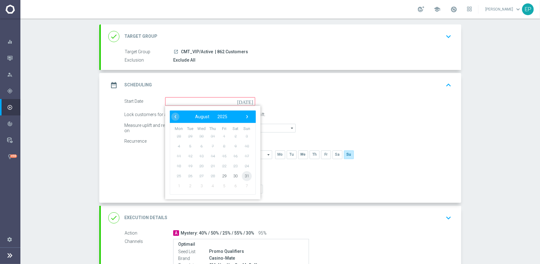
click at [245, 174] on span "31" at bounding box center [247, 176] width 10 height 10
type input "[DATE]"
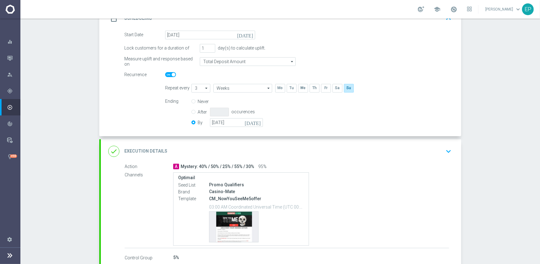
scroll to position [124, 0]
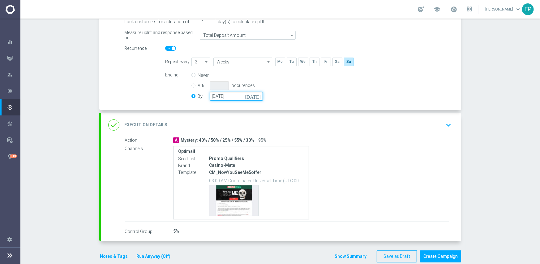
click at [231, 93] on input "[DATE]" at bounding box center [236, 96] width 53 height 9
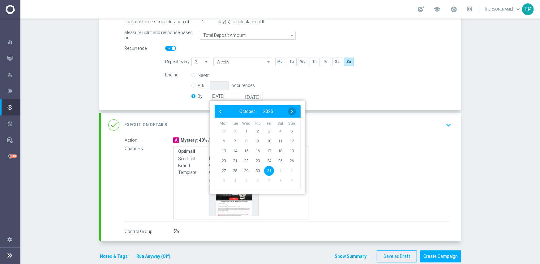
click at [290, 110] on span "›" at bounding box center [292, 111] width 8 height 8
click at [286, 168] on span "30" at bounding box center [291, 170] width 10 height 10
type input "[DATE]"
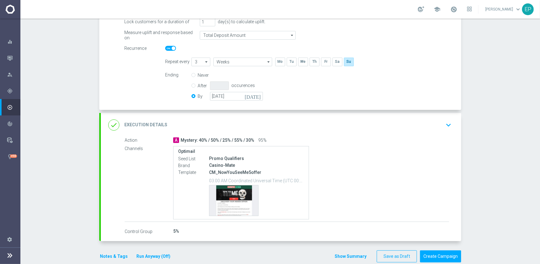
drag, startPoint x: 279, startPoint y: 125, endPoint x: 267, endPoint y: 150, distance: 27.0
click at [279, 125] on div "done Execution Details keyboard_arrow_down" at bounding box center [280, 125] width 345 height 12
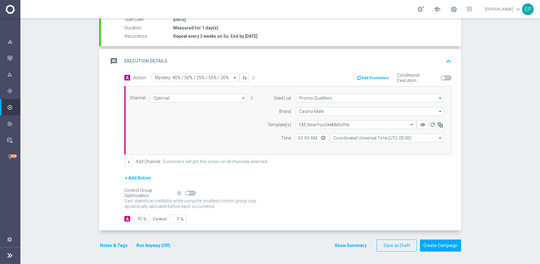
scroll to position [108, 0]
click at [138, 218] on input "95" at bounding box center [140, 219] width 17 height 9
type input "1"
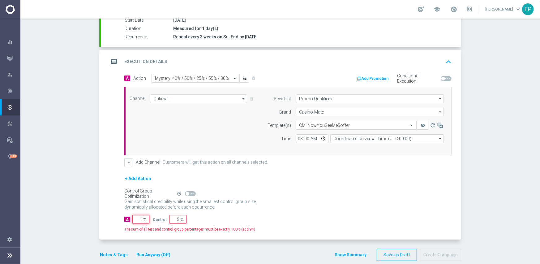
type input "99"
type input "10"
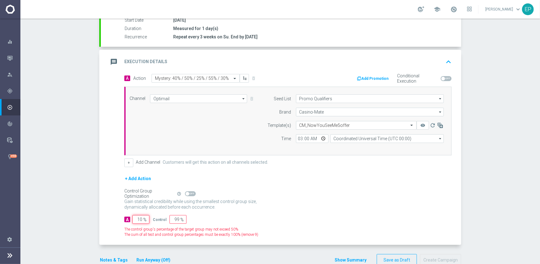
type input "90"
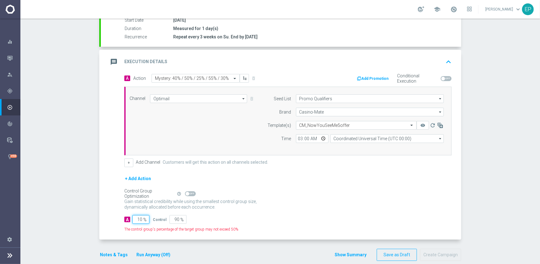
type input "100"
type input "0"
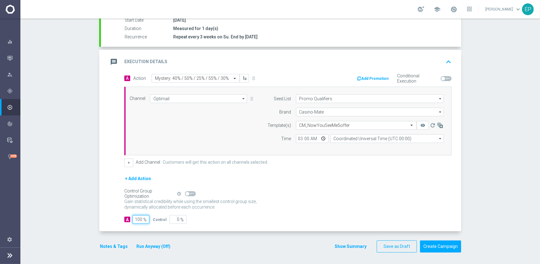
type input "100"
click at [345, 215] on div "A 100 % Control 0 %" at bounding box center [287, 219] width 327 height 9
click at [439, 248] on button "Create Campaign" at bounding box center [440, 246] width 41 height 12
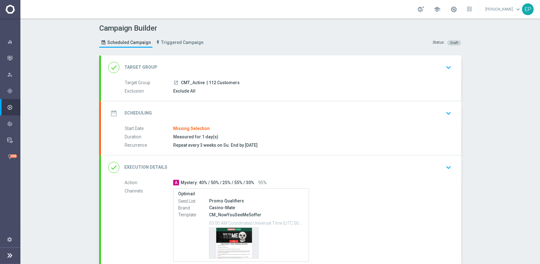
click at [229, 103] on div "date_range Scheduling keyboard_arrow_down" at bounding box center [281, 113] width 360 height 24
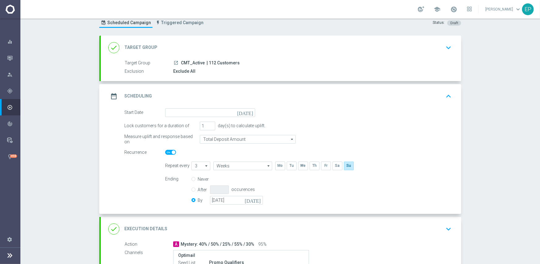
scroll to position [31, 0]
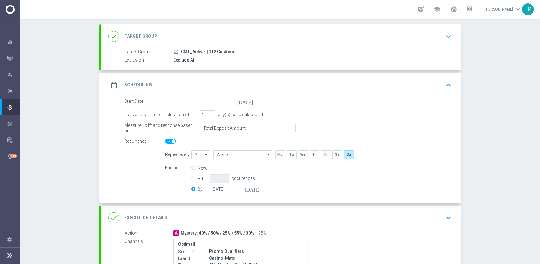
click at [209, 96] on div "date_range Scheduling keyboard_arrow_up" at bounding box center [281, 85] width 360 height 24
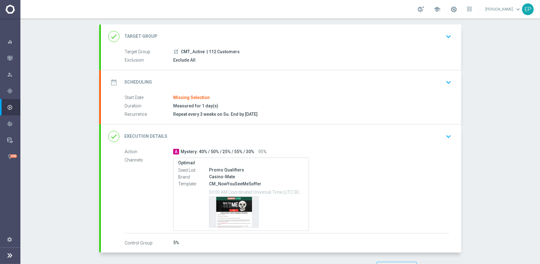
drag, startPoint x: 225, startPoint y: 70, endPoint x: 231, endPoint y: 78, distance: 9.7
click at [226, 71] on div "date_range Scheduling keyboard_arrow_down" at bounding box center [281, 82] width 360 height 24
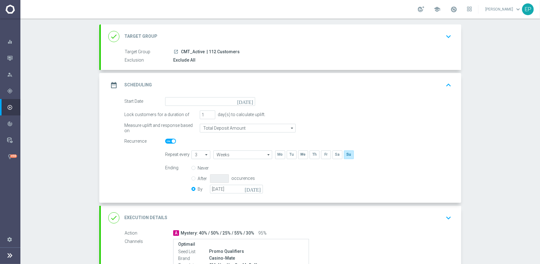
drag, startPoint x: 222, startPoint y: 92, endPoint x: 219, endPoint y: 99, distance: 7.2
click at [222, 93] on div "date_range Scheduling keyboard_arrow_up Start Date Missing Selection Duration M…" at bounding box center [281, 137] width 360 height 129
click at [219, 100] on input at bounding box center [210, 101] width 90 height 9
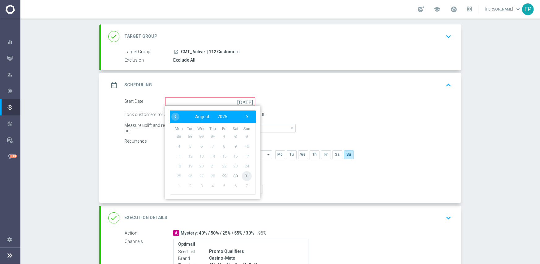
drag, startPoint x: 245, startPoint y: 178, endPoint x: 252, endPoint y: 172, distance: 9.2
click at [245, 177] on span "31" at bounding box center [247, 176] width 10 height 10
type input "[DATE]"
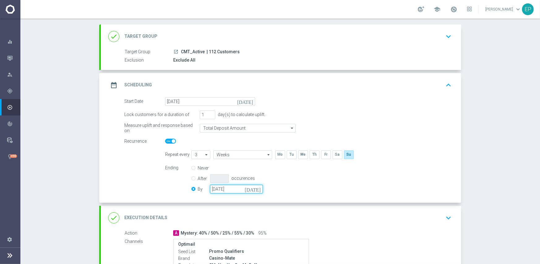
click at [241, 191] on input "31 Oct 2025" at bounding box center [236, 189] width 53 height 9
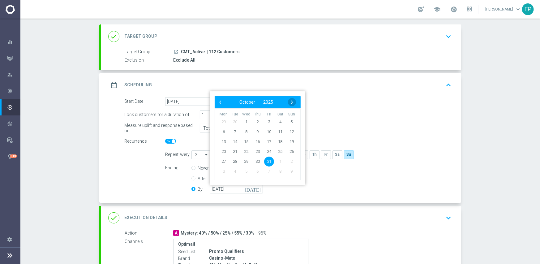
click at [290, 98] on span "›" at bounding box center [292, 102] width 8 height 8
click at [288, 160] on span "30" at bounding box center [291, 161] width 10 height 10
type input "30 Nov 2025"
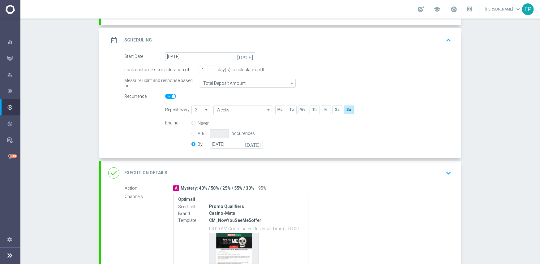
scroll to position [124, 0]
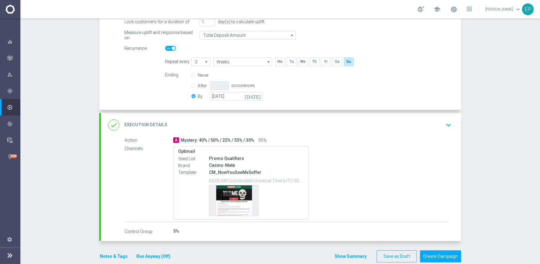
click at [275, 123] on div "done Execution Details keyboard_arrow_down" at bounding box center [280, 125] width 345 height 12
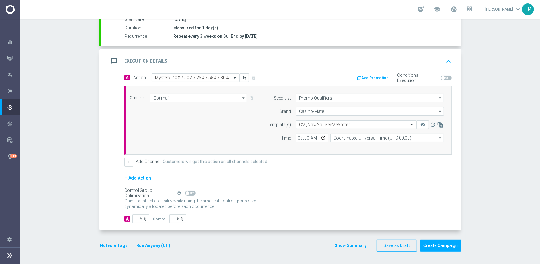
scroll to position [108, 0]
click at [137, 218] on input "95" at bounding box center [140, 219] width 17 height 9
type input "1"
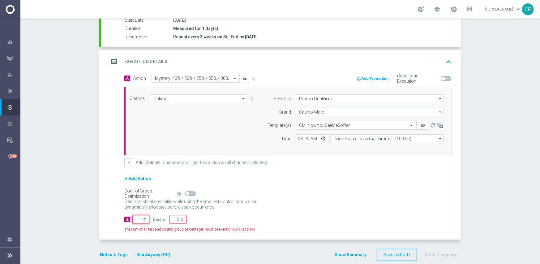
type input "99"
type input "10"
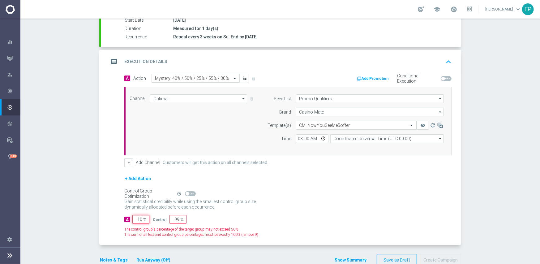
type input "90"
type input "100"
type input "0"
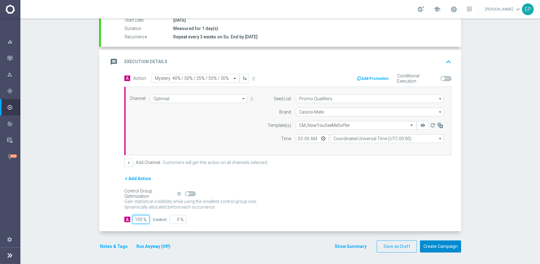
type input "100"
click at [439, 246] on button "Create Campaign" at bounding box center [440, 246] width 41 height 12
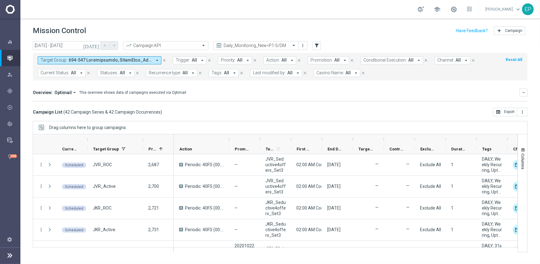
click at [240, 123] on div "Drag columns here to group campaigns" at bounding box center [280, 127] width 494 height 13
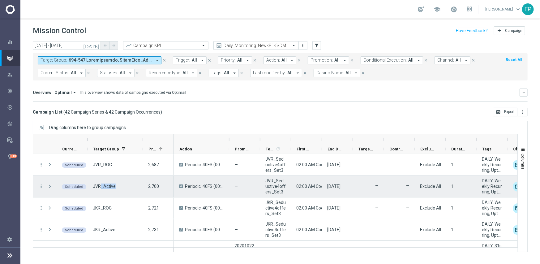
drag, startPoint x: 99, startPoint y: 190, endPoint x: 118, endPoint y: 189, distance: 18.9
click at [118, 189] on div "JVR_Active" at bounding box center [114, 186] width 55 height 21
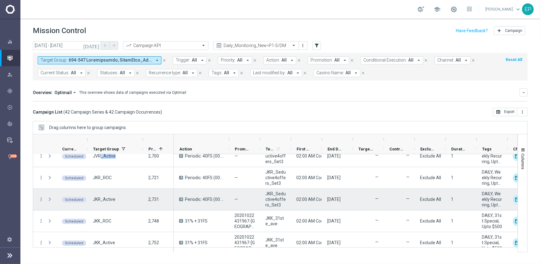
scroll to position [31, 0]
drag, startPoint x: 100, startPoint y: 197, endPoint x: 124, endPoint y: 198, distance: 24.8
click at [124, 198] on div "JKR_Active" at bounding box center [114, 198] width 55 height 21
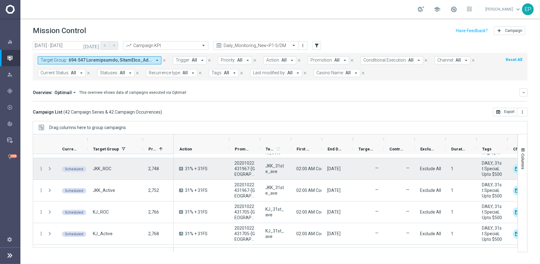
scroll to position [93, 0]
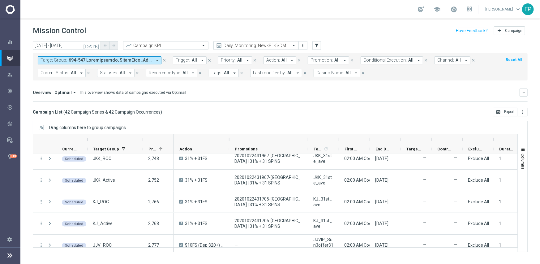
drag, startPoint x: 261, startPoint y: 138, endPoint x: 308, endPoint y: 138, distance: 47.9
click at [308, 138] on div at bounding box center [308, 139] width 2 height 10
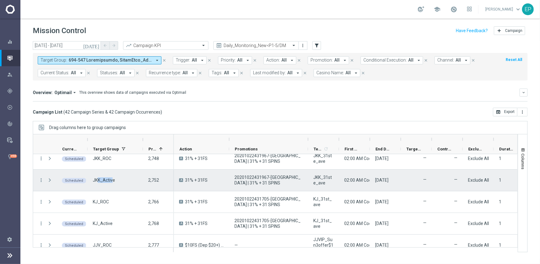
drag, startPoint x: 98, startPoint y: 182, endPoint x: 112, endPoint y: 181, distance: 14.2
click at [112, 181] on span "JKK_Active" at bounding box center [104, 180] width 22 height 6
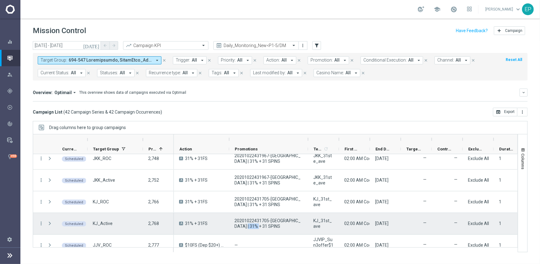
drag, startPoint x: 241, startPoint y: 226, endPoint x: 252, endPoint y: 226, distance: 11.8
click at [252, 226] on span "20201022431705-31ST AVENUE | 31% + 31 SPINS" at bounding box center [268, 223] width 68 height 11
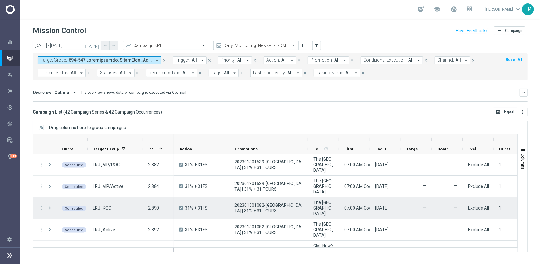
scroll to position [464, 0]
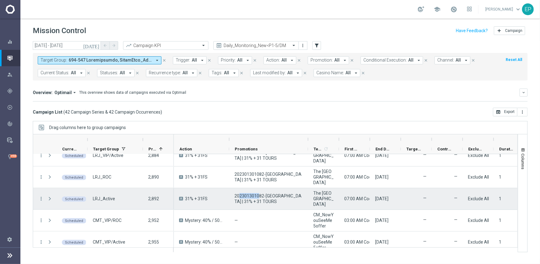
drag, startPoint x: 239, startPoint y: 193, endPoint x: 259, endPoint y: 192, distance: 20.1
click at [259, 193] on span "202301301082-31e AVENUE | 31% + 31 TOURS" at bounding box center [268, 198] width 68 height 11
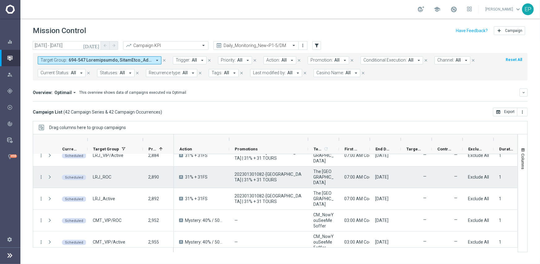
drag, startPoint x: 242, startPoint y: 171, endPoint x: 258, endPoint y: 171, distance: 15.8
click at [258, 171] on span "202301301082-31e AVENUE | 31% + 31 TOURS" at bounding box center [268, 176] width 68 height 11
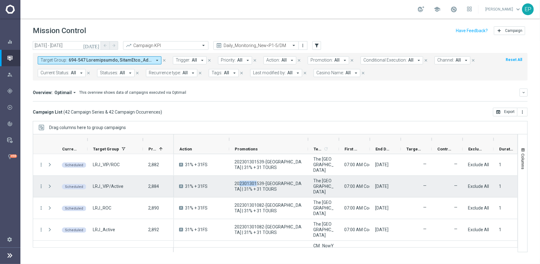
drag, startPoint x: 238, startPoint y: 185, endPoint x: 256, endPoint y: 185, distance: 17.3
click at [256, 185] on span "202301301539-31e AVENUE | 31% + 31 TOURS" at bounding box center [268, 185] width 68 height 11
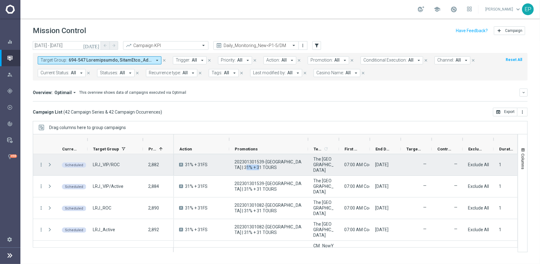
drag, startPoint x: 243, startPoint y: 167, endPoint x: 265, endPoint y: 166, distance: 22.9
click at [265, 166] on span "202301301539-31e AVENUE | 31% + 31 TOURS" at bounding box center [268, 164] width 68 height 11
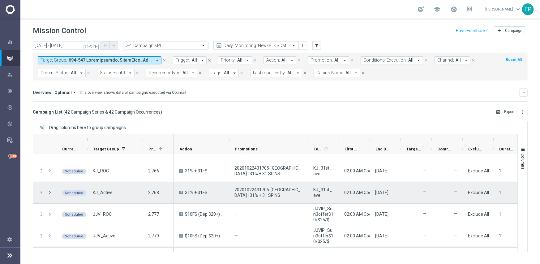
scroll to position [155, 0]
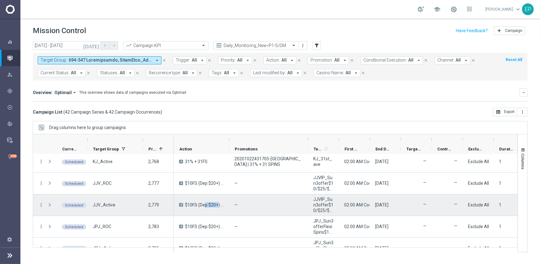
drag, startPoint x: 189, startPoint y: 201, endPoint x: 202, endPoint y: 201, distance: 13.9
click at [202, 201] on div "A $10FS (Dep $20+) / $25FS (Dep $50+) / $50FS (Dep $100+)" at bounding box center [201, 204] width 55 height 21
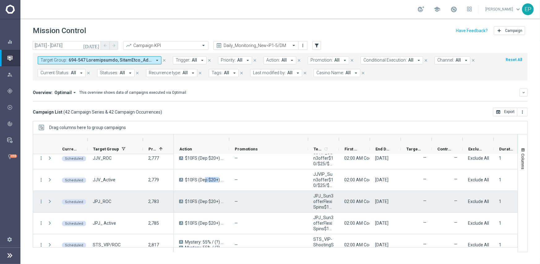
scroll to position [216, 0]
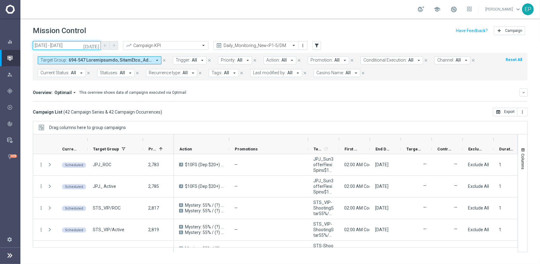
click at [55, 45] on input "31 Aug 2025 - 31 Aug 2025" at bounding box center [67, 45] width 68 height 9
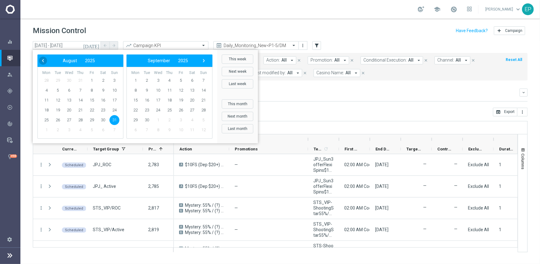
click at [44, 60] on span "‹" at bounding box center [43, 61] width 8 height 8
click at [80, 121] on span "31" at bounding box center [80, 120] width 10 height 10
type input "31 Jul 2025 - 31 Jul 2025"
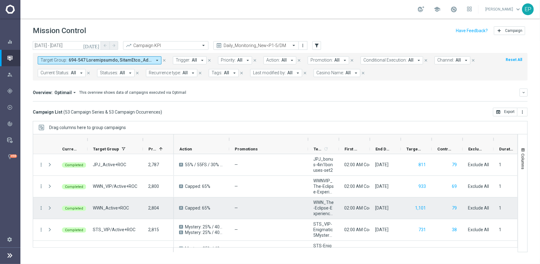
scroll to position [247, 0]
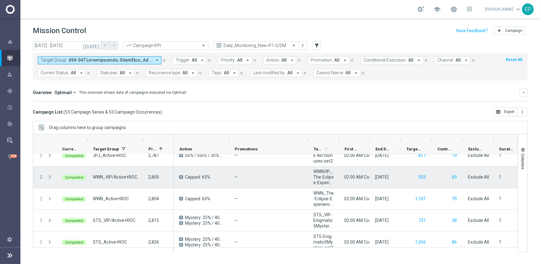
click at [41, 177] on icon "more_vert" at bounding box center [41, 177] width 6 height 6
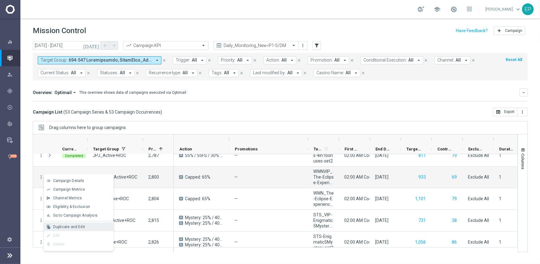
click at [77, 224] on span "Duplicate and Edit" at bounding box center [69, 226] width 32 height 4
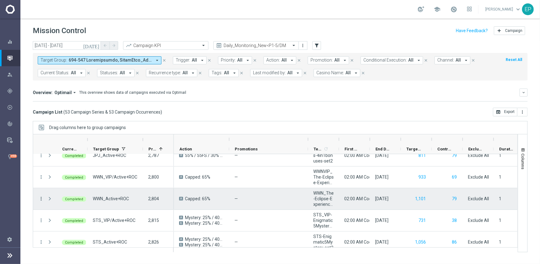
click at [40, 197] on icon "more_vert" at bounding box center [41, 199] width 6 height 6
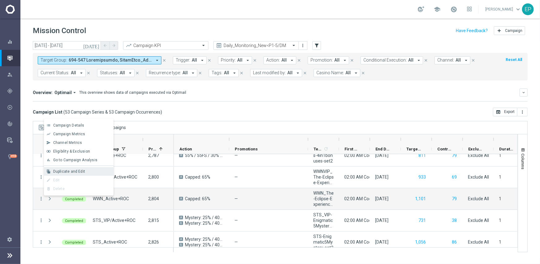
click at [62, 170] on span "Duplicate and Edit" at bounding box center [69, 171] width 32 height 4
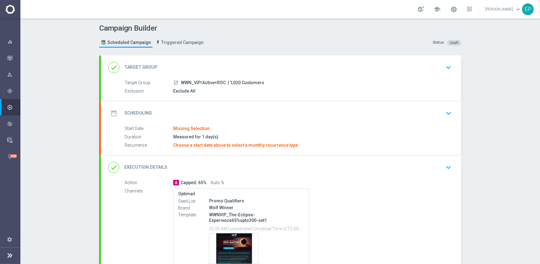
click at [218, 62] on div "done Target Group keyboard_arrow_down" at bounding box center [280, 68] width 345 height 12
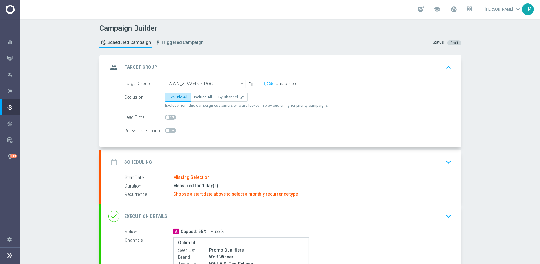
click at [210, 154] on div "date_range Scheduling keyboard_arrow_down" at bounding box center [281, 162] width 360 height 24
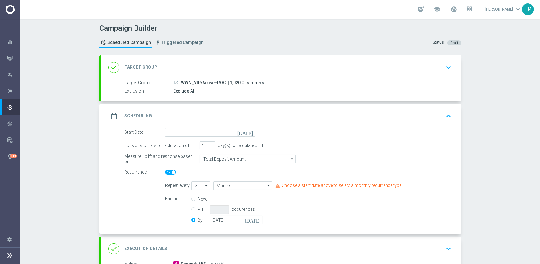
drag, startPoint x: 179, startPoint y: 83, endPoint x: 205, endPoint y: 83, distance: 26.0
click at [205, 83] on span "WWN_VIP/Active+ROC" at bounding box center [203, 83] width 45 height 6
copy span "WWN_VIP/Ac"
click at [208, 64] on div "done Target Group keyboard_arrow_down" at bounding box center [280, 68] width 345 height 12
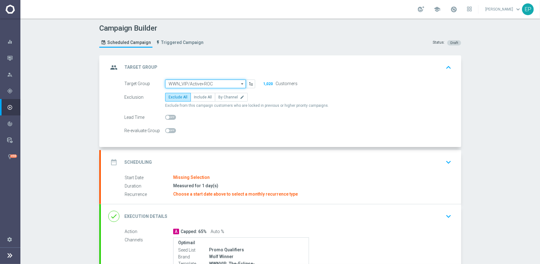
click at [203, 82] on input "WWN_VIP/Active+ROC" at bounding box center [205, 83] width 81 height 9
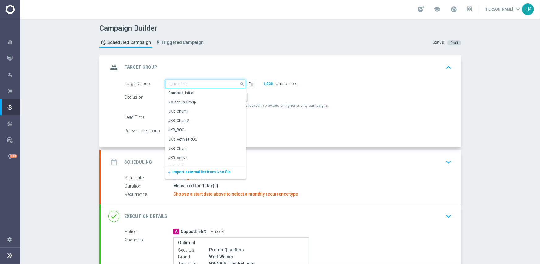
paste input "WWN_VIP/Ac"
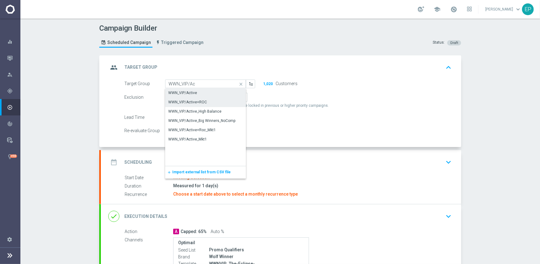
click at [196, 91] on div "WWN_VIP/Active" at bounding box center [205, 92] width 81 height 9
type input "WWN_VIP/Active"
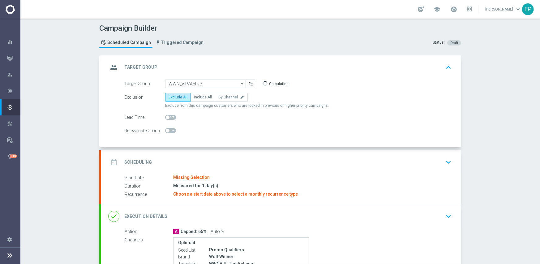
click at [229, 165] on div "date_range Scheduling keyboard_arrow_down" at bounding box center [280, 162] width 345 height 12
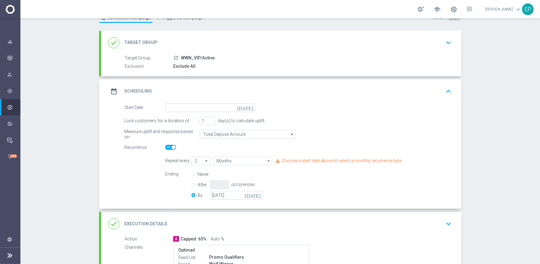
scroll to position [62, 0]
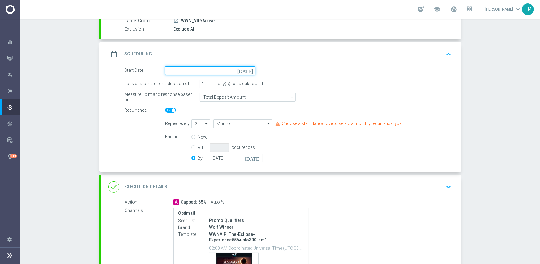
drag, startPoint x: 222, startPoint y: 70, endPoint x: 219, endPoint y: 67, distance: 3.3
click at [222, 70] on input at bounding box center [210, 70] width 90 height 9
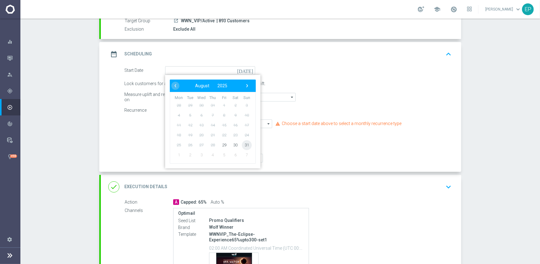
click at [242, 144] on span "31" at bounding box center [247, 145] width 10 height 10
type input "31 Aug 2025"
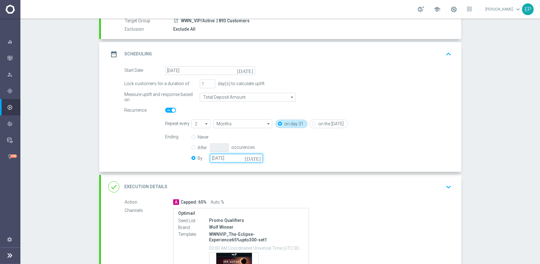
click at [241, 158] on input "31 Aug 2025" at bounding box center [236, 158] width 53 height 9
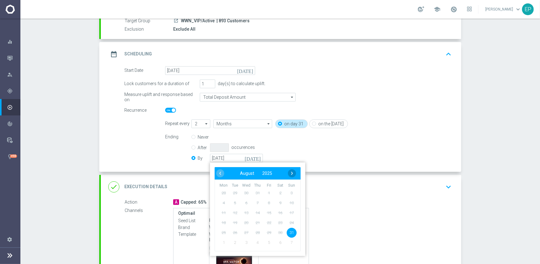
click at [288, 174] on span "›" at bounding box center [292, 173] width 8 height 8
click at [292, 234] on span "30" at bounding box center [291, 232] width 10 height 10
type input "30 Nov 2025"
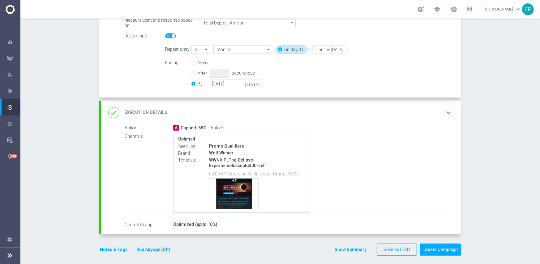
scroll to position [139, 0]
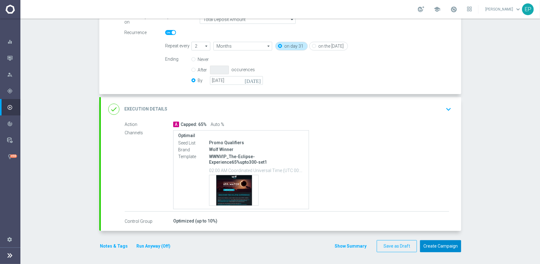
click at [438, 246] on button "Create Campaign" at bounding box center [440, 246] width 41 height 12
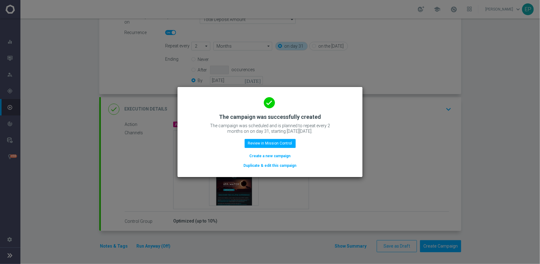
click at [277, 165] on button "Duplicate & edit this campaign" at bounding box center [270, 165] width 54 height 7
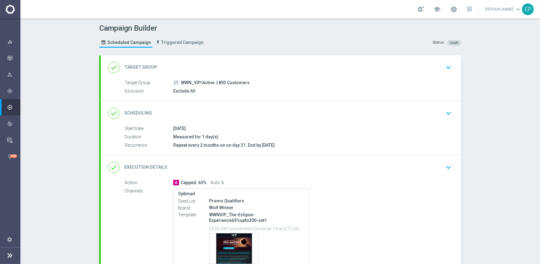
drag, startPoint x: 182, startPoint y: 82, endPoint x: 198, endPoint y: 83, distance: 15.8
click at [198, 83] on span "WWN_VIP/Active" at bounding box center [198, 83] width 34 height 6
copy span "WWN_VIP"
click at [201, 65] on div "done Target Group keyboard_arrow_down" at bounding box center [280, 68] width 345 height 12
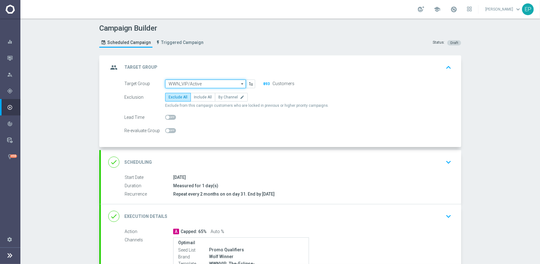
click at [195, 83] on input "WWN_VIP/Active" at bounding box center [205, 83] width 81 height 9
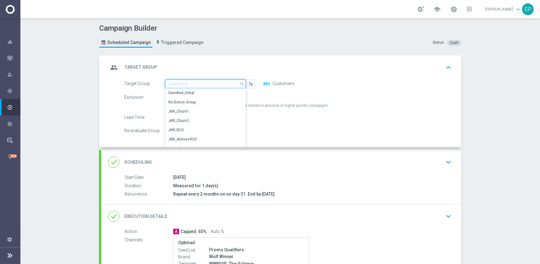
paste input "WWN_VIP"
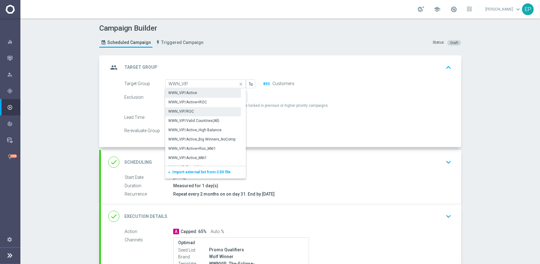
click at [189, 110] on div "WWN_VIP/ROC" at bounding box center [181, 111] width 26 height 6
type input "WWN_VIP/ROC"
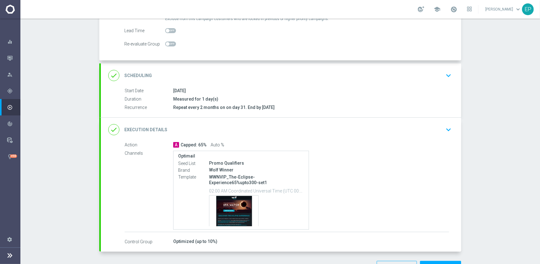
scroll to position [107, 0]
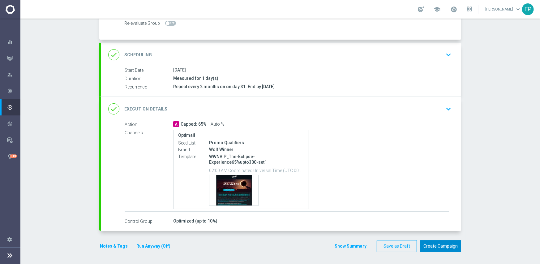
click at [431, 245] on button "Create Campaign" at bounding box center [440, 246] width 41 height 12
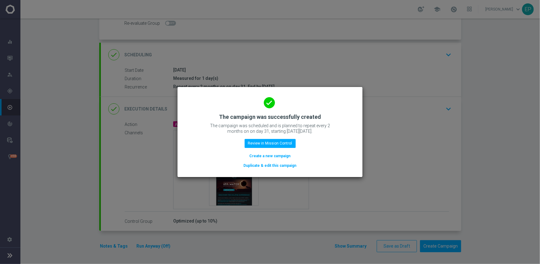
click at [273, 162] on div "done The campaign was successfully created The campaign was scheduled and is pl…" at bounding box center [270, 131] width 170 height 76
click at [273, 165] on button "Duplicate & edit this campaign" at bounding box center [270, 165] width 54 height 7
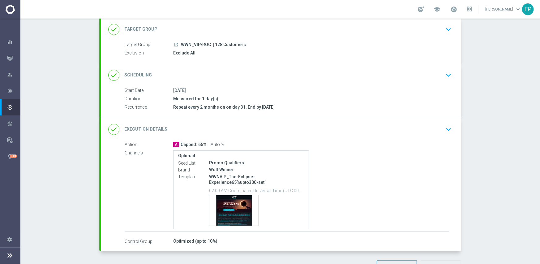
scroll to position [27, 0]
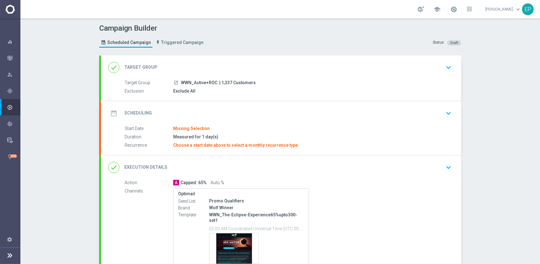
drag, startPoint x: 180, startPoint y: 82, endPoint x: 196, endPoint y: 84, distance: 15.3
click at [196, 84] on span "WWN_Active+ROC" at bounding box center [199, 83] width 36 height 6
copy span "WN_Ac"
click at [200, 63] on div "done Target Group keyboard_arrow_down" at bounding box center [280, 68] width 345 height 12
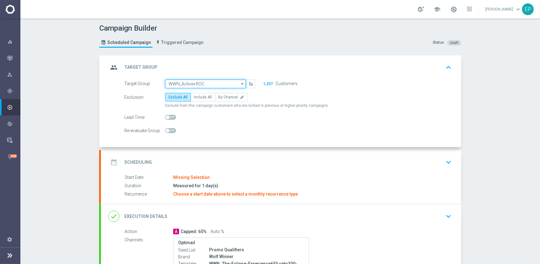
click at [188, 82] on input "WWN_Active+ROC" at bounding box center [205, 83] width 81 height 9
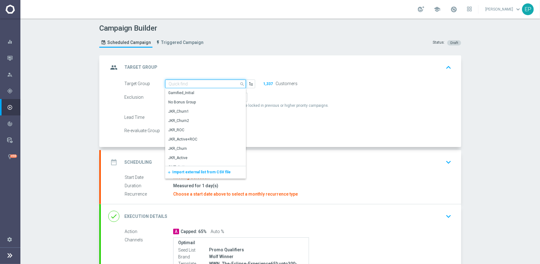
paste input "WN_Ac"
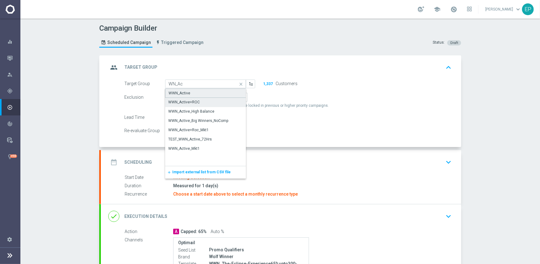
click at [193, 93] on div "WWN_Active" at bounding box center [205, 92] width 81 height 9
type input "WWN_Active"
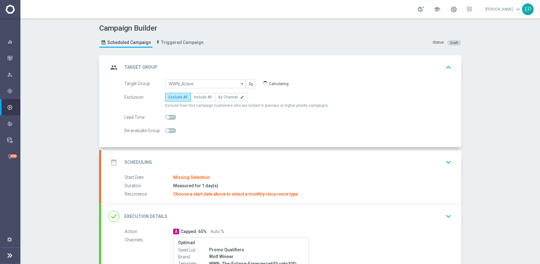
click at [207, 154] on div "date_range Scheduling keyboard_arrow_down" at bounding box center [281, 162] width 360 height 24
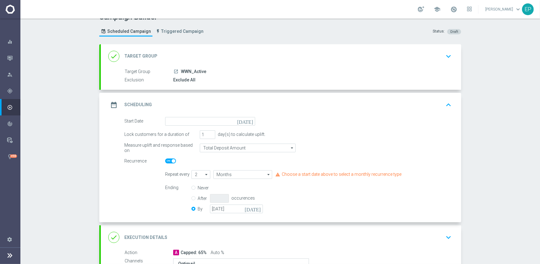
scroll to position [31, 0]
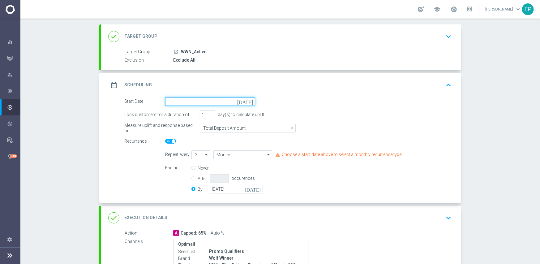
click at [210, 100] on input at bounding box center [210, 101] width 90 height 9
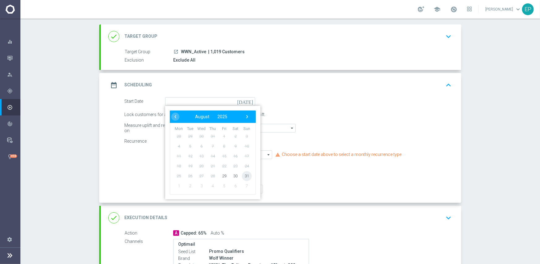
click at [244, 176] on span "31" at bounding box center [247, 176] width 10 height 10
type input "31 Aug 2025"
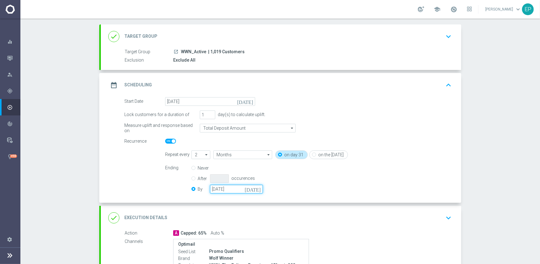
click at [227, 188] on input "31 Aug 2025" at bounding box center [236, 189] width 53 height 9
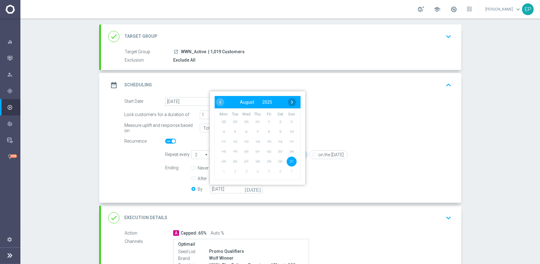
click at [289, 99] on span "›" at bounding box center [292, 102] width 8 height 8
click at [290, 99] on span "›" at bounding box center [292, 102] width 8 height 8
click at [288, 161] on span "30" at bounding box center [291, 161] width 10 height 10
type input "30 Nov 2025"
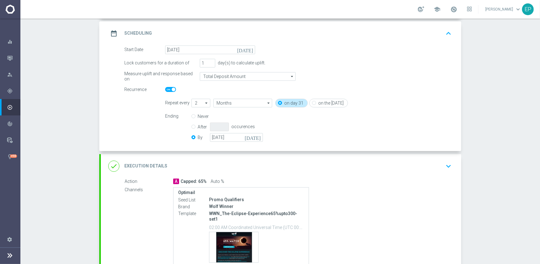
scroll to position [134, 0]
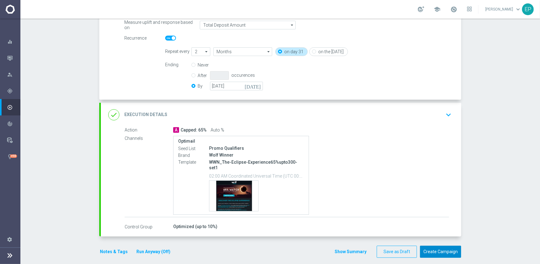
click at [436, 245] on button "Create Campaign" at bounding box center [440, 251] width 41 height 12
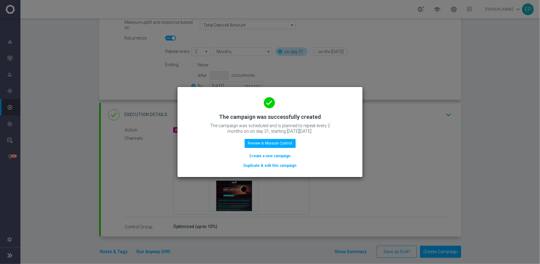
click at [269, 165] on button "Duplicate & edit this campaign" at bounding box center [270, 165] width 54 height 7
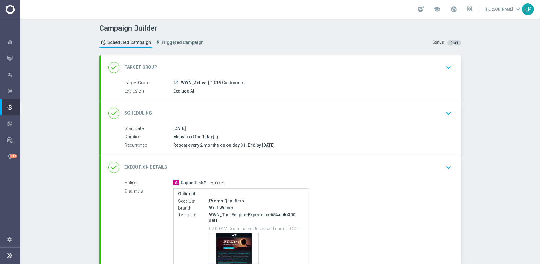
drag, startPoint x: 178, startPoint y: 80, endPoint x: 189, endPoint y: 83, distance: 11.2
click at [189, 83] on span "WWN_Active" at bounding box center [193, 83] width 25 height 6
copy span "WWN"
click at [207, 66] on div "done Target Group keyboard_arrow_down" at bounding box center [280, 68] width 345 height 12
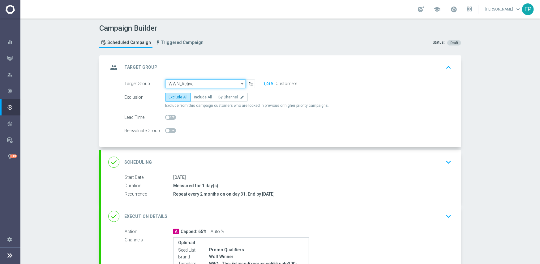
click at [208, 83] on input "WWN_Active" at bounding box center [205, 83] width 81 height 9
paste input "WWN"
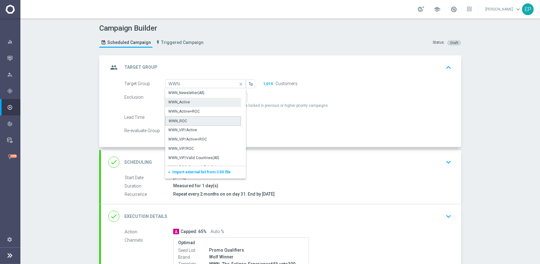
click at [196, 120] on div "WWN_ROC" at bounding box center [203, 120] width 76 height 9
type input "WWN_ROC"
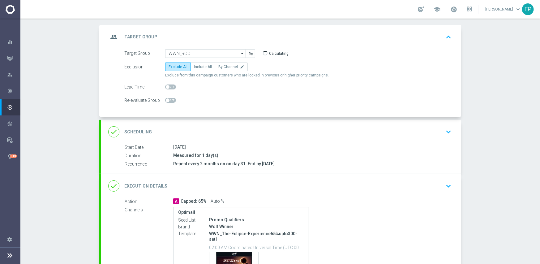
scroll to position [102, 0]
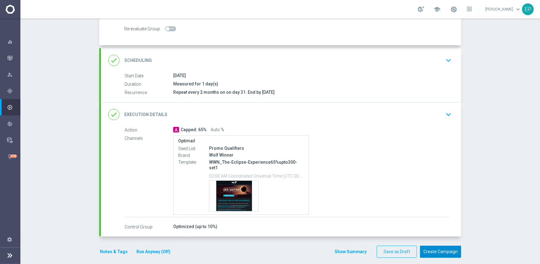
click at [438, 246] on button "Create Campaign" at bounding box center [440, 251] width 41 height 12
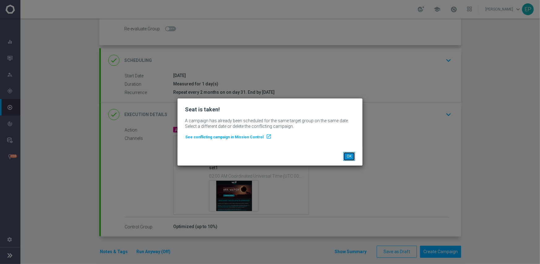
click at [349, 157] on button "OK" at bounding box center [349, 156] width 12 height 9
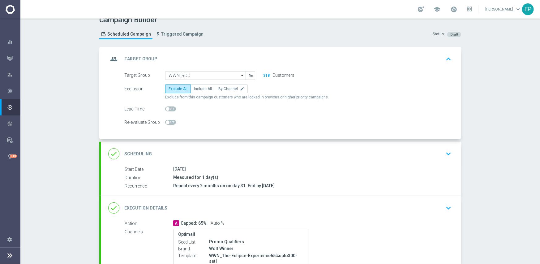
scroll to position [0, 0]
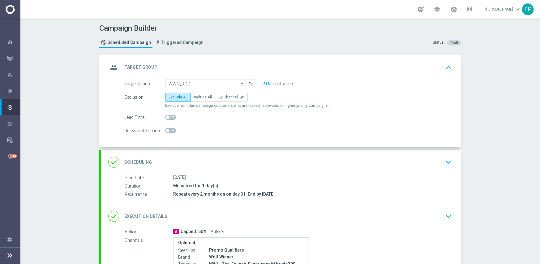
click at [247, 158] on div "done Scheduling keyboard_arrow_down" at bounding box center [280, 162] width 345 height 12
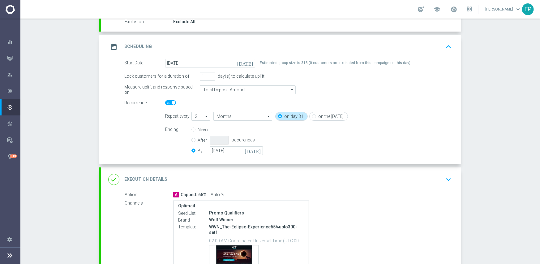
scroll to position [93, 0]
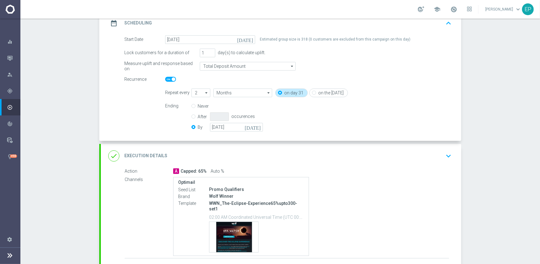
click at [204, 93] on icon "arrow_drop_down" at bounding box center [207, 93] width 6 height 8
click at [197, 102] on div "1" at bounding box center [198, 101] width 14 height 9
type input "1"
type input "Month"
click at [225, 127] on input "30 Nov 2025" at bounding box center [236, 127] width 53 height 9
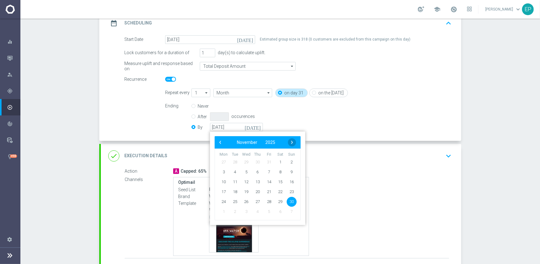
click at [290, 142] on span "›" at bounding box center [292, 142] width 8 height 8
click at [277, 201] on span "31" at bounding box center [280, 201] width 10 height 10
type input "31 Jan 2026"
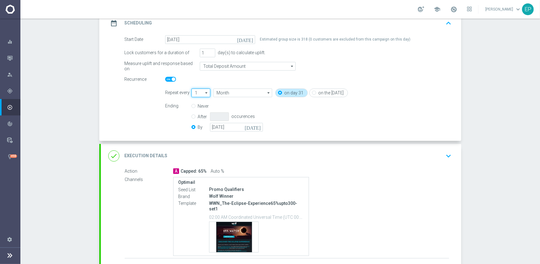
click at [198, 93] on input "1" at bounding box center [200, 92] width 19 height 9
click at [194, 110] on div "2" at bounding box center [195, 111] width 2 height 6
type input "2"
type input "Months"
click at [491, 177] on div "Campaign Builder Scheduled Campaign Triggered Campaign Status: Draft done Targe…" at bounding box center [279, 141] width 519 height 245
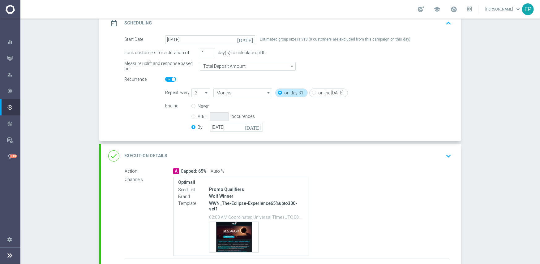
scroll to position [134, 0]
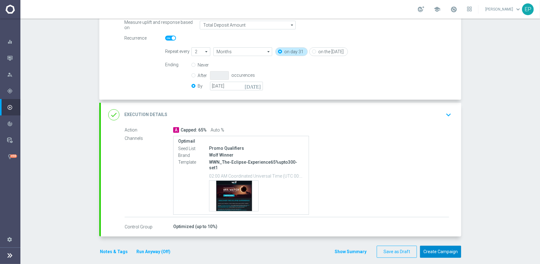
click at [440, 245] on button "Create Campaign" at bounding box center [440, 251] width 41 height 12
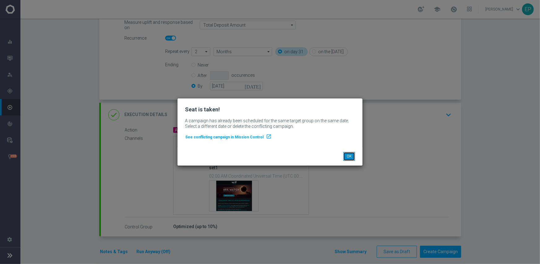
click at [350, 157] on button "OK" at bounding box center [349, 156] width 12 height 9
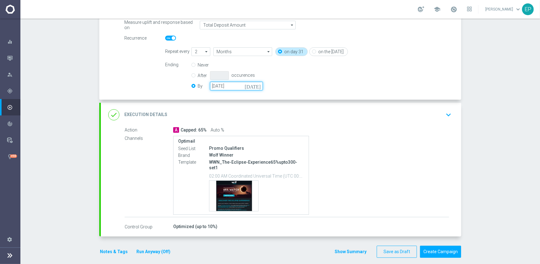
click at [228, 86] on input "31 Jan 2026" at bounding box center [236, 86] width 53 height 9
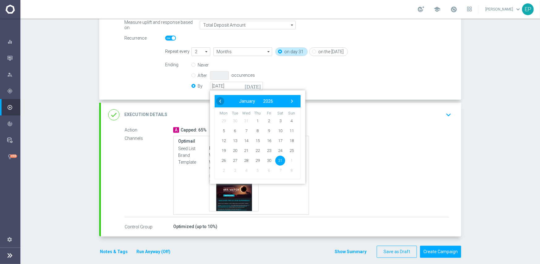
click at [216, 101] on span "‹" at bounding box center [220, 101] width 8 height 8
click at [217, 100] on span "‹" at bounding box center [220, 101] width 8 height 8
click at [290, 161] on span "30" at bounding box center [291, 160] width 10 height 10
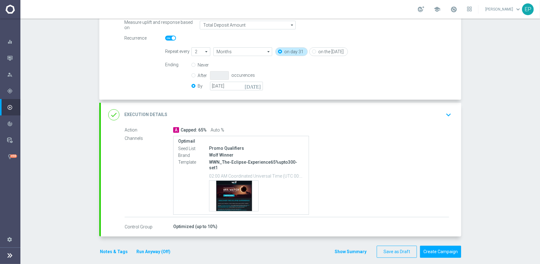
type input "30 Nov 2025"
click at [441, 246] on button "Create Campaign" at bounding box center [440, 251] width 41 height 12
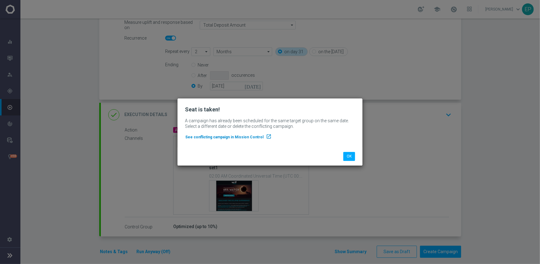
click at [217, 139] on span "See conflicting campaign in Mission Control" at bounding box center [224, 137] width 78 height 4
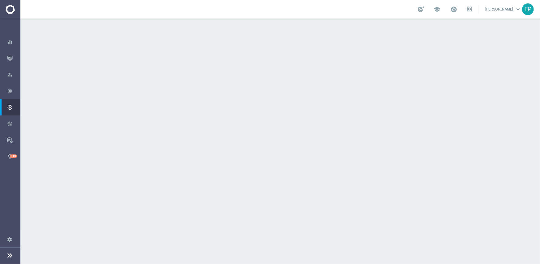
scroll to position [31, 0]
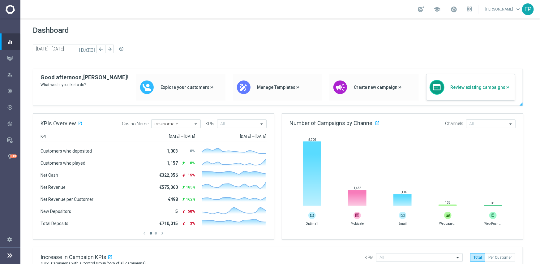
click at [461, 88] on span "Review existing campaigns" at bounding box center [481, 87] width 62 height 5
